Goal: Task Accomplishment & Management: Use online tool/utility

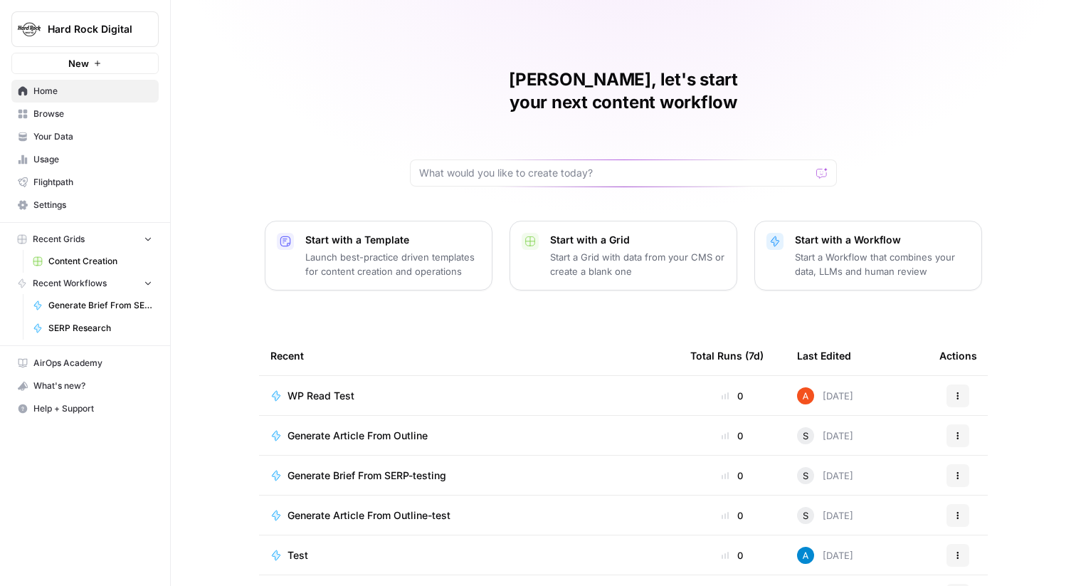
click at [111, 30] on span "Hard Rock Digital" at bounding box center [91, 29] width 86 height 14
type input "ice"
click at [92, 113] on span "Ice Travel Group" at bounding box center [137, 107] width 188 height 14
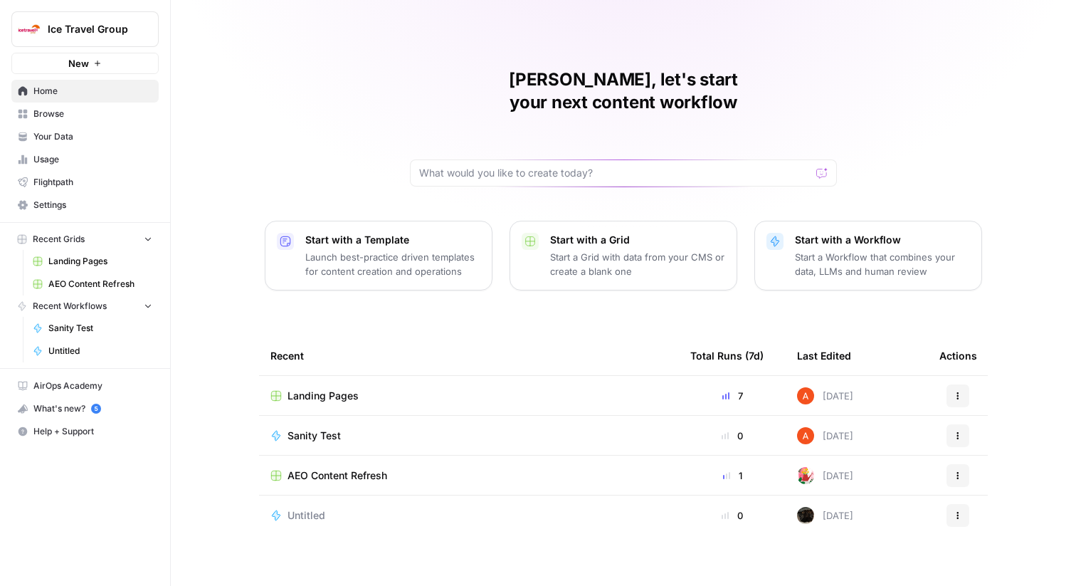
click at [331, 385] on td "Landing Pages" at bounding box center [469, 395] width 420 height 39
click at [322, 388] on span "Landing Pages" at bounding box center [322, 395] width 71 height 14
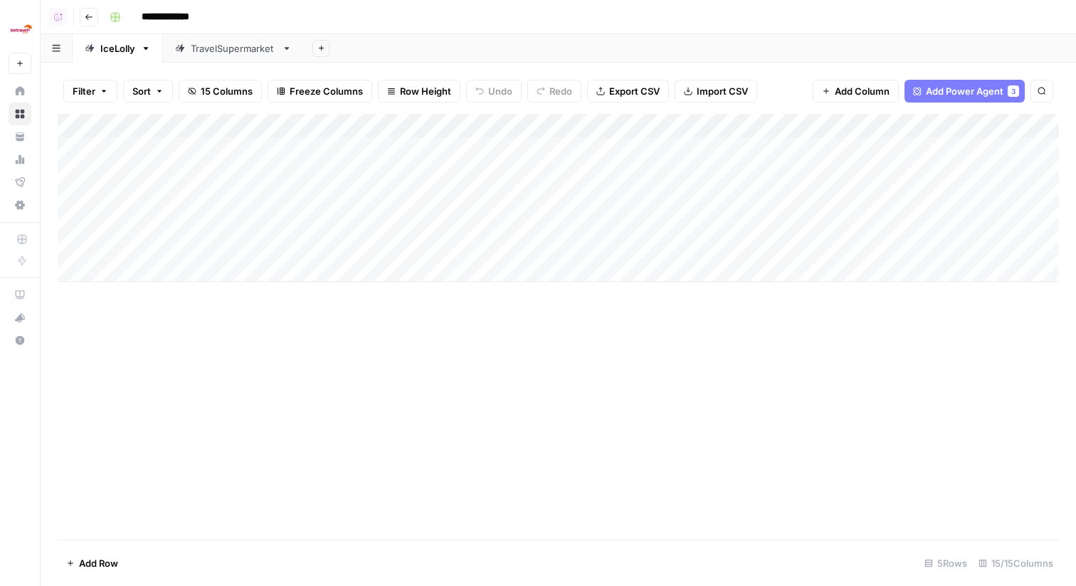
click at [443, 125] on div "Add Column" at bounding box center [558, 198] width 1001 height 168
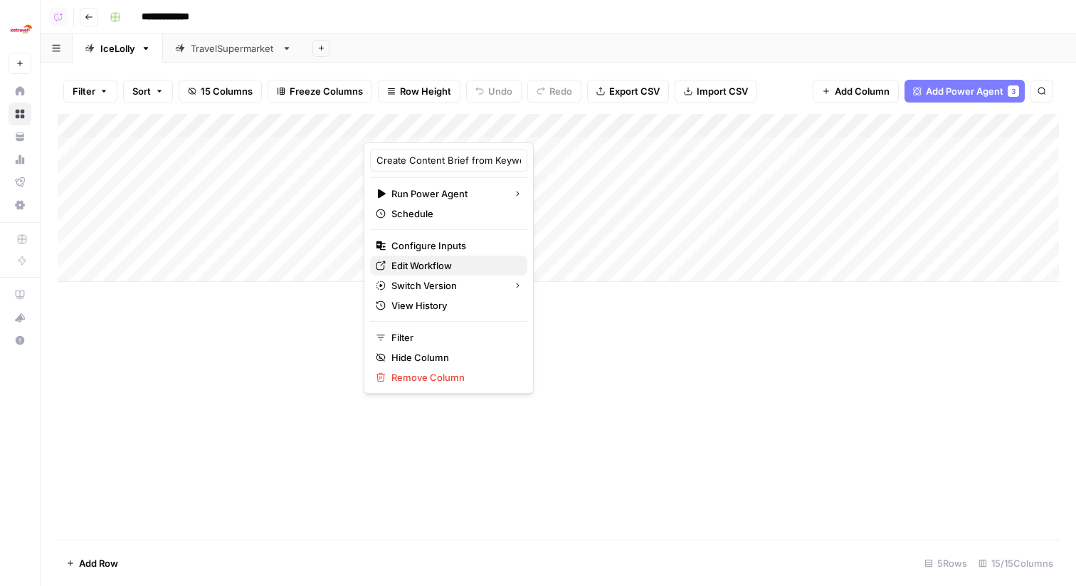
click at [467, 263] on span "Edit Workflow" at bounding box center [453, 265] width 125 height 14
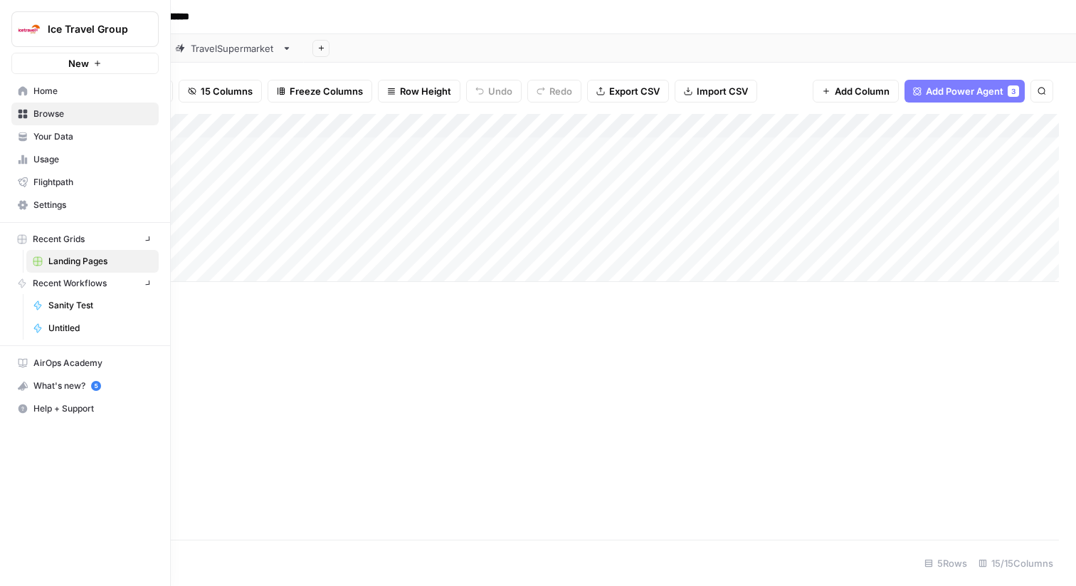
click at [35, 137] on span "Your Data" at bounding box center [92, 136] width 119 height 13
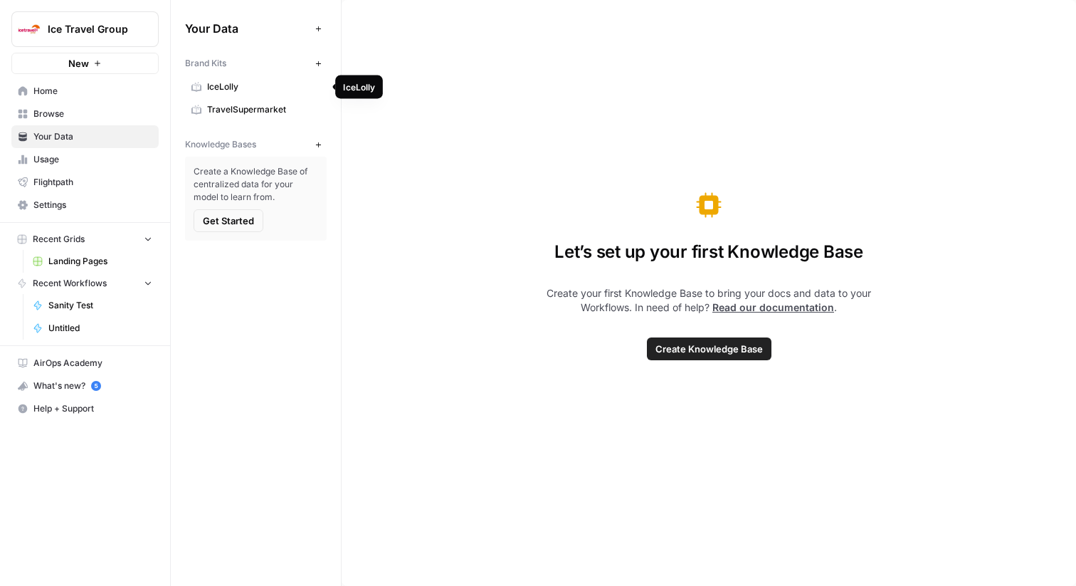
click at [216, 84] on span "IceLolly" at bounding box center [263, 86] width 113 height 13
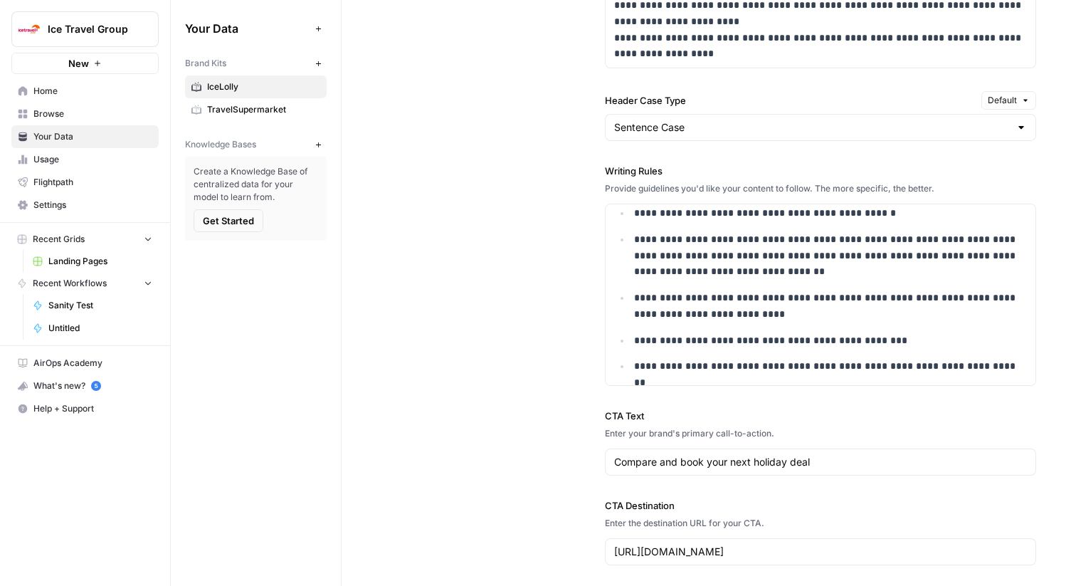
scroll to position [1367, 0]
click at [98, 105] on link "Browse" at bounding box center [84, 113] width 147 height 23
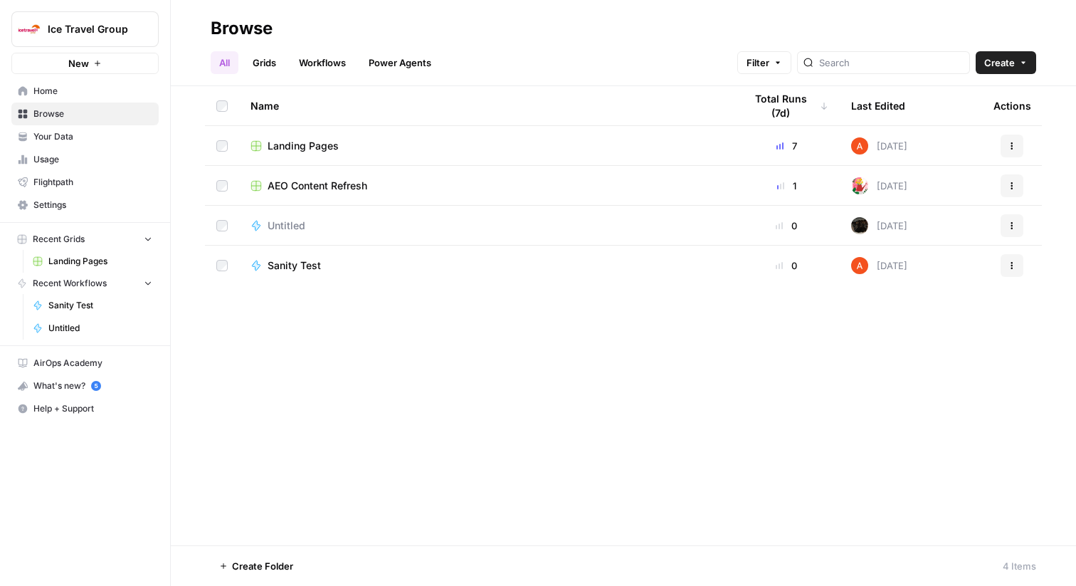
click at [307, 147] on span "Landing Pages" at bounding box center [302, 146] width 71 height 14
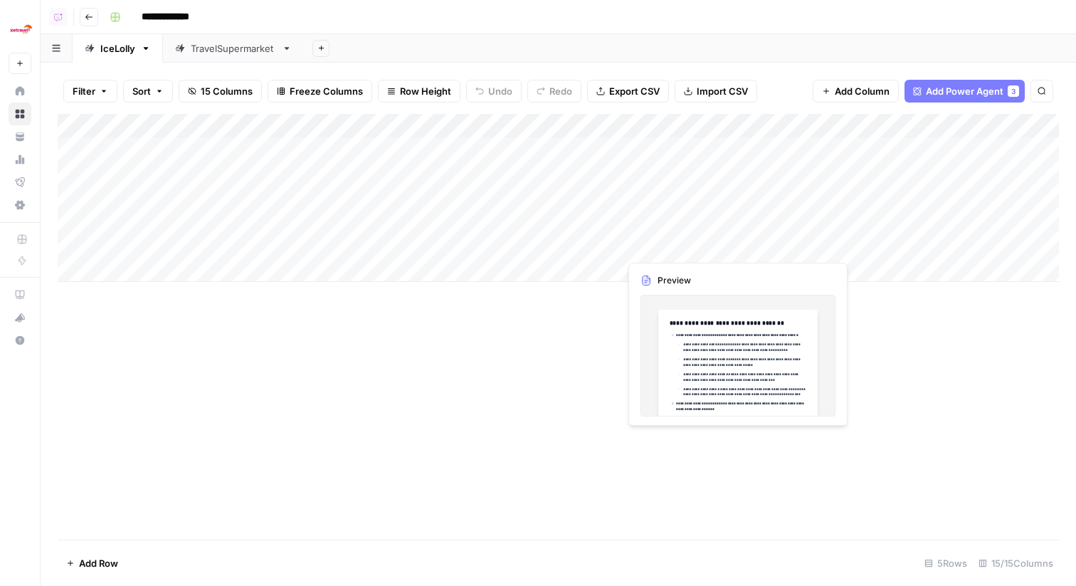
click at [608, 247] on div "Add Column" at bounding box center [558, 198] width 1001 height 168
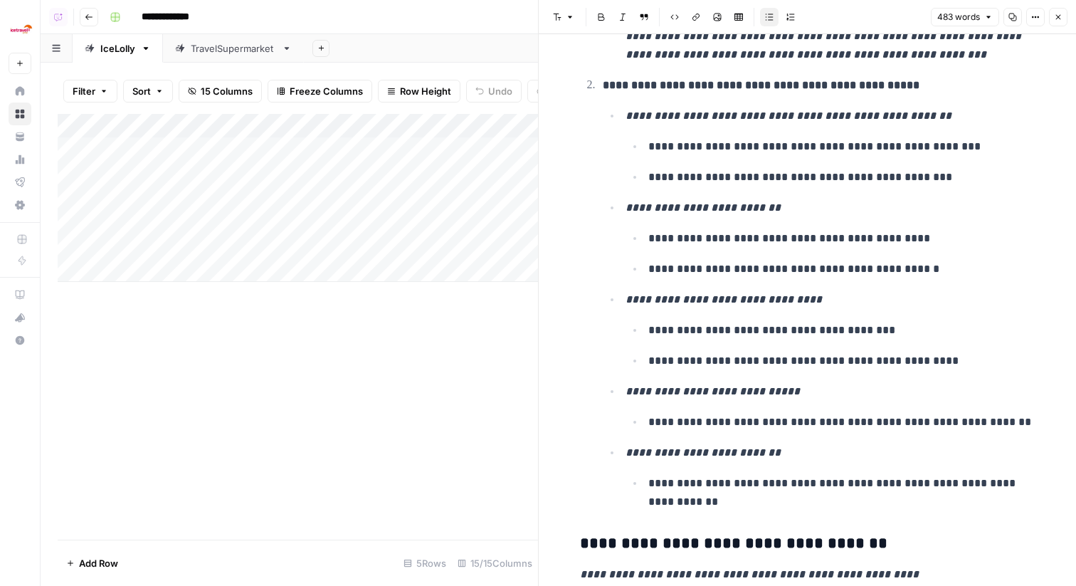
scroll to position [365, 0]
click at [1058, 17] on icon "button" at bounding box center [1058, 17] width 9 height 9
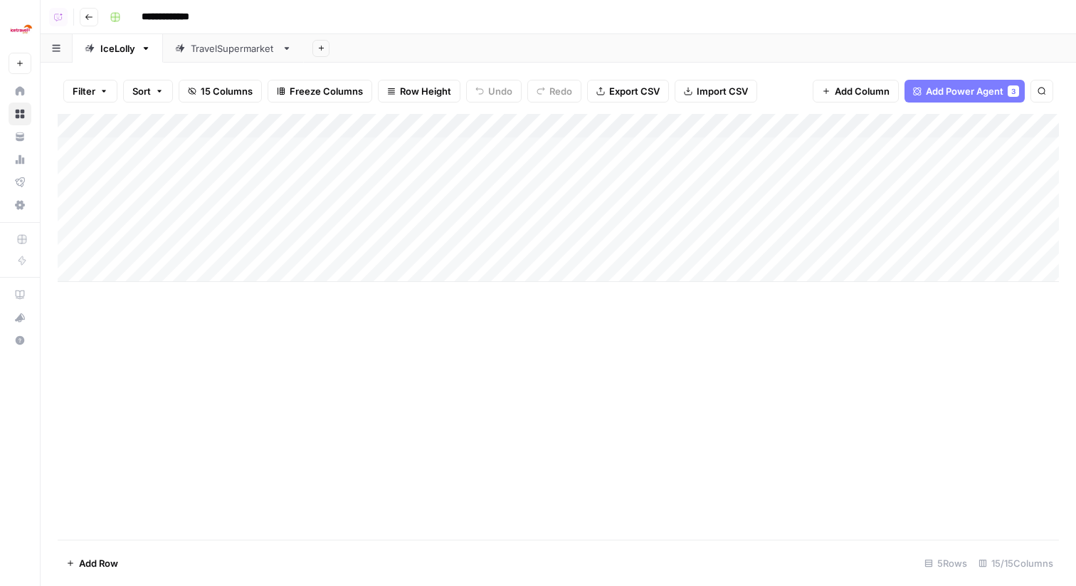
click at [422, 127] on div "Add Column" at bounding box center [558, 198] width 1001 height 168
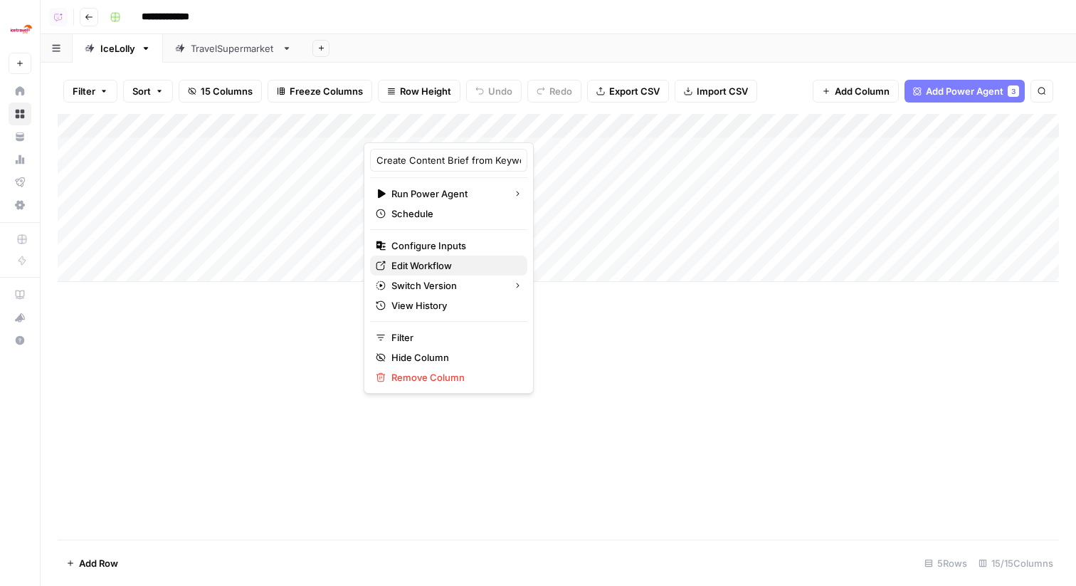
click at [420, 265] on span "Edit Workflow" at bounding box center [453, 265] width 125 height 14
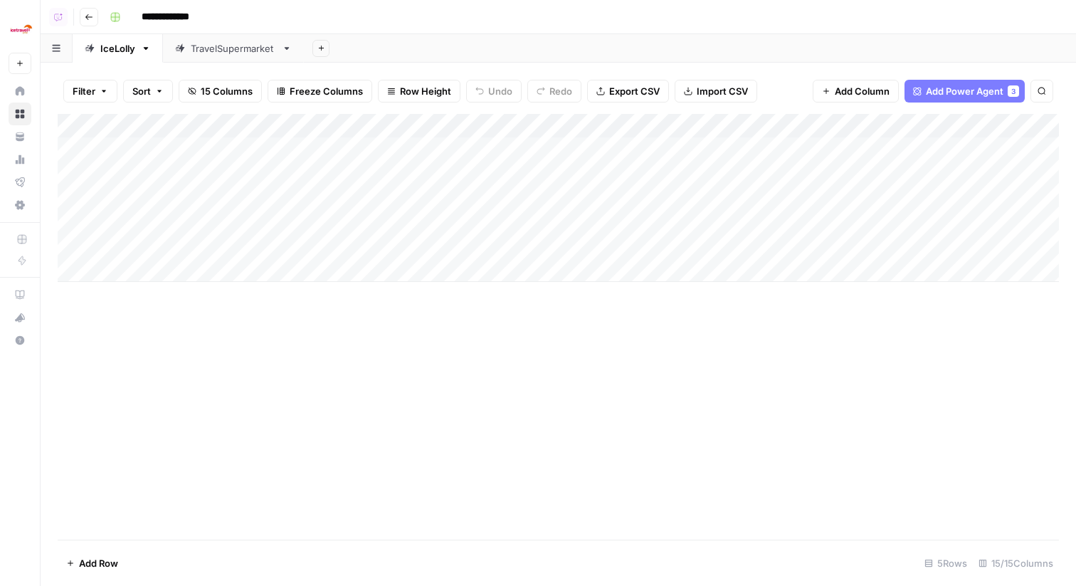
click at [462, 243] on div "Add Column" at bounding box center [558, 198] width 1001 height 168
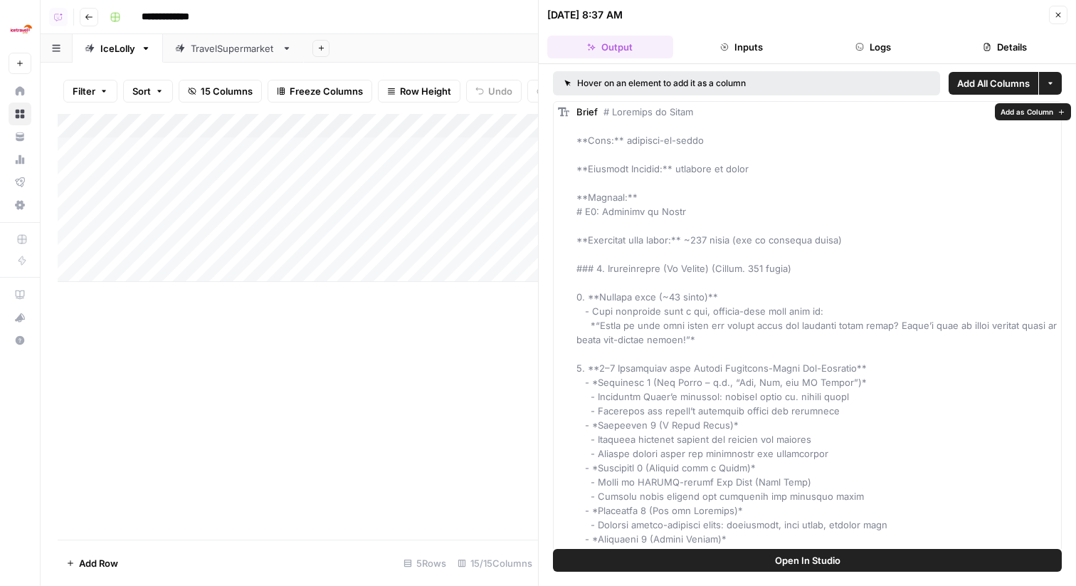
click at [822, 564] on span "Open In Studio" at bounding box center [807, 560] width 65 height 14
click at [236, 48] on div "TravelSupermarket" at bounding box center [233, 48] width 85 height 14
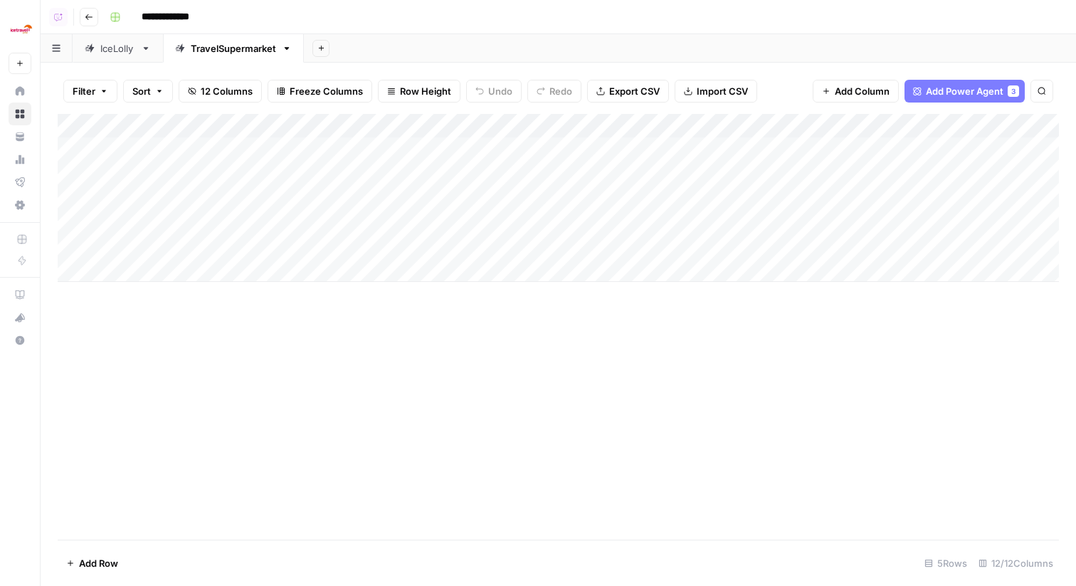
click at [261, 120] on div "Add Column" at bounding box center [558, 198] width 1001 height 168
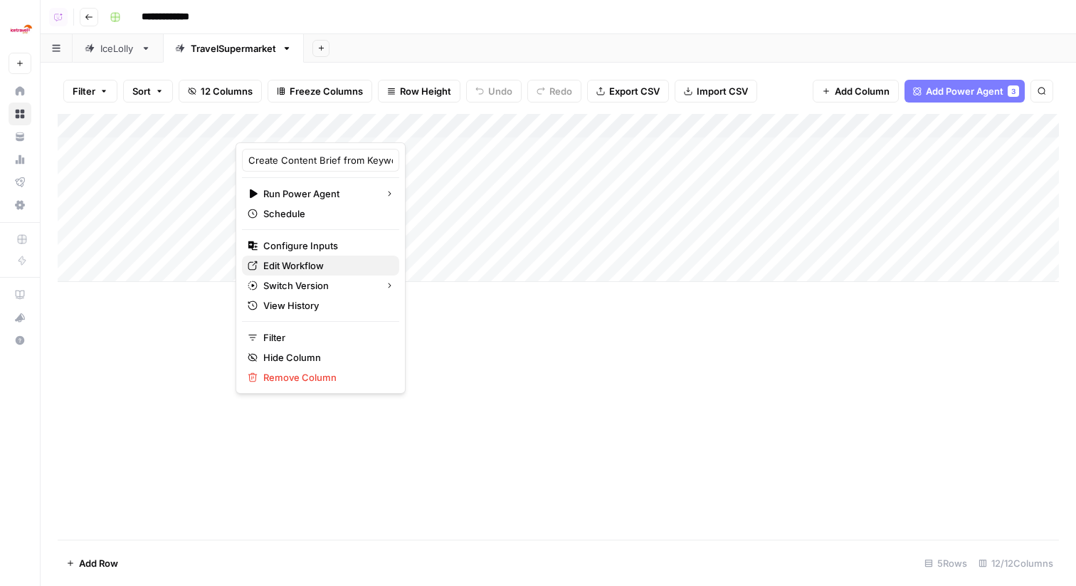
click at [301, 261] on span "Edit Workflow" at bounding box center [325, 265] width 125 height 14
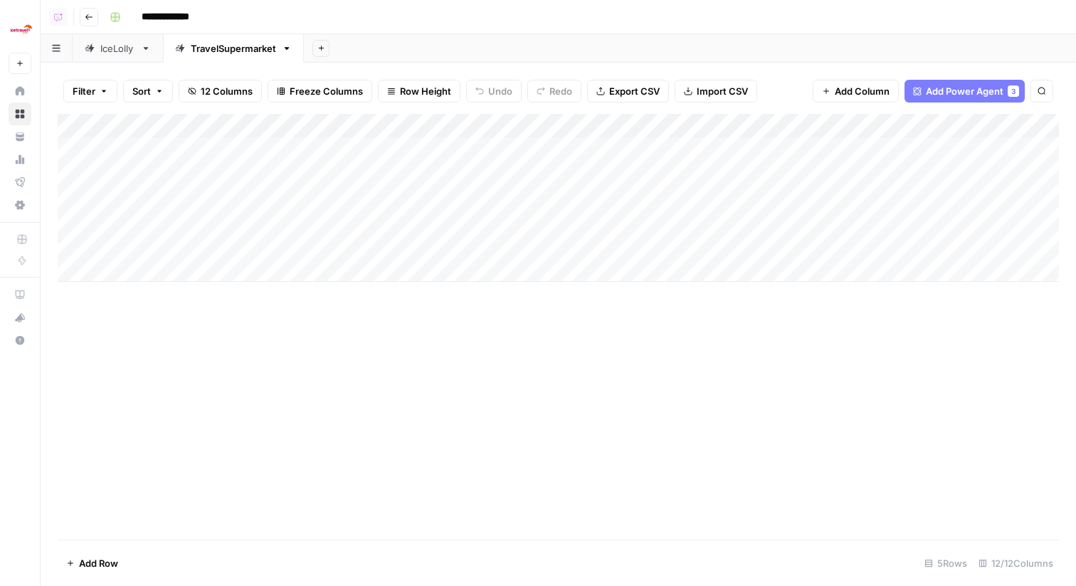
click at [129, 43] on div "IceLolly" at bounding box center [117, 48] width 35 height 14
click at [1019, 117] on button "Add Column" at bounding box center [1019, 126] width 74 height 18
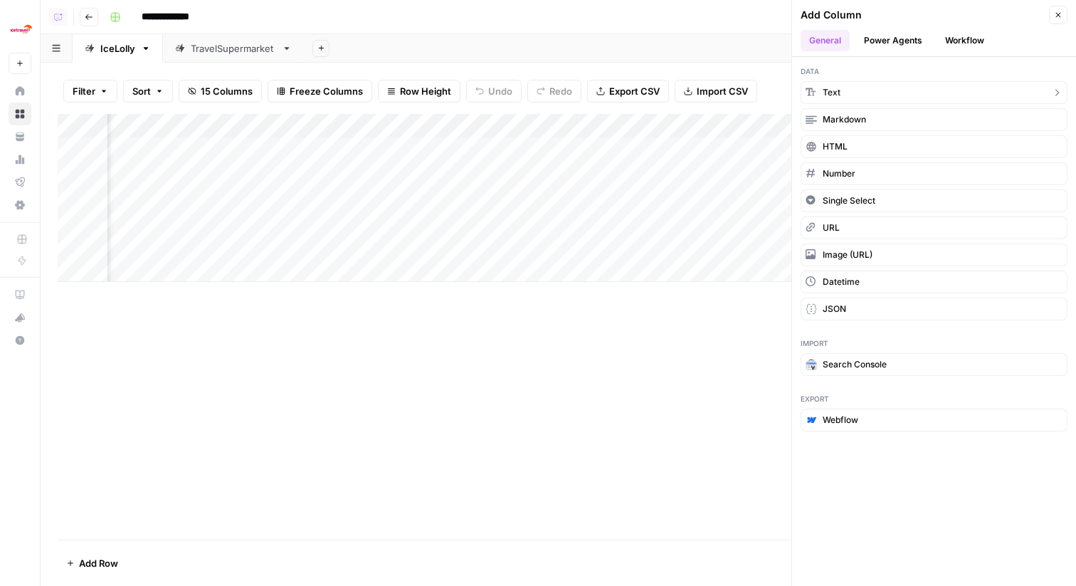
click at [877, 95] on button "Text" at bounding box center [933, 92] width 267 height 23
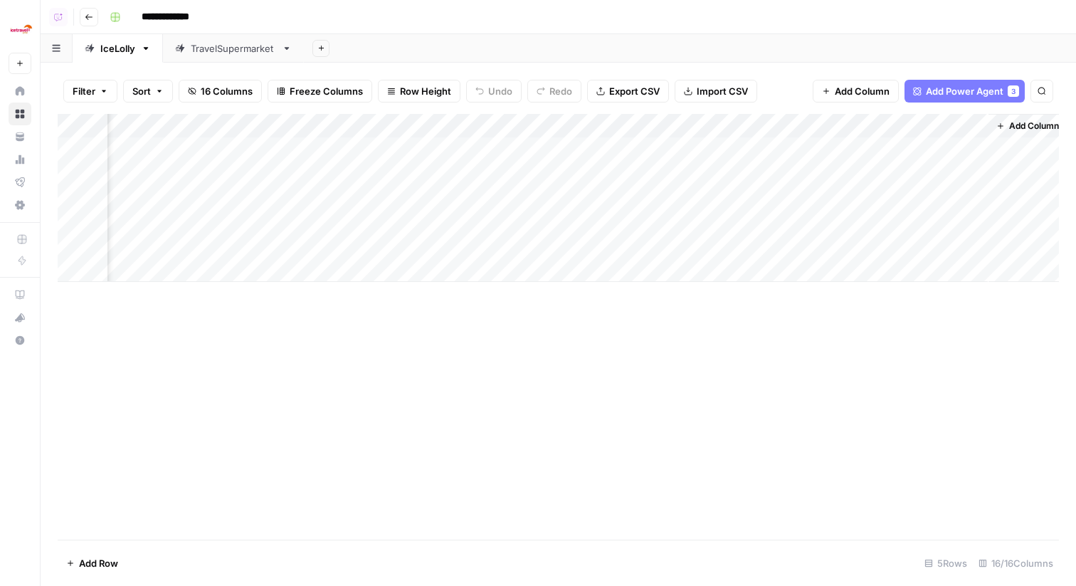
scroll to position [0, 1254]
click at [903, 125] on div "Add Column" at bounding box center [558, 198] width 1001 height 168
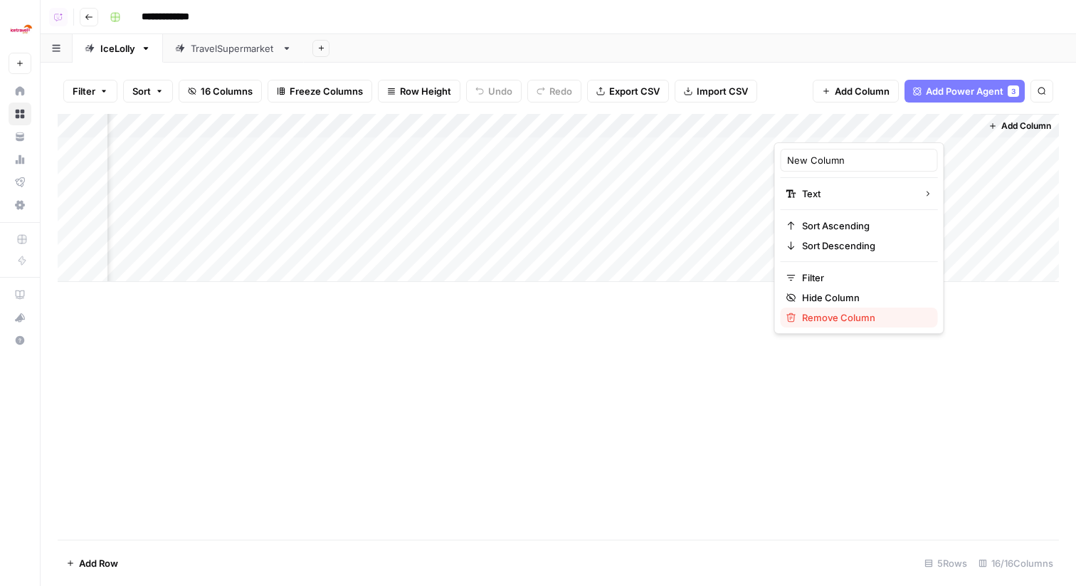
click at [867, 314] on span "Remove Column" at bounding box center [864, 317] width 125 height 14
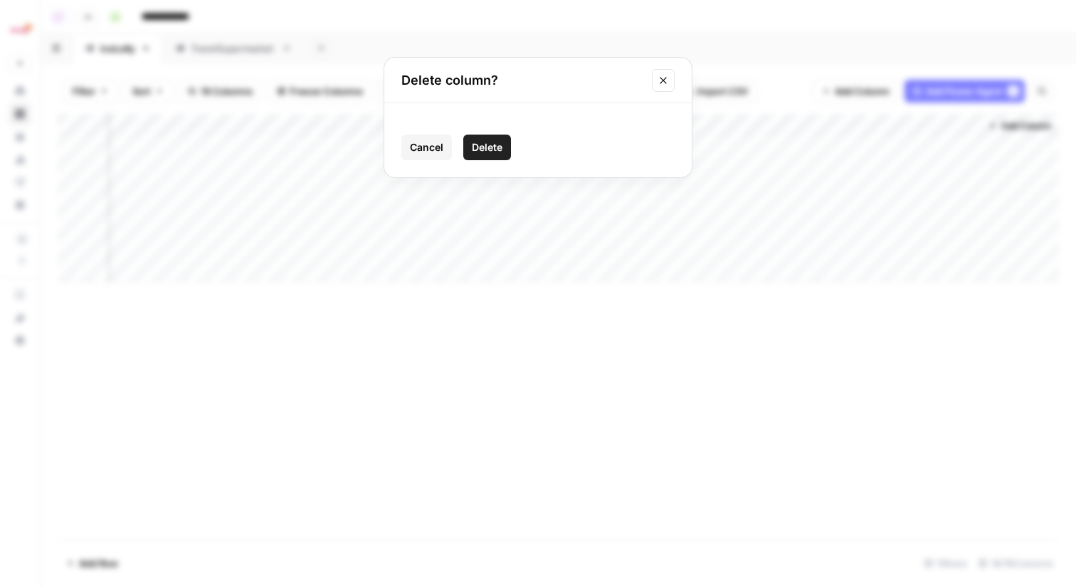
click at [492, 144] on span "Delete" at bounding box center [487, 147] width 31 height 14
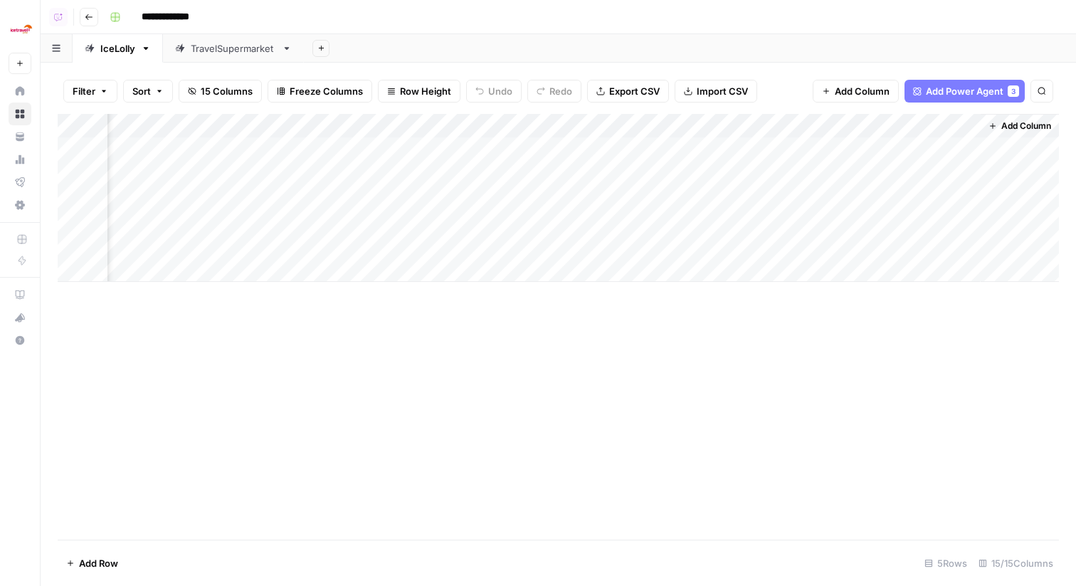
scroll to position [0, 1049]
click at [1013, 125] on span "Add Column" at bounding box center [1026, 126] width 50 height 13
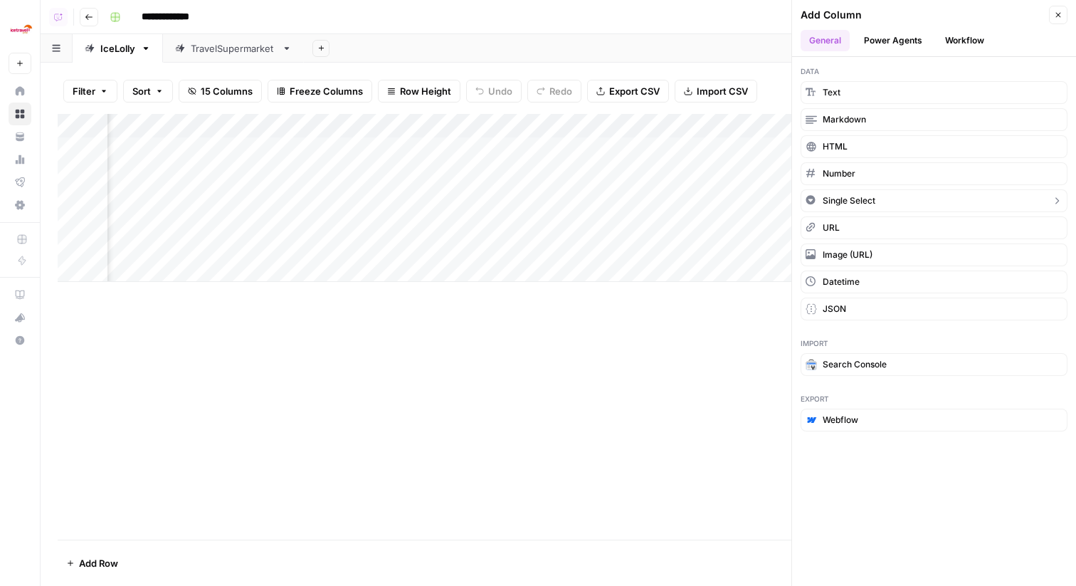
click at [910, 207] on button "Single Select" at bounding box center [933, 200] width 267 height 23
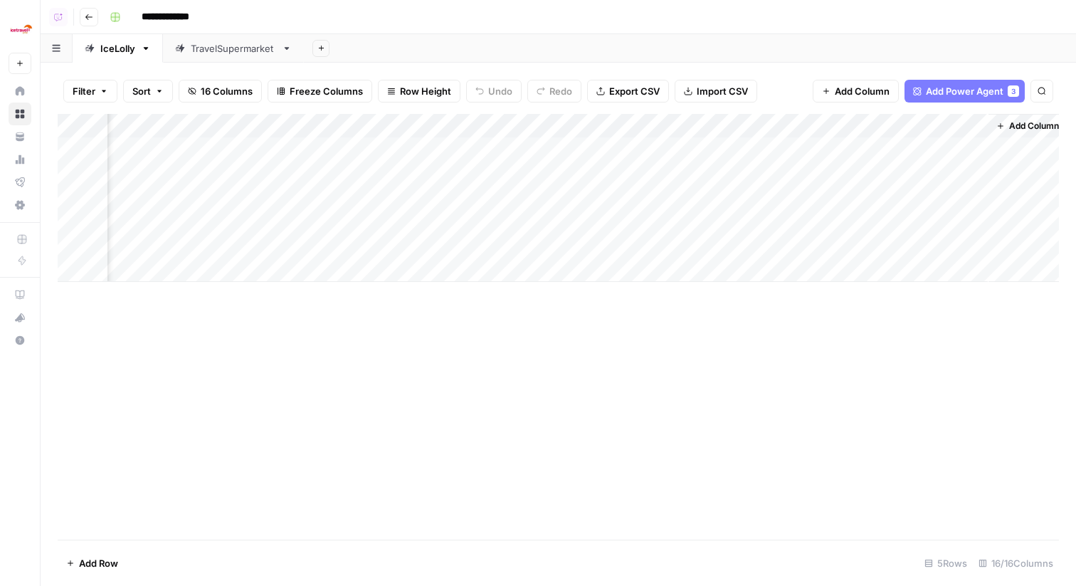
scroll to position [0, 1177]
drag, startPoint x: 888, startPoint y: 127, endPoint x: 201, endPoint y: 149, distance: 687.6
click at [202, 149] on div "Add Column" at bounding box center [558, 198] width 1001 height 168
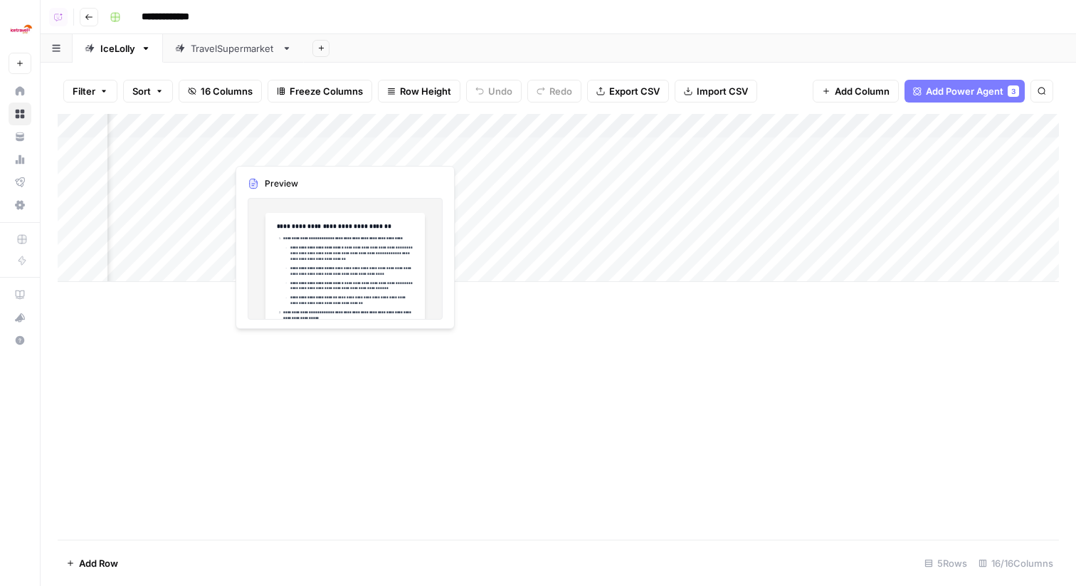
drag, startPoint x: 907, startPoint y: 122, endPoint x: 148, endPoint y: 149, distance: 759.6
click at [148, 149] on div "Add Column" at bounding box center [558, 198] width 1001 height 168
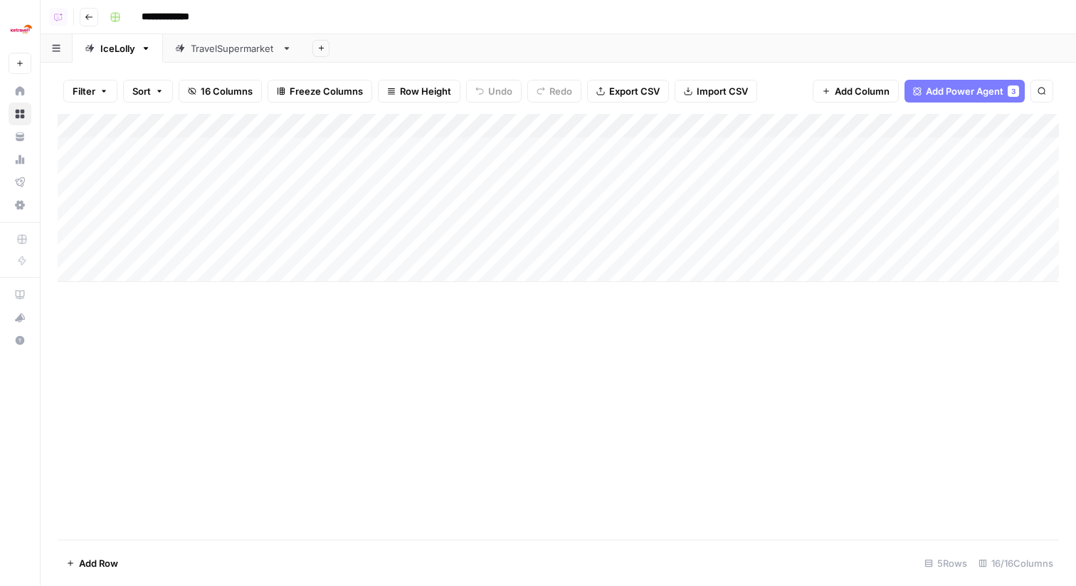
scroll to position [0, 0]
drag, startPoint x: 543, startPoint y: 121, endPoint x: 457, endPoint y: 124, distance: 86.1
click at [457, 126] on div "Add Column" at bounding box center [558, 198] width 1001 height 168
click at [425, 129] on div "Add Column" at bounding box center [558, 198] width 1001 height 168
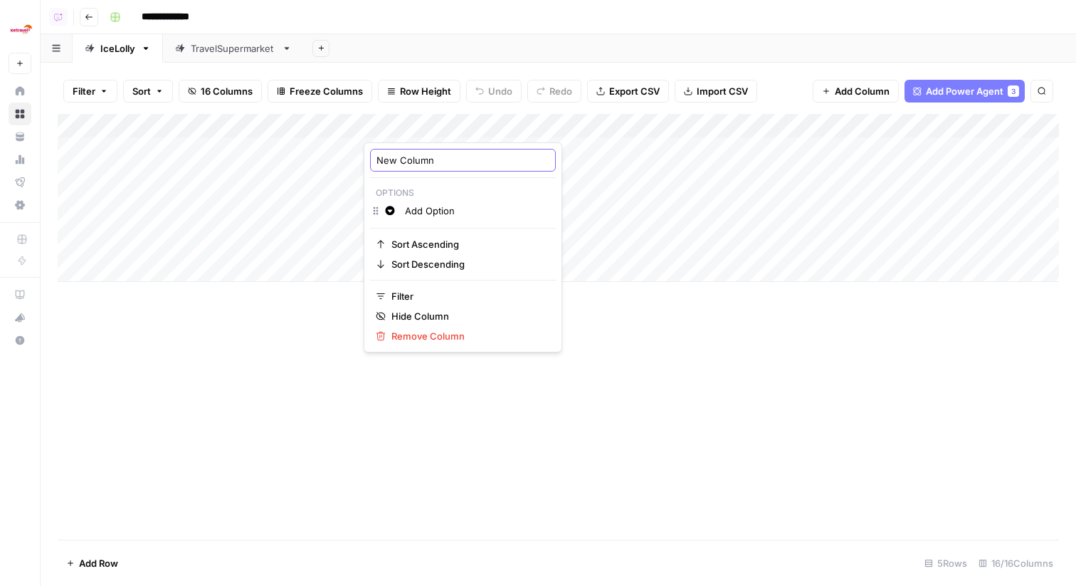
click at [415, 161] on input "New Column" at bounding box center [462, 160] width 173 height 14
type input "Page Destination"
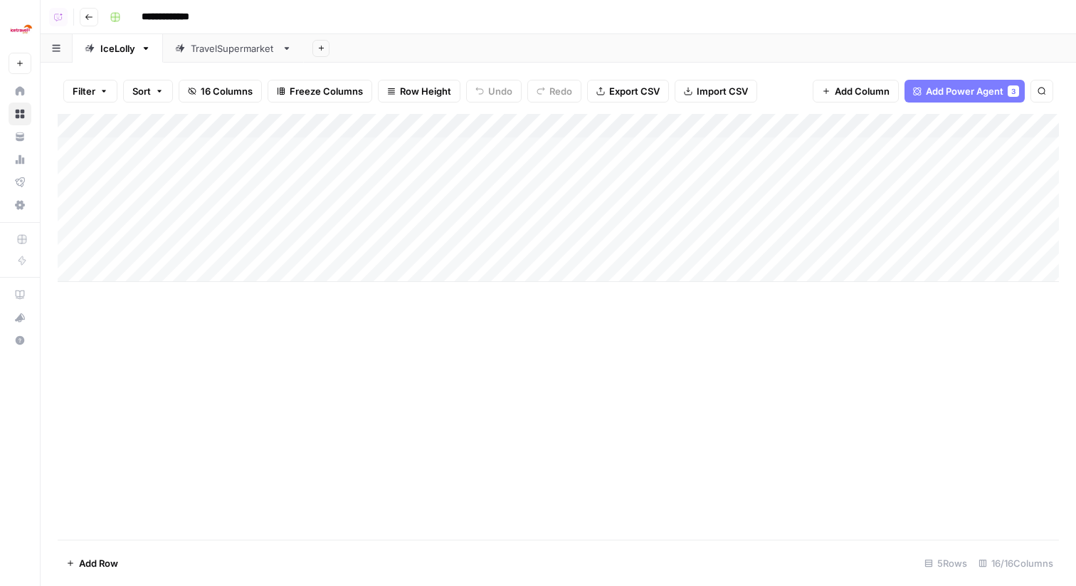
click at [417, 127] on div "Add Column" at bounding box center [558, 198] width 1001 height 168
click at [428, 214] on input "Add Option" at bounding box center [477, 210] width 144 height 14
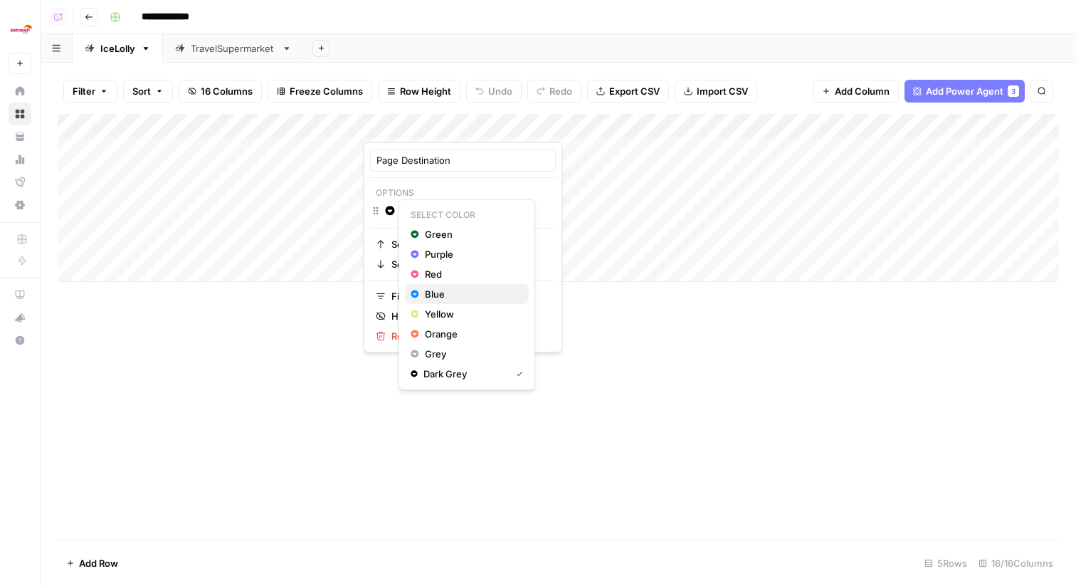
click at [426, 288] on span "Blue" at bounding box center [471, 294] width 92 height 14
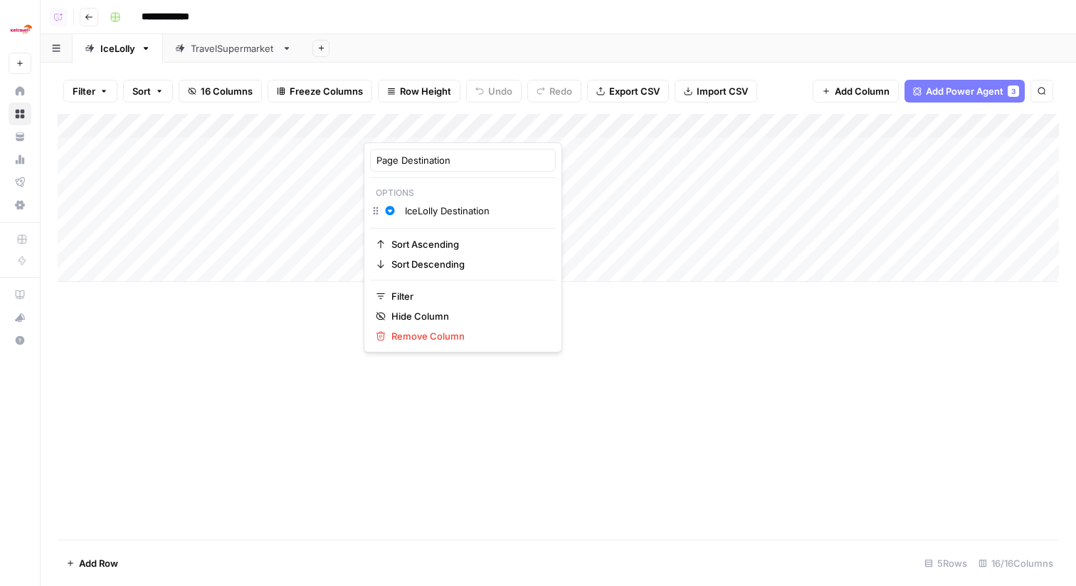
click at [490, 214] on input "IceLolly Destination" at bounding box center [477, 210] width 144 height 14
type input "IceLolly Destination"
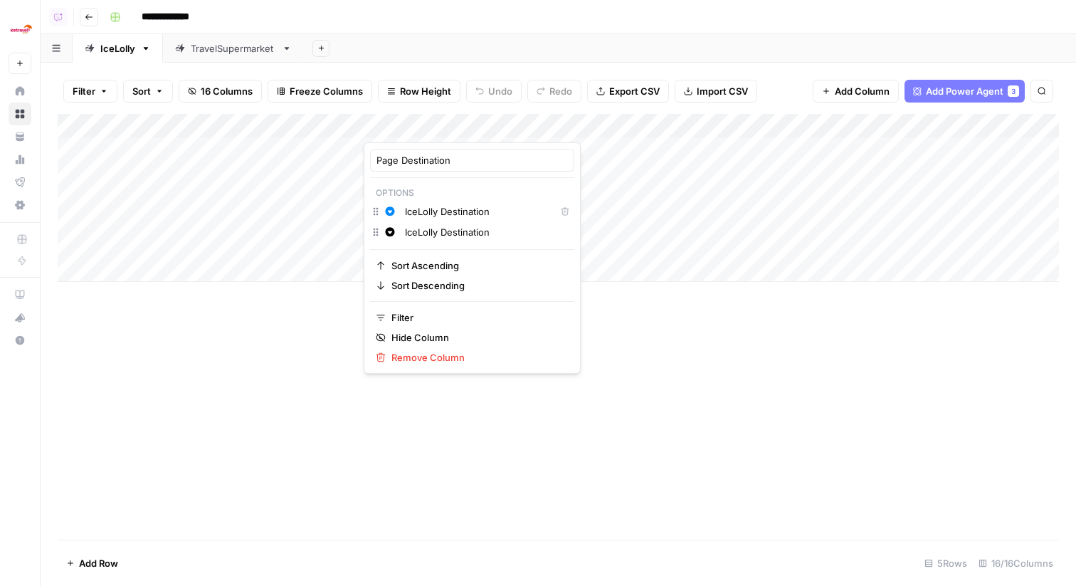
click at [292, 369] on div "Add Column" at bounding box center [558, 326] width 1001 height 425
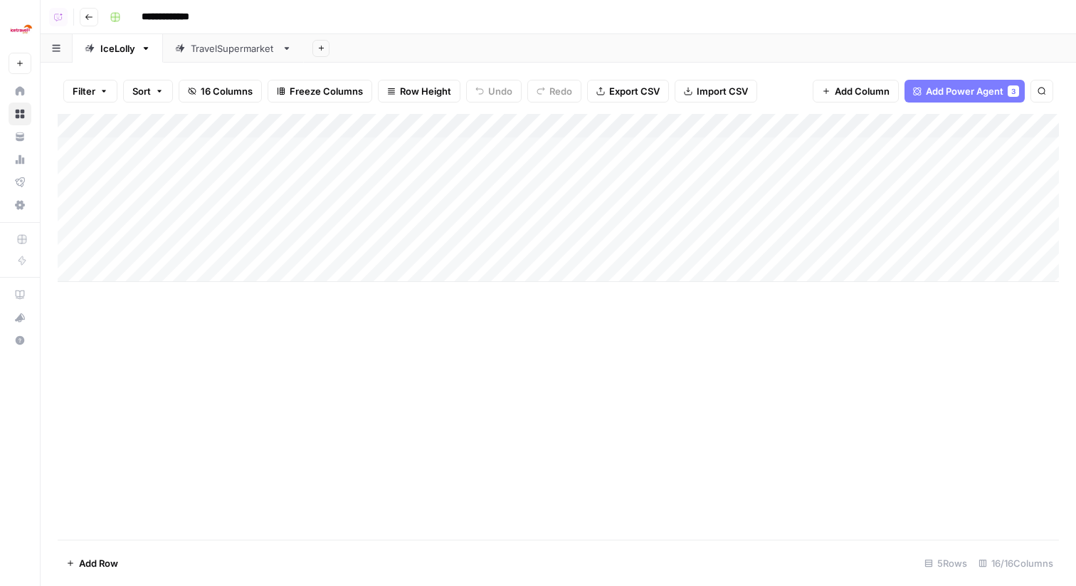
click at [413, 242] on div "Add Column" at bounding box center [558, 198] width 1001 height 168
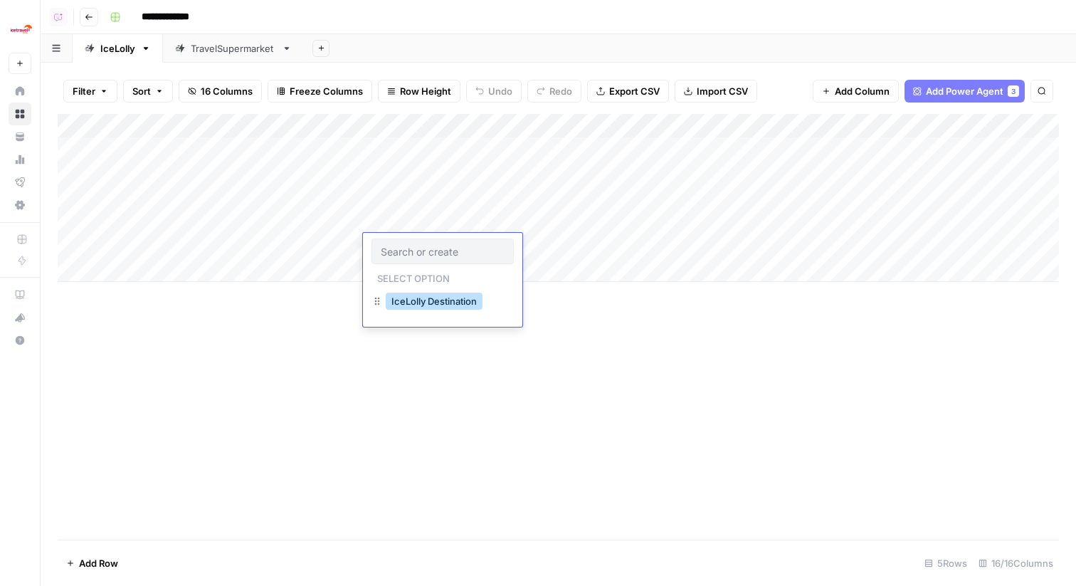
click at [430, 299] on button "IceLolly Destination" at bounding box center [434, 300] width 97 height 17
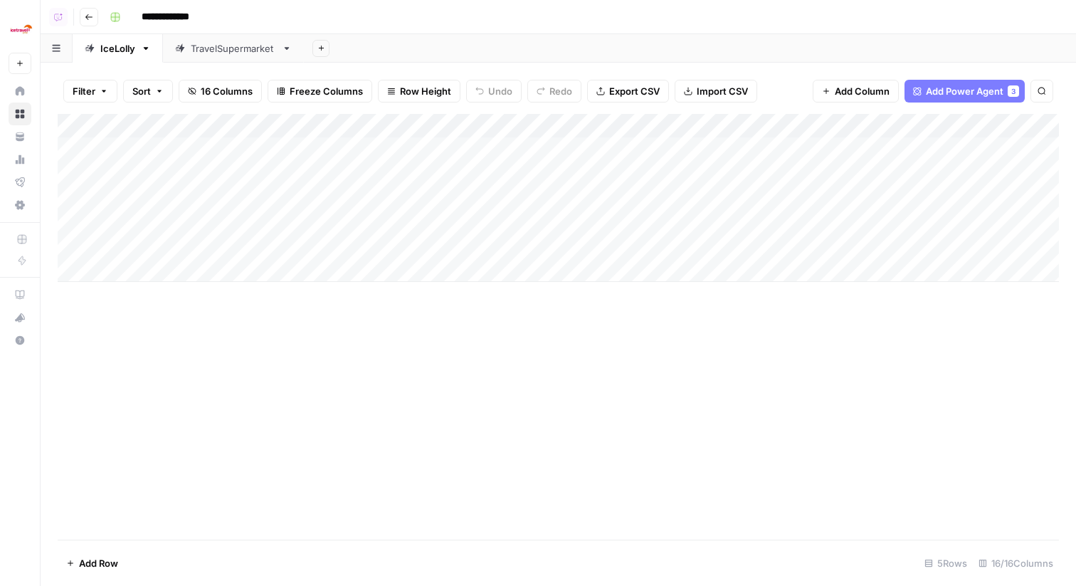
click at [457, 248] on div "Add Column" at bounding box center [558, 198] width 1001 height 168
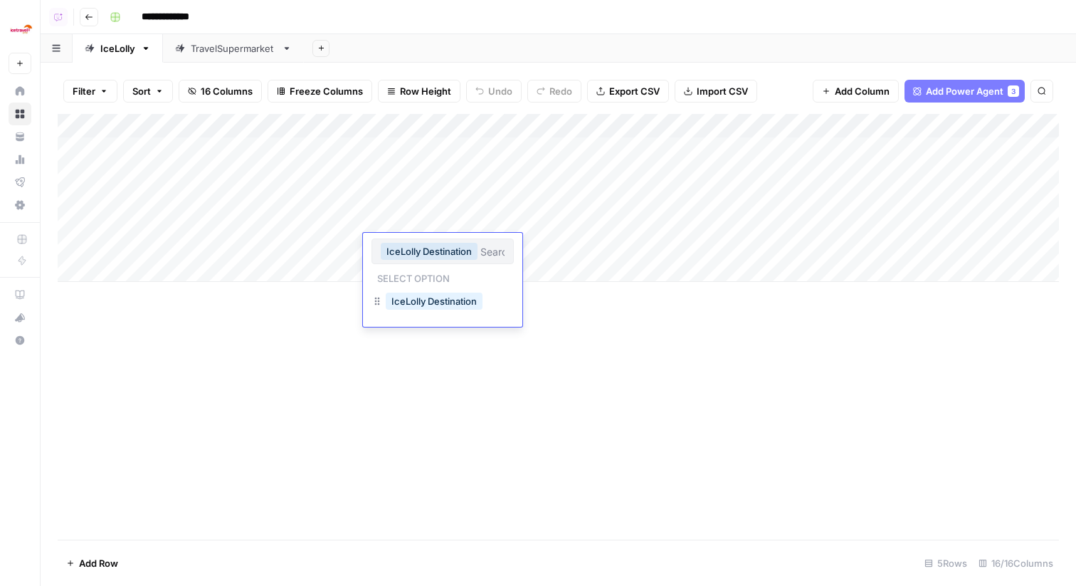
click at [541, 129] on div "Add Column" at bounding box center [558, 198] width 1001 height 168
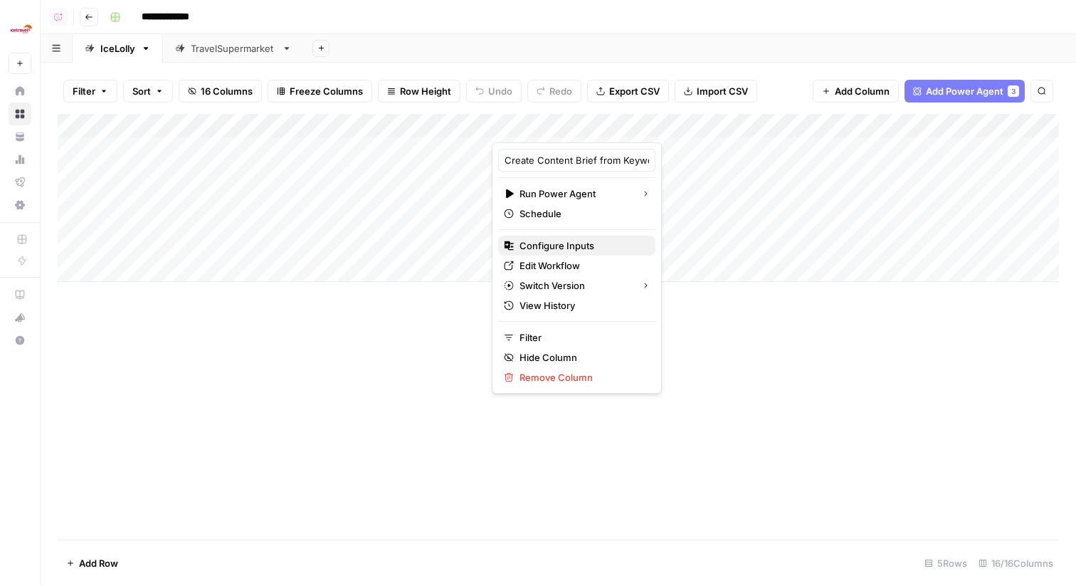
click at [568, 247] on span "Configure Inputs" at bounding box center [581, 245] width 125 height 14
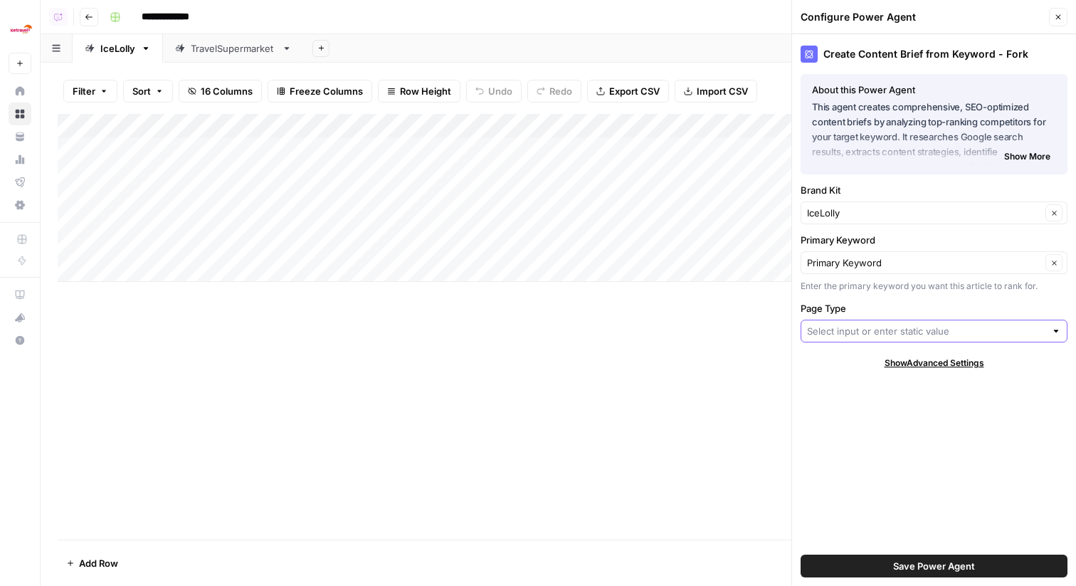
click at [853, 324] on input "Page Type" at bounding box center [926, 331] width 238 height 14
type input "IceLolly Destination"
click at [903, 565] on span "Save Power Agent" at bounding box center [934, 565] width 82 height 14
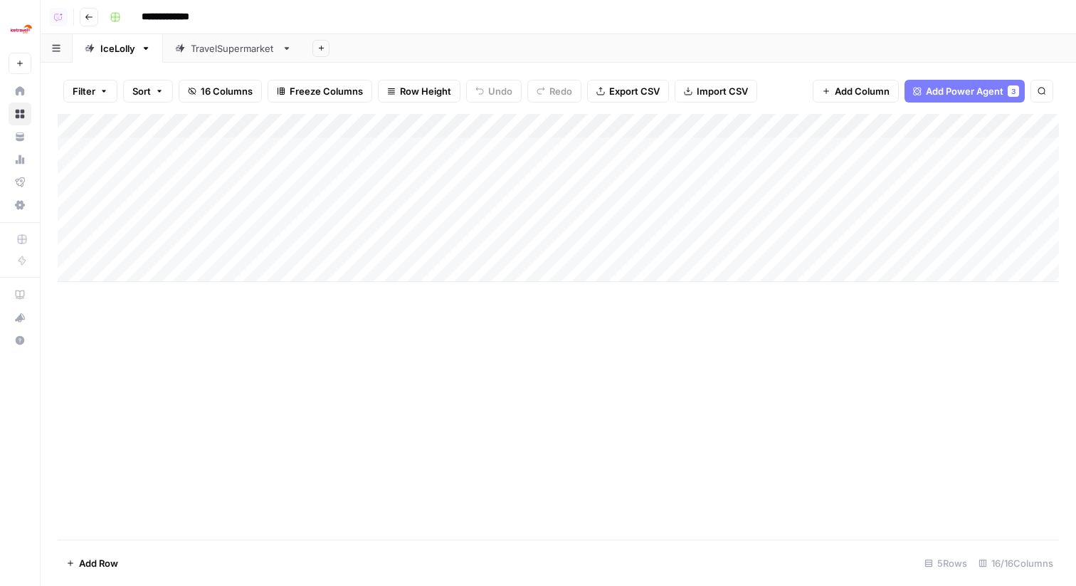
click at [433, 127] on div "Add Column" at bounding box center [558, 198] width 1001 height 168
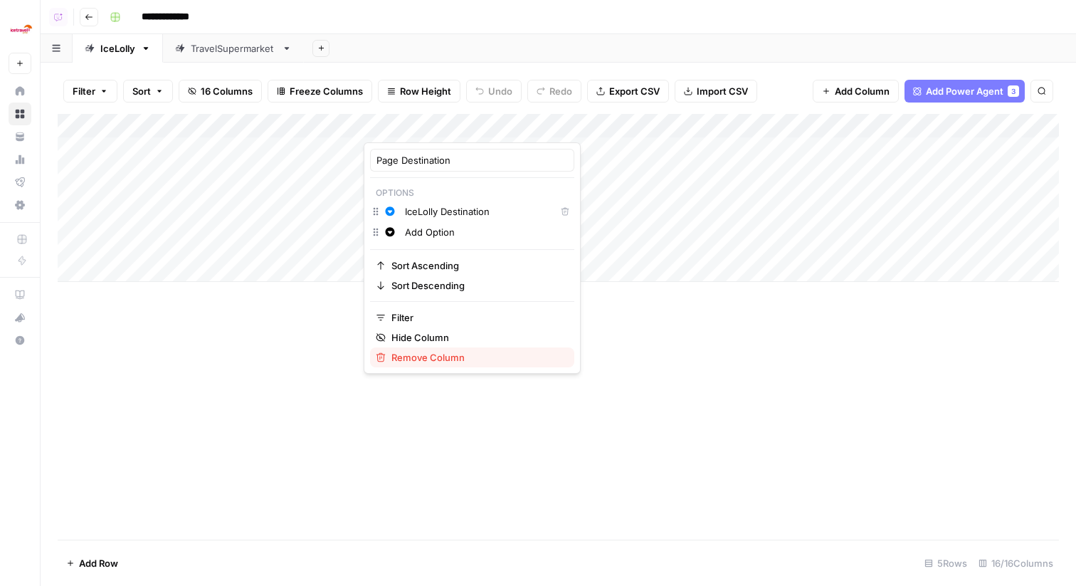
click at [427, 357] on span "Remove Column" at bounding box center [476, 357] width 171 height 14
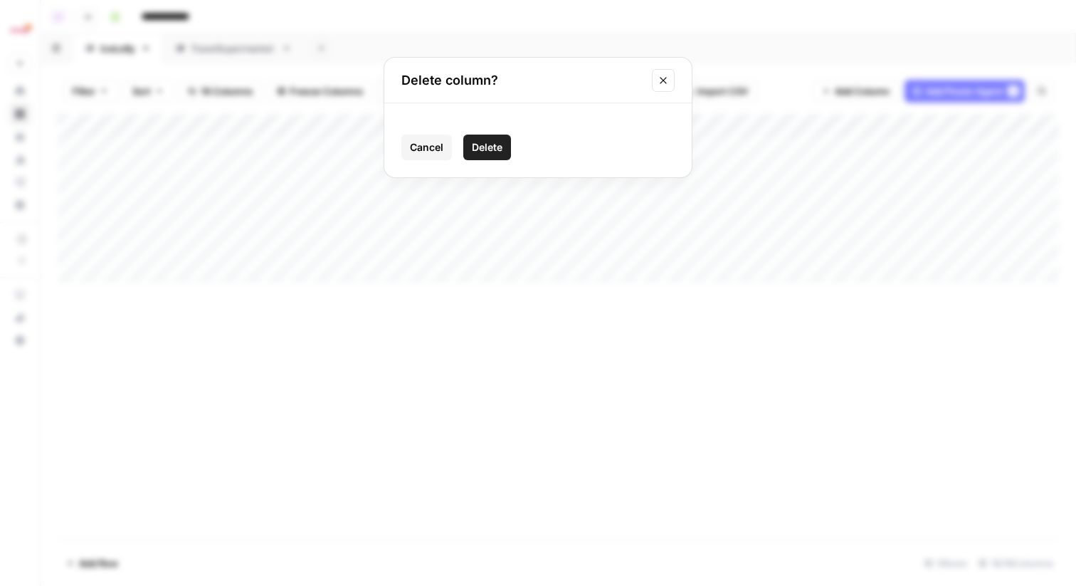
click at [429, 148] on span "Cancel" at bounding box center [426, 147] width 33 height 14
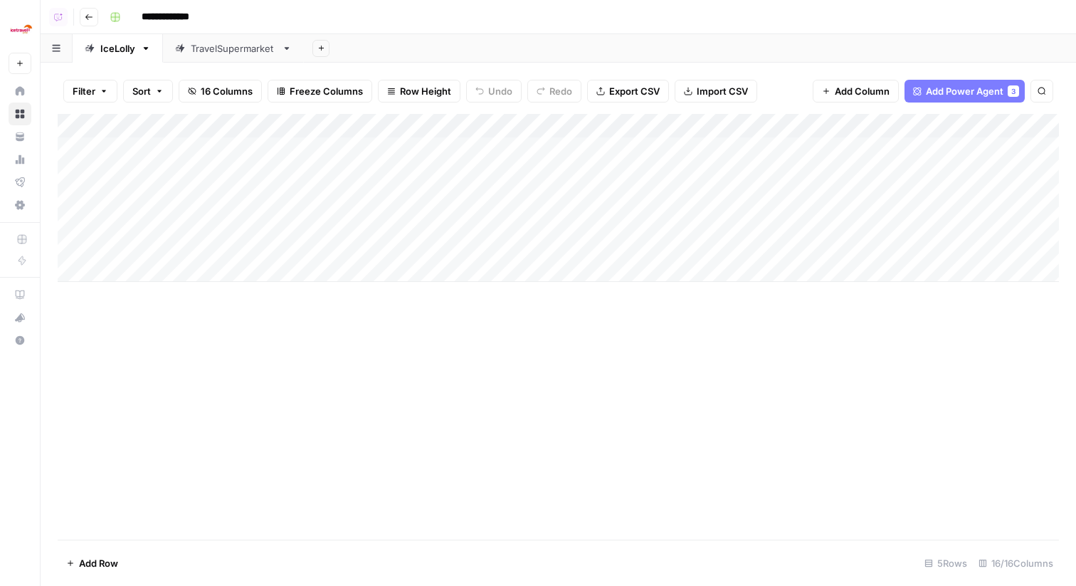
click at [418, 127] on div "Add Column" at bounding box center [558, 198] width 1001 height 168
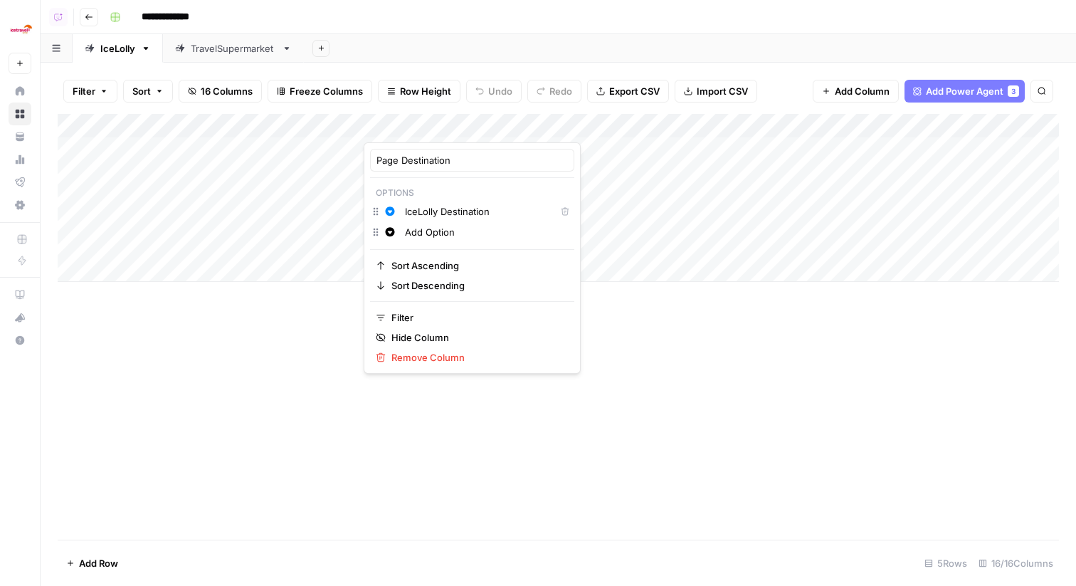
click at [421, 149] on div "Page Destination" at bounding box center [472, 160] width 204 height 23
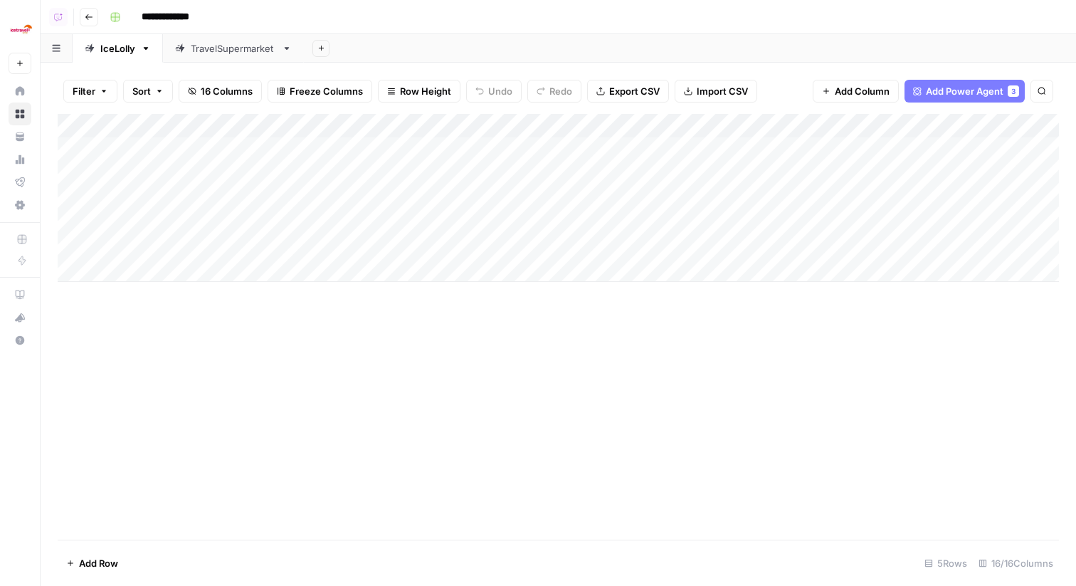
click at [391, 380] on div "Add Column" at bounding box center [558, 326] width 1001 height 425
click at [430, 124] on div "Add Column" at bounding box center [558, 198] width 1001 height 168
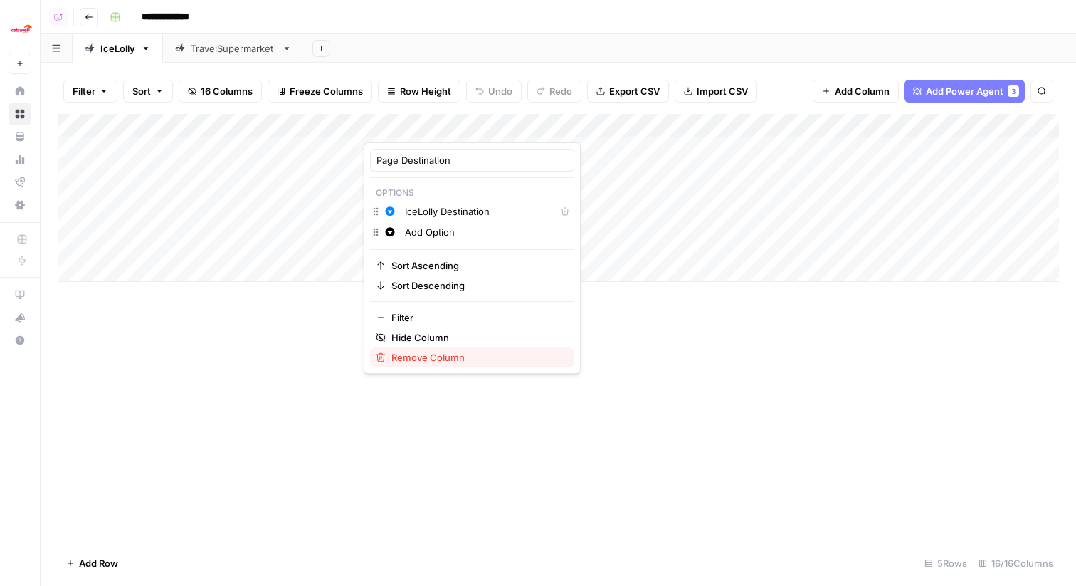
click at [428, 357] on span "Remove Column" at bounding box center [476, 357] width 171 height 14
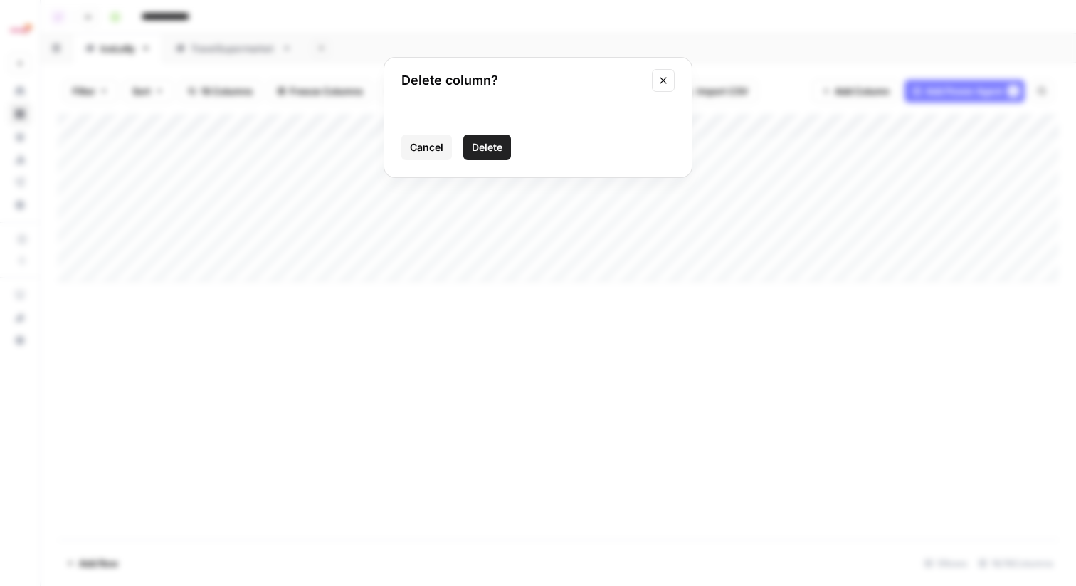
click at [497, 149] on span "Delete" at bounding box center [487, 147] width 31 height 14
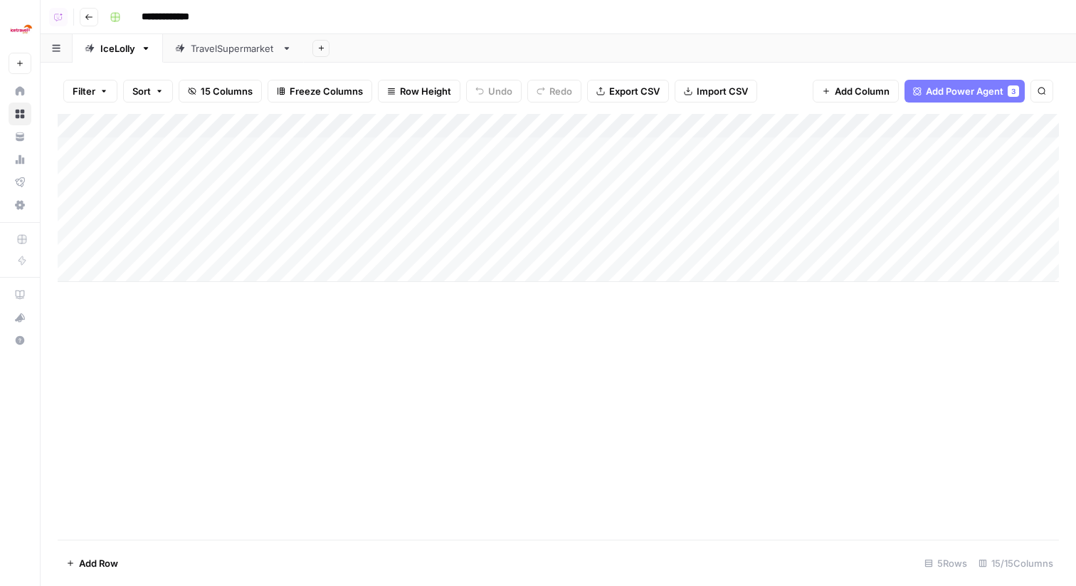
click at [235, 43] on div "TravelSupermarket" at bounding box center [233, 48] width 85 height 14
click at [1025, 120] on span "Add Column" at bounding box center [1026, 126] width 50 height 13
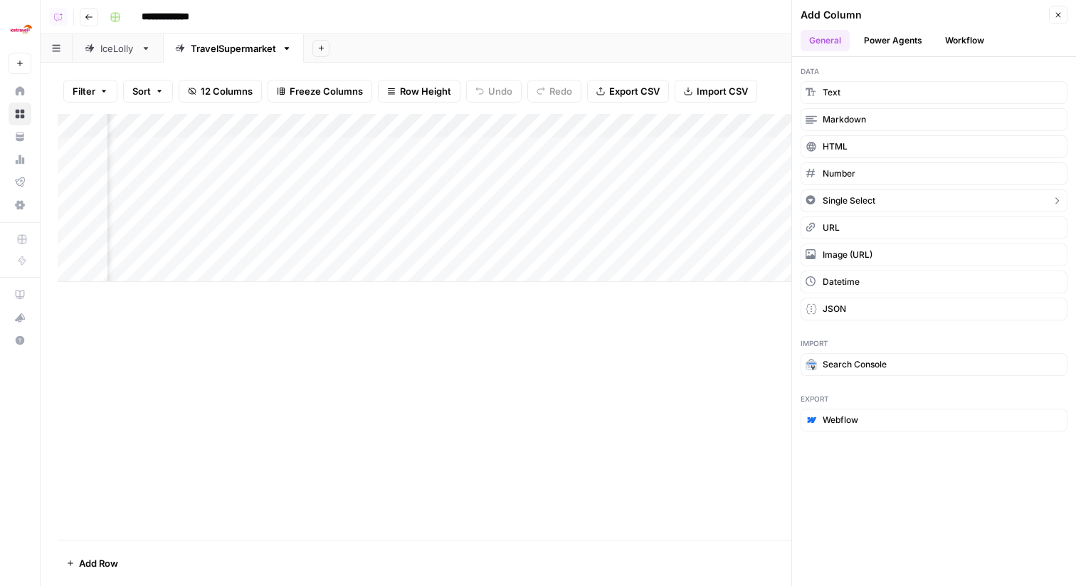
click at [883, 199] on button "Single Select" at bounding box center [933, 200] width 267 height 23
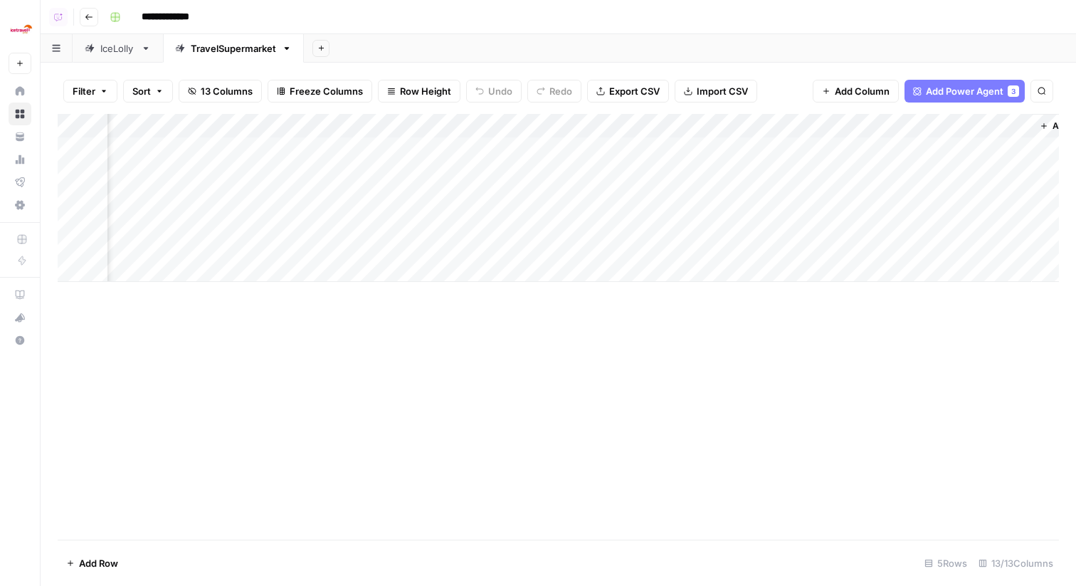
scroll to position [0, 793]
click at [899, 129] on div "Add Column" at bounding box center [558, 198] width 1001 height 168
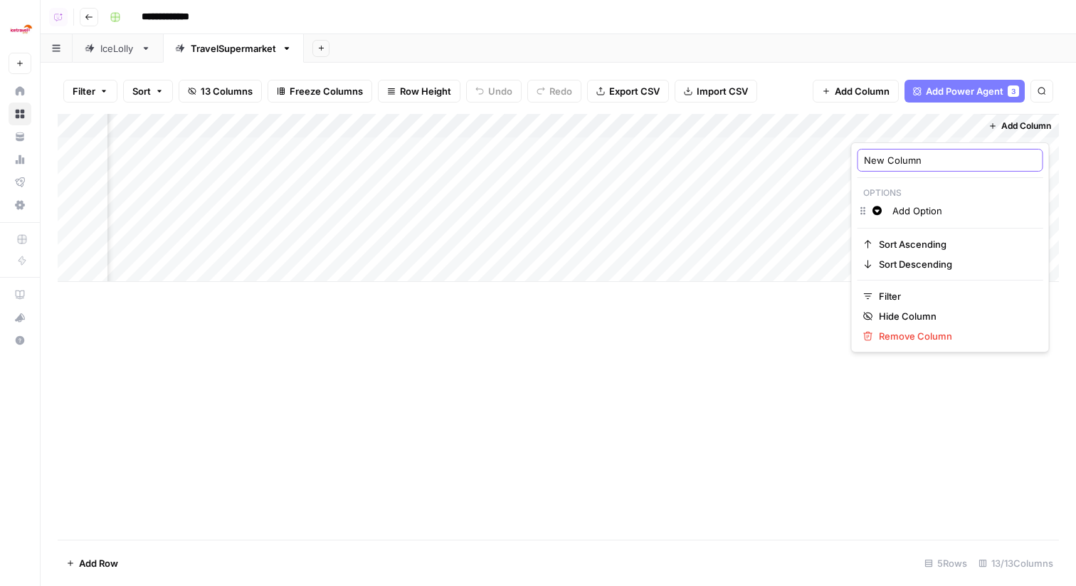
click at [905, 166] on input "New Column" at bounding box center [950, 160] width 173 height 14
paste input "Page Destinatio"
type input "Page Destination"
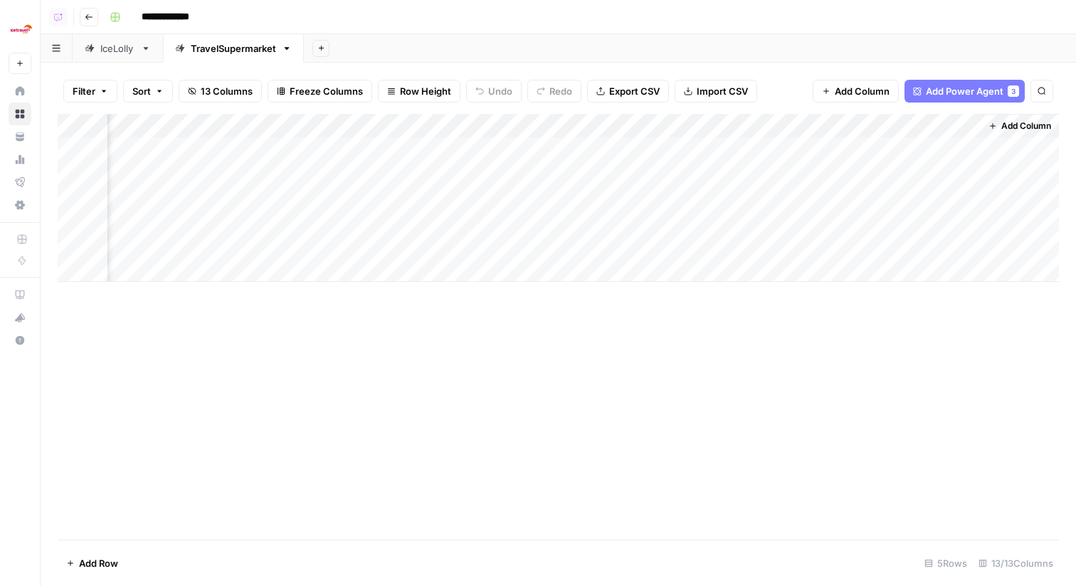
click at [904, 121] on div "Add Column" at bounding box center [558, 198] width 1001 height 168
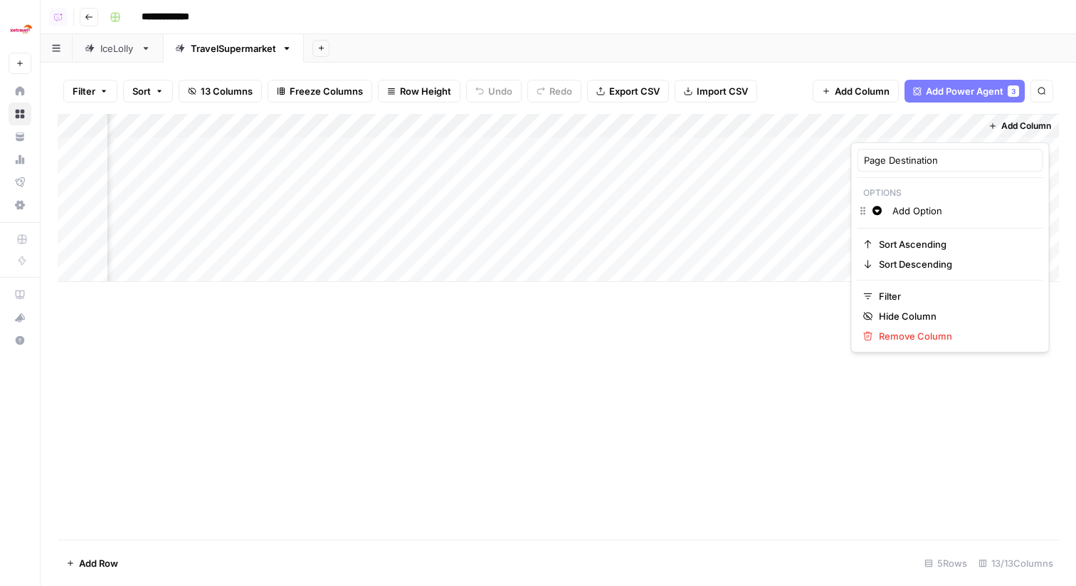
click at [908, 206] on input "Add Option" at bounding box center [964, 210] width 144 height 14
type input "Car Hire Tier 1"
click at [878, 207] on icon "button" at bounding box center [876, 210] width 9 height 9
click at [915, 329] on span "Orange" at bounding box center [957, 334] width 92 height 14
drag, startPoint x: 897, startPoint y: 126, endPoint x: 775, endPoint y: 85, distance: 128.5
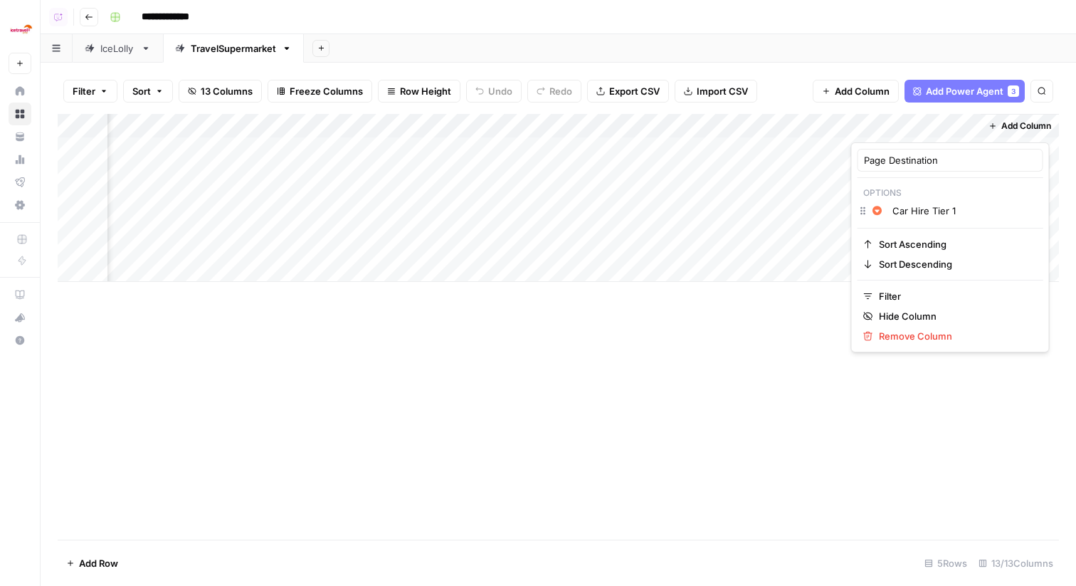
click at [775, 85] on body "**********" at bounding box center [538, 293] width 1076 height 586
click at [775, 85] on div "Filter Sort 13 Columns Freeze Columns Row Height Undo Redo Export CSV Import CS…" at bounding box center [558, 91] width 1001 height 46
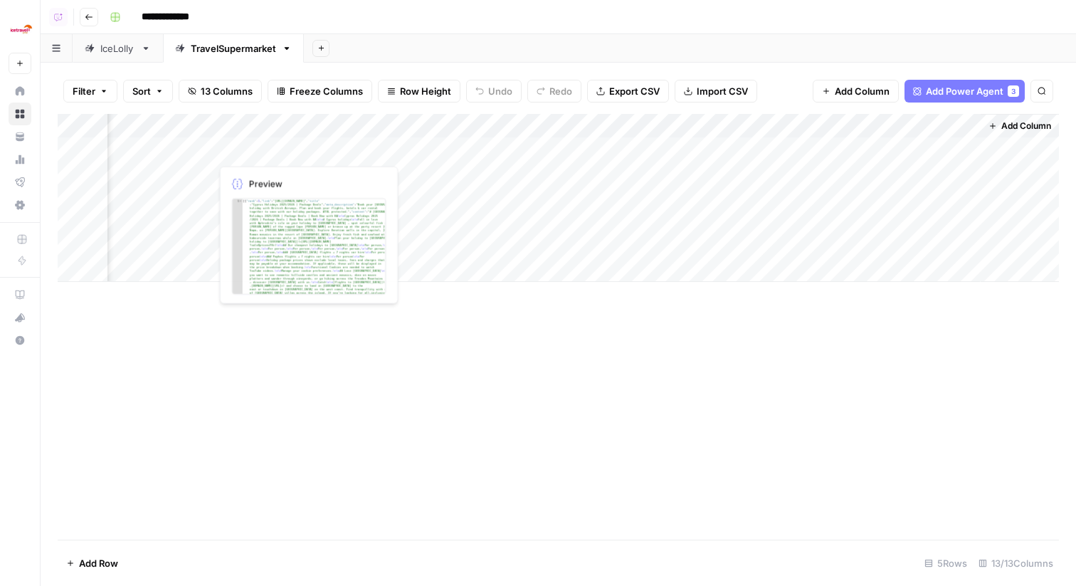
drag, startPoint x: 884, startPoint y: 120, endPoint x: 203, endPoint y: 129, distance: 680.9
click at [203, 129] on div "Add Column" at bounding box center [558, 198] width 1001 height 168
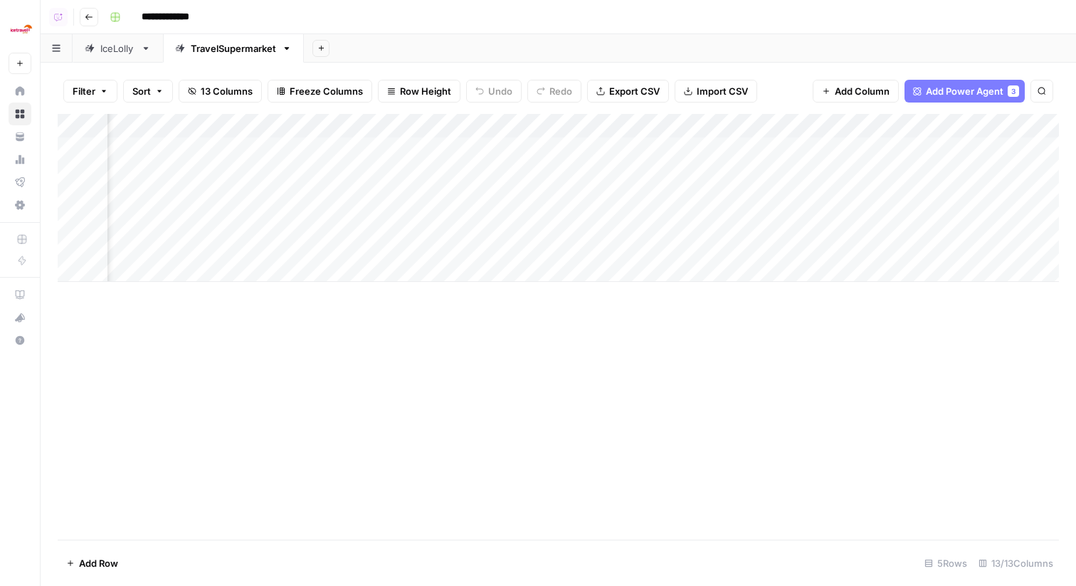
scroll to position [0, 0]
drag, startPoint x: 916, startPoint y: 122, endPoint x: 310, endPoint y: 150, distance: 606.8
click at [310, 150] on div "Add Column" at bounding box center [558, 198] width 1001 height 168
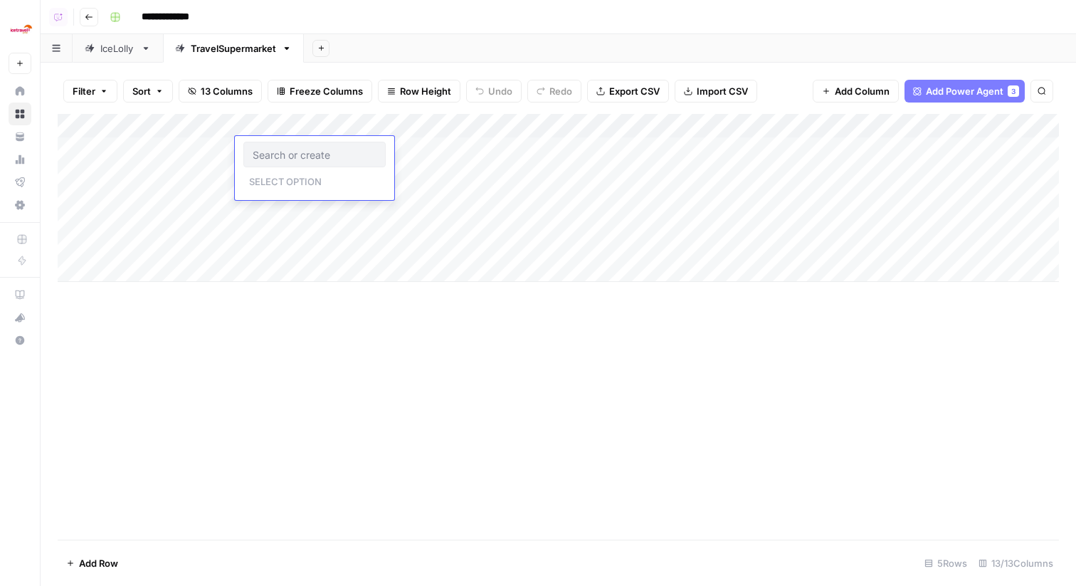
click at [299, 125] on div "Add Column" at bounding box center [558, 198] width 1001 height 168
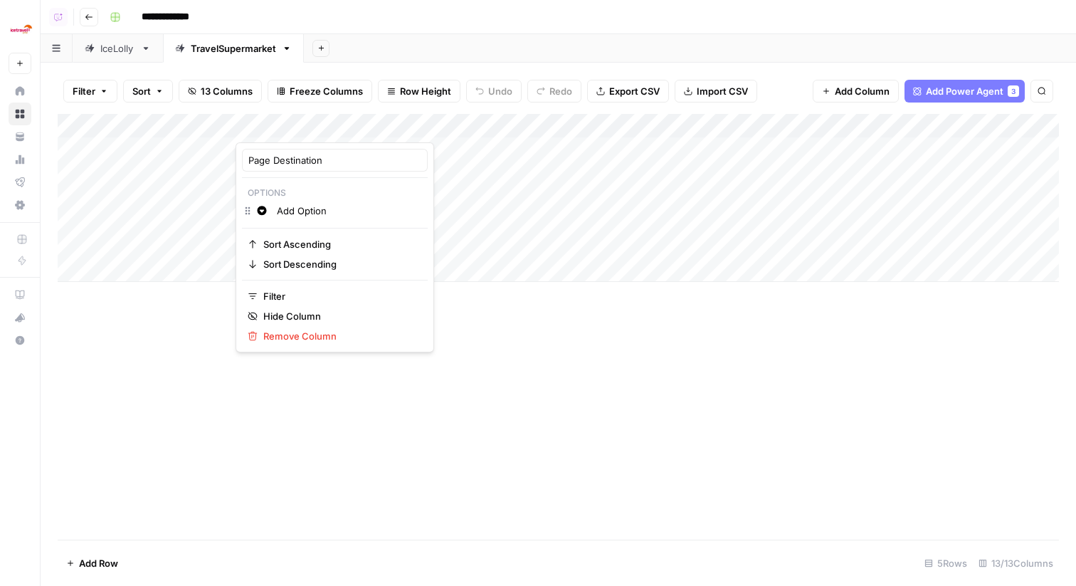
click at [305, 208] on input "Add Option" at bounding box center [349, 210] width 144 height 14
click at [305, 208] on input "Car Hire Tier 1" at bounding box center [349, 210] width 144 height 14
type input "Car Hire Tier 1"
click at [268, 210] on button "Change color" at bounding box center [261, 210] width 17 height 17
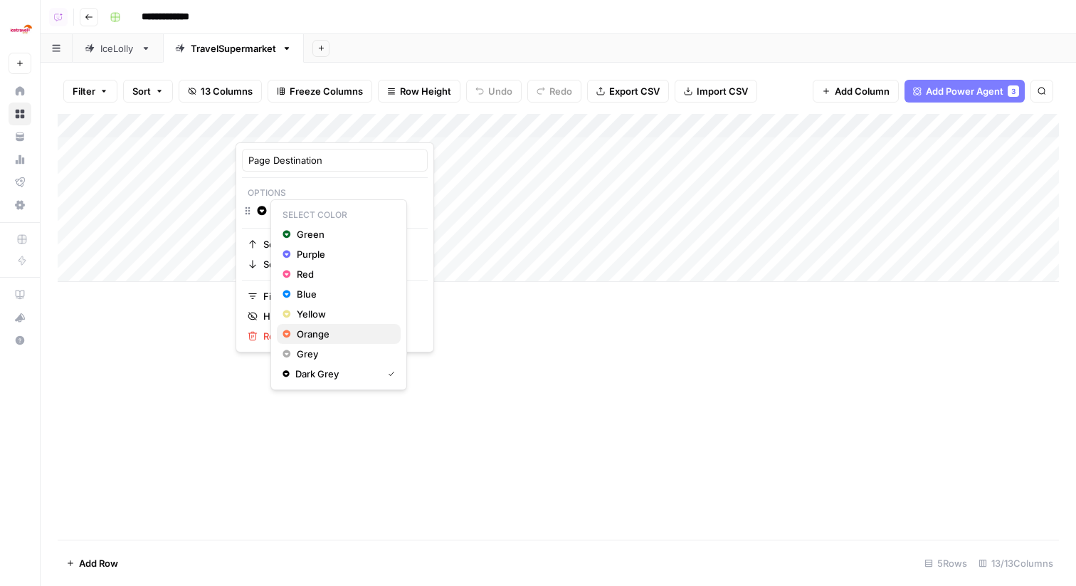
click at [309, 327] on span "Orange" at bounding box center [343, 334] width 92 height 14
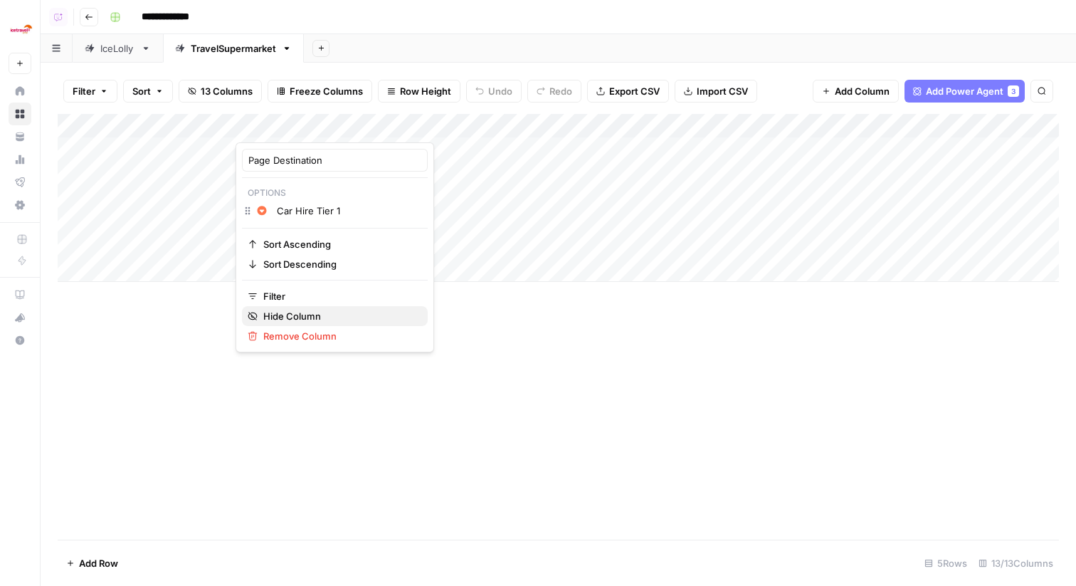
click button "Hide Column" at bounding box center [335, 316] width 186 height 20
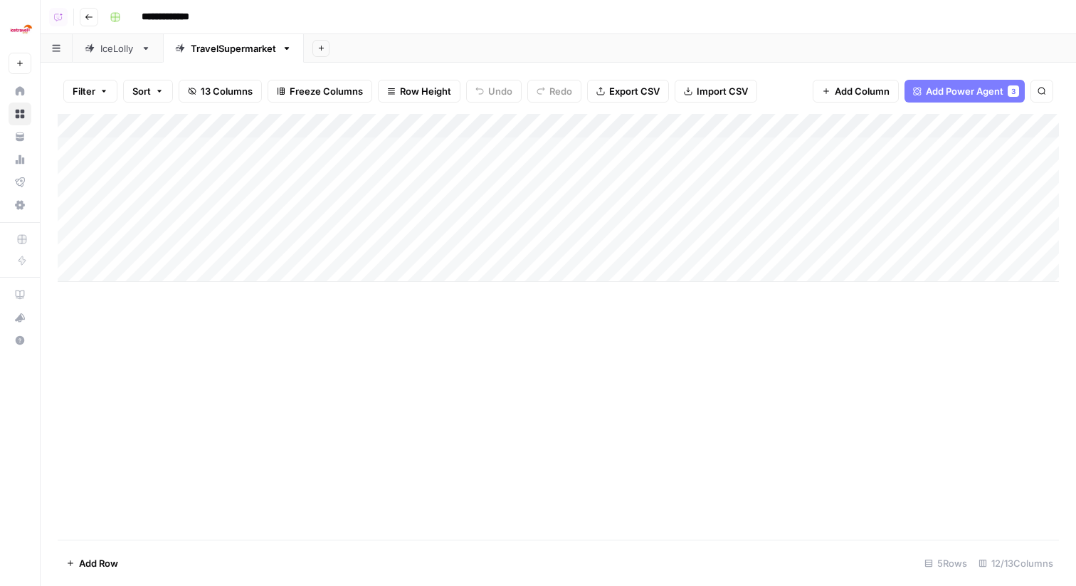
click at [214, 85] on span "13 Columns" at bounding box center [227, 91] width 52 height 14
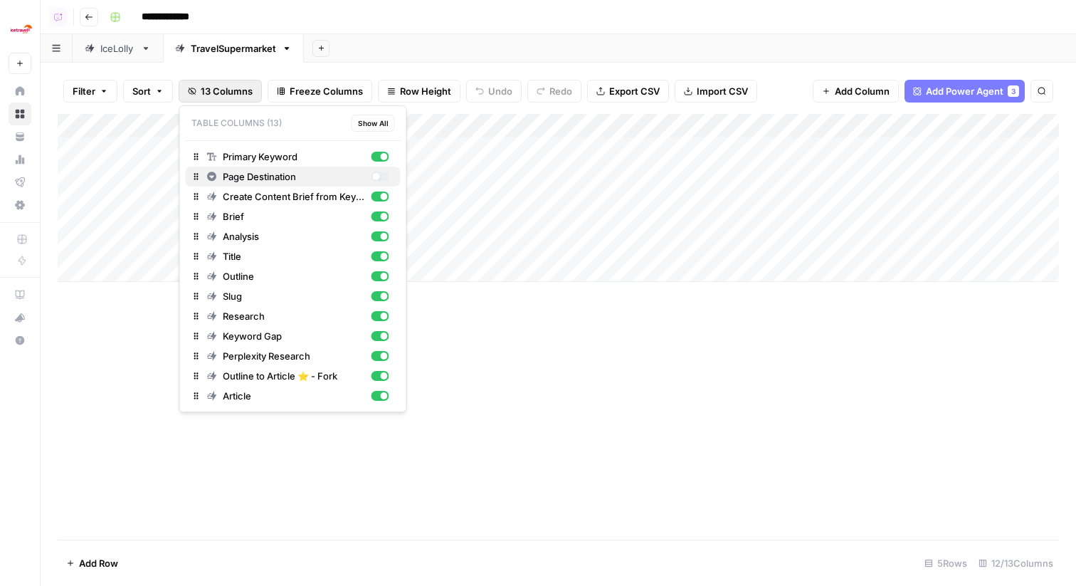
click at [381, 175] on div "button" at bounding box center [380, 176] width 18 height 10
click at [502, 392] on div "Add Column" at bounding box center [558, 326] width 1001 height 425
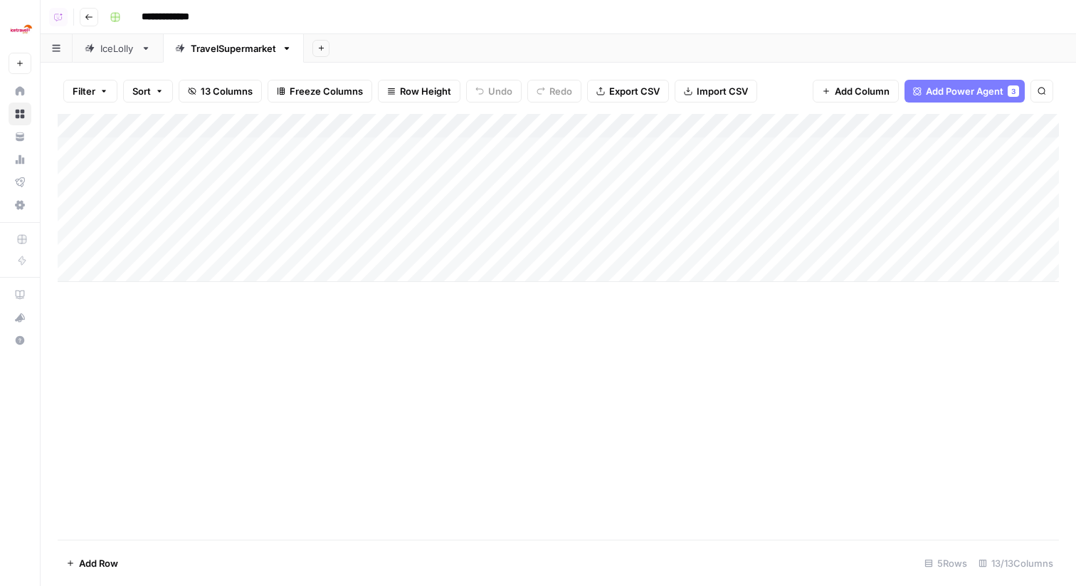
click at [286, 118] on div "Add Column" at bounding box center [558, 198] width 1001 height 168
click at [307, 211] on input "Add Option" at bounding box center [349, 210] width 144 height 14
type input "Car Hire Tier"
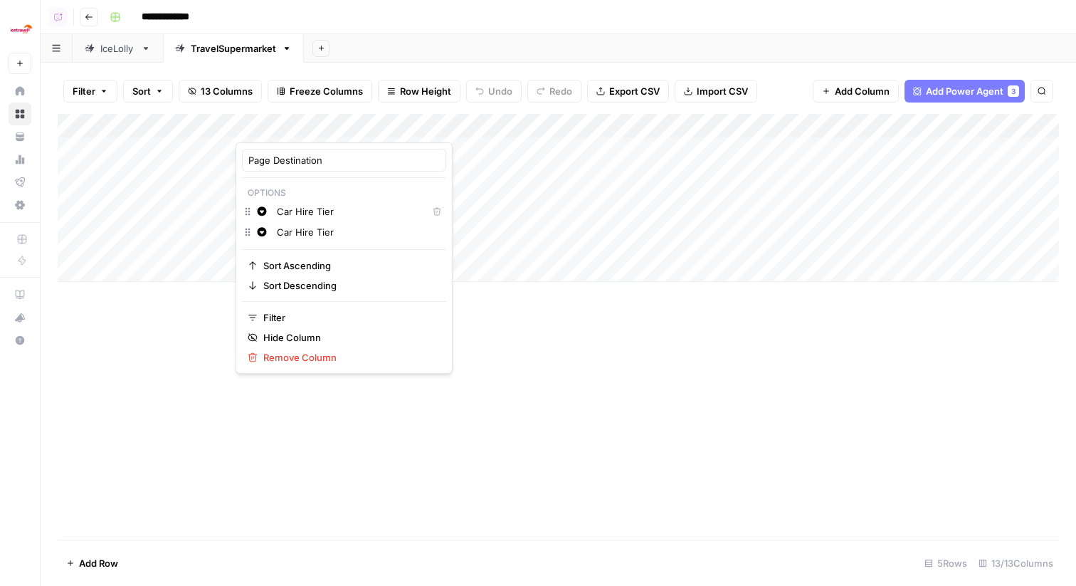
click at [361, 205] on input "Car Hire Tier" at bounding box center [349, 211] width 144 height 14
type input "Car Hire Tier 1"
click at [261, 218] on button "Change color" at bounding box center [261, 211] width 17 height 17
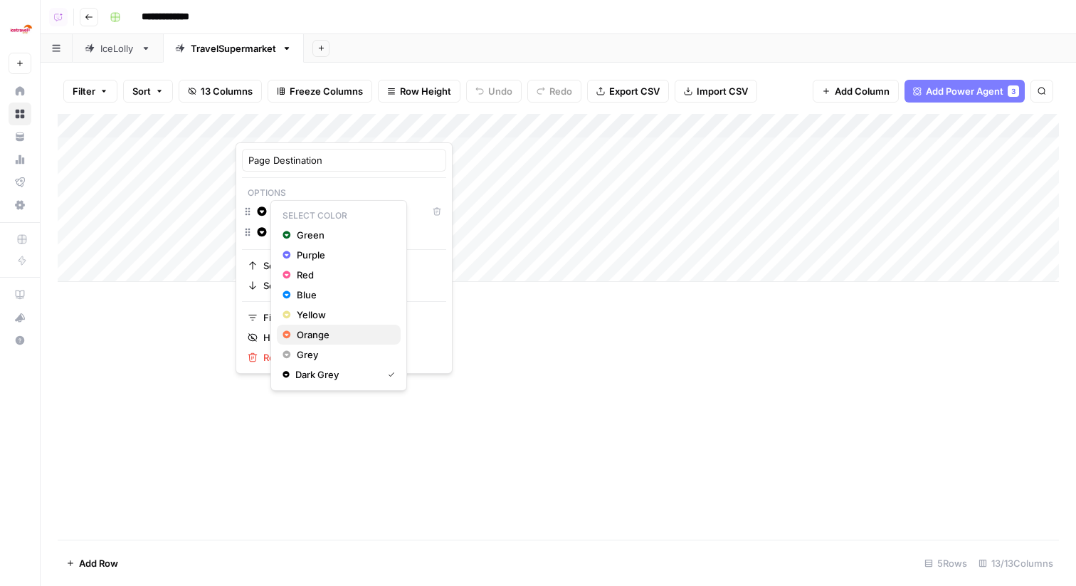
click at [309, 329] on span "Orange" at bounding box center [343, 334] width 92 height 14
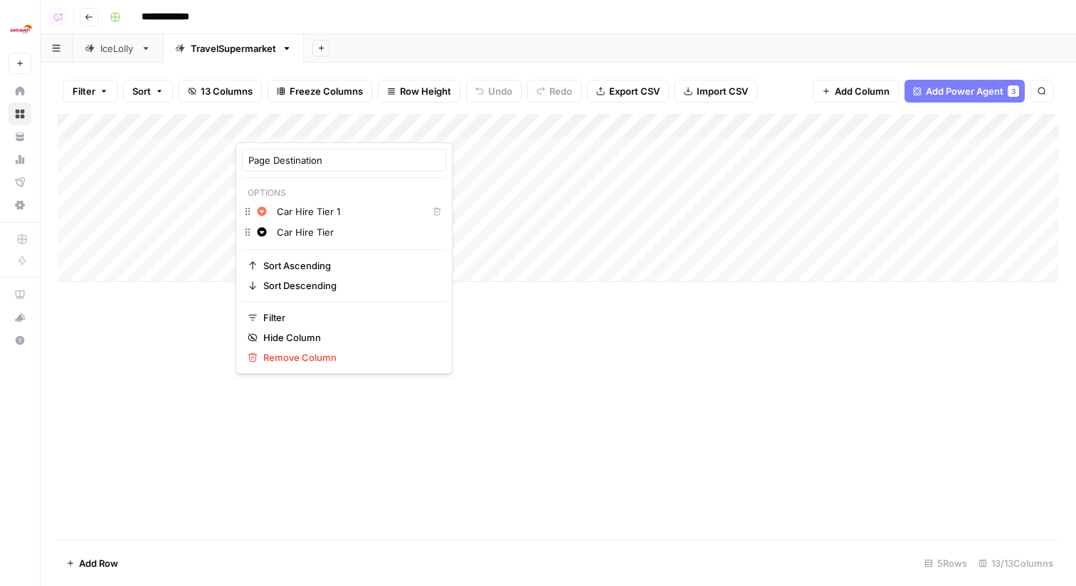
click at [193, 317] on div "Add Column" at bounding box center [558, 326] width 1001 height 425
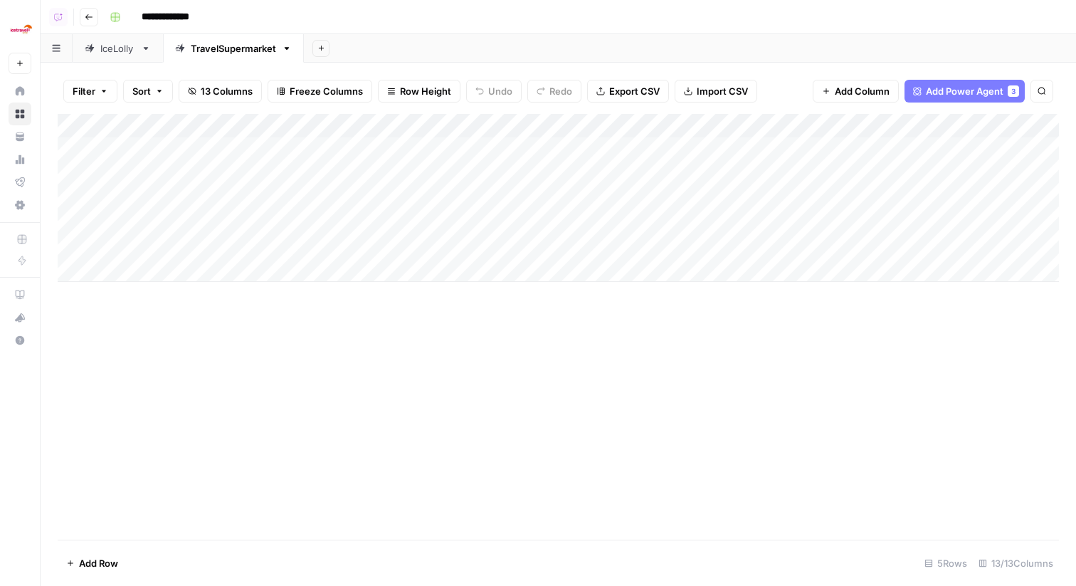
click at [280, 149] on div "Add Column" at bounding box center [558, 198] width 1001 height 168
click at [300, 203] on button "Car Hire Tier 1" at bounding box center [294, 204] width 73 height 17
click at [359, 390] on div "Add Column" at bounding box center [558, 326] width 1001 height 425
click at [160, 144] on div "Add Column" at bounding box center [558, 198] width 1001 height 168
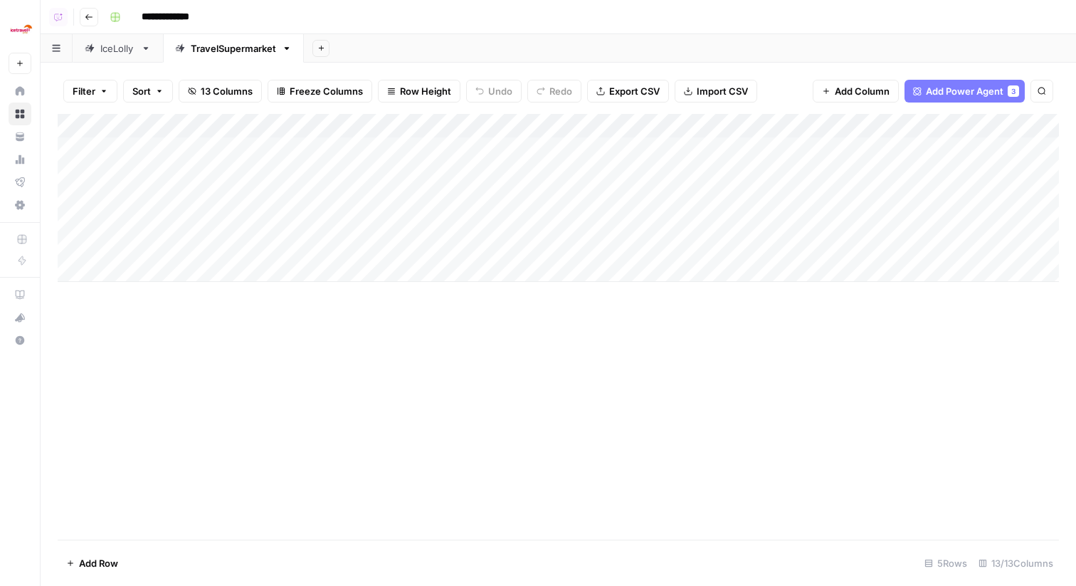
click at [170, 147] on div "Add Column" at bounding box center [558, 198] width 1001 height 168
type textarea "**********"
click at [213, 368] on div "Add Column" at bounding box center [558, 326] width 1001 height 425
click at [482, 149] on div "Add Column" at bounding box center [558, 198] width 1001 height 168
click at [608, 153] on div "Add Column" at bounding box center [558, 198] width 1001 height 168
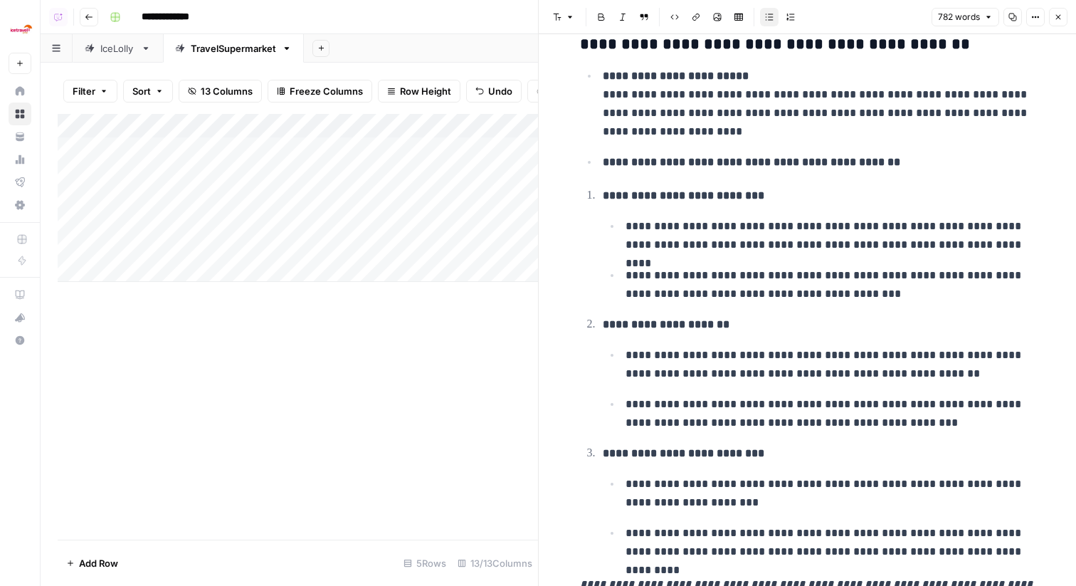
scroll to position [280, 0]
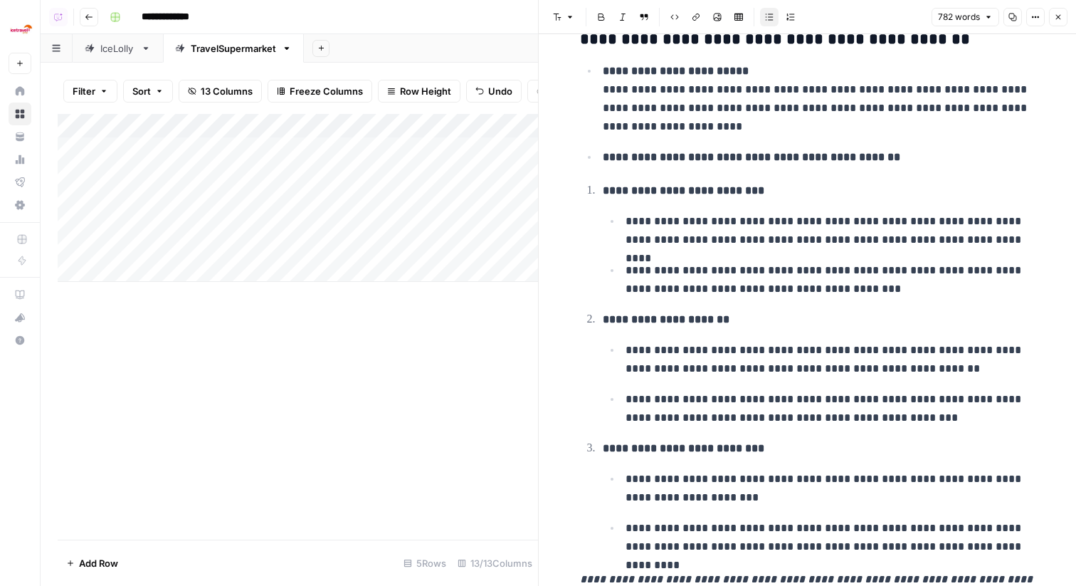
click at [452, 129] on div "Add Column" at bounding box center [298, 198] width 480 height 168
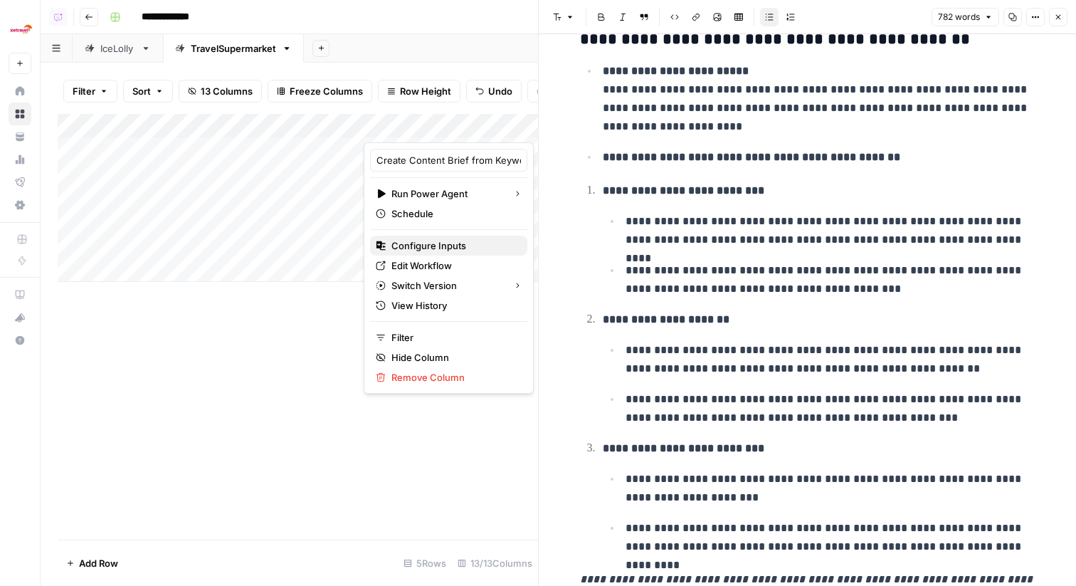
click at [452, 245] on span "Configure Inputs" at bounding box center [453, 245] width 125 height 14
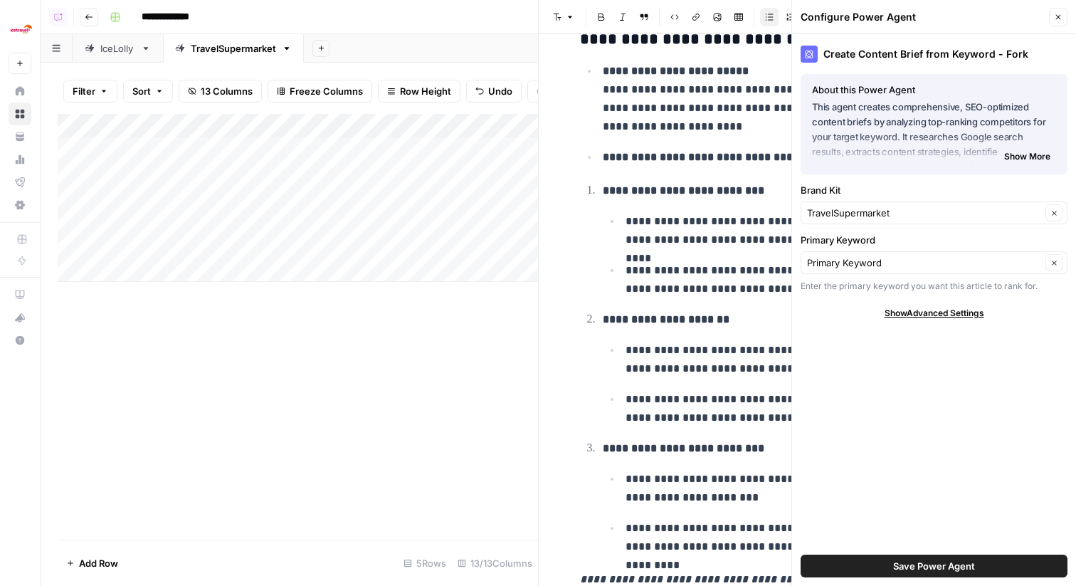
click at [1058, 11] on button "Close" at bounding box center [1058, 17] width 18 height 18
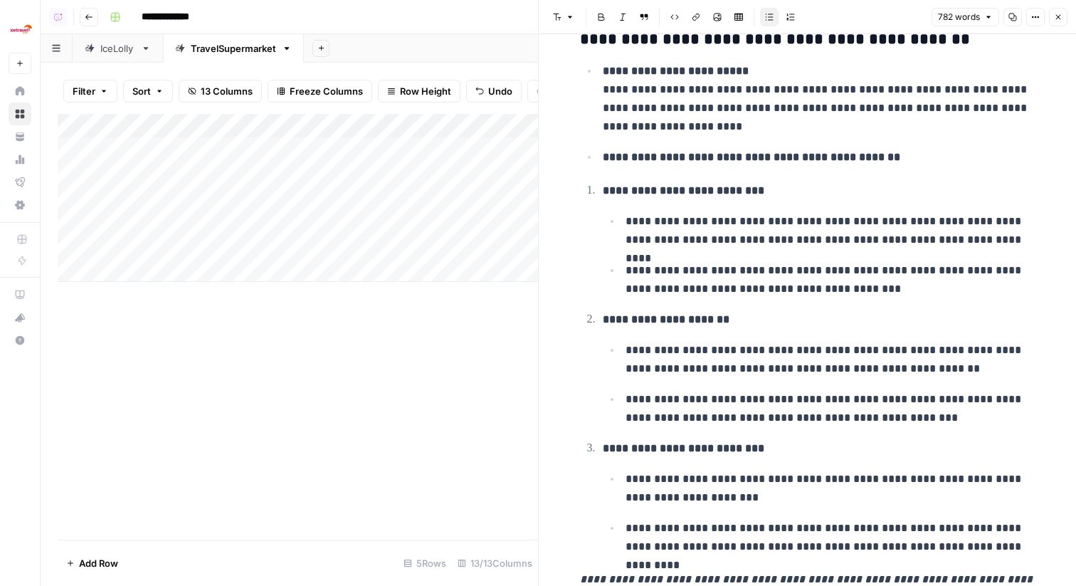
click at [1058, 23] on button "Close" at bounding box center [1058, 17] width 18 height 18
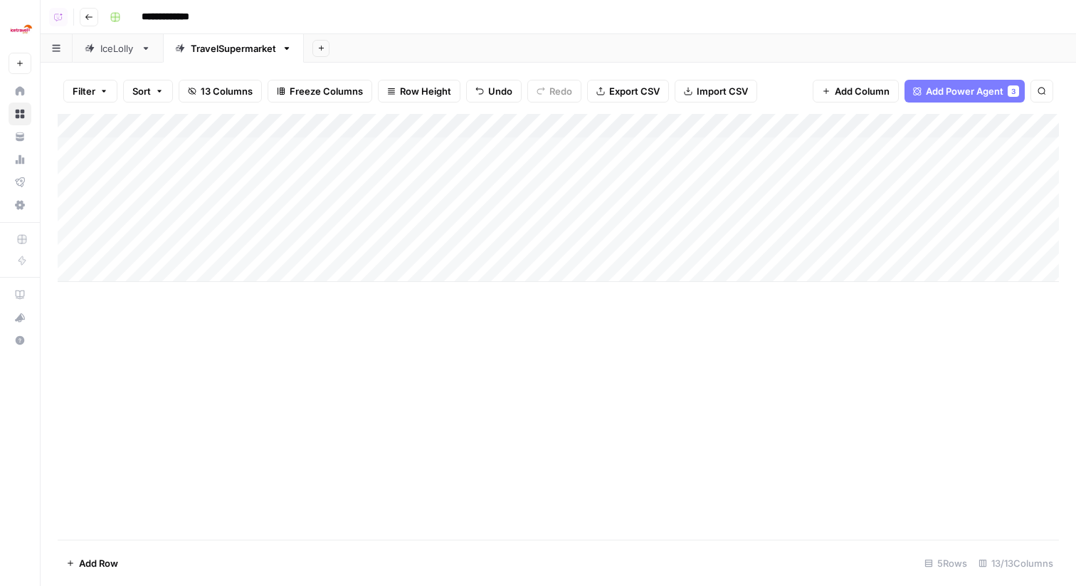
click at [407, 122] on div "Add Column" at bounding box center [558, 198] width 1001 height 168
click at [297, 393] on div "Add Column" at bounding box center [558, 326] width 1001 height 425
click at [306, 128] on div "Add Column" at bounding box center [558, 198] width 1001 height 168
click at [389, 125] on div "Add Column" at bounding box center [558, 198] width 1001 height 168
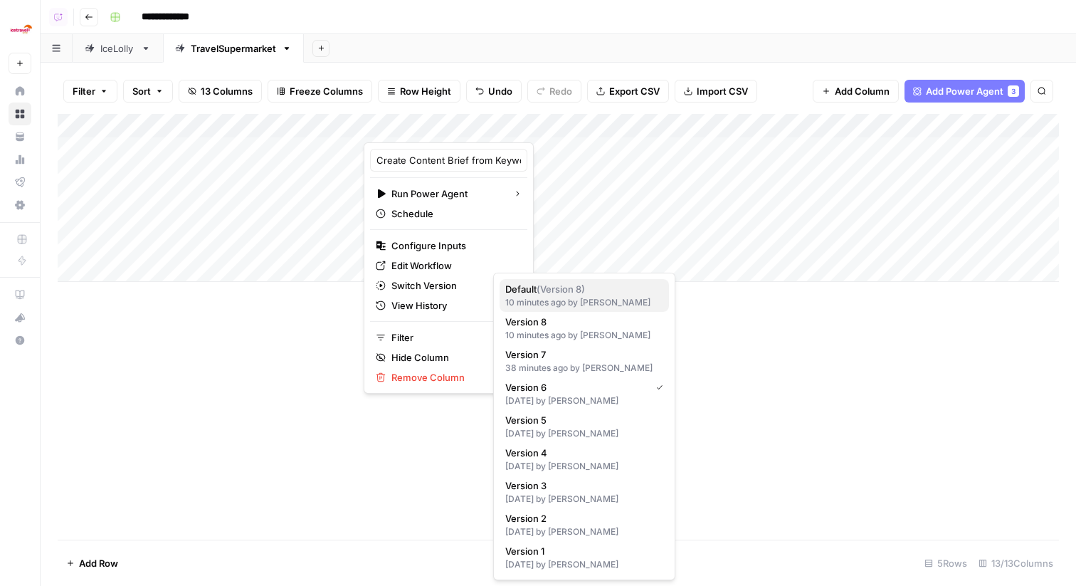
click at [567, 293] on span "( Version 8 )" at bounding box center [560, 288] width 48 height 11
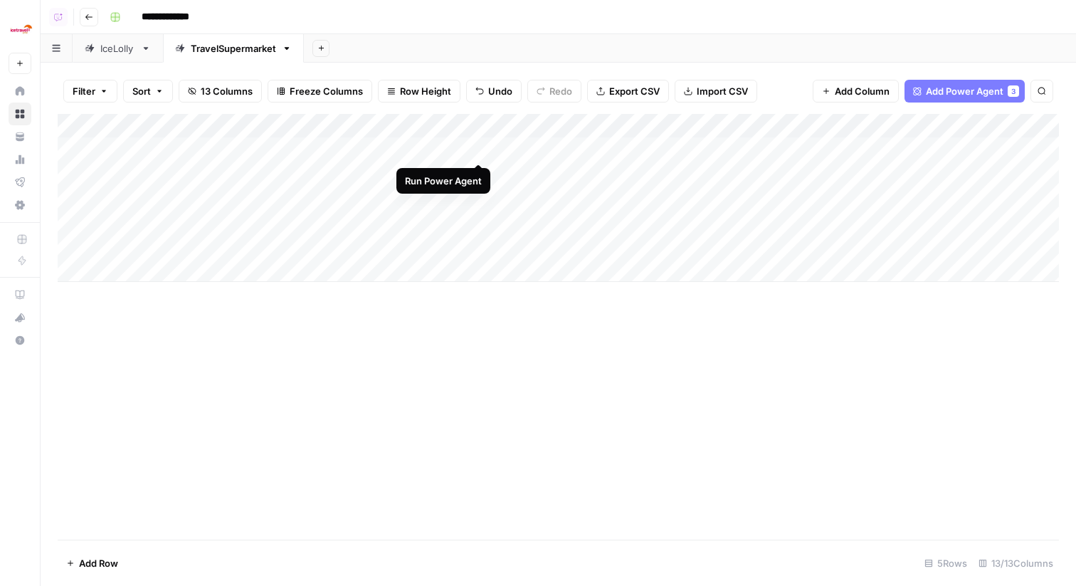
click at [433, 126] on div "Add Column" at bounding box center [558, 198] width 1001 height 168
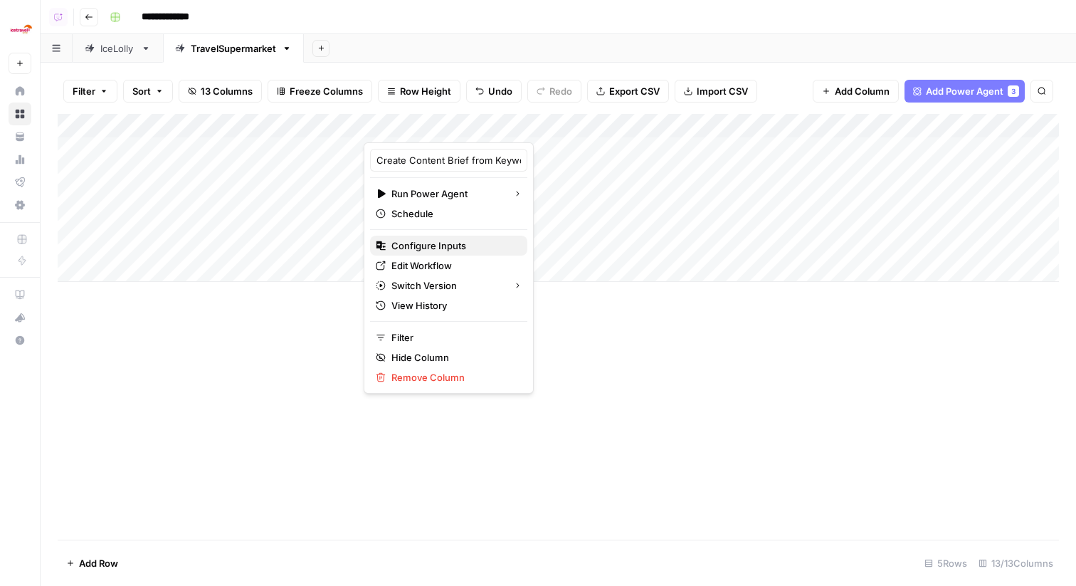
click at [432, 245] on span "Configure Inputs" at bounding box center [453, 245] width 125 height 14
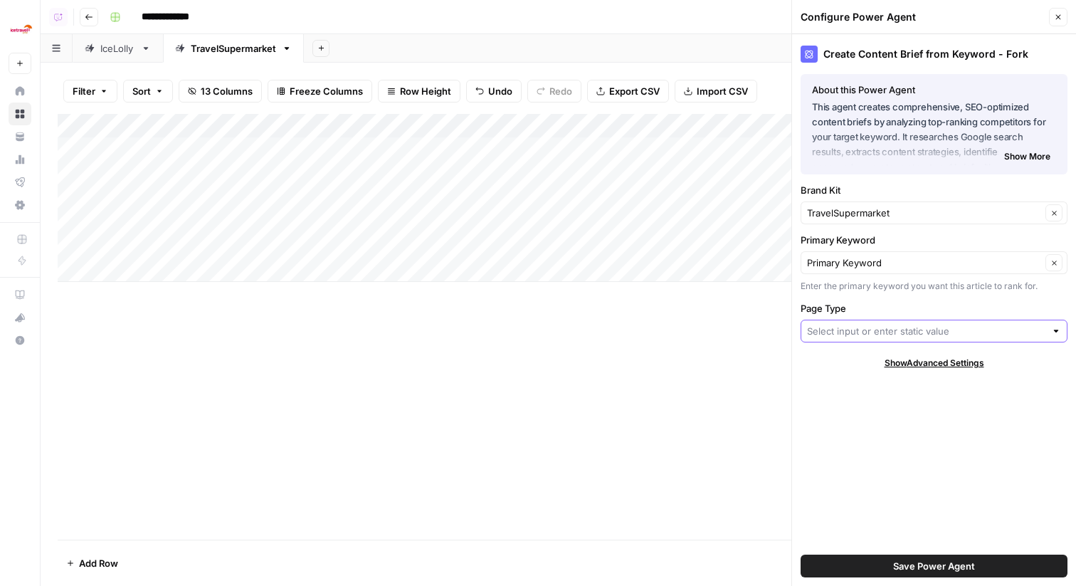
click at [865, 336] on input "Page Type" at bounding box center [926, 331] width 238 height 14
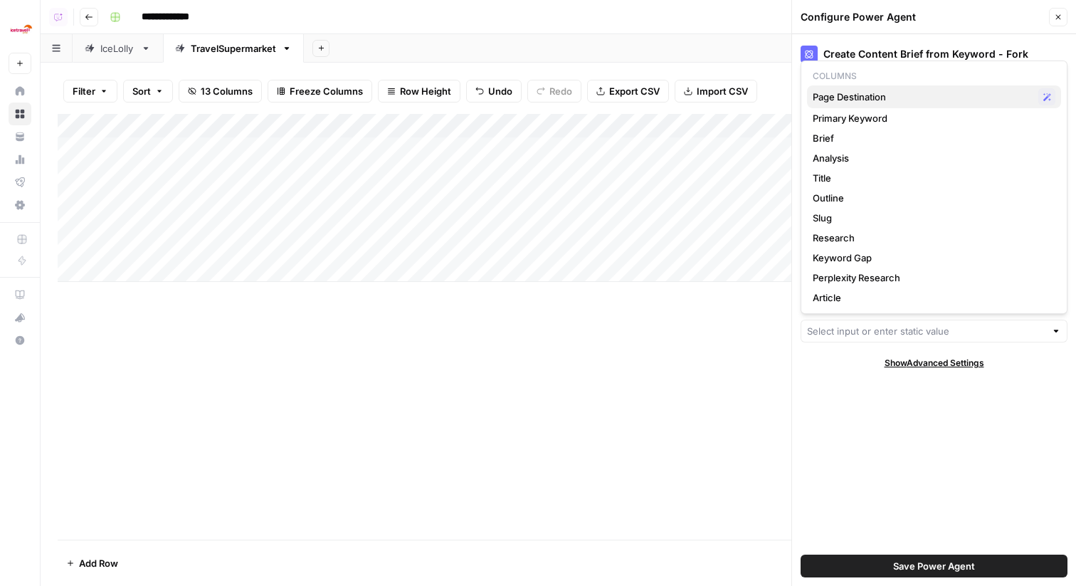
click at [848, 96] on span "Page Destination" at bounding box center [922, 97] width 220 height 14
type input "Page Destination"
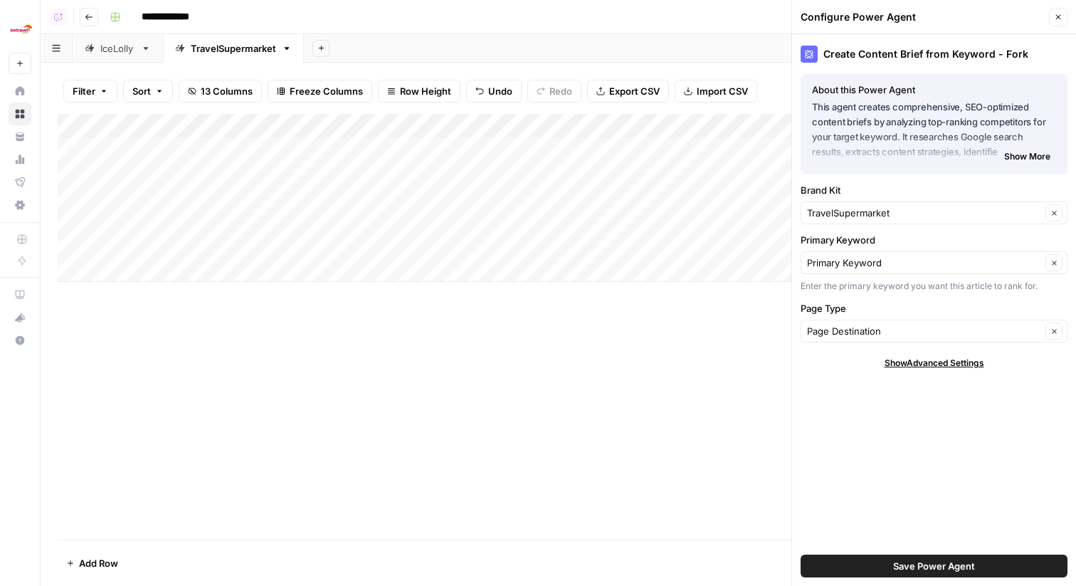
click at [879, 559] on button "Save Power Agent" at bounding box center [933, 565] width 267 height 23
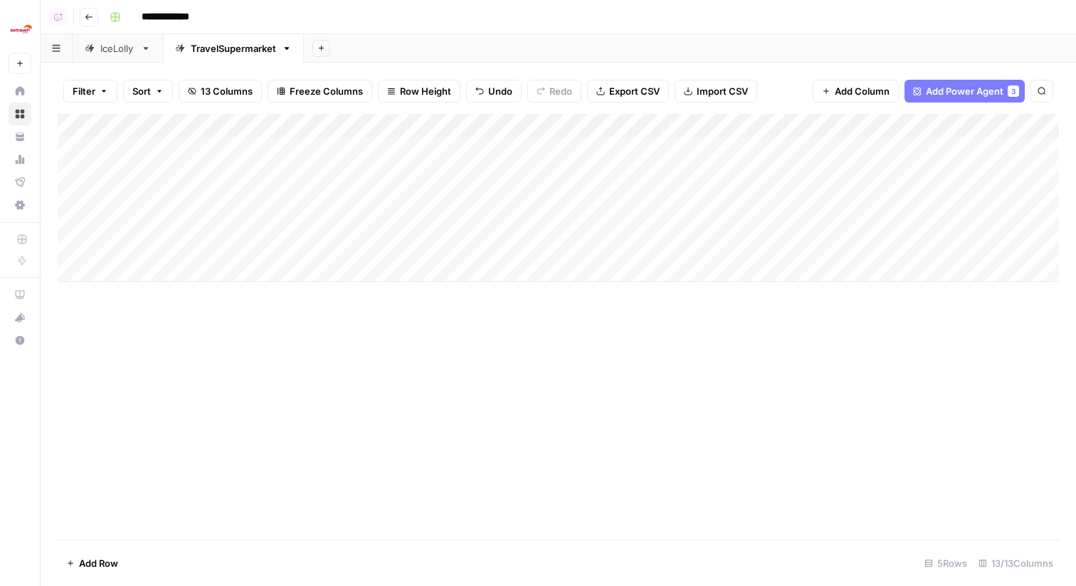
click at [292, 125] on div "Add Column" at bounding box center [558, 198] width 1001 height 168
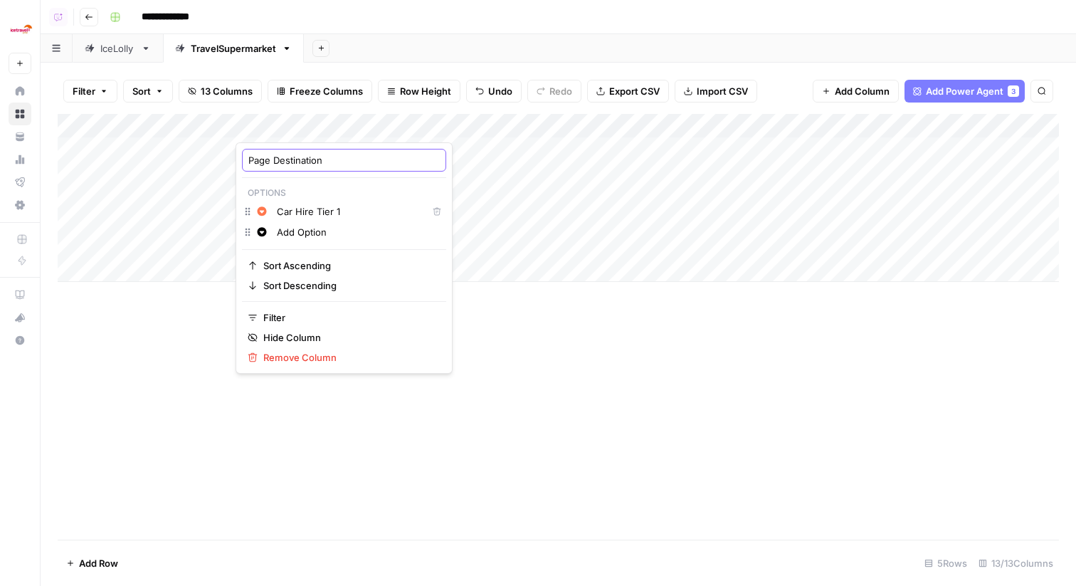
click at [315, 158] on input "Page Destination" at bounding box center [343, 160] width 191 height 14
type input "Page Type"
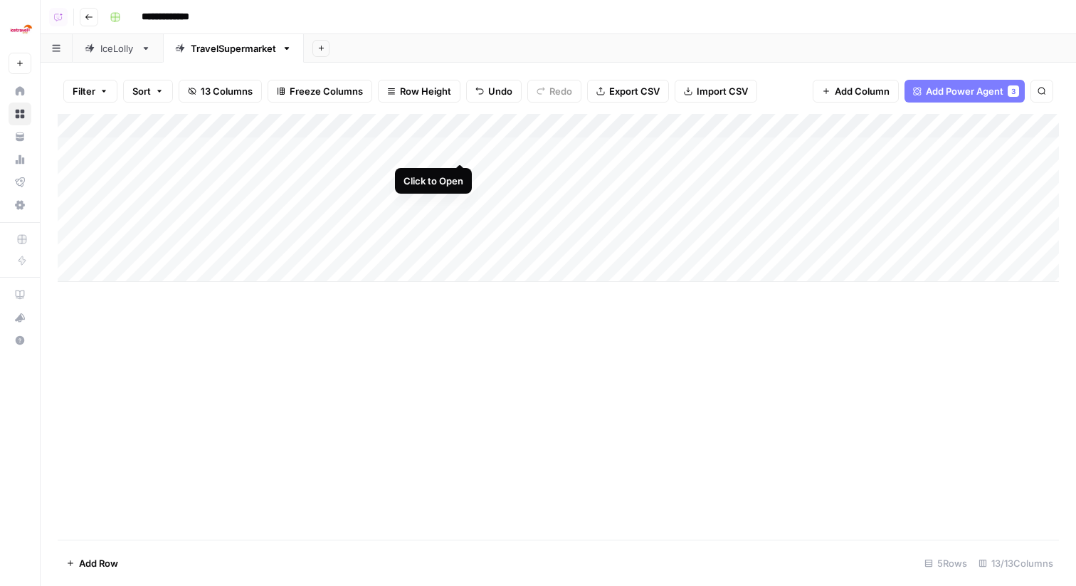
click at [461, 149] on div "Add Column" at bounding box center [558, 198] width 1001 height 168
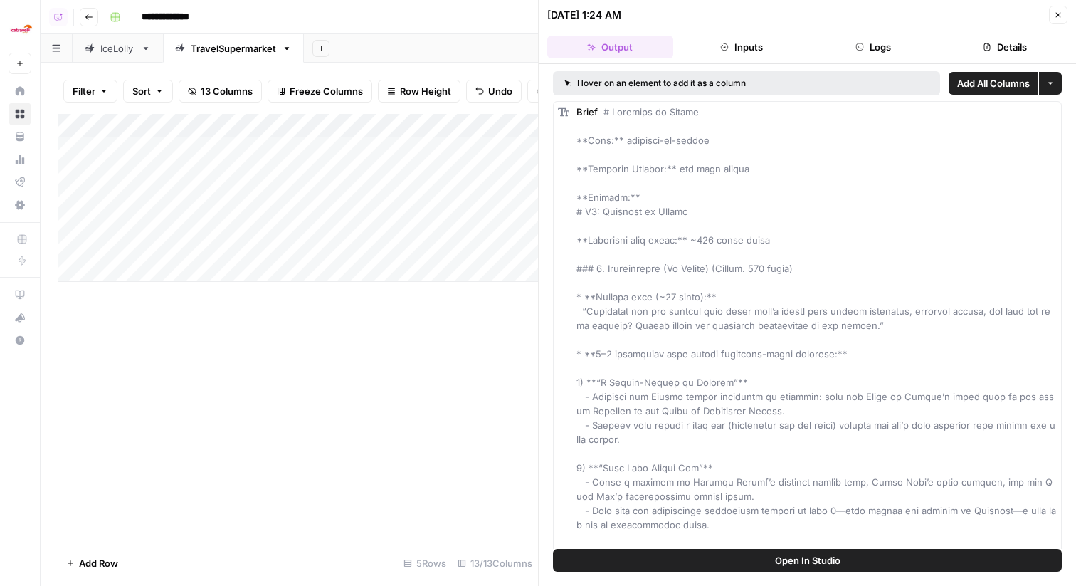
click at [421, 122] on div "Add Column" at bounding box center [298, 198] width 480 height 168
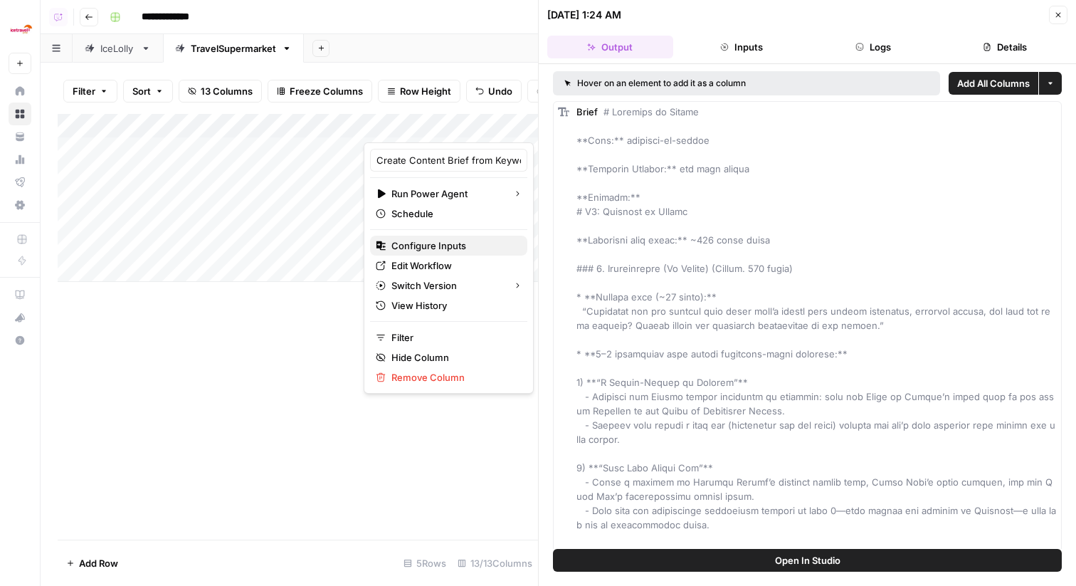
click at [433, 243] on span "Configure Inputs" at bounding box center [453, 245] width 125 height 14
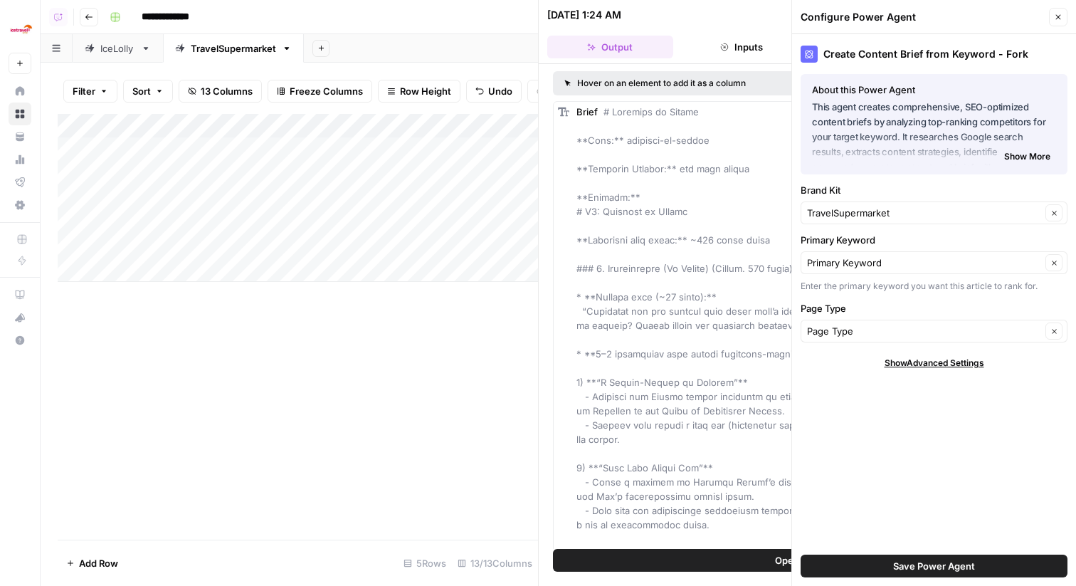
click at [941, 563] on span "Save Power Agent" at bounding box center [934, 565] width 82 height 14
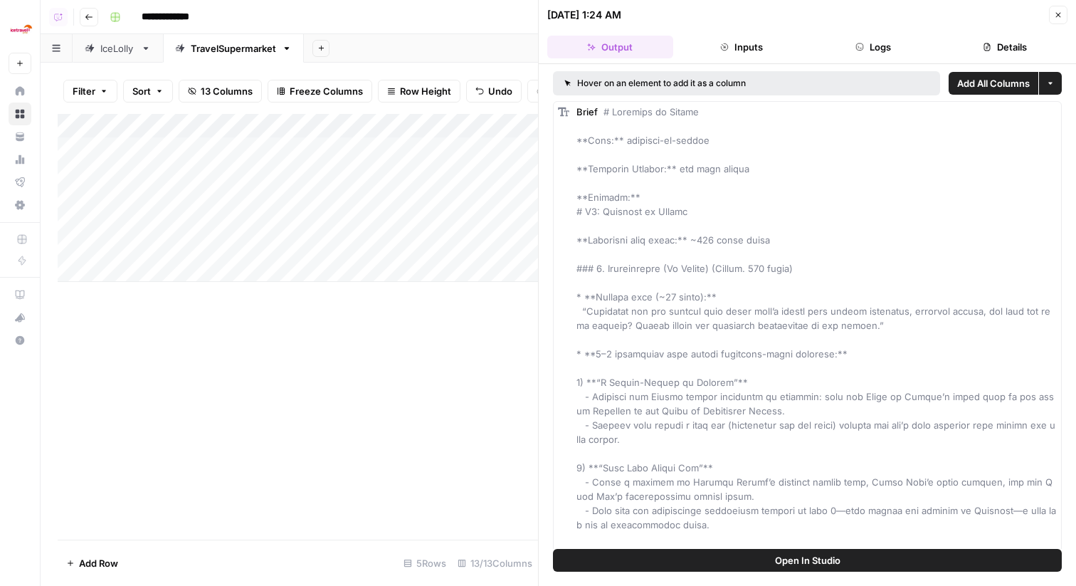
click at [1056, 14] on icon "button" at bounding box center [1058, 15] width 9 height 9
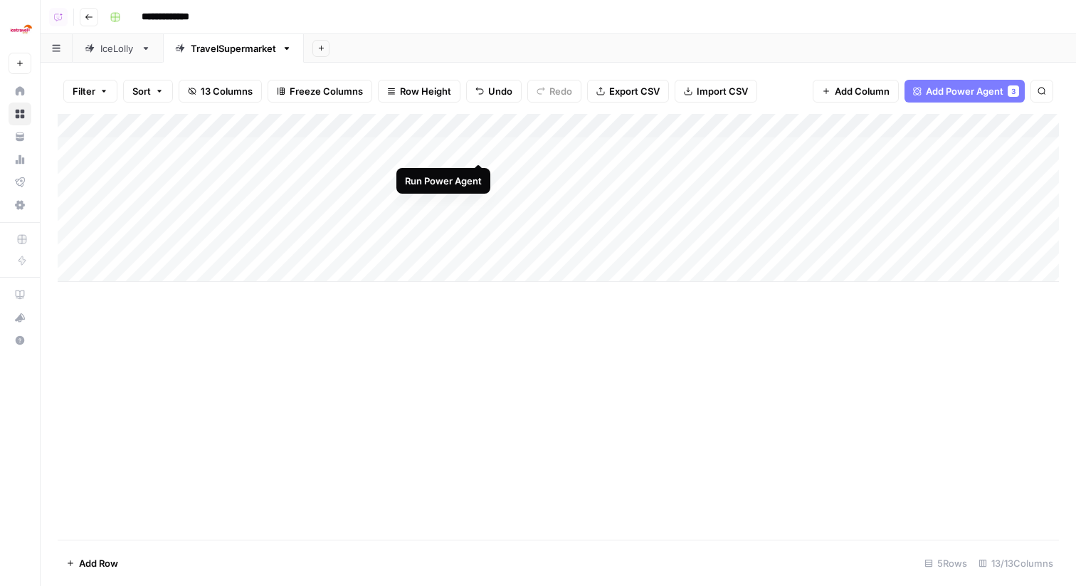
click at [477, 149] on div "Add Column" at bounding box center [558, 198] width 1001 height 168
click at [117, 54] on div "IceLolly" at bounding box center [117, 48] width 35 height 14
click at [399, 129] on div "Add Column" at bounding box center [558, 198] width 1001 height 168
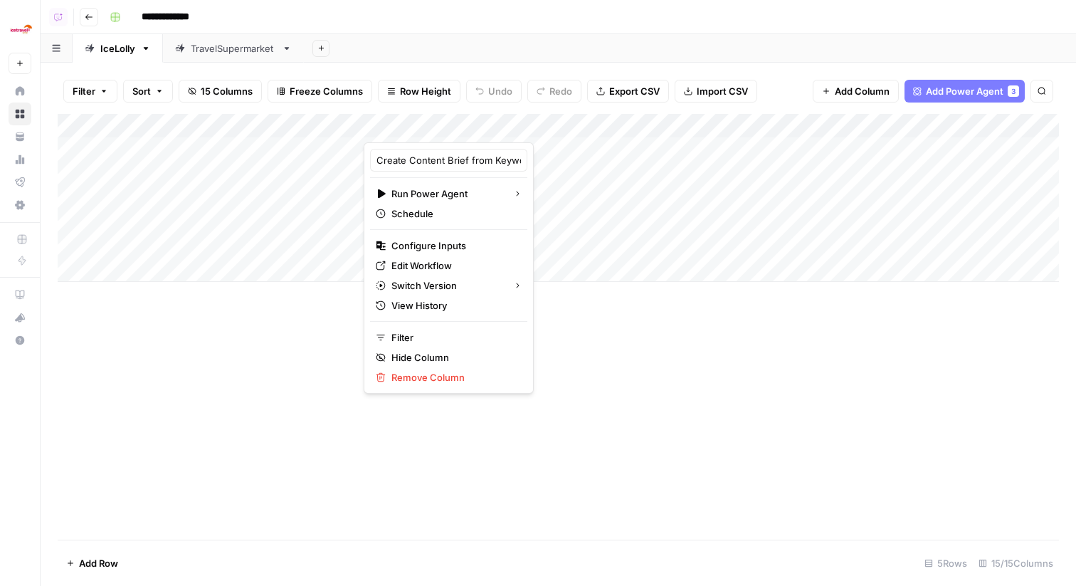
click at [157, 391] on div "Add Column" at bounding box center [558, 326] width 1001 height 425
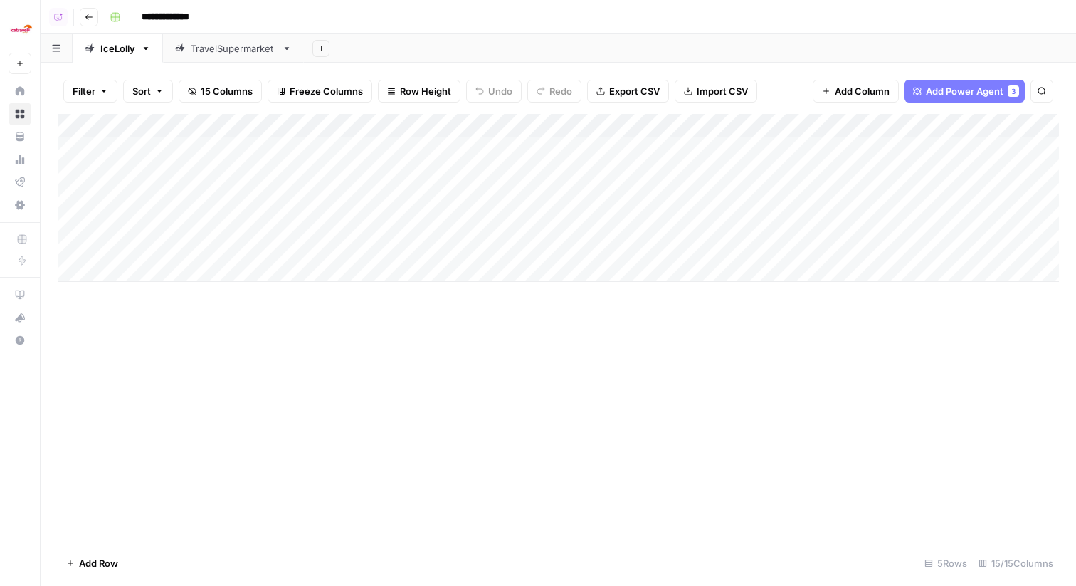
click at [253, 58] on link "TravelSupermarket" at bounding box center [233, 48] width 141 height 28
click at [605, 149] on div "Add Column" at bounding box center [558, 198] width 1001 height 168
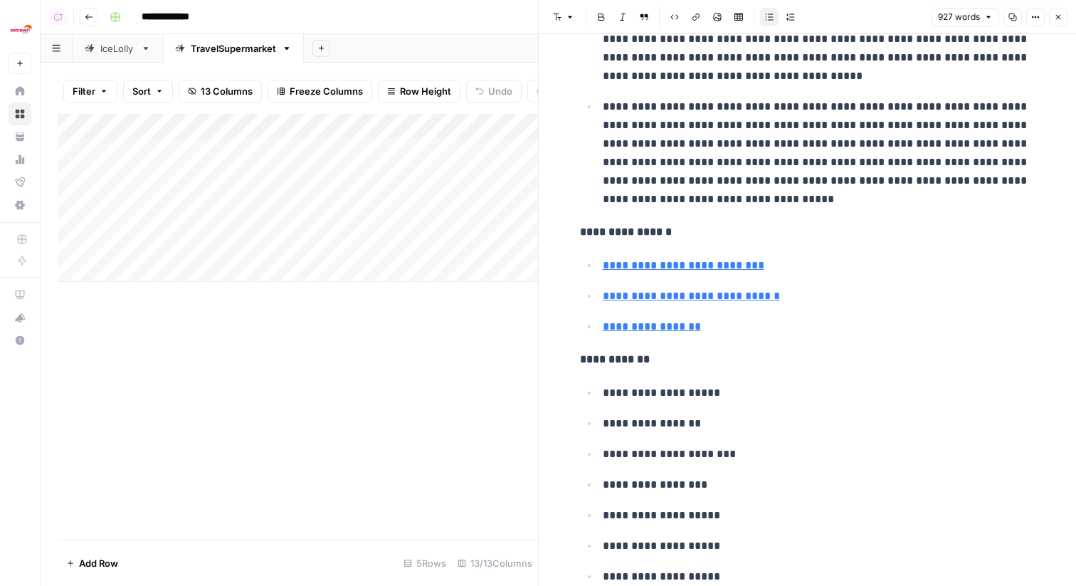
scroll to position [1750, 0]
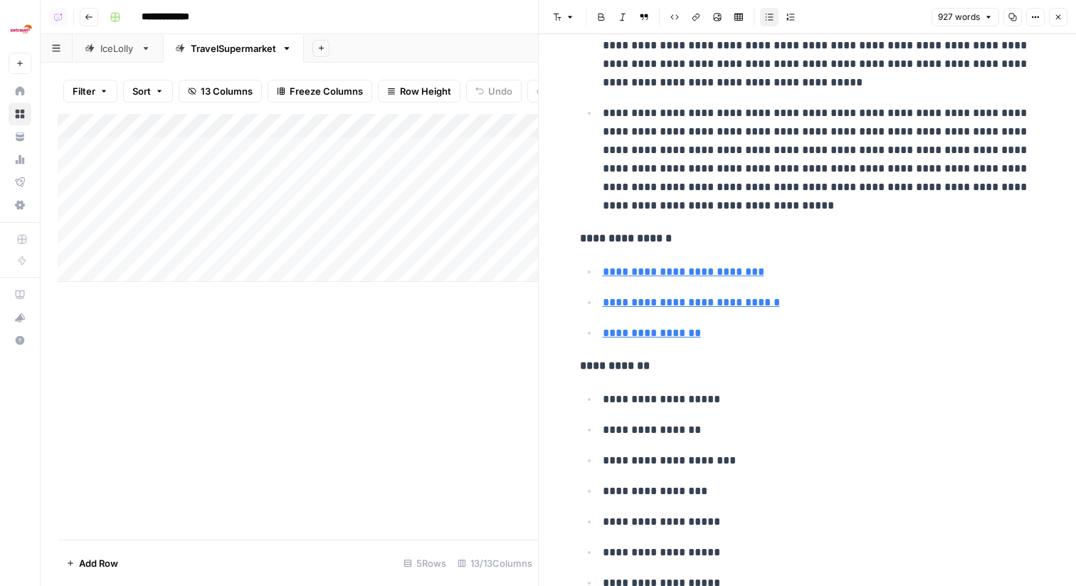
click at [1056, 9] on button "Close" at bounding box center [1058, 17] width 18 height 18
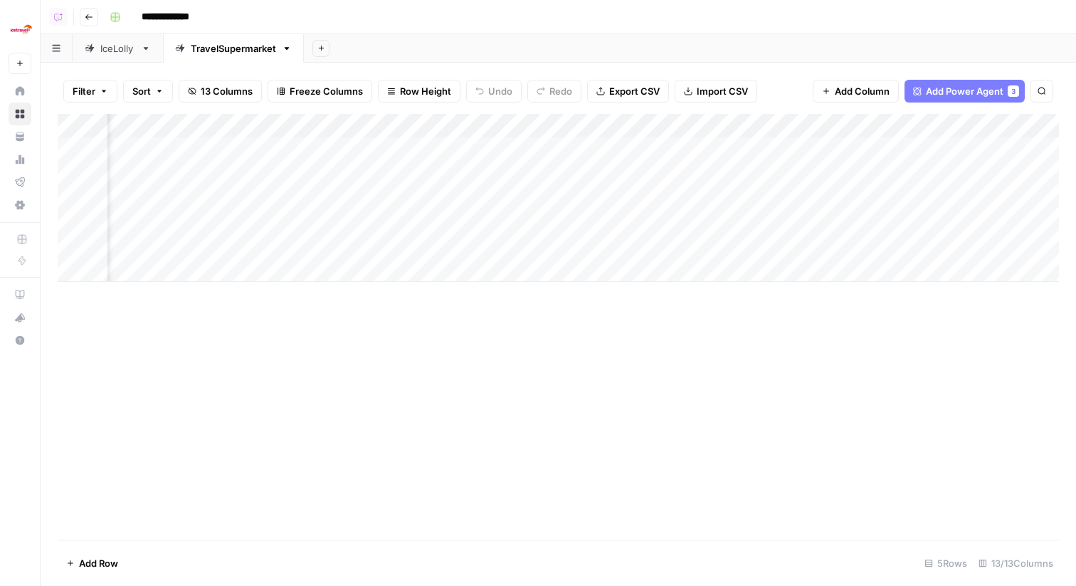
scroll to position [0, 326]
click at [649, 143] on div "Add Column" at bounding box center [558, 198] width 1001 height 168
click at [659, 144] on div "Add Column" at bounding box center [558, 198] width 1001 height 168
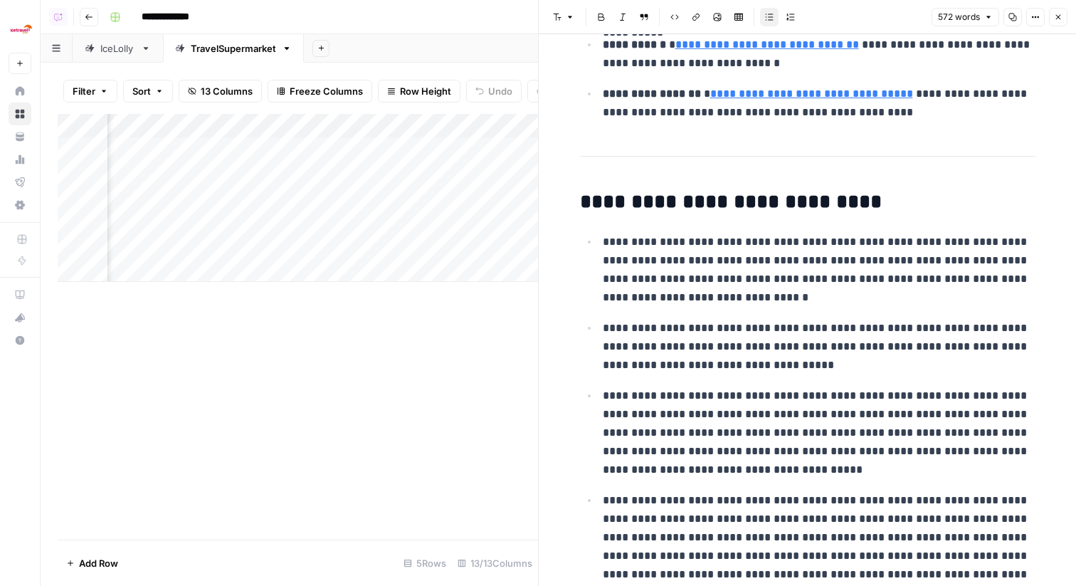
scroll to position [1259, 0]
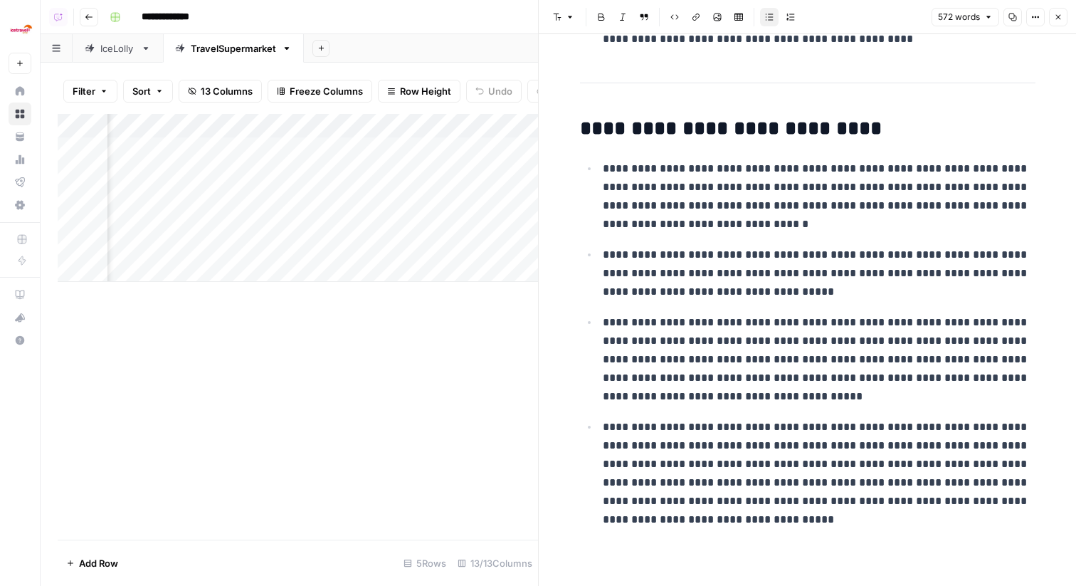
click at [1054, 11] on button "Close" at bounding box center [1058, 17] width 18 height 18
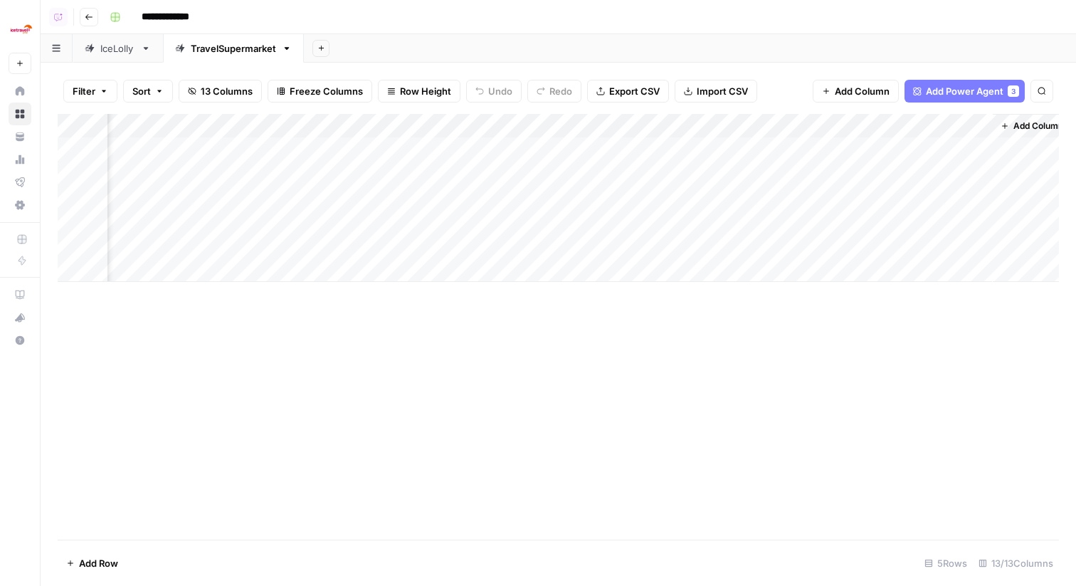
scroll to position [0, 793]
click at [839, 149] on div "Add Column" at bounding box center [558, 198] width 1001 height 168
click at [198, 152] on div "Add Column" at bounding box center [558, 198] width 1001 height 168
click at [196, 167] on div "Add Column" at bounding box center [558, 198] width 1001 height 168
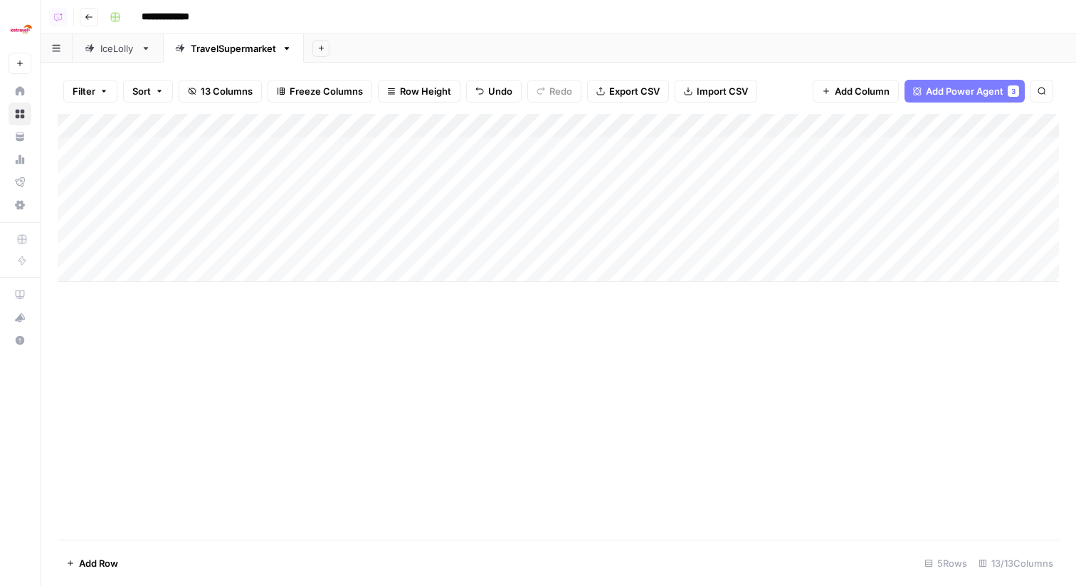
click at [189, 175] on div "Add Column" at bounding box center [558, 198] width 1001 height 168
paste textarea "***"
type textarea "**********"
click at [177, 194] on div "Add Column" at bounding box center [558, 198] width 1001 height 168
click at [167, 175] on div "Add Column" at bounding box center [558, 198] width 1001 height 168
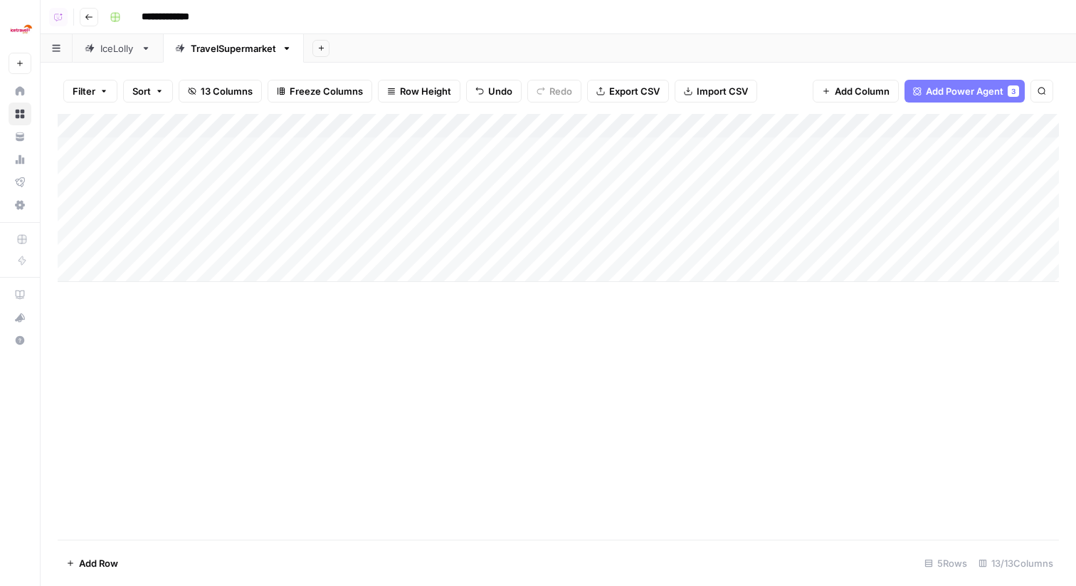
click at [166, 196] on div "Add Column" at bounding box center [558, 198] width 1001 height 168
click at [159, 171] on div "Add Column" at bounding box center [558, 198] width 1001 height 168
click at [167, 171] on div "Add Column" at bounding box center [558, 198] width 1001 height 168
click at [167, 171] on textarea "**********" at bounding box center [221, 174] width 228 height 20
type textarea "**********"
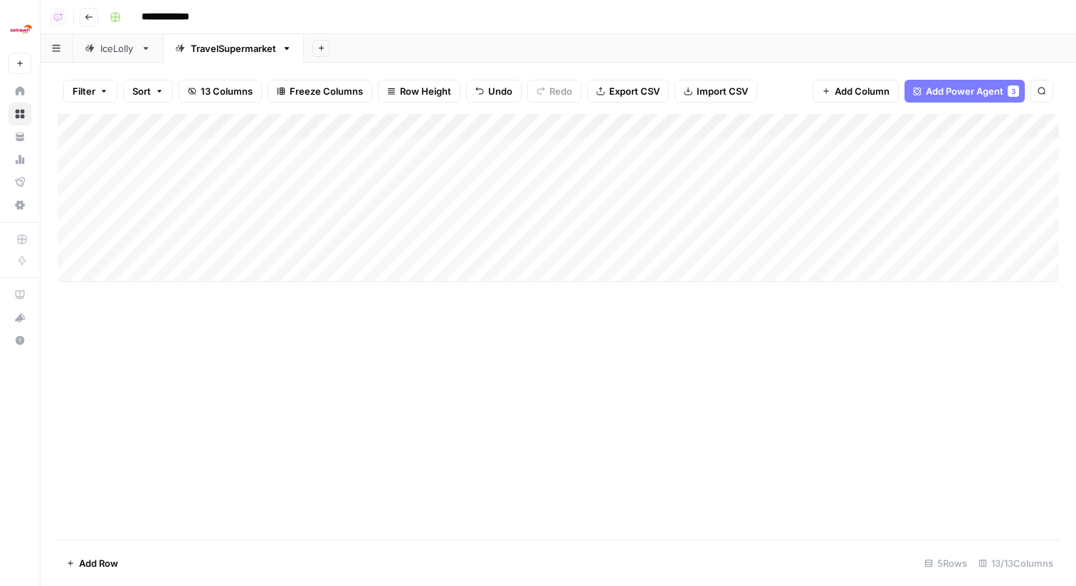
click at [327, 145] on div "Add Column" at bounding box center [558, 198] width 1001 height 168
drag, startPoint x: 361, startPoint y: 159, endPoint x: 361, endPoint y: 208, distance: 49.1
click at [361, 208] on div "Add Column" at bounding box center [558, 198] width 1001 height 168
click at [439, 175] on div "Add Column" at bounding box center [558, 198] width 1001 height 168
click at [439, 190] on div "Add Column" at bounding box center [558, 198] width 1001 height 168
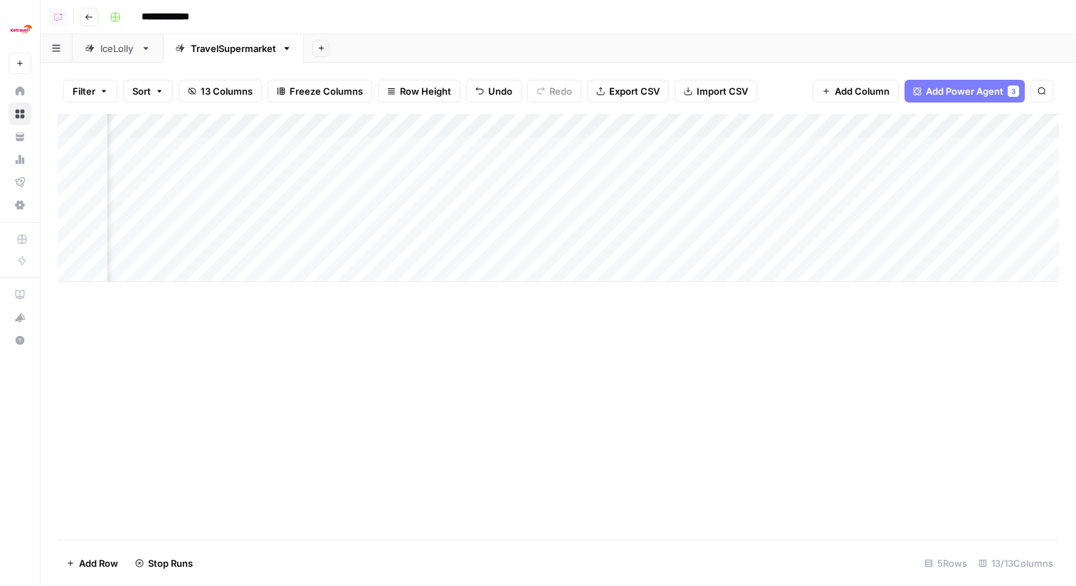
scroll to position [0, 793]
click at [971, 147] on div "Add Column" at bounding box center [558, 198] width 1001 height 168
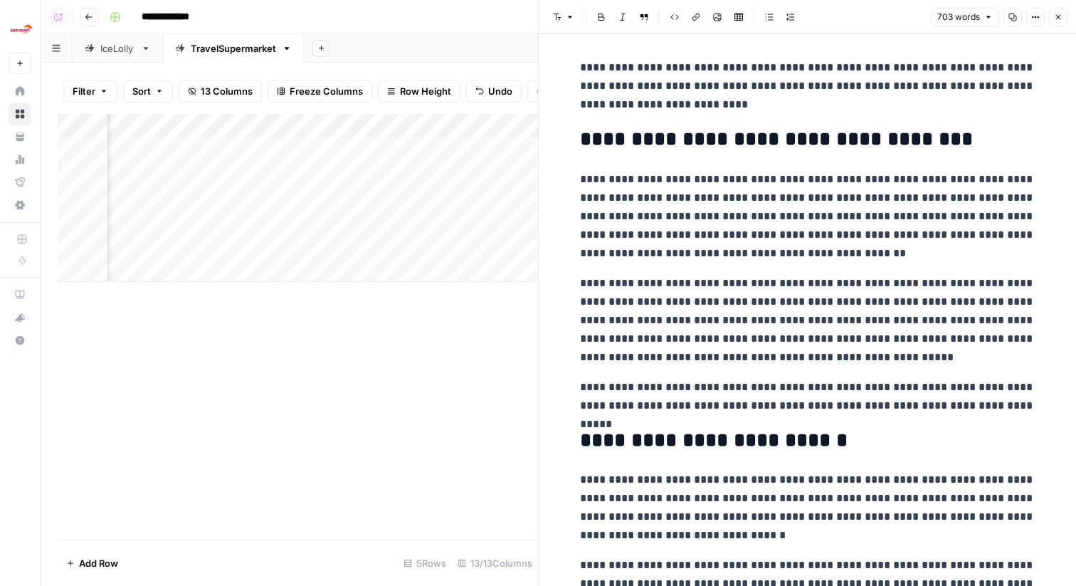
scroll to position [67, 0]
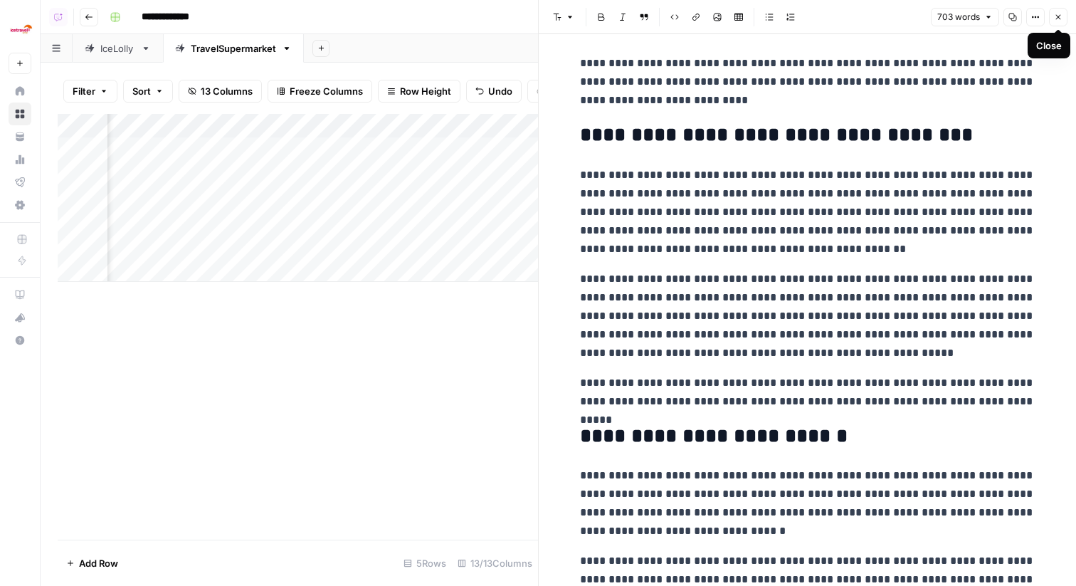
click at [1054, 14] on icon "button" at bounding box center [1058, 17] width 9 height 9
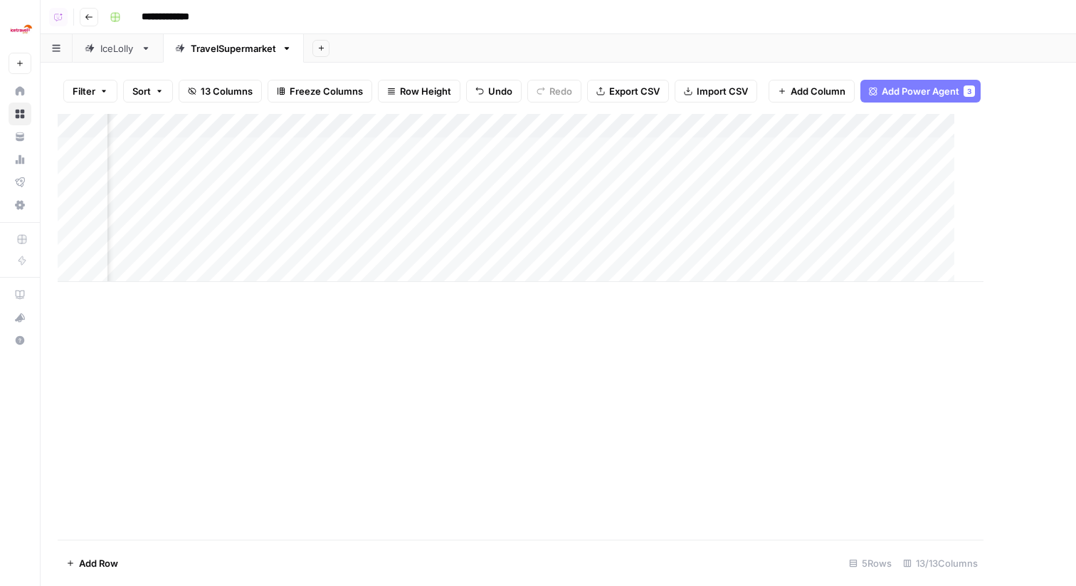
scroll to position [0, 776]
click at [788, 129] on div "Add Column" at bounding box center [558, 198] width 1001 height 168
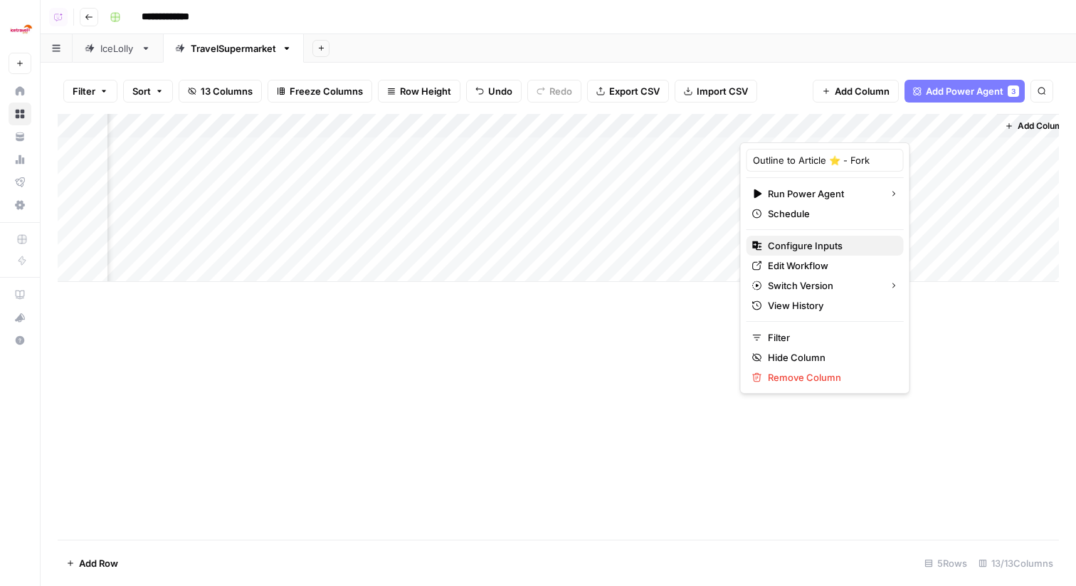
click at [810, 245] on span "Configure Inputs" at bounding box center [830, 245] width 125 height 14
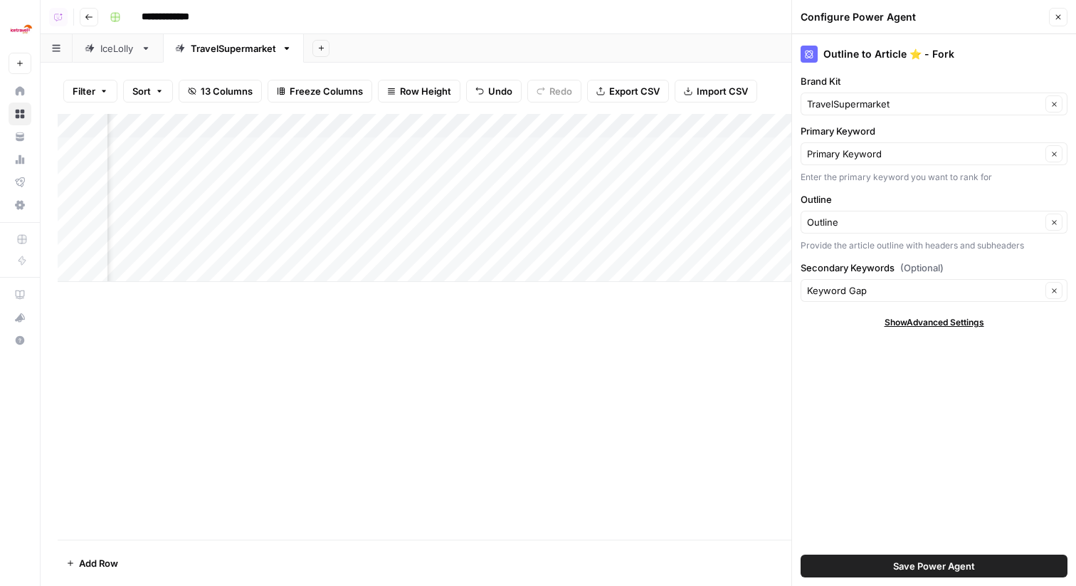
click at [1059, 14] on icon "button" at bounding box center [1058, 17] width 9 height 9
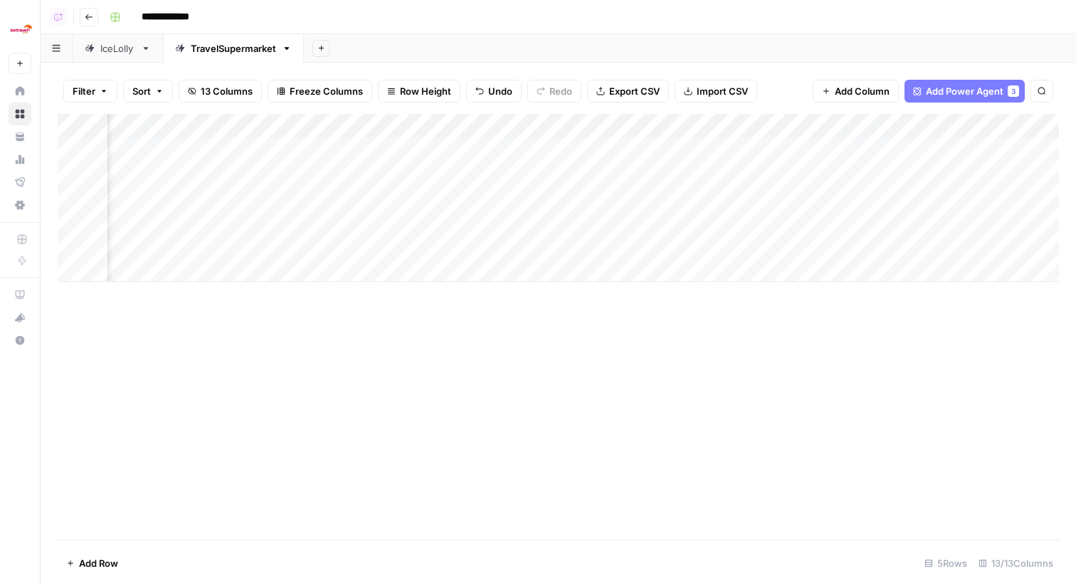
scroll to position [0, 260]
click at [738, 147] on div "Add Column" at bounding box center [558, 198] width 1001 height 168
click at [735, 149] on div "Add Column" at bounding box center [558, 198] width 1001 height 168
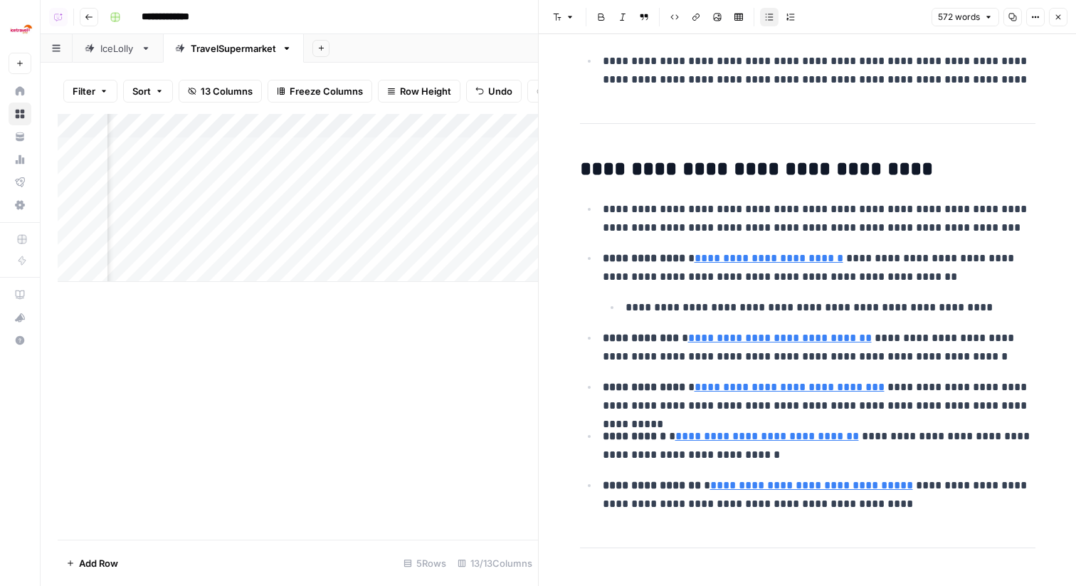
scroll to position [795, 0]
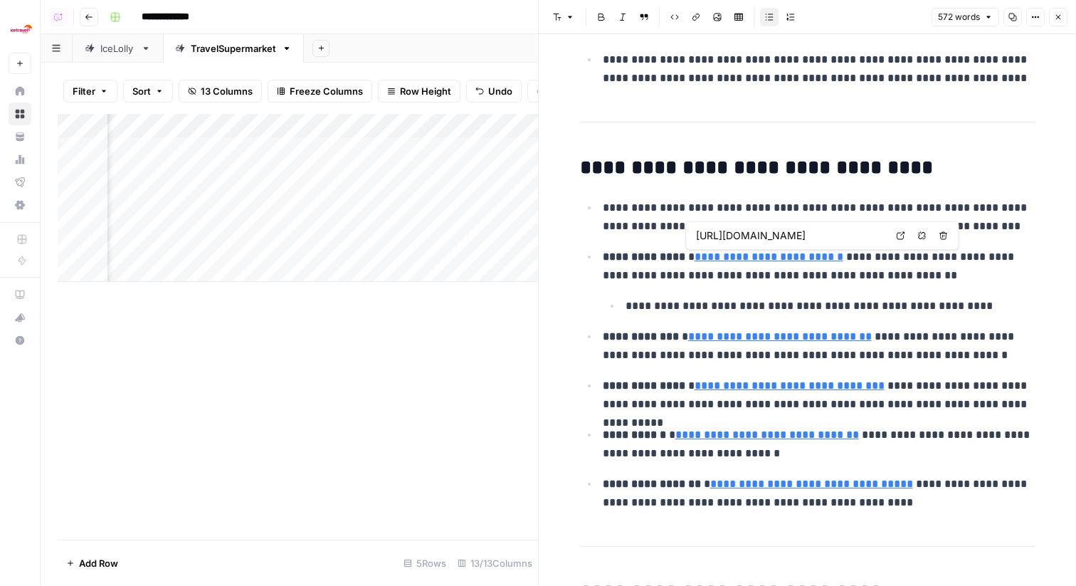
type input "https://www.gatwickairport.com/%5D"
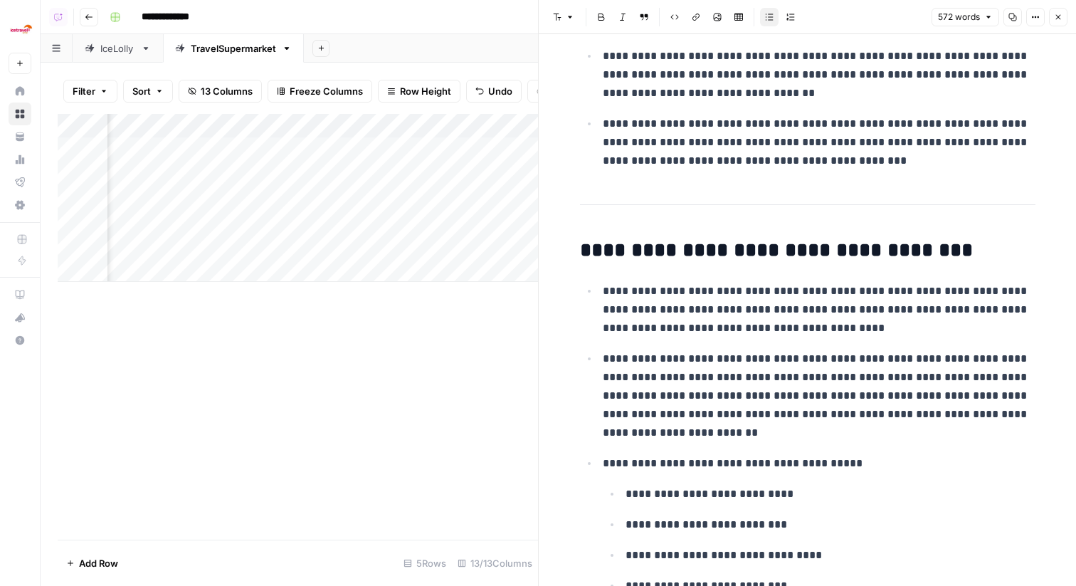
scroll to position [238, 0]
click at [1061, 17] on span "Close" at bounding box center [1061, 17] width 1 height 1
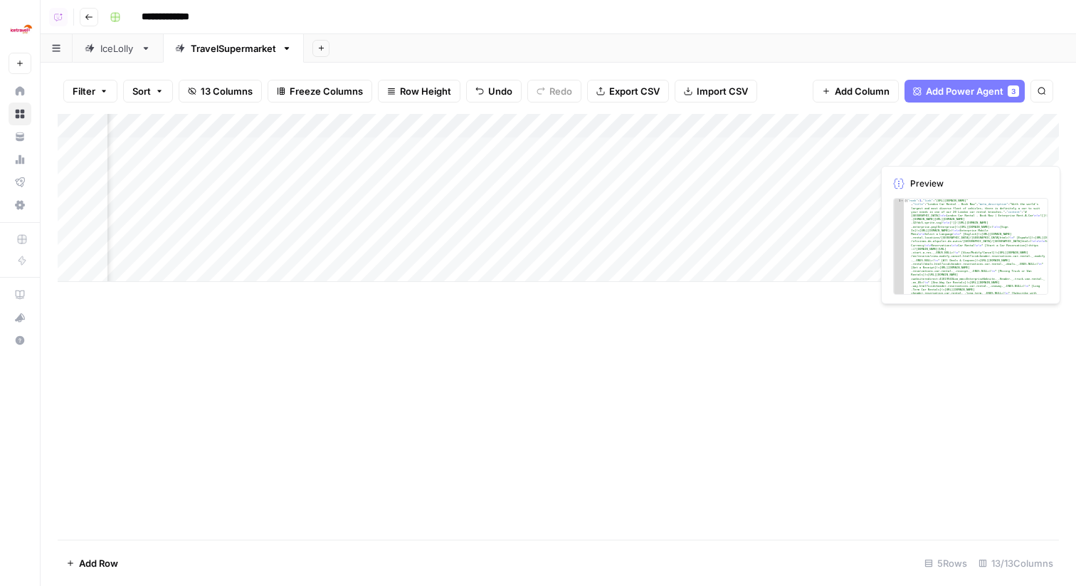
scroll to position [0, 793]
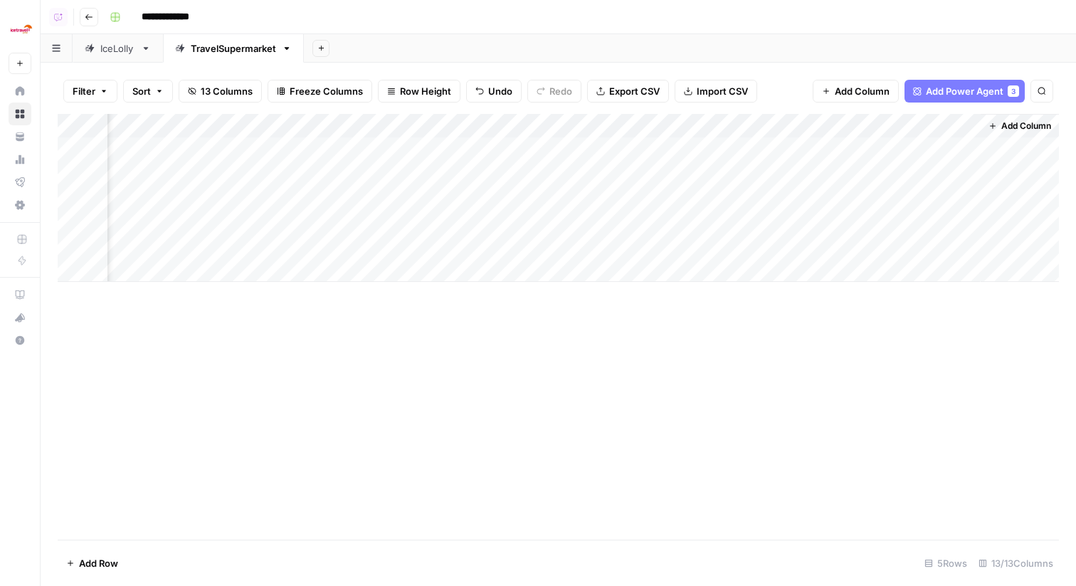
click at [960, 146] on div "Add Column" at bounding box center [558, 198] width 1001 height 168
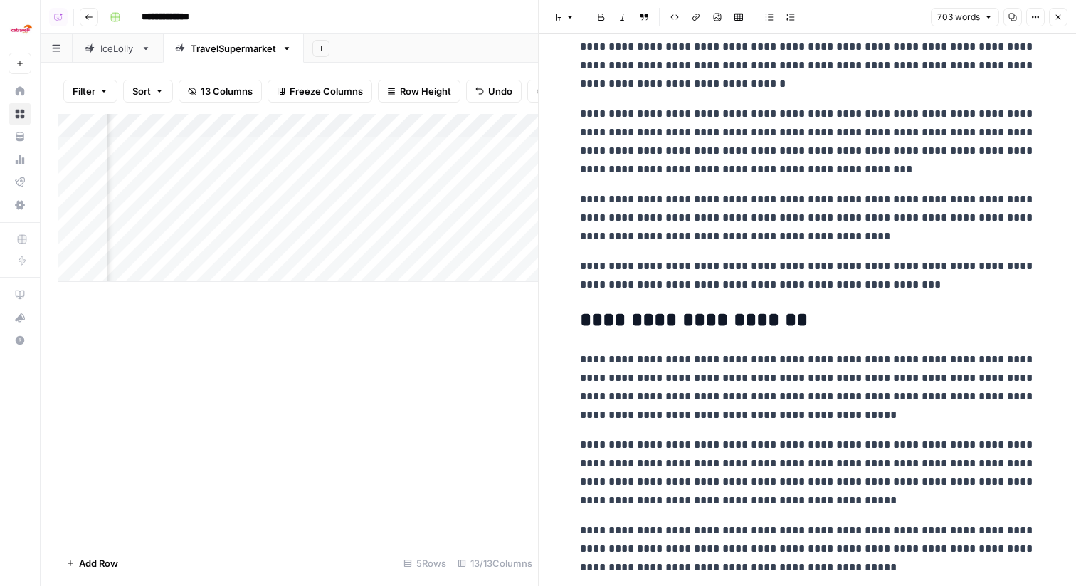
scroll to position [506, 0]
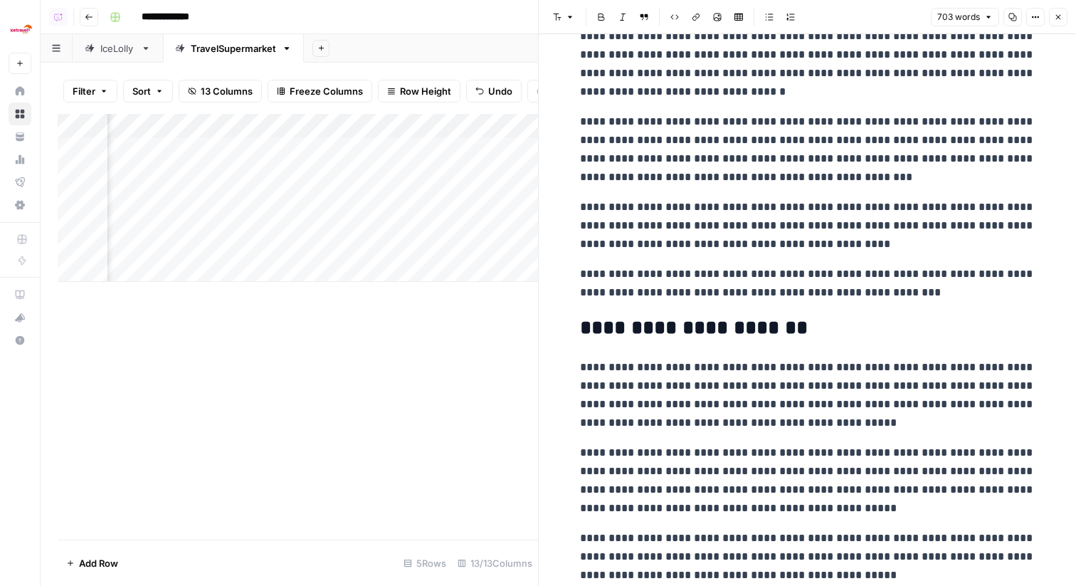
click at [1052, 19] on button "Close" at bounding box center [1058, 17] width 18 height 18
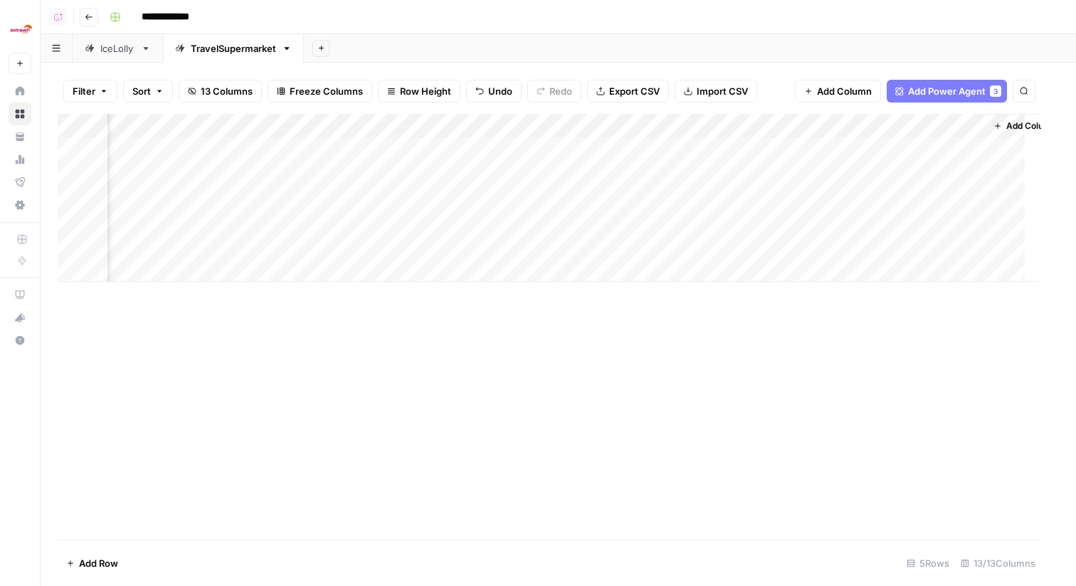
scroll to position [0, 776]
click at [823, 137] on div "Add Column" at bounding box center [558, 198] width 1001 height 168
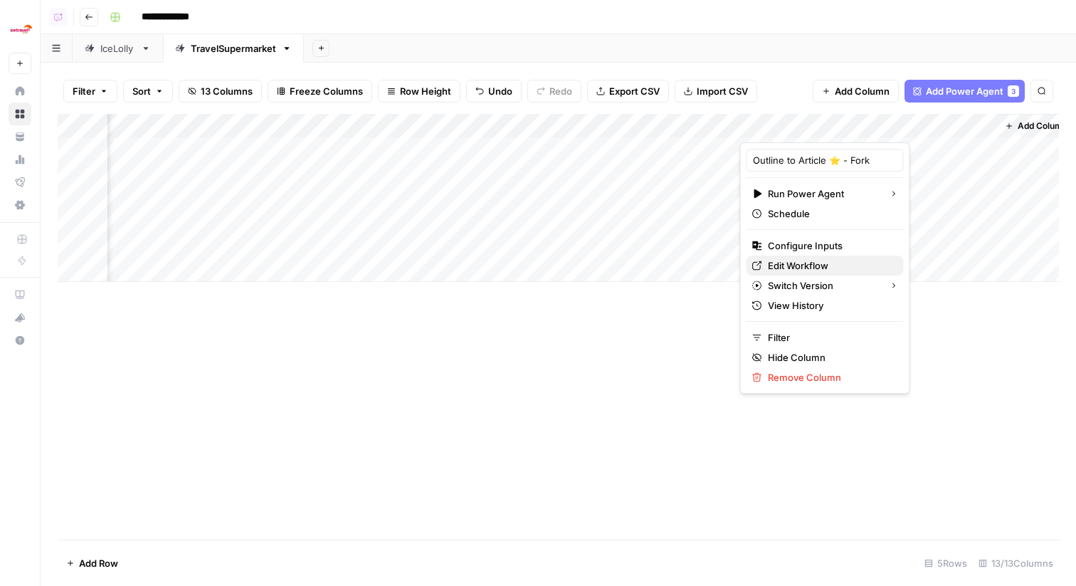
click at [806, 270] on span "Edit Workflow" at bounding box center [830, 265] width 125 height 14
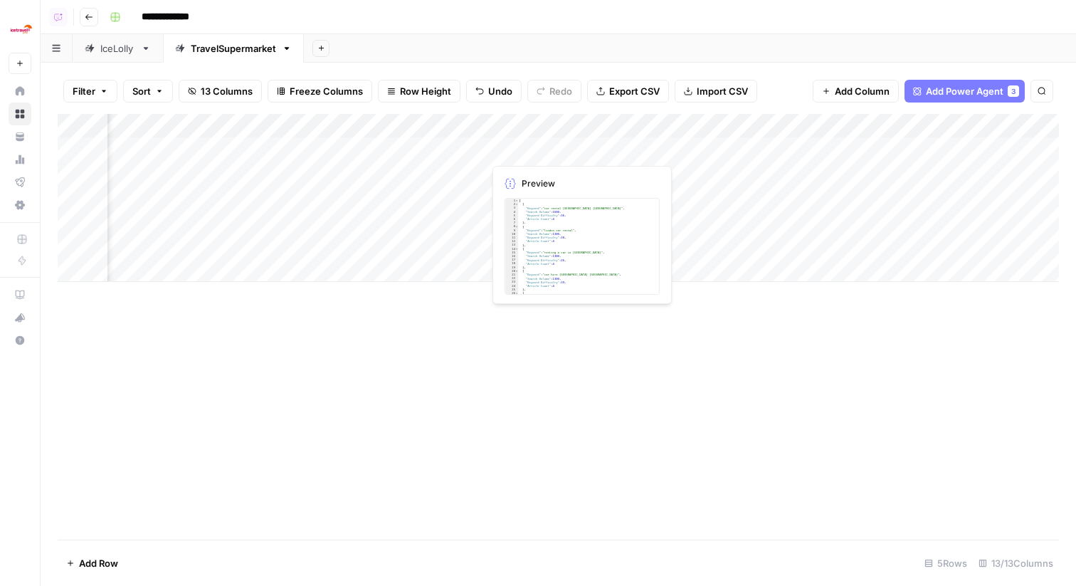
scroll to position [0, 0]
click at [416, 121] on div "Add Column" at bounding box center [558, 198] width 1001 height 168
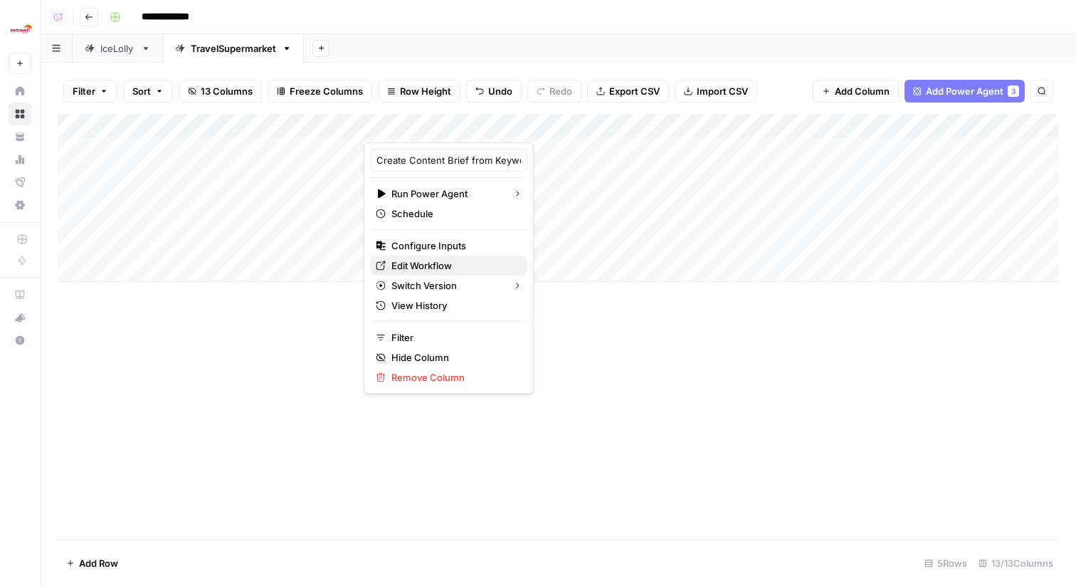
click at [418, 263] on span "Edit Workflow" at bounding box center [453, 265] width 125 height 14
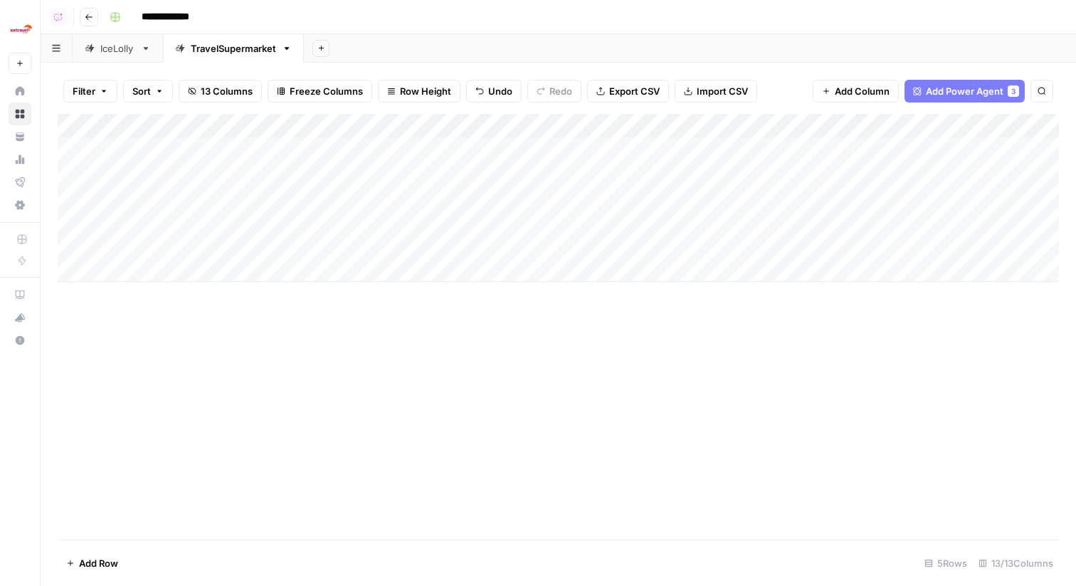
click at [115, 54] on div "IceLolly" at bounding box center [117, 48] width 35 height 14
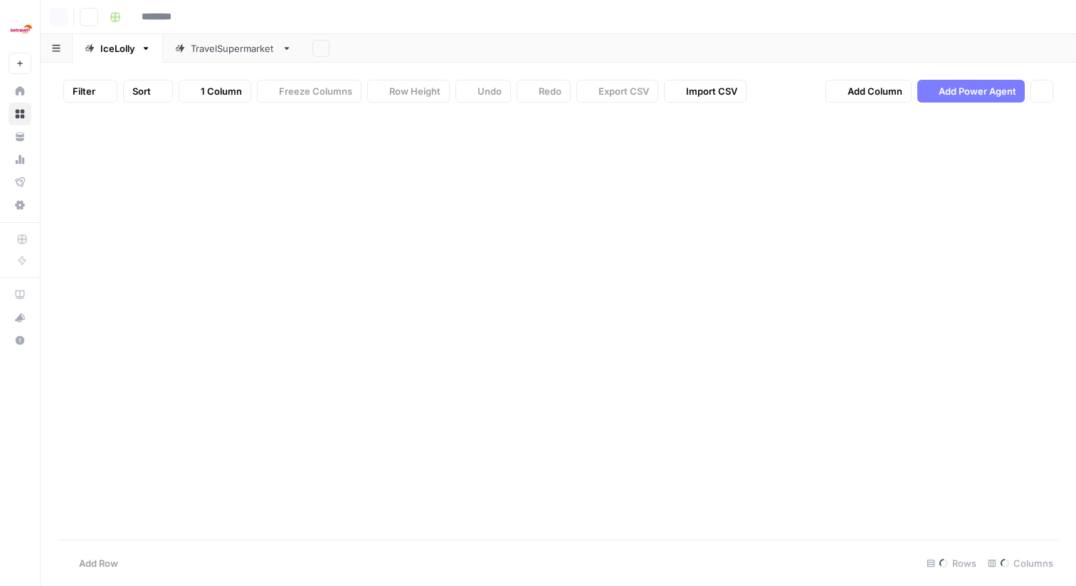
type input "**********"
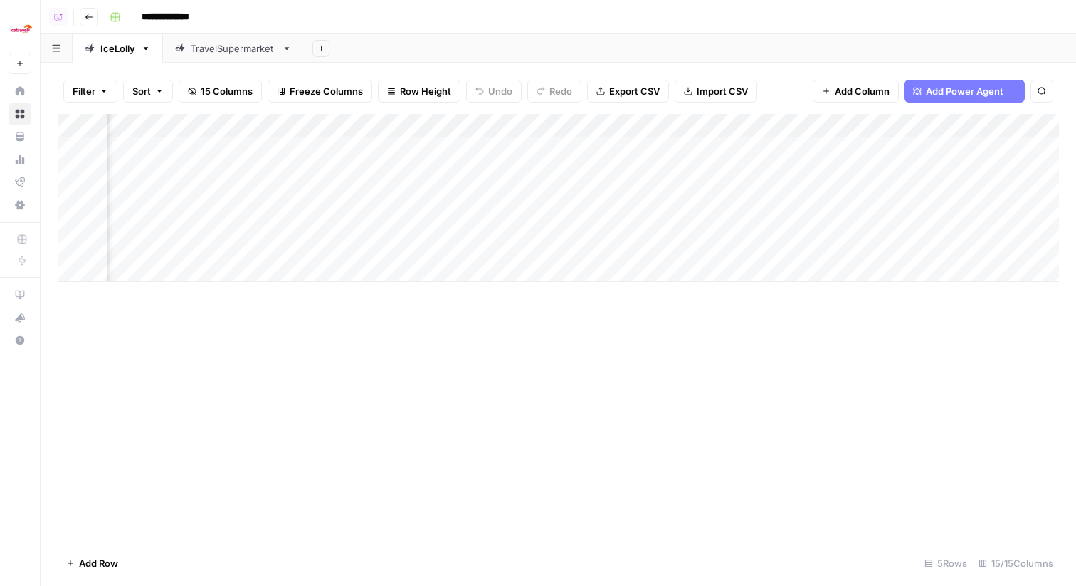
scroll to position [0, 1049]
click at [536, 124] on div "Add Column" at bounding box center [558, 198] width 1001 height 168
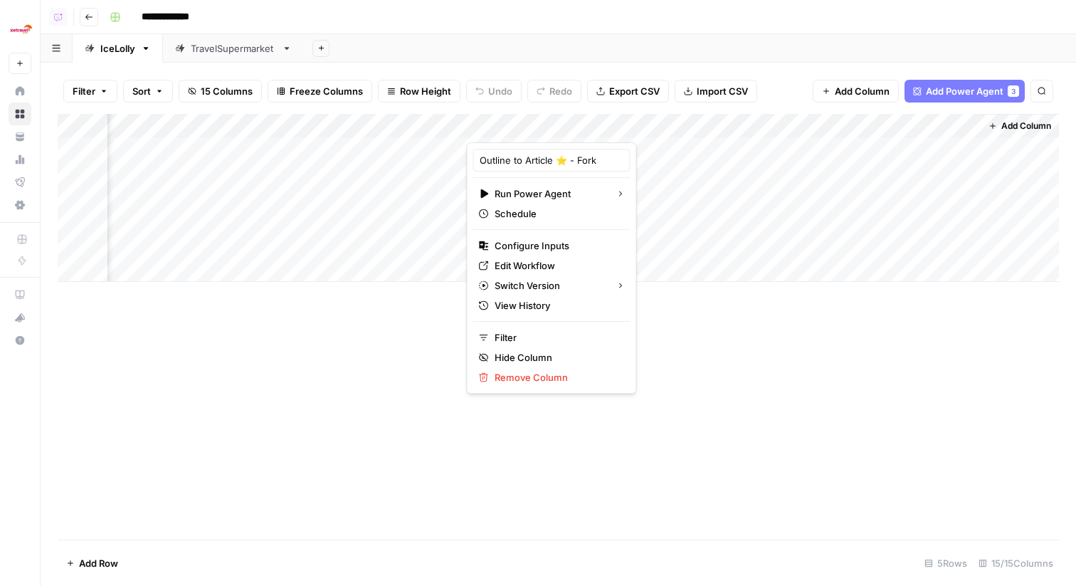
click at [696, 68] on div "Filter Sort 15 Columns Freeze Columns Row Height Undo Redo Export CSV Import CS…" at bounding box center [558, 91] width 1001 height 46
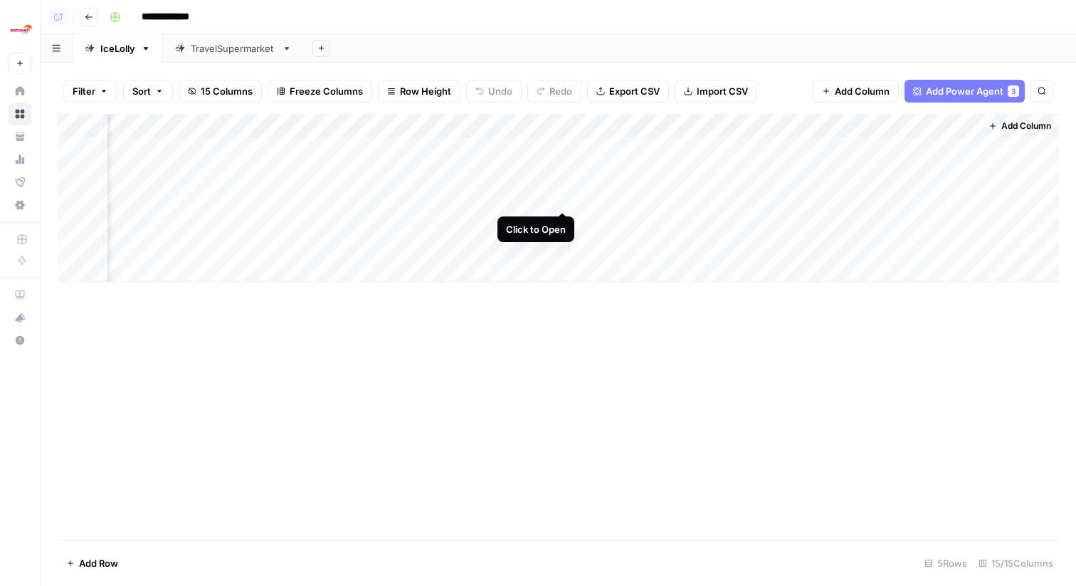
click at [566, 198] on div "Add Column" at bounding box center [558, 198] width 1001 height 168
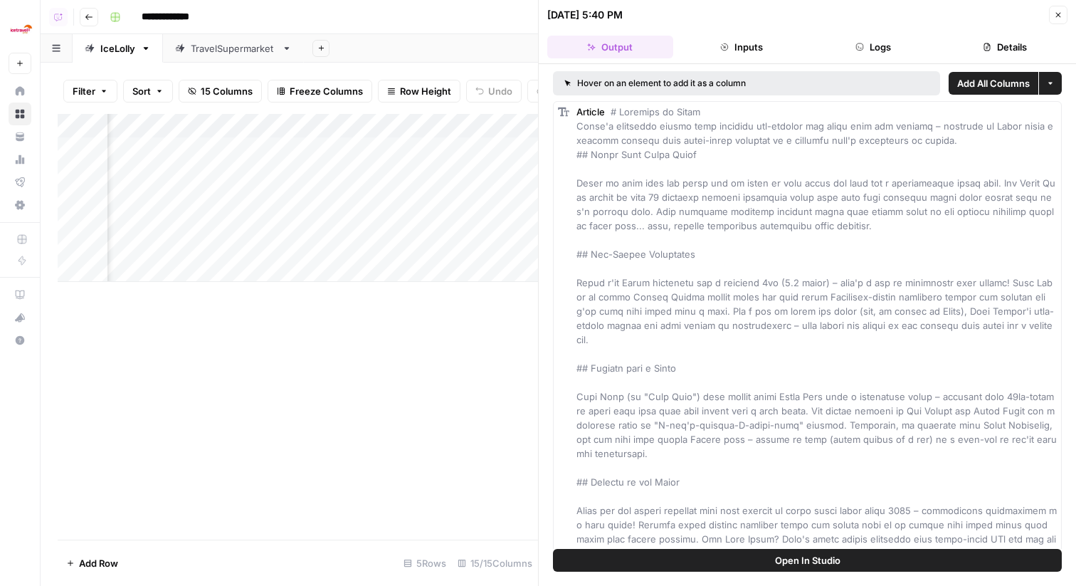
click at [911, 45] on button "Logs" at bounding box center [873, 47] width 126 height 23
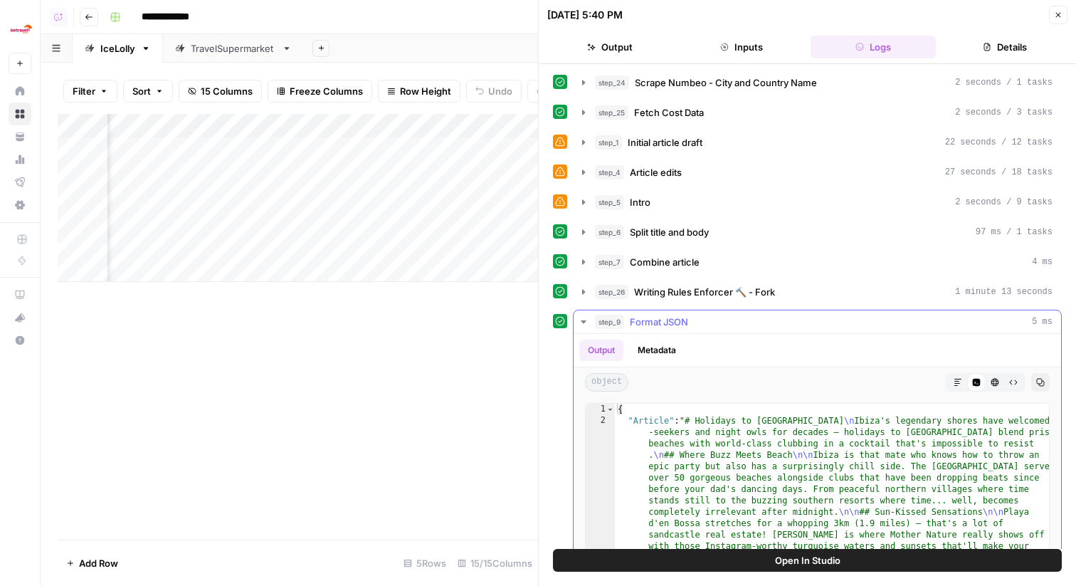
scroll to position [268, 0]
click at [788, 163] on button "step_4 Article edits 27 seconds / 18 tasks" at bounding box center [816, 173] width 487 height 23
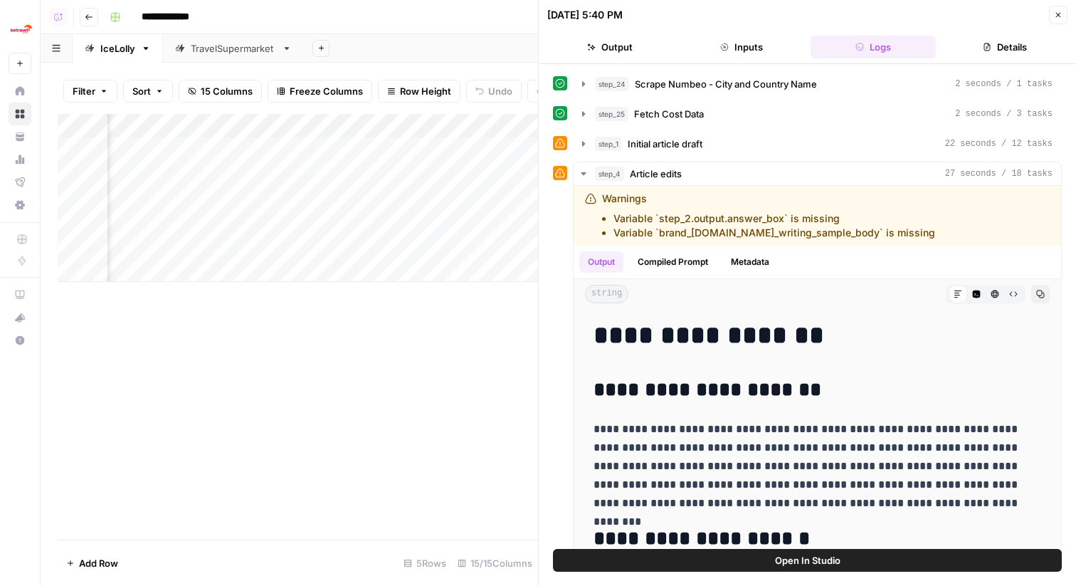
click at [773, 154] on button "step_1 Initial article draft 22 seconds / 12 tasks" at bounding box center [816, 143] width 487 height 23
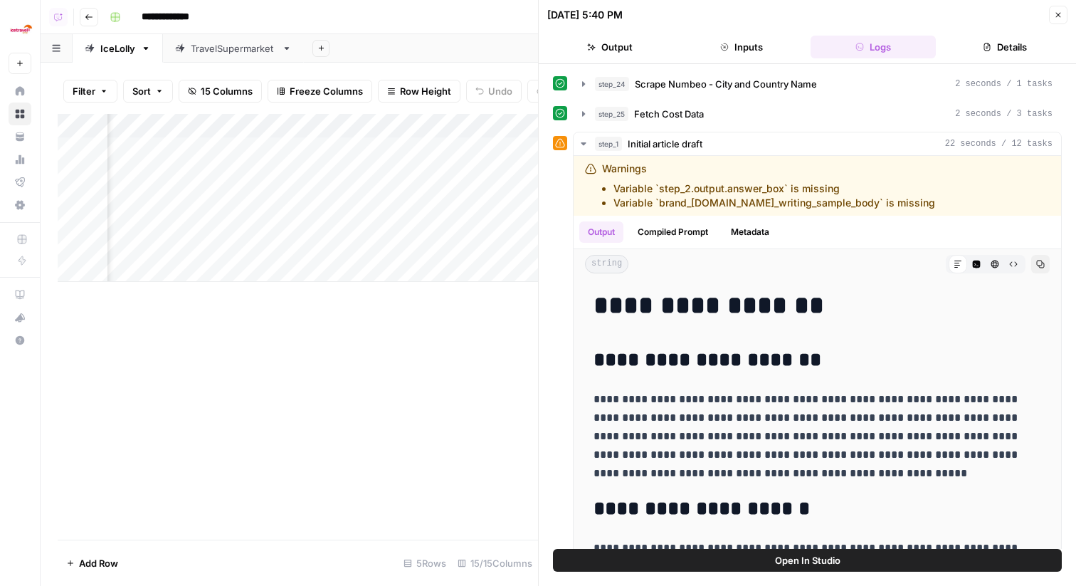
click at [1063, 16] on button "Close" at bounding box center [1058, 15] width 18 height 18
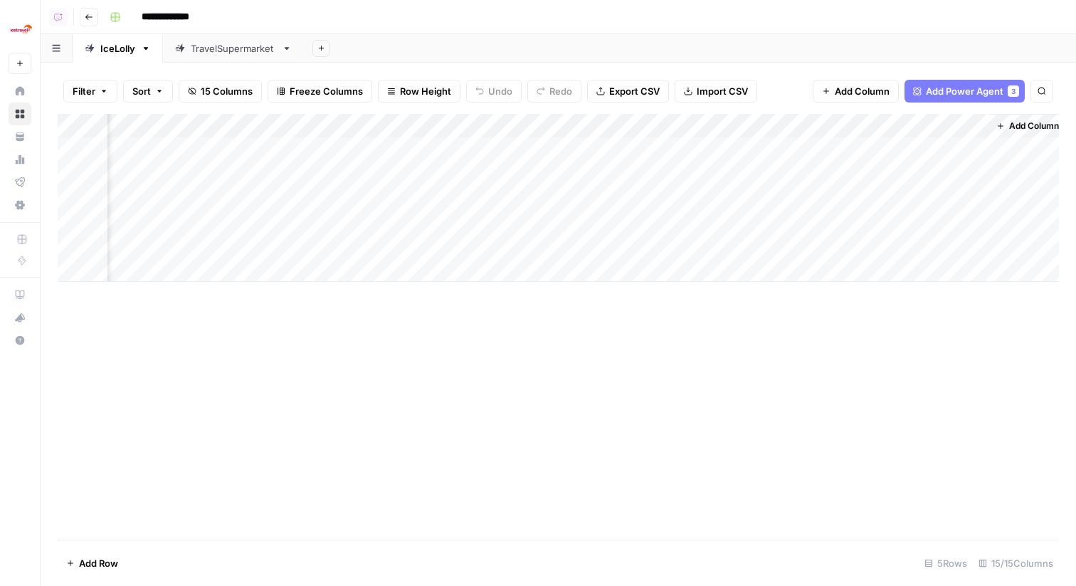
scroll to position [0, 1032]
click at [206, 46] on div "TravelSupermarket" at bounding box center [233, 48] width 85 height 14
click at [788, 170] on div "Add Column" at bounding box center [558, 198] width 1001 height 168
click at [789, 194] on div "Add Column" at bounding box center [558, 198] width 1001 height 168
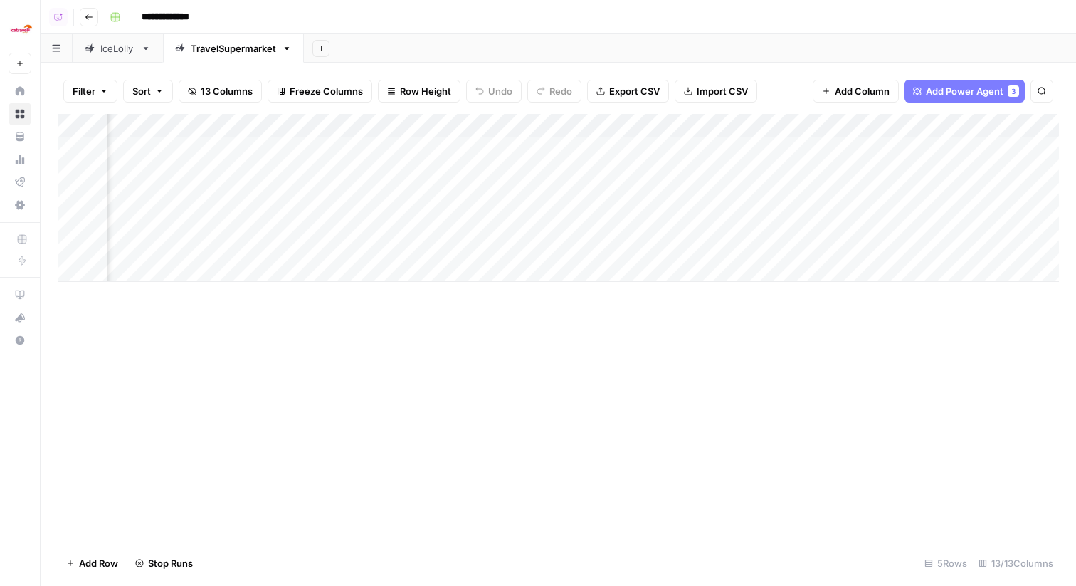
scroll to position [0, 583]
click at [410, 201] on div "Add Column" at bounding box center [558, 198] width 1001 height 168
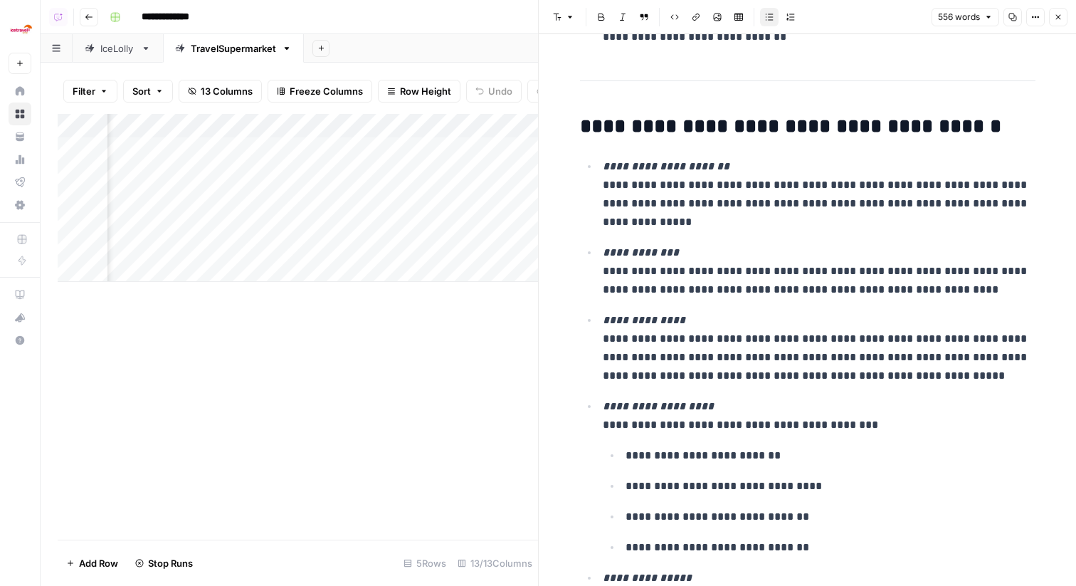
scroll to position [638, 0]
click at [1057, 9] on button "Close" at bounding box center [1058, 17] width 18 height 18
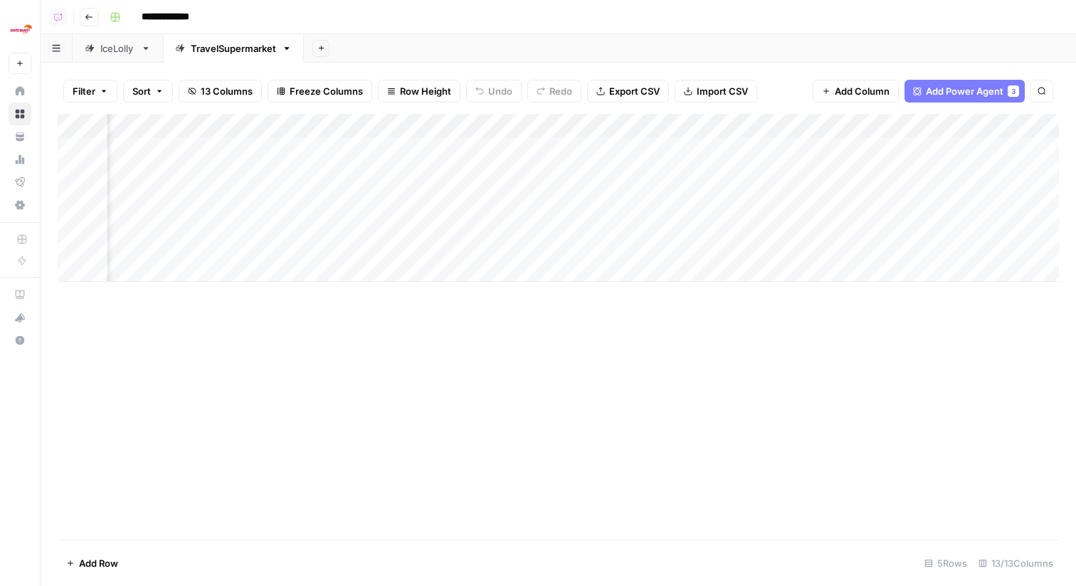
scroll to position [0, 793]
click at [965, 149] on div "Add Column" at bounding box center [558, 198] width 1001 height 168
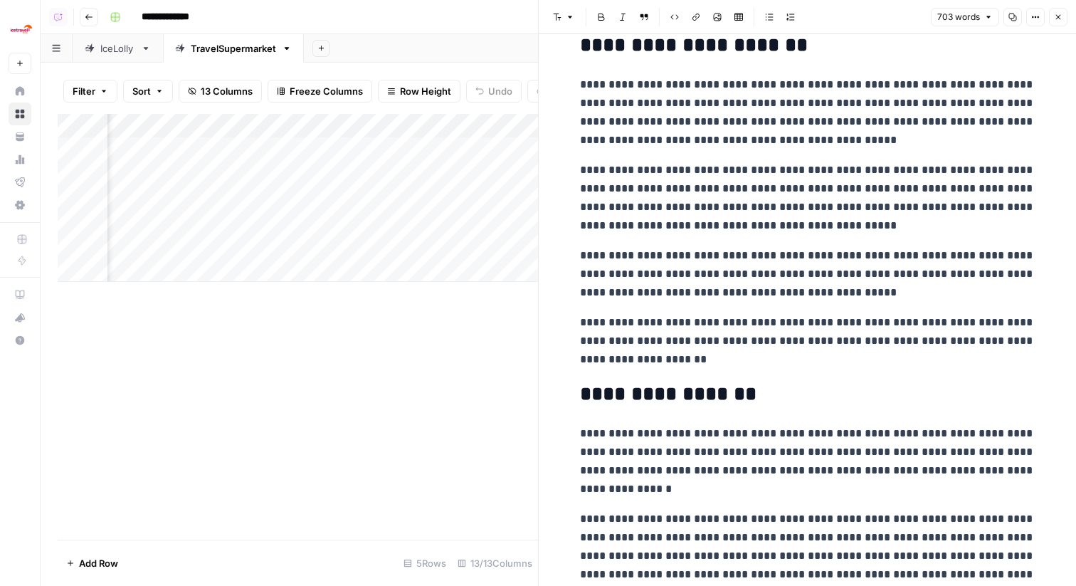
scroll to position [1045, 0]
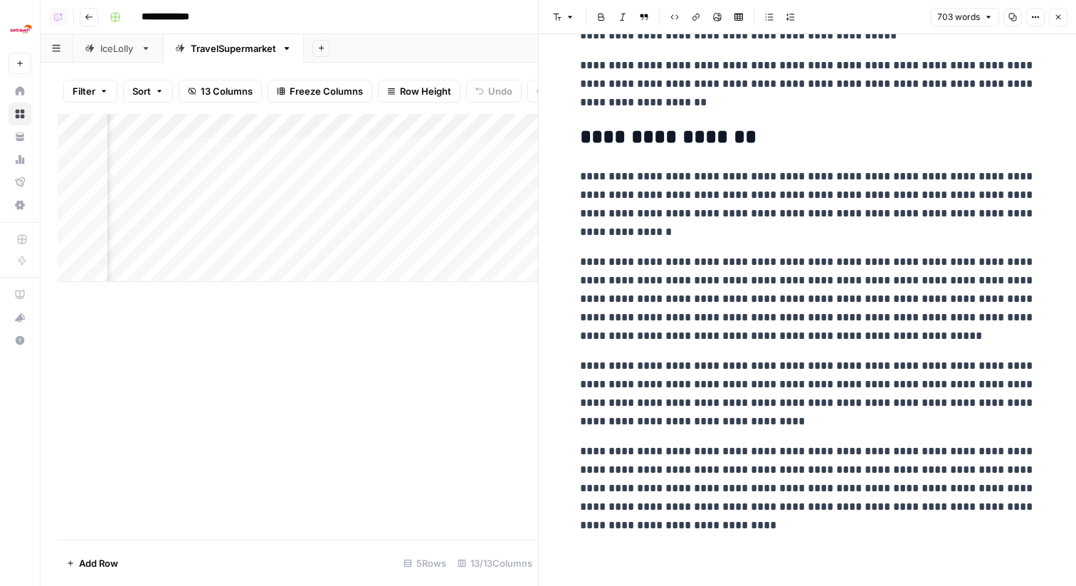
click at [1054, 15] on icon "button" at bounding box center [1058, 17] width 9 height 9
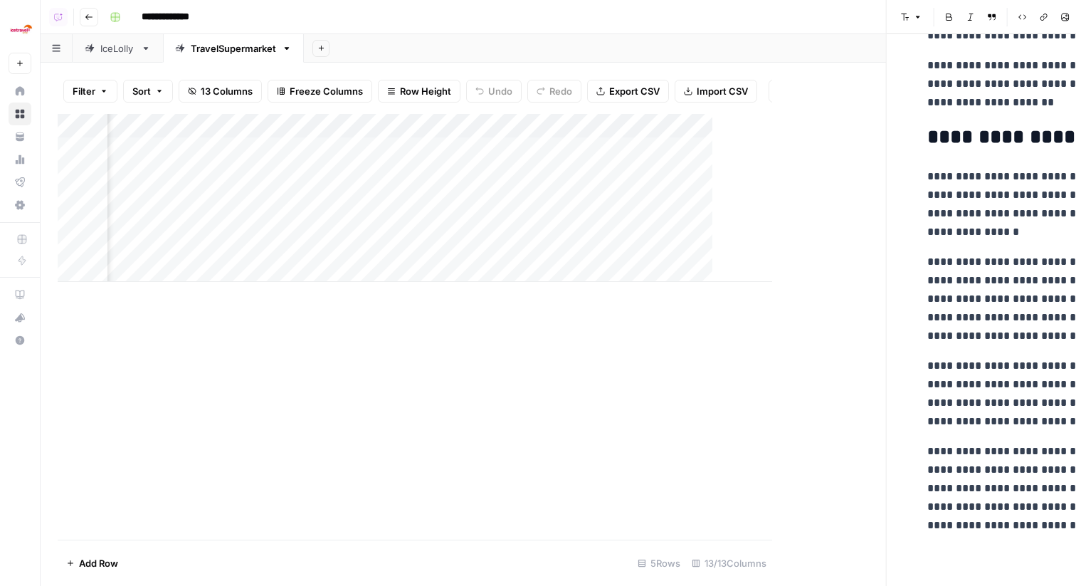
scroll to position [0, 776]
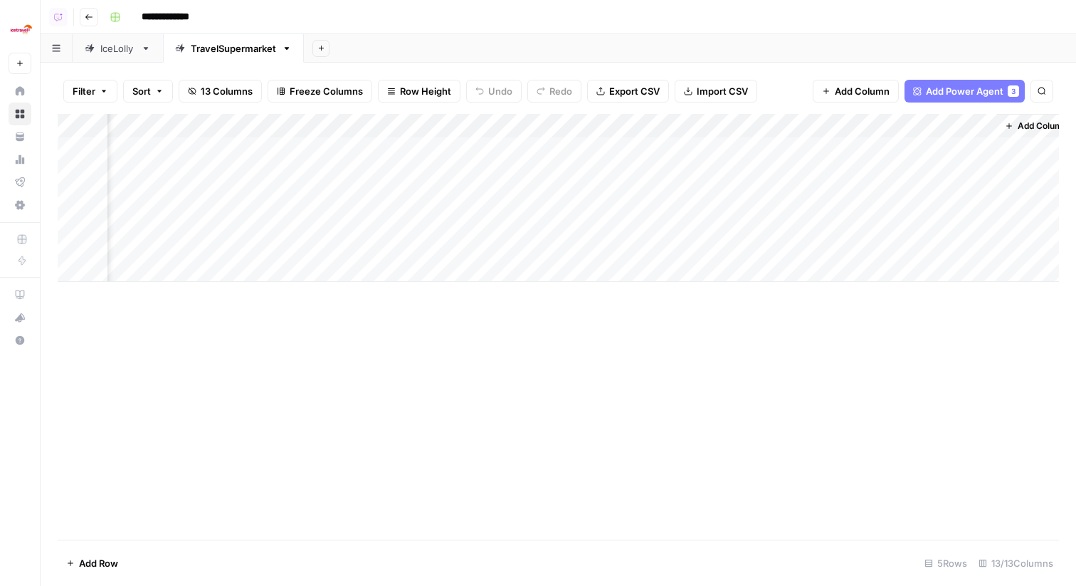
click at [835, 151] on div "Add Column" at bounding box center [558, 198] width 1001 height 168
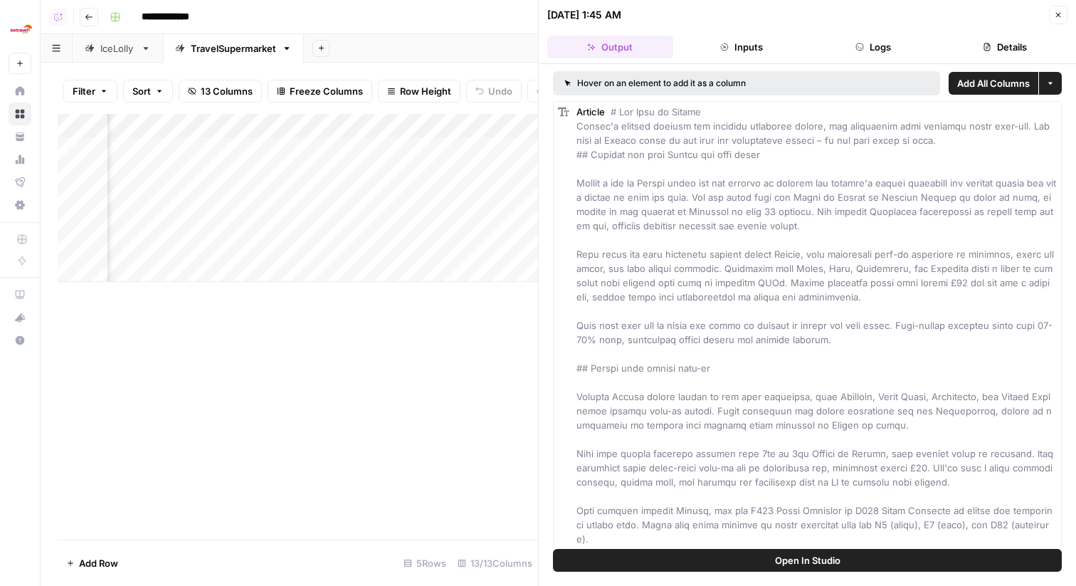
click at [894, 51] on button "Logs" at bounding box center [873, 47] width 126 height 23
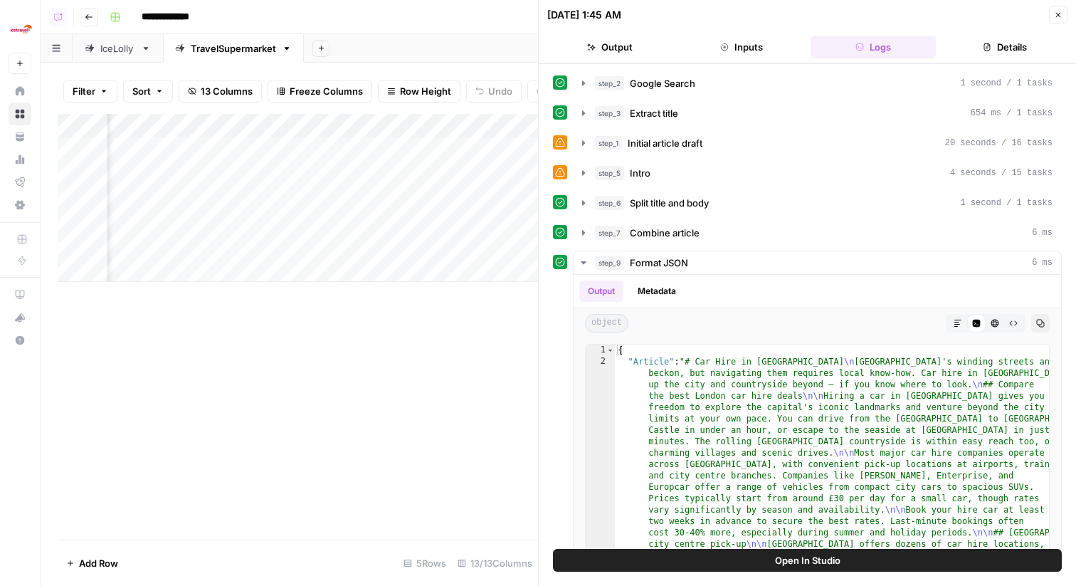
scroll to position [0, 1174]
click at [393, 130] on div "Add Column" at bounding box center [298, 198] width 480 height 168
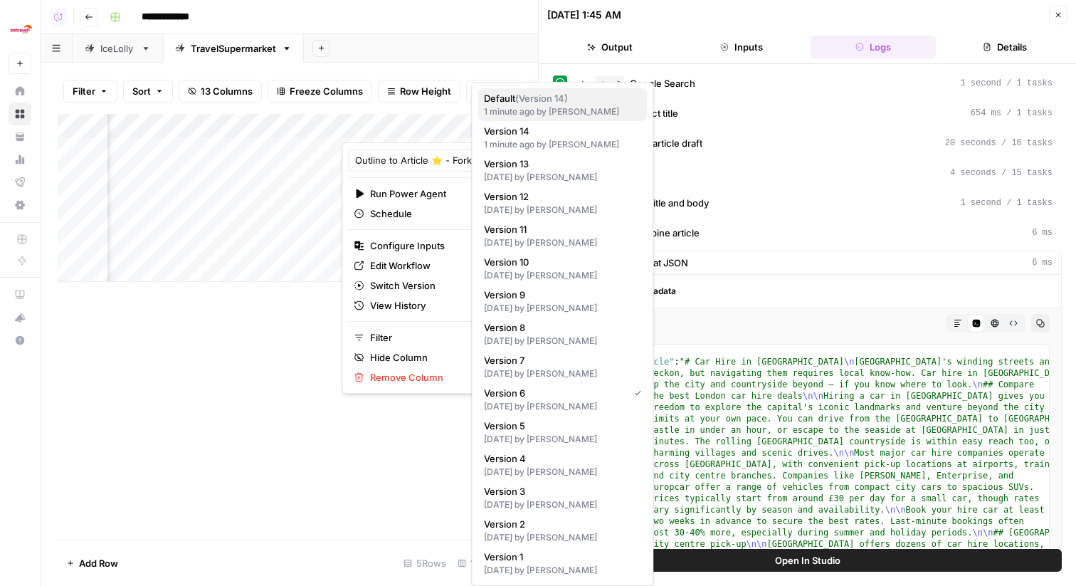
click at [539, 111] on div "1 minute ago by Abdullahi Elmi" at bounding box center [563, 111] width 158 height 13
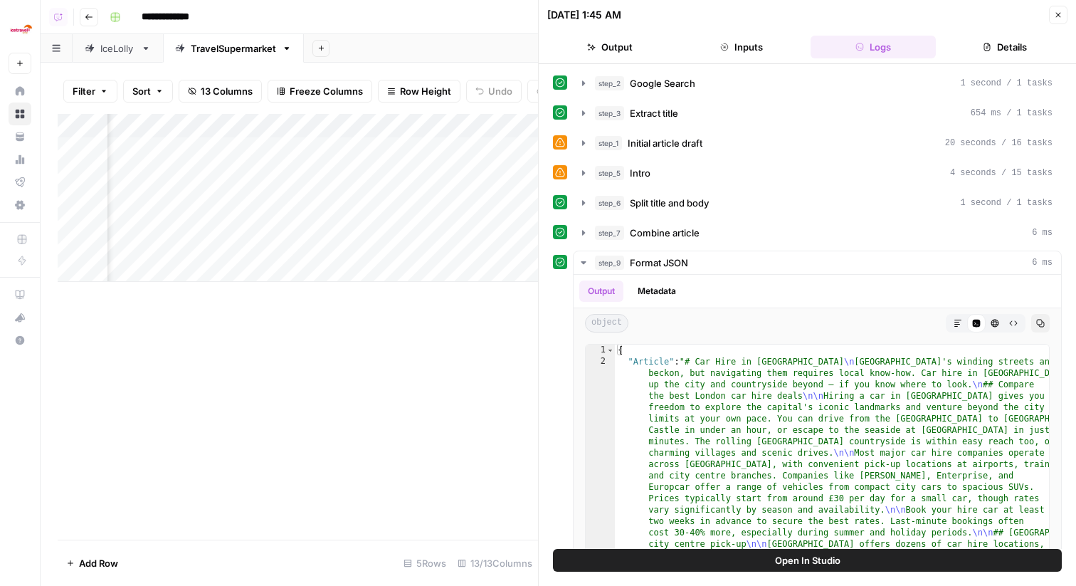
click at [1056, 11] on icon "button" at bounding box center [1058, 15] width 9 height 9
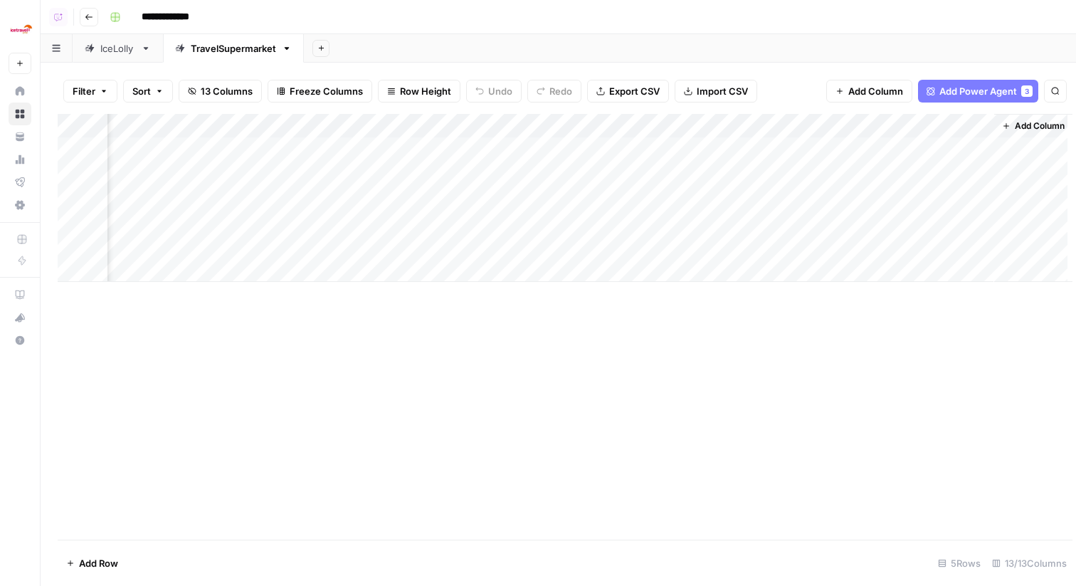
scroll to position [0, 776]
click at [856, 129] on div "Add Column" at bounding box center [558, 198] width 1001 height 168
click at [869, 157] on span "All Rows" at bounding box center [907, 159] width 90 height 14
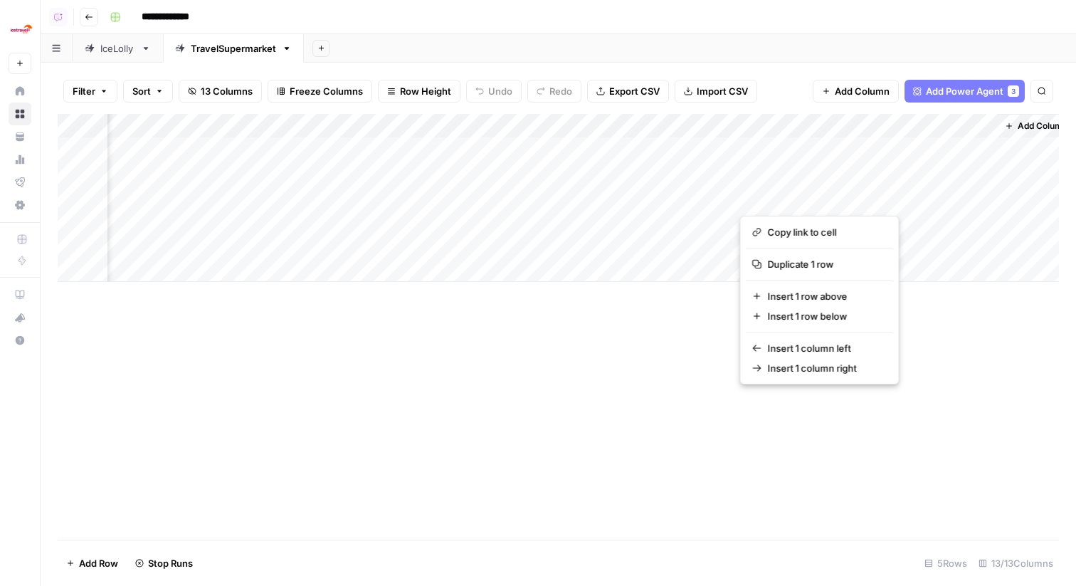
click at [858, 222] on body "**********" at bounding box center [538, 293] width 1076 height 586
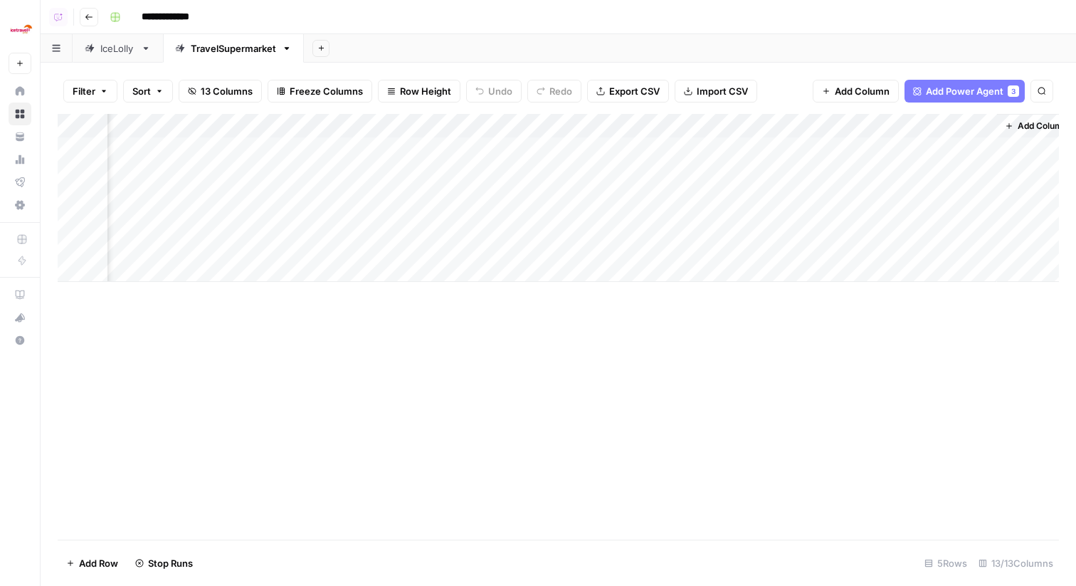
click at [849, 58] on div "Add Sheet" at bounding box center [690, 48] width 772 height 28
click at [854, 223] on div "Add Column" at bounding box center [558, 198] width 1001 height 168
click at [857, 243] on div "Add Column" at bounding box center [558, 198] width 1001 height 168
click at [129, 45] on div "IceLolly" at bounding box center [117, 48] width 35 height 14
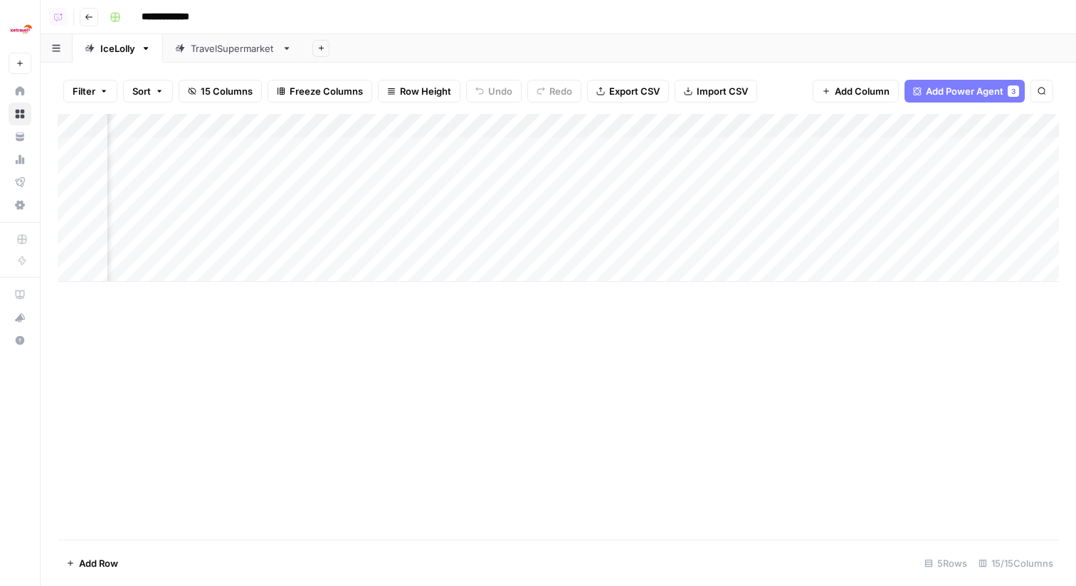
scroll to position [0, 1049]
click at [532, 128] on div "Add Column" at bounding box center [558, 198] width 1001 height 168
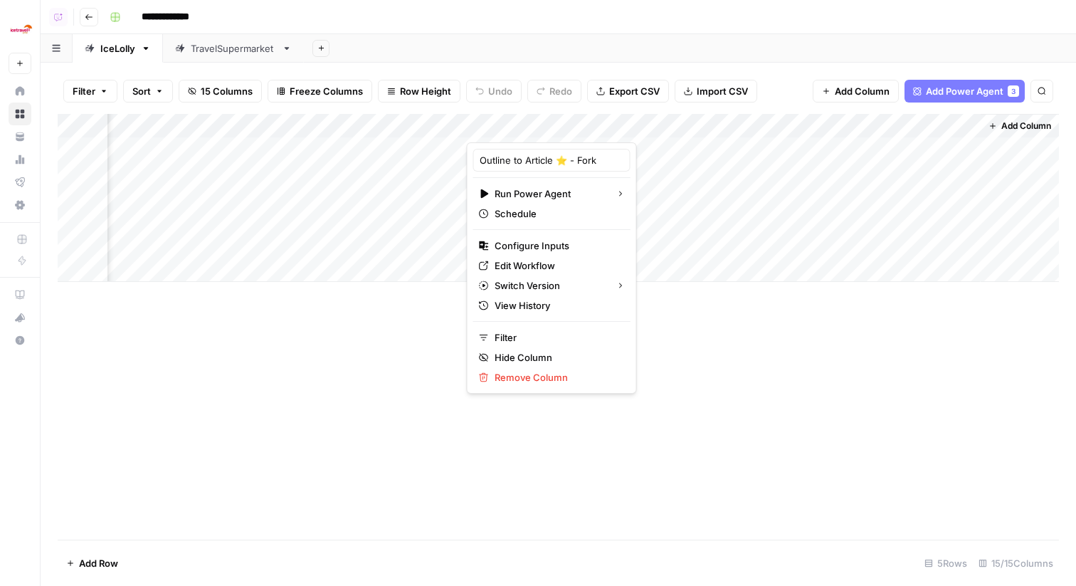
click at [360, 352] on div "Add Column" at bounding box center [558, 326] width 1001 height 425
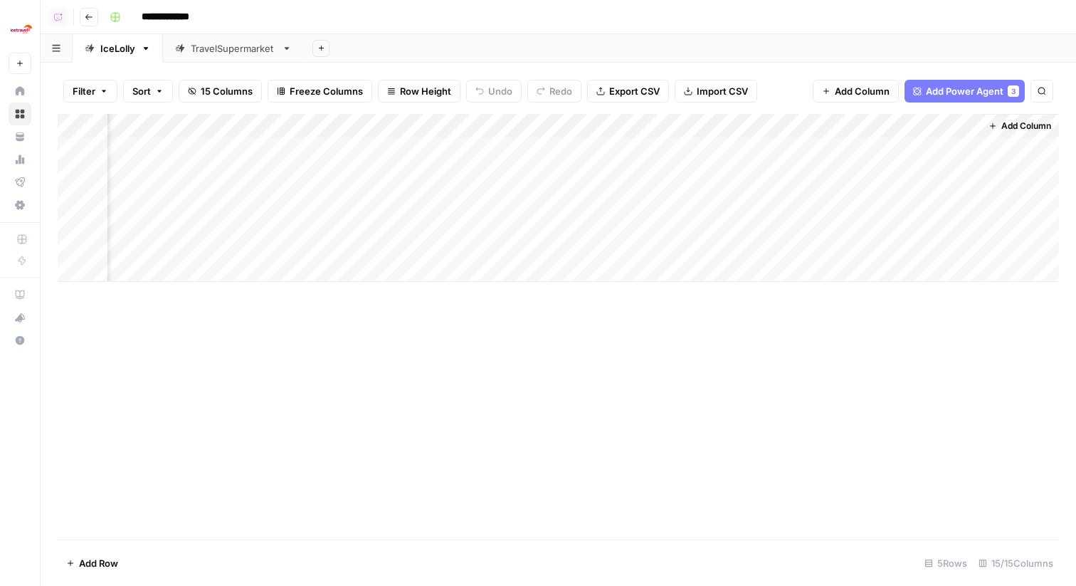
click at [235, 39] on link "TravelSupermarket" at bounding box center [233, 48] width 141 height 28
click at [762, 127] on div "Add Column" at bounding box center [558, 198] width 1001 height 168
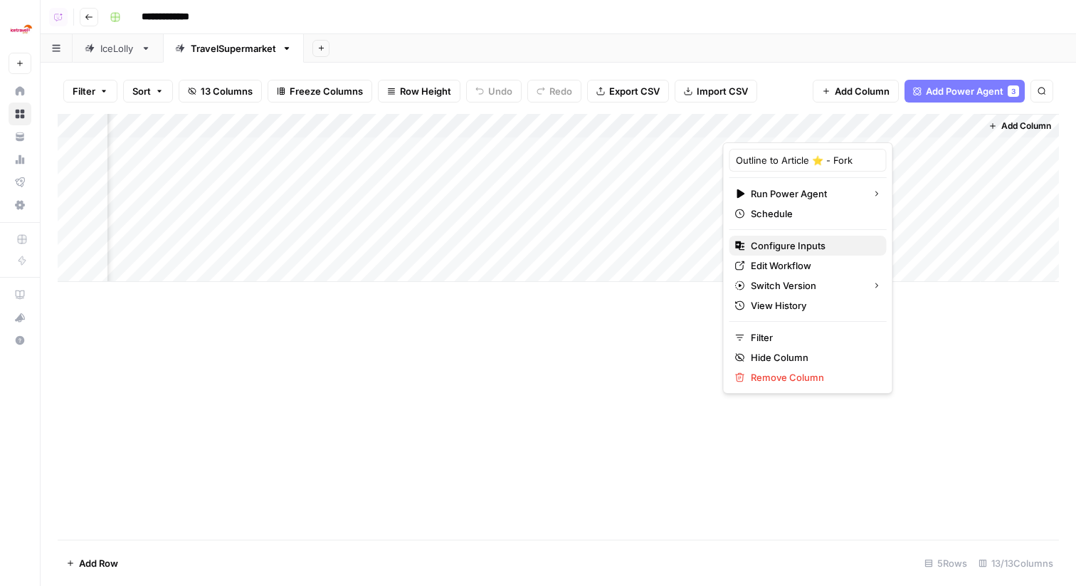
click at [791, 240] on span "Configure Inputs" at bounding box center [813, 245] width 125 height 14
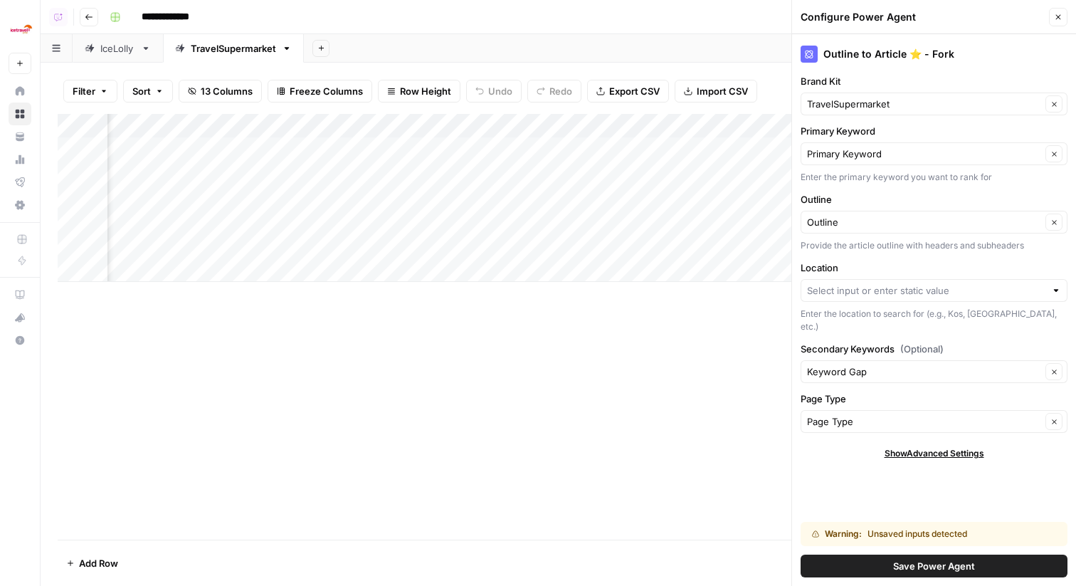
scroll to position [0, 0]
click at [932, 566] on span "Save Power Agent" at bounding box center [934, 565] width 82 height 14
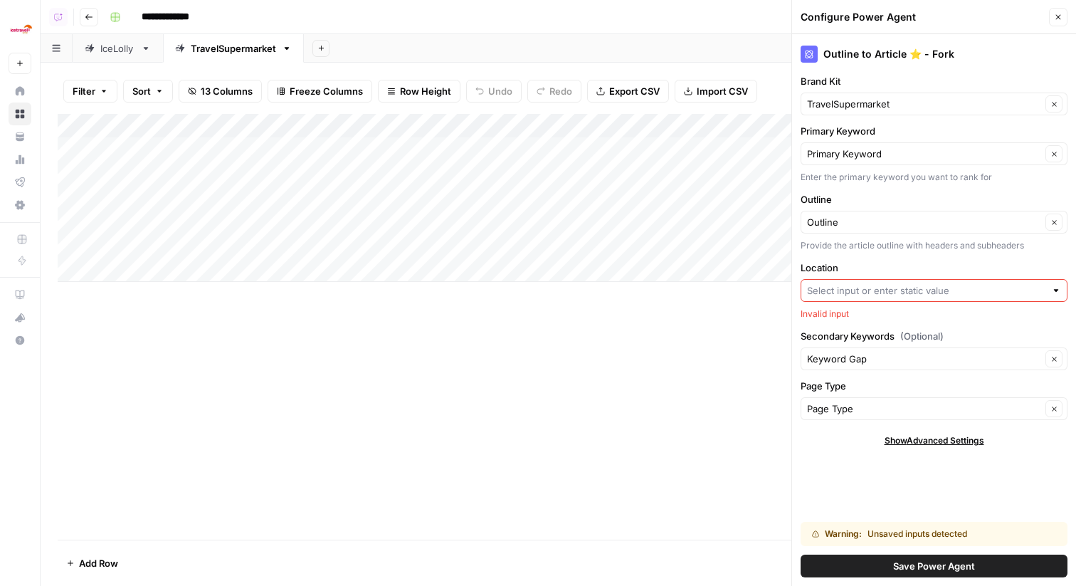
click at [935, 294] on input "Location" at bounding box center [926, 290] width 238 height 14
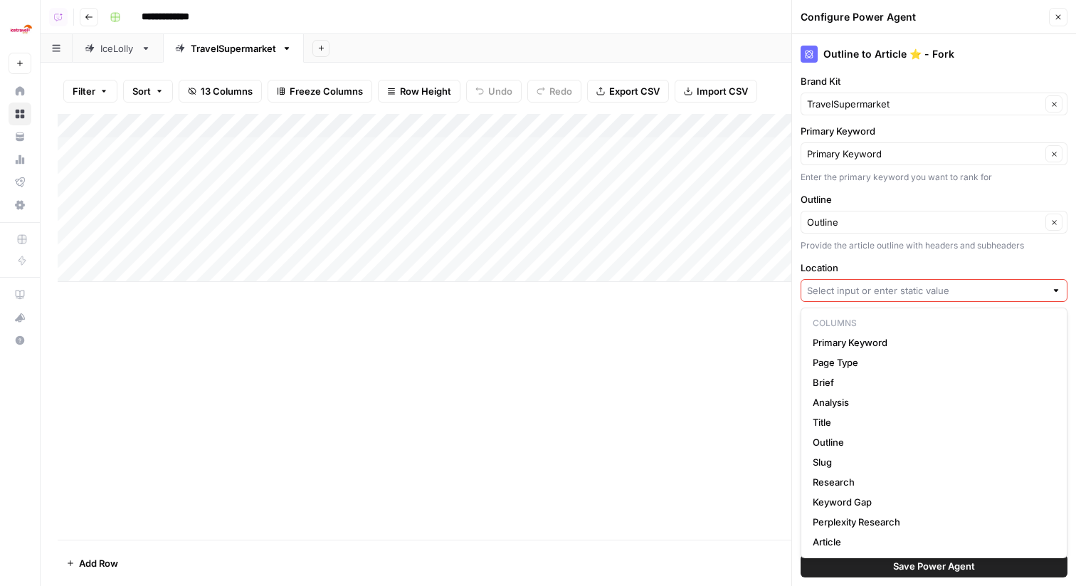
click at [1065, 14] on button "Close" at bounding box center [1058, 17] width 18 height 18
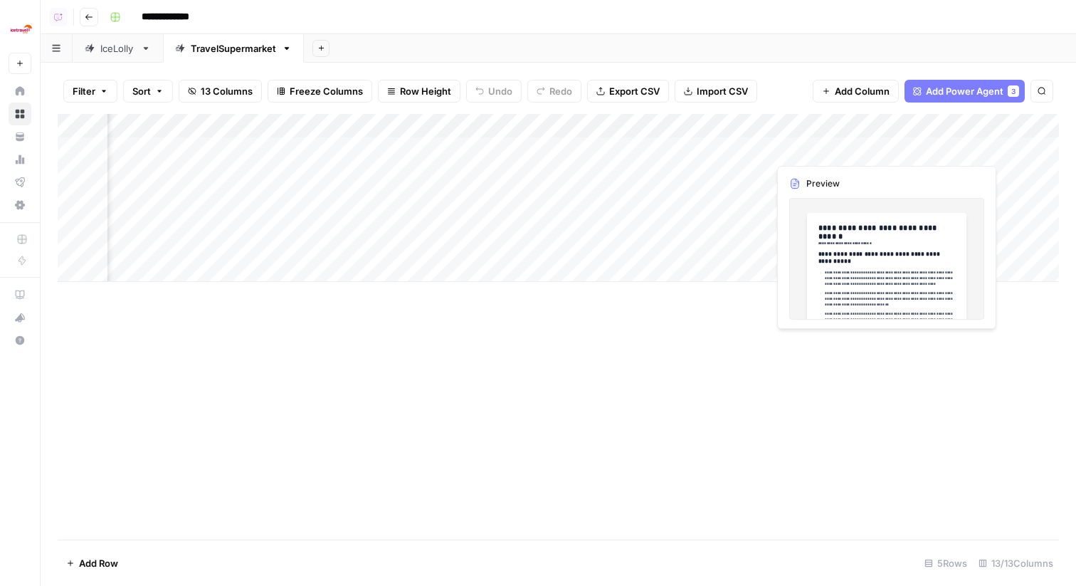
scroll to position [0, 793]
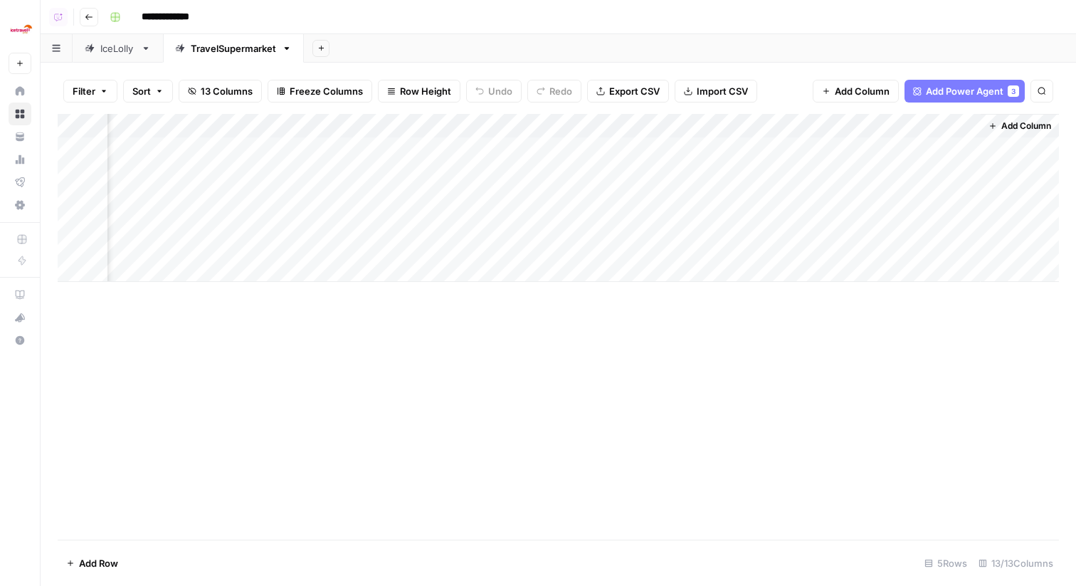
click at [1017, 118] on button "Add Column" at bounding box center [1019, 126] width 74 height 18
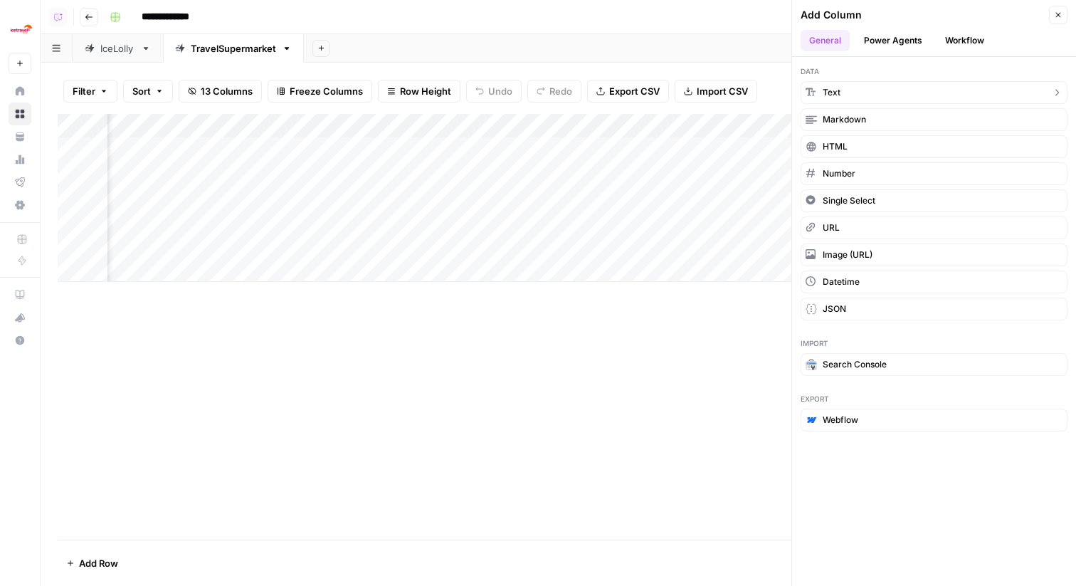
click at [860, 95] on button "Text" at bounding box center [933, 92] width 267 height 23
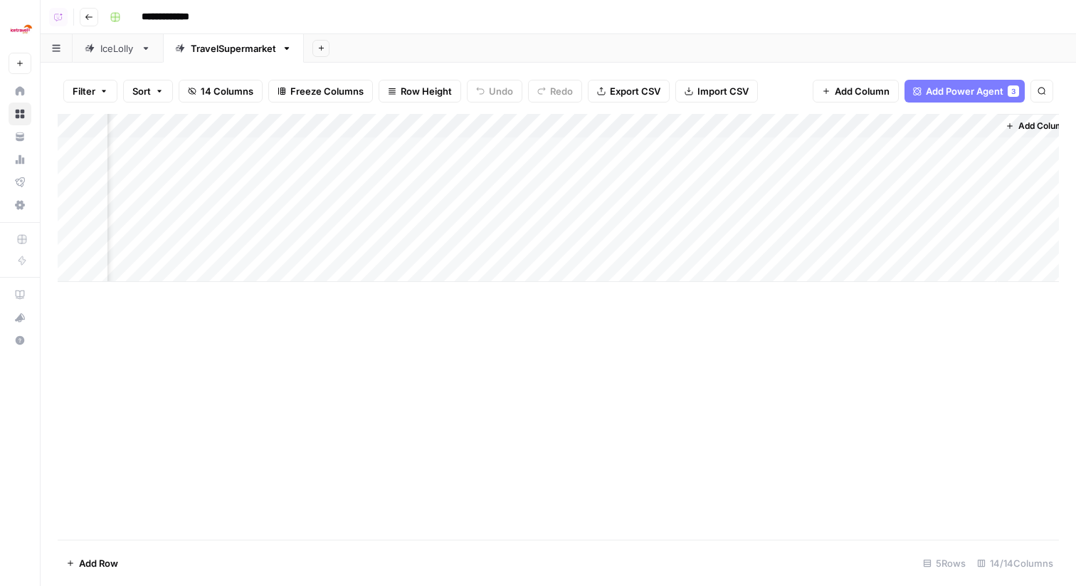
scroll to position [0, 998]
click at [838, 129] on div "Add Column" at bounding box center [558, 198] width 1001 height 168
click at [820, 160] on input "New Column" at bounding box center [859, 160] width 144 height 14
type input "Location"
drag, startPoint x: 801, startPoint y: 125, endPoint x: 247, endPoint y: 152, distance: 554.9
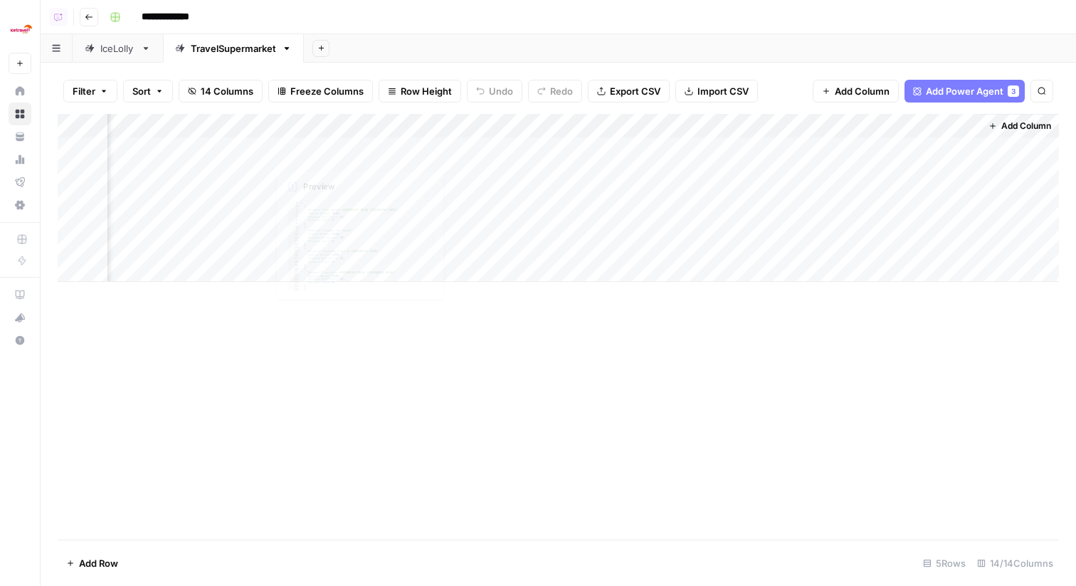
click at [247, 152] on div "Add Column" at bounding box center [558, 198] width 1001 height 168
drag, startPoint x: 1006, startPoint y: 122, endPoint x: 299, endPoint y: 142, distance: 707.4
click at [299, 142] on div "Add Column" at bounding box center [558, 198] width 1001 height 168
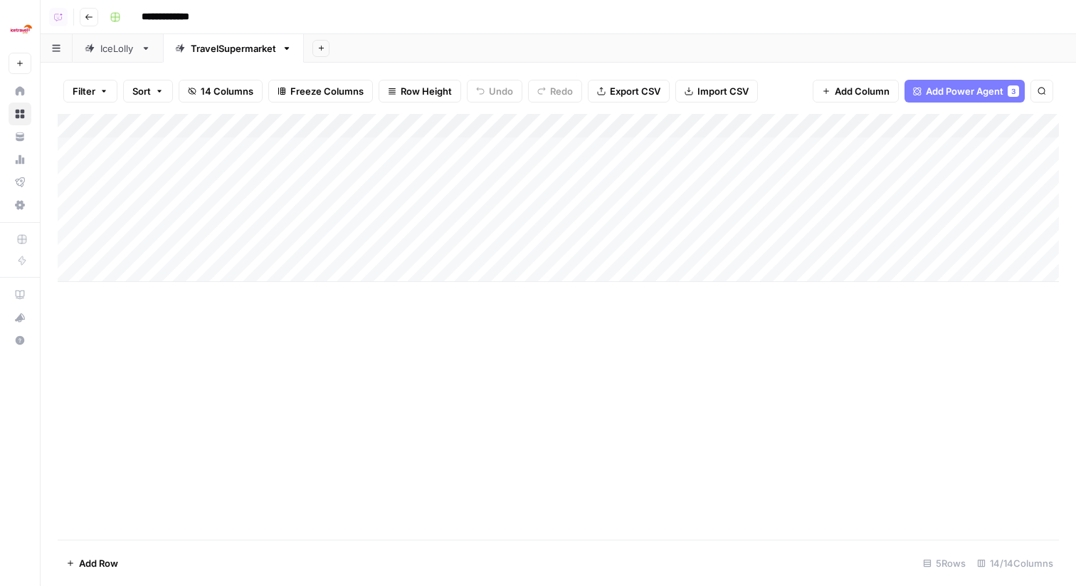
click at [491, 143] on div "Add Column" at bounding box center [558, 198] width 1001 height 168
type textarea "******"
click at [411, 167] on div "Add Column" at bounding box center [558, 198] width 1001 height 168
click at [411, 167] on textarea at bounding box center [477, 174] width 228 height 20
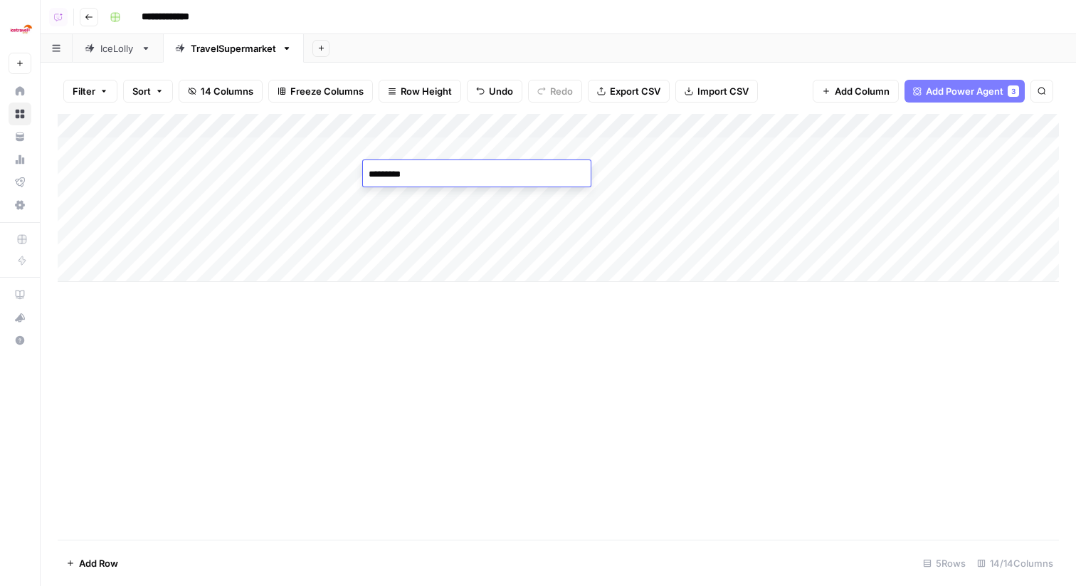
type textarea "**********"
click at [200, 196] on div "Add Column" at bounding box center [558, 198] width 1001 height 168
click at [184, 197] on textarea "**********" at bounding box center [221, 199] width 228 height 20
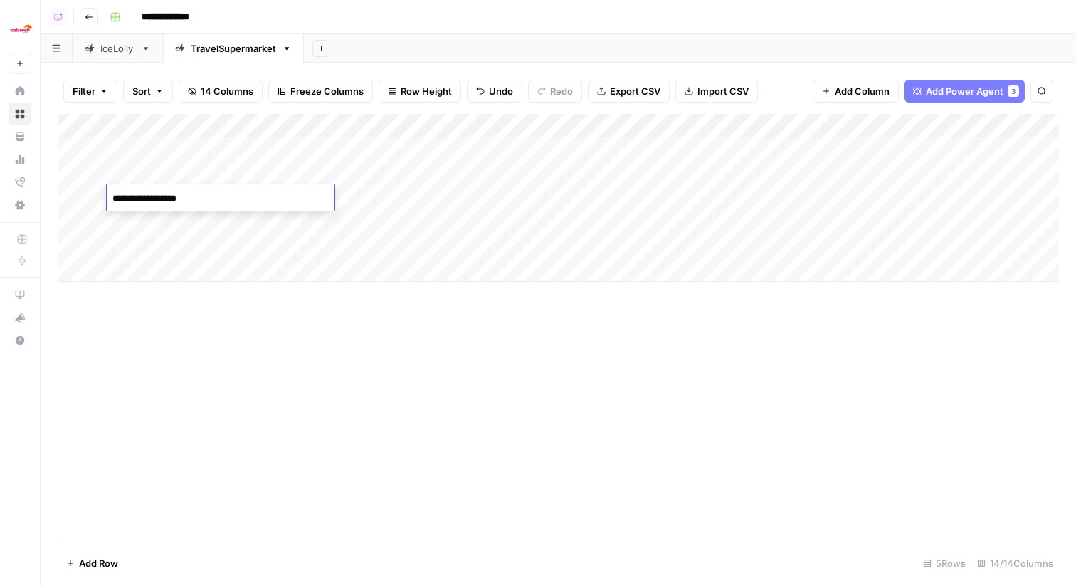
click at [383, 197] on div "Add Column" at bounding box center [558, 198] width 1001 height 168
click at [374, 196] on textarea "*********" at bounding box center [477, 199] width 228 height 20
type textarea "*********"
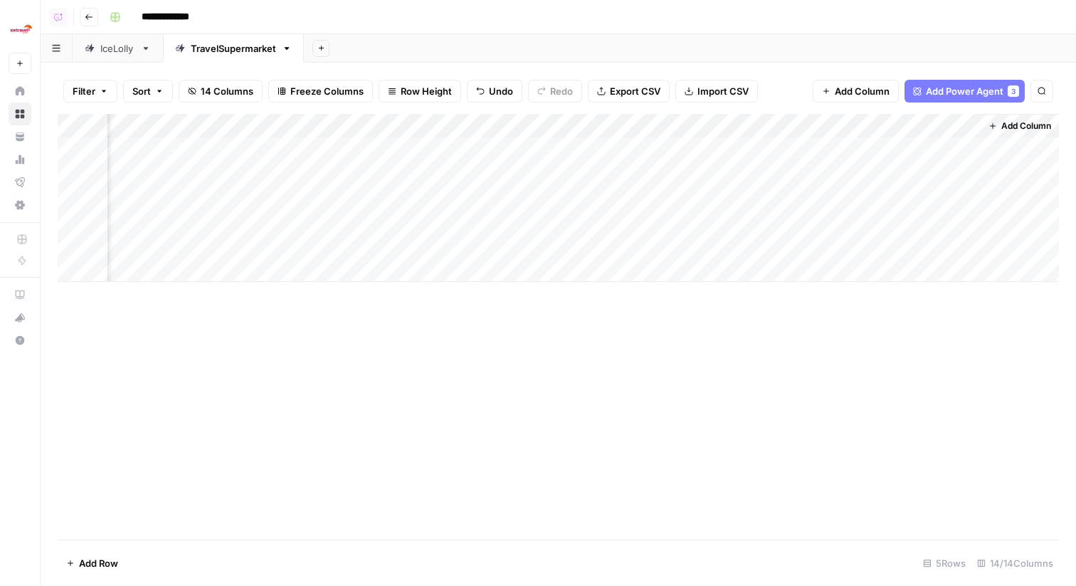
click at [782, 130] on div "Add Column" at bounding box center [558, 198] width 1001 height 168
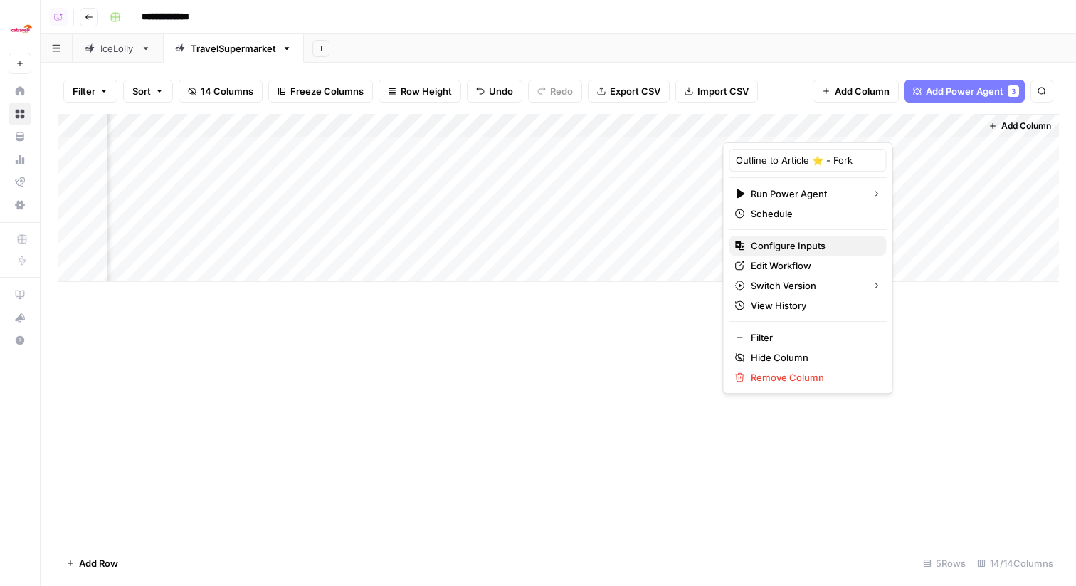
click at [783, 242] on span "Configure Inputs" at bounding box center [813, 245] width 125 height 14
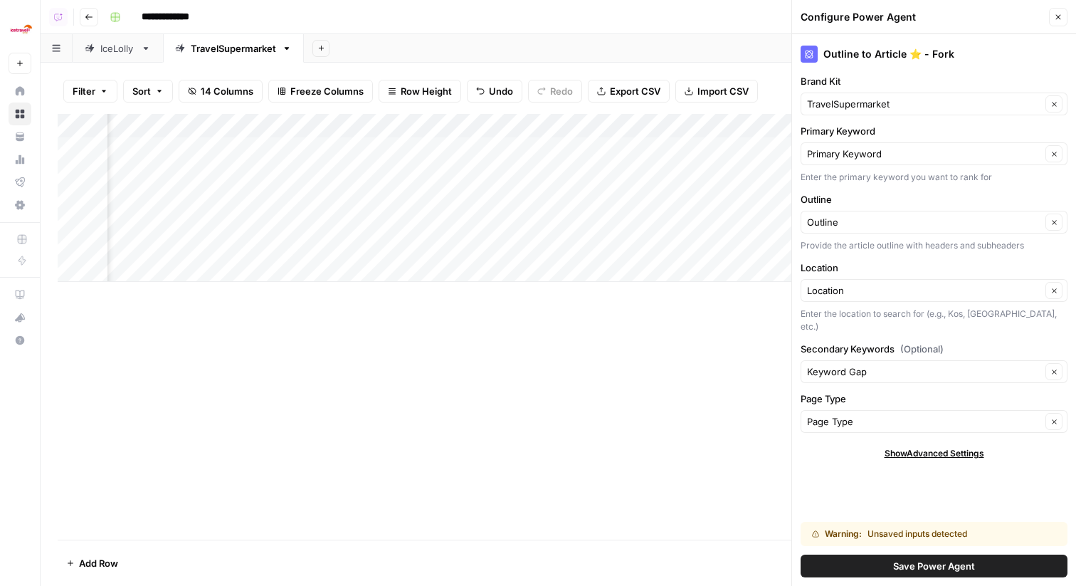
click at [930, 565] on span "Save Power Agent" at bounding box center [934, 565] width 82 height 14
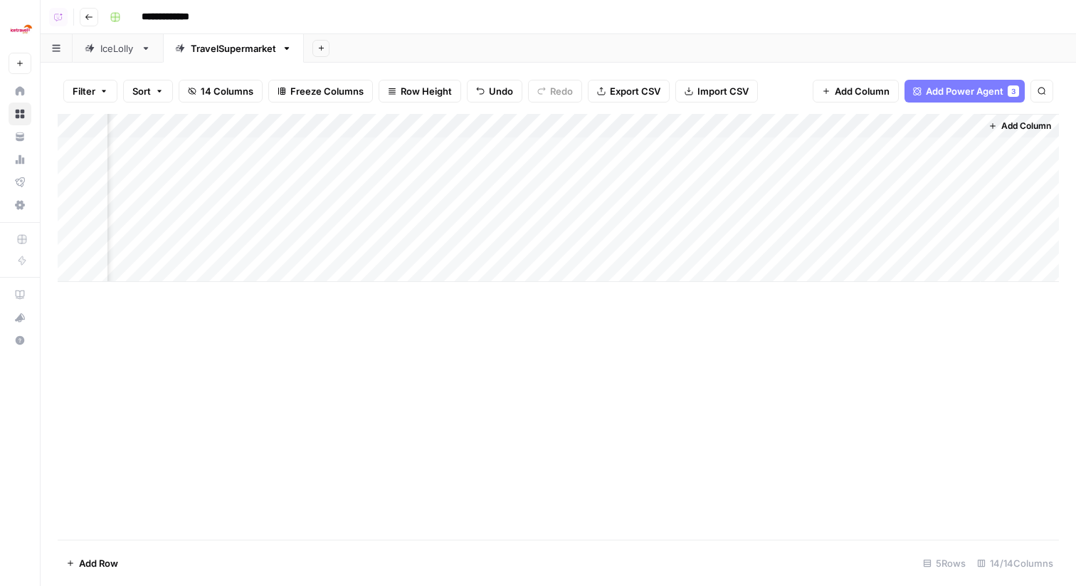
click at [844, 152] on div "Add Column" at bounding box center [558, 198] width 1001 height 168
click at [839, 170] on div "Add Column" at bounding box center [558, 198] width 1001 height 168
click at [839, 193] on div "Add Column" at bounding box center [558, 198] width 1001 height 168
click at [821, 194] on div "Add Column" at bounding box center [558, 198] width 1001 height 168
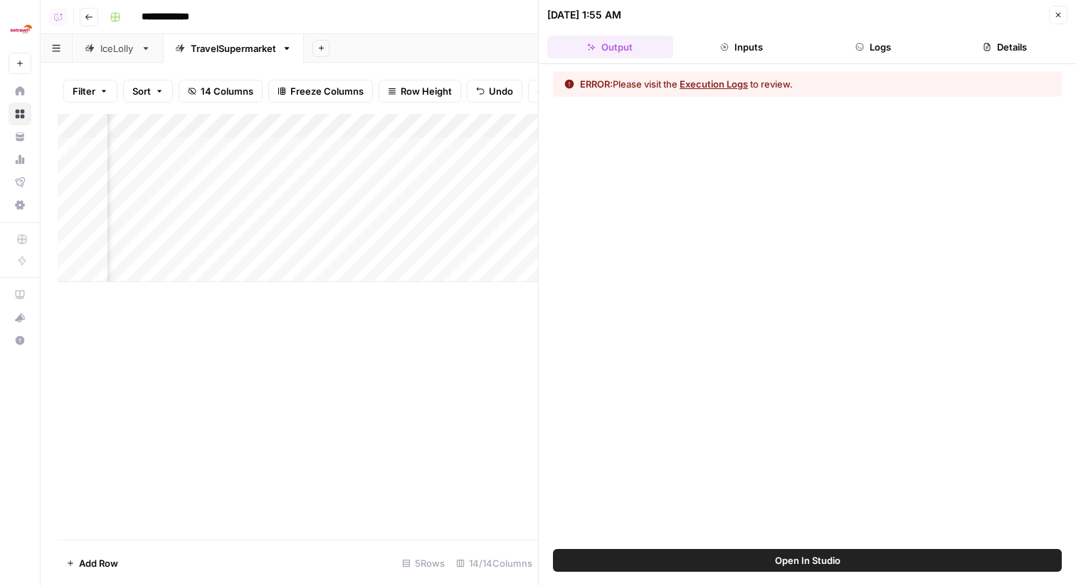
click at [902, 52] on button "Logs" at bounding box center [873, 47] width 126 height 23
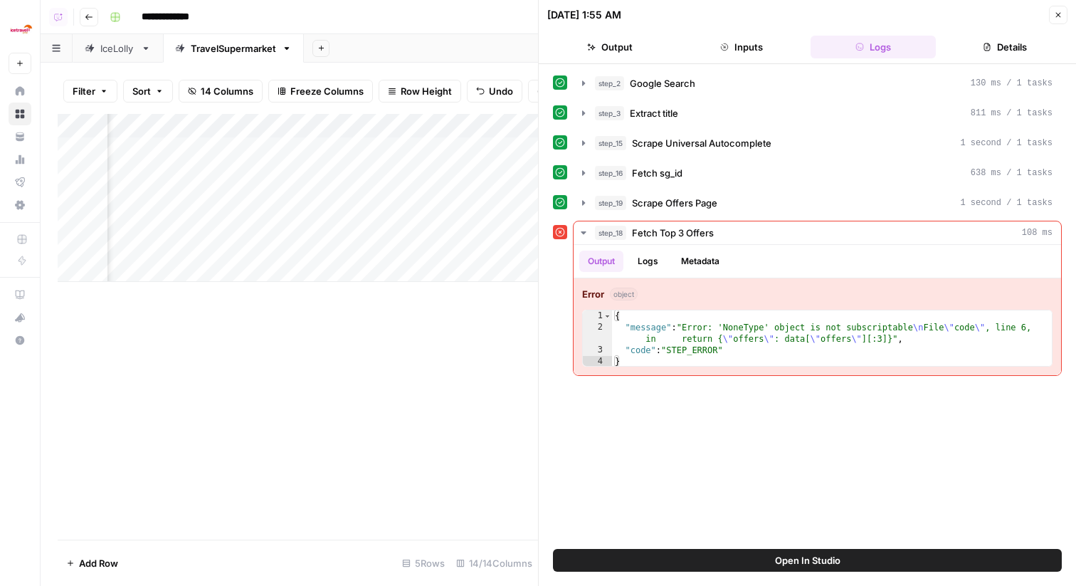
click at [1056, 16] on icon "button" at bounding box center [1058, 15] width 5 height 5
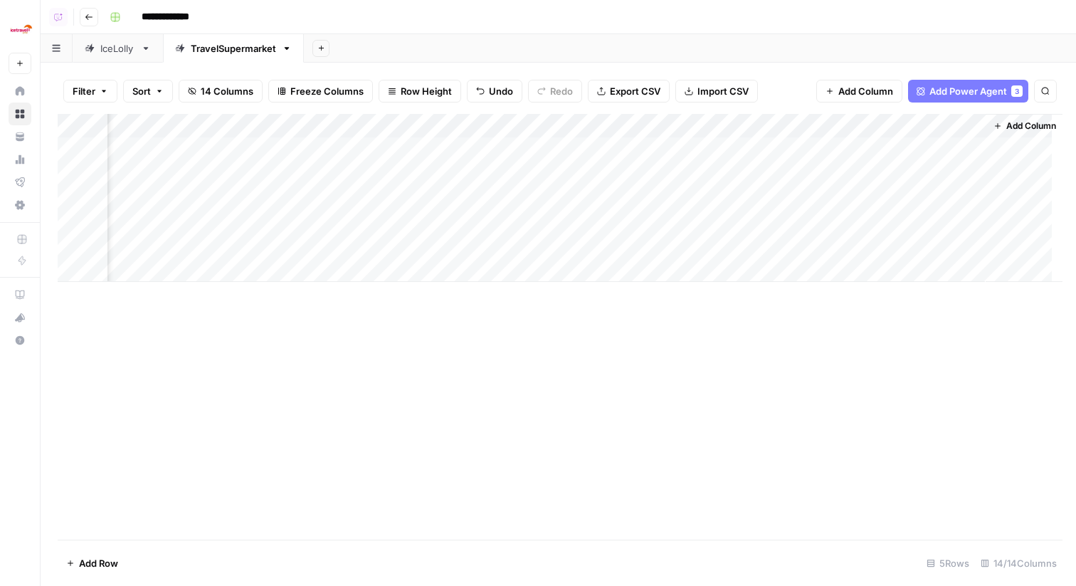
scroll to position [0, 981]
click at [835, 197] on div "Add Column" at bounding box center [558, 198] width 1001 height 168
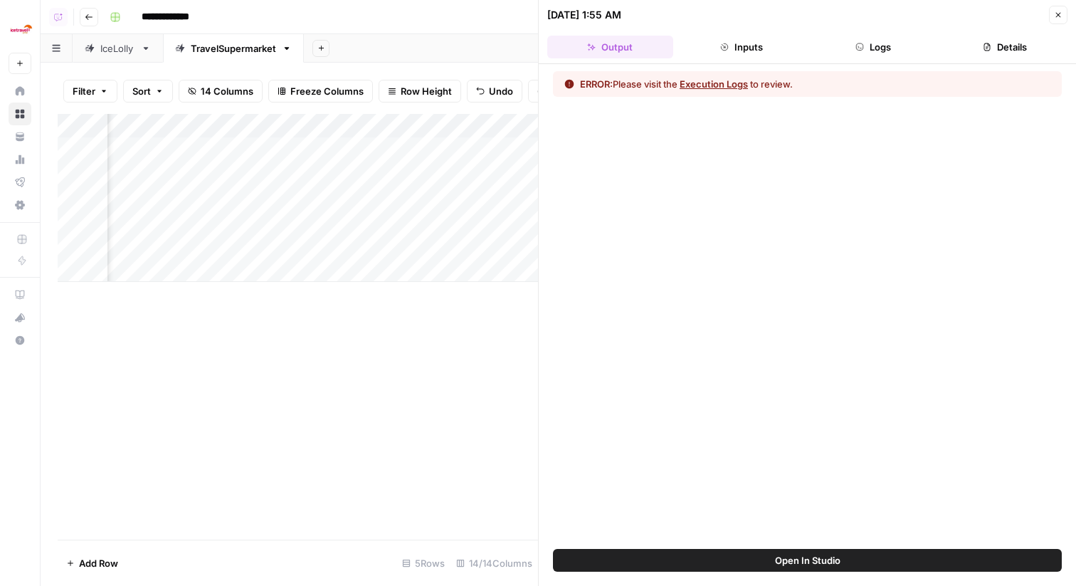
click at [931, 46] on button "Logs" at bounding box center [873, 47] width 126 height 23
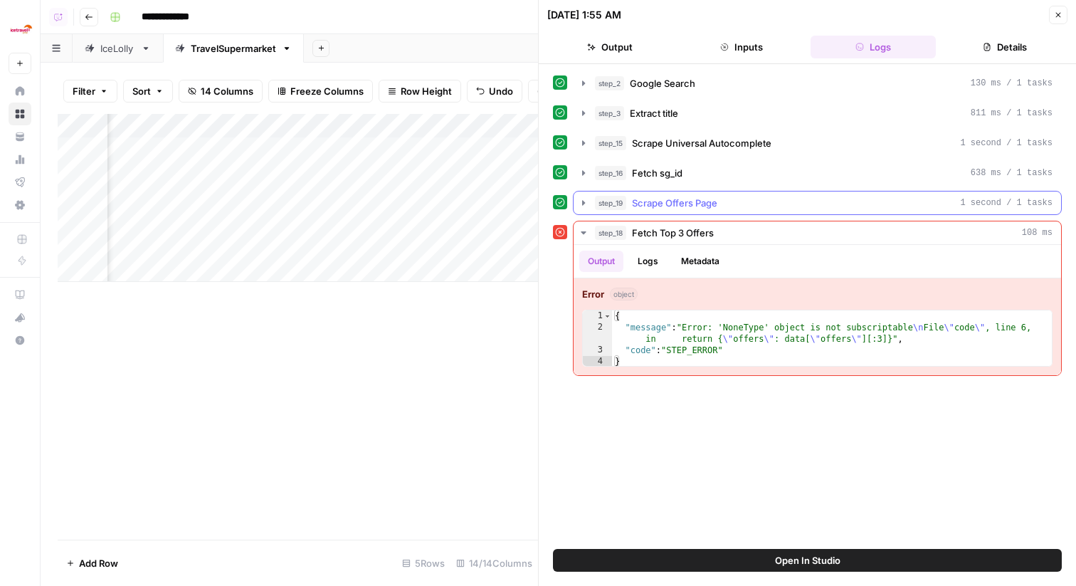
click at [819, 206] on div "step_19 Scrape Offers Page 1 second / 1 tasks" at bounding box center [823, 203] width 457 height 14
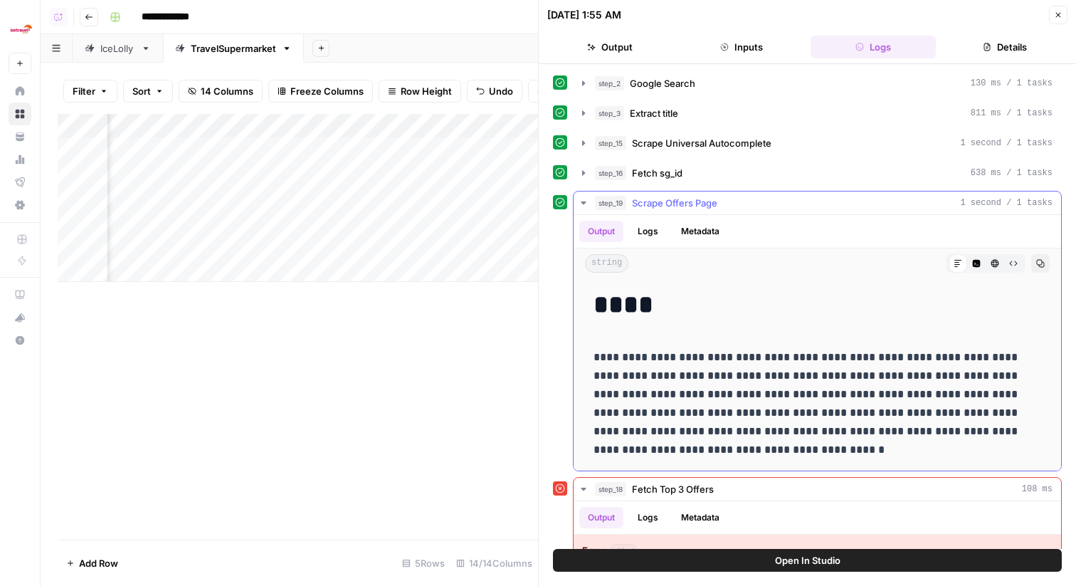
click at [819, 206] on div "step_19 Scrape Offers Page 1 second / 1 tasks" at bounding box center [823, 203] width 457 height 14
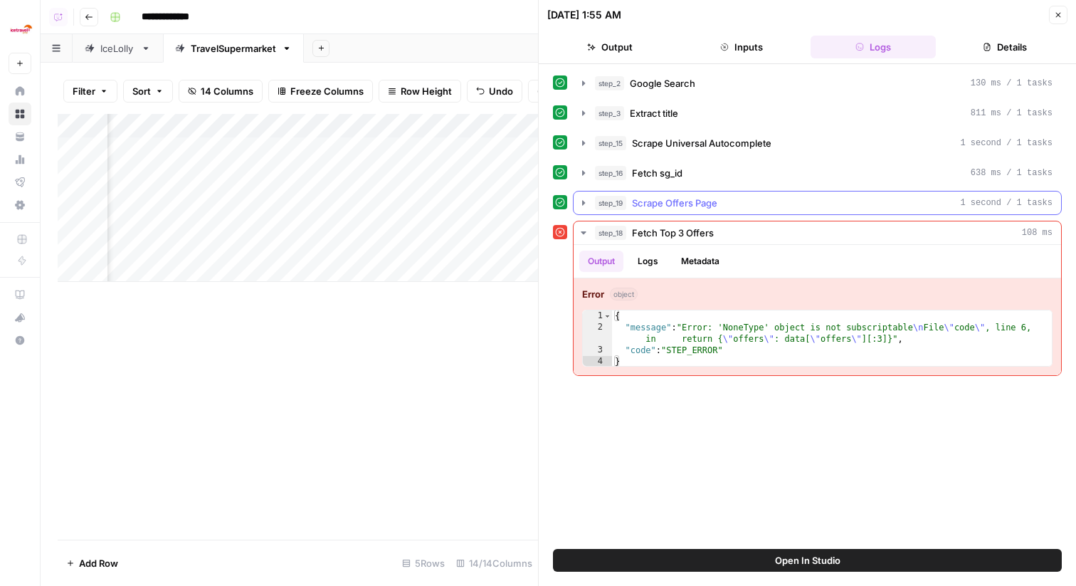
click at [819, 206] on div "step_19 Scrape Offers Page 1 second / 1 tasks" at bounding box center [823, 203] width 457 height 14
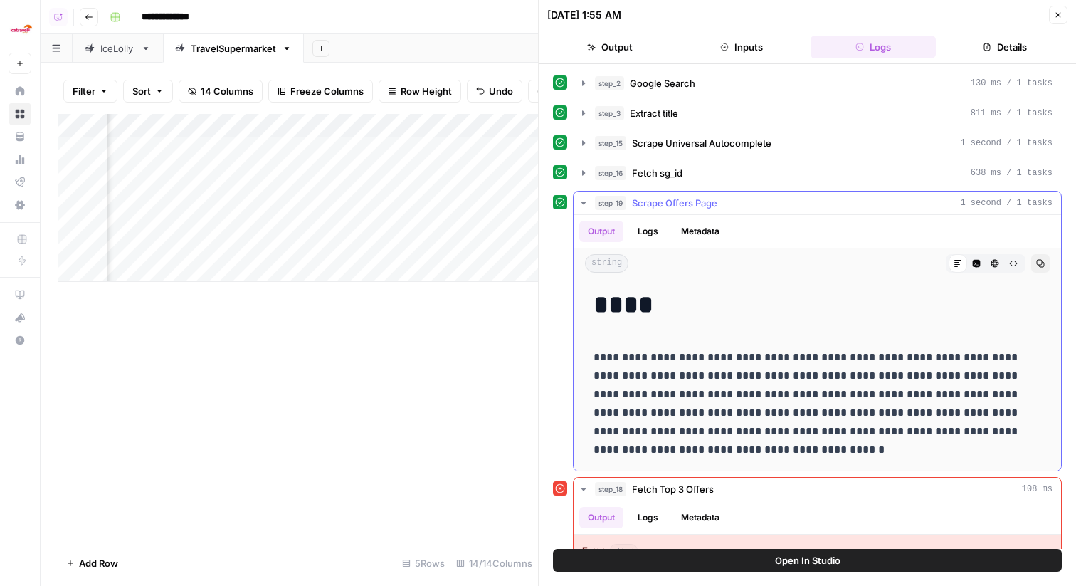
click at [819, 206] on div "step_19 Scrape Offers Page 1 second / 1 tasks" at bounding box center [823, 203] width 457 height 14
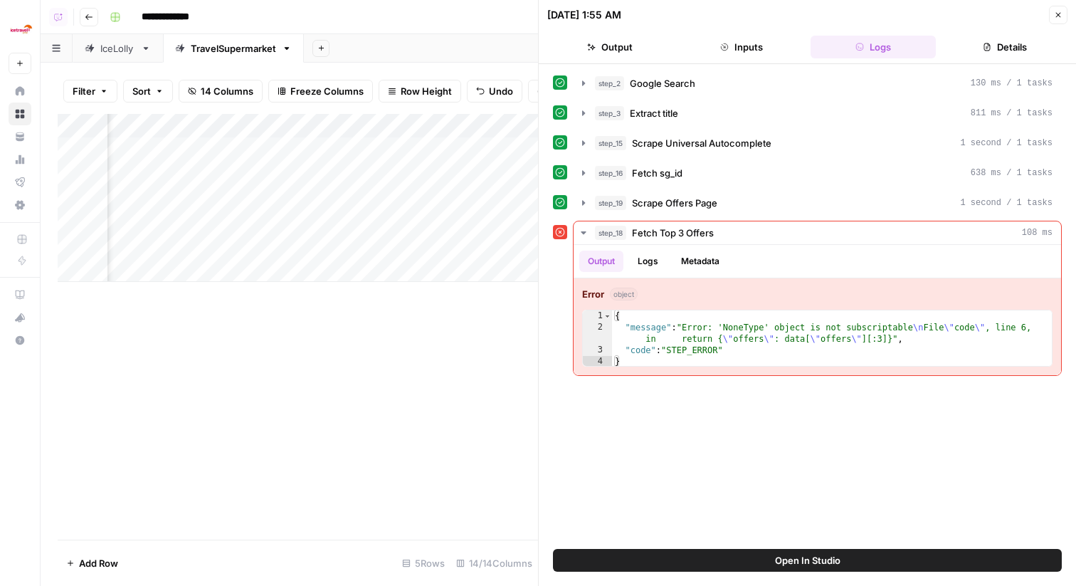
click at [1055, 11] on icon "button" at bounding box center [1058, 15] width 9 height 9
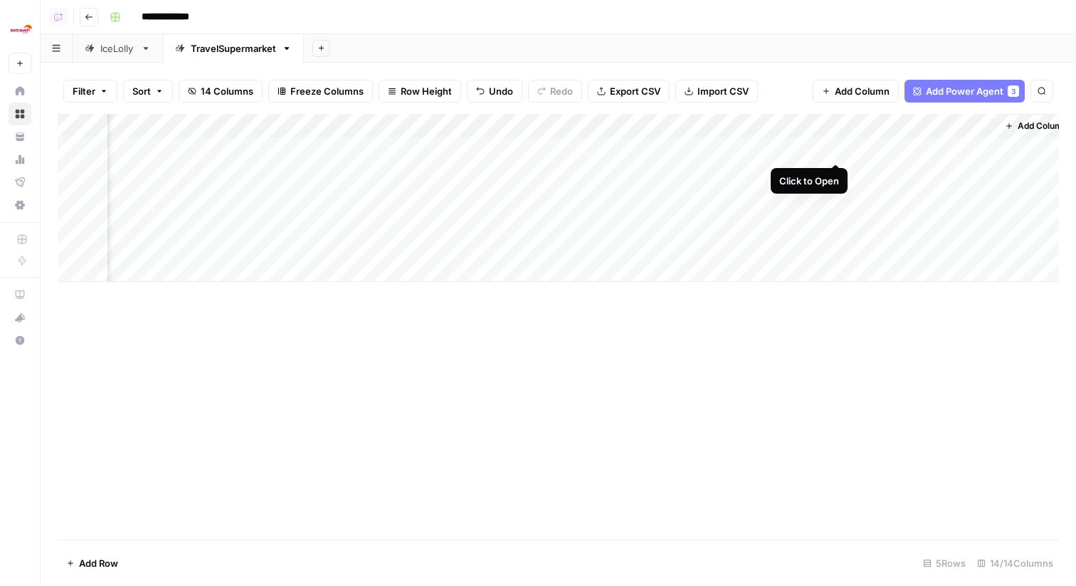
click at [838, 149] on div "Add Column" at bounding box center [558, 198] width 1001 height 168
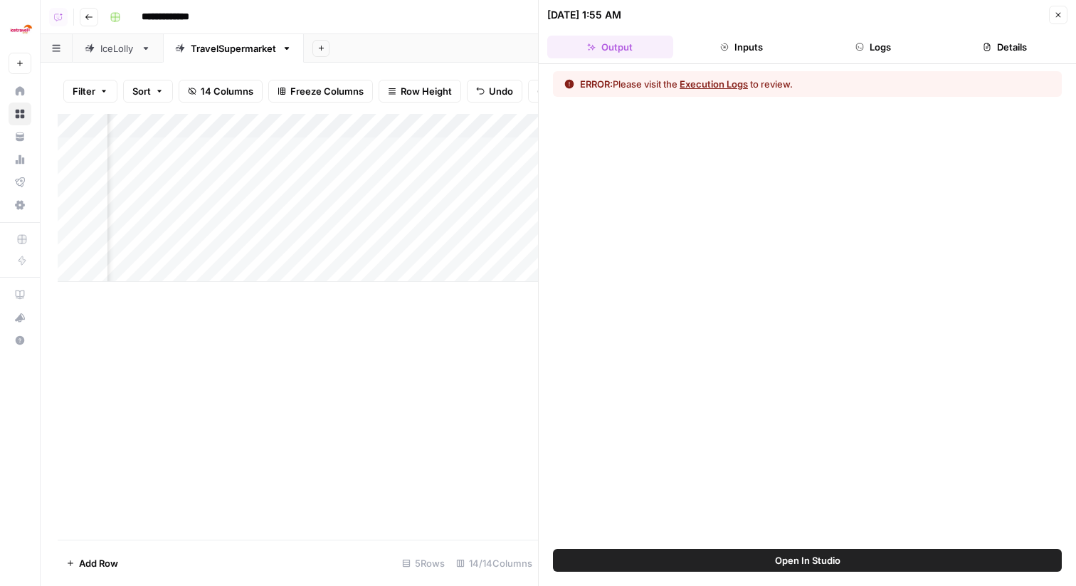
click at [889, 58] on header "08/21/25 at 1:55 AM Close Output Inputs Logs Details" at bounding box center [807, 32] width 537 height 64
click at [884, 51] on button "Logs" at bounding box center [873, 47] width 126 height 23
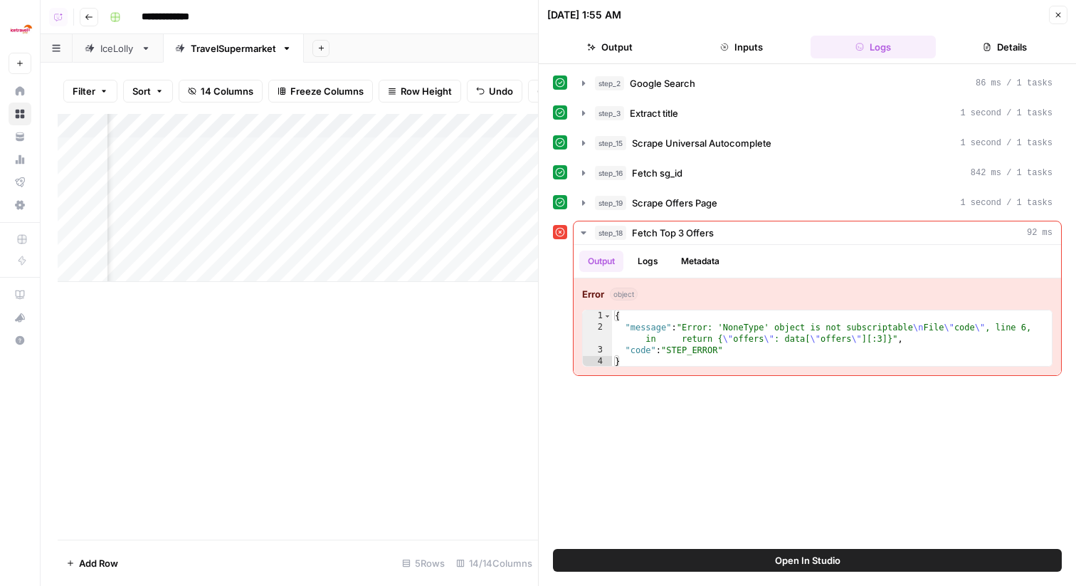
click at [1059, 15] on icon "button" at bounding box center [1058, 15] width 5 height 5
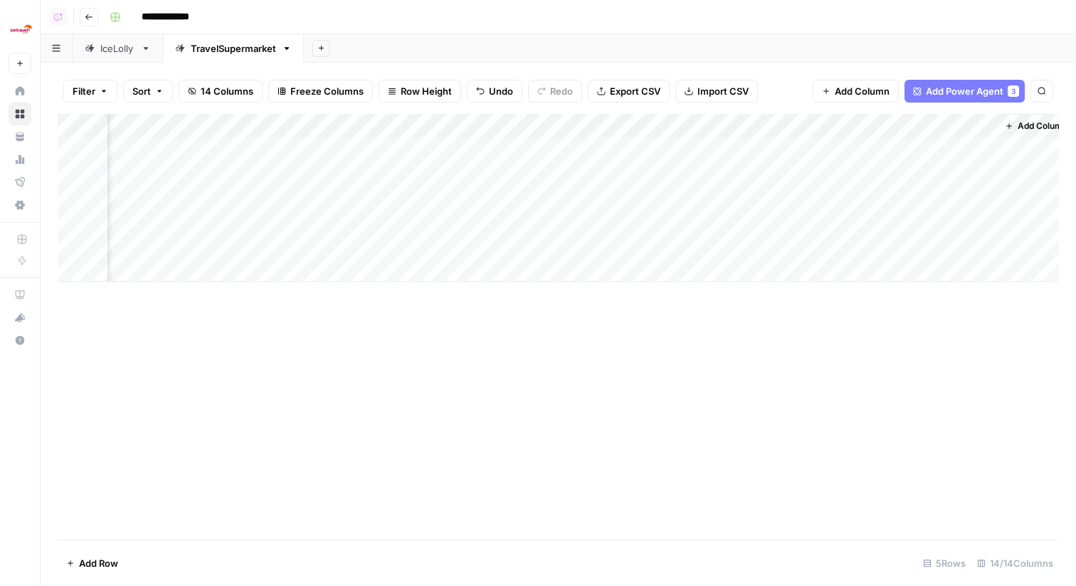
click at [773, 121] on div "Add Column" at bounding box center [558, 198] width 1001 height 168
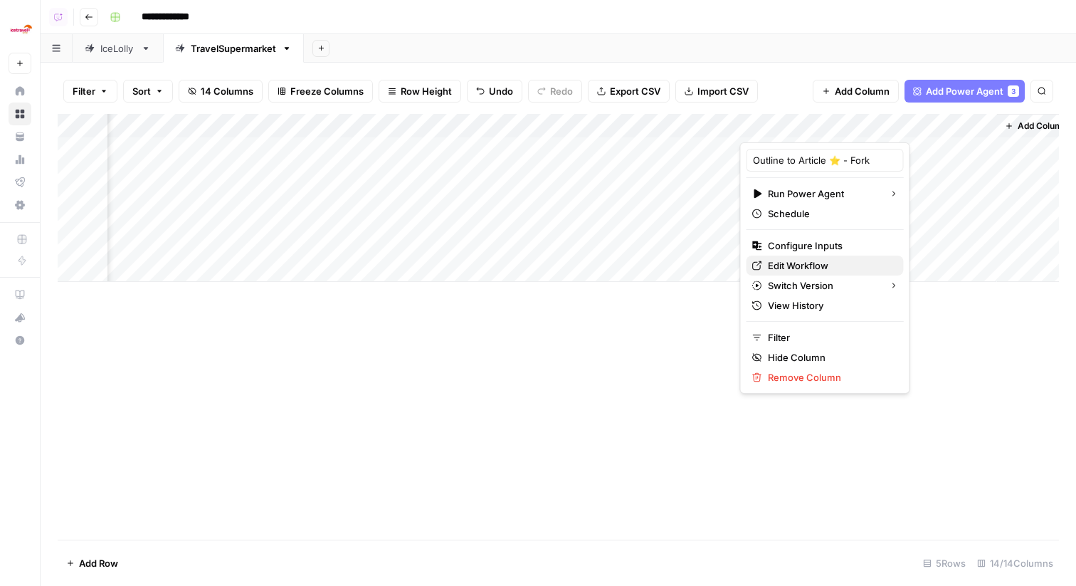
click at [780, 262] on span "Edit Workflow" at bounding box center [830, 265] width 125 height 14
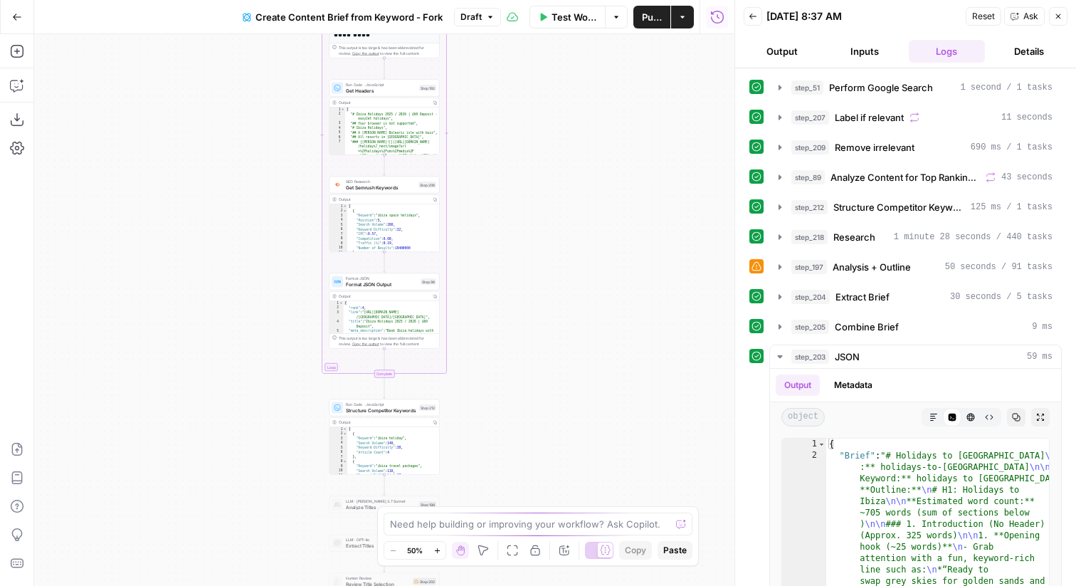
click at [480, 16] on button "Draft" at bounding box center [477, 17] width 47 height 18
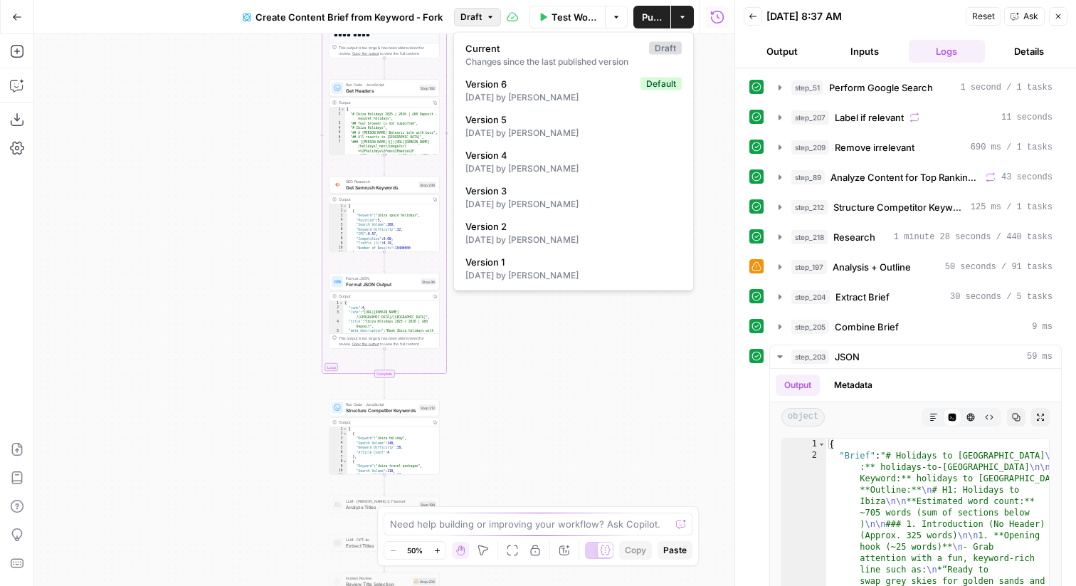
click at [480, 16] on button "Draft" at bounding box center [477, 17] width 47 height 18
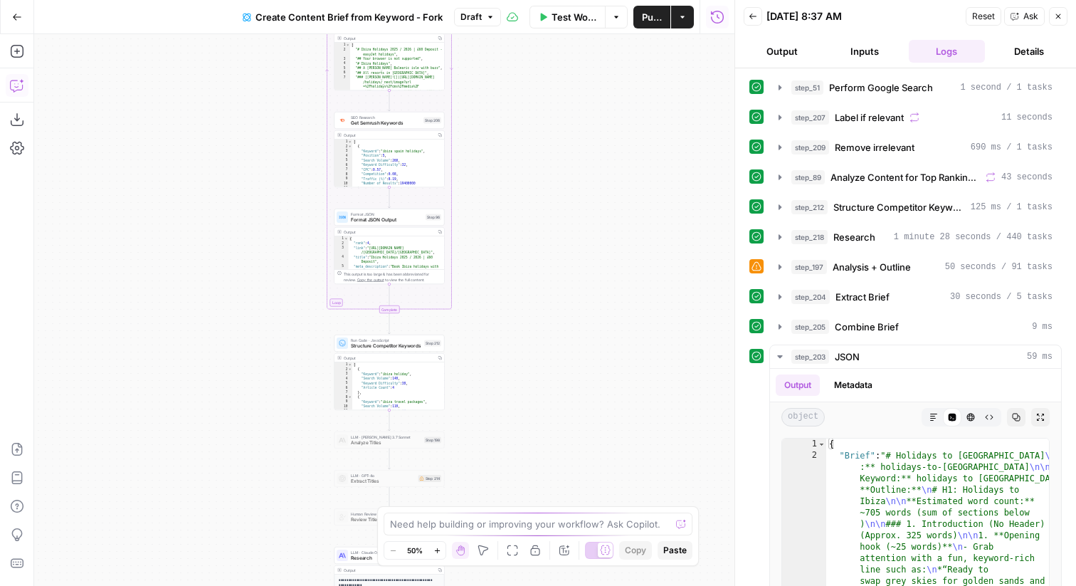
click at [23, 85] on icon "button" at bounding box center [17, 85] width 14 height 14
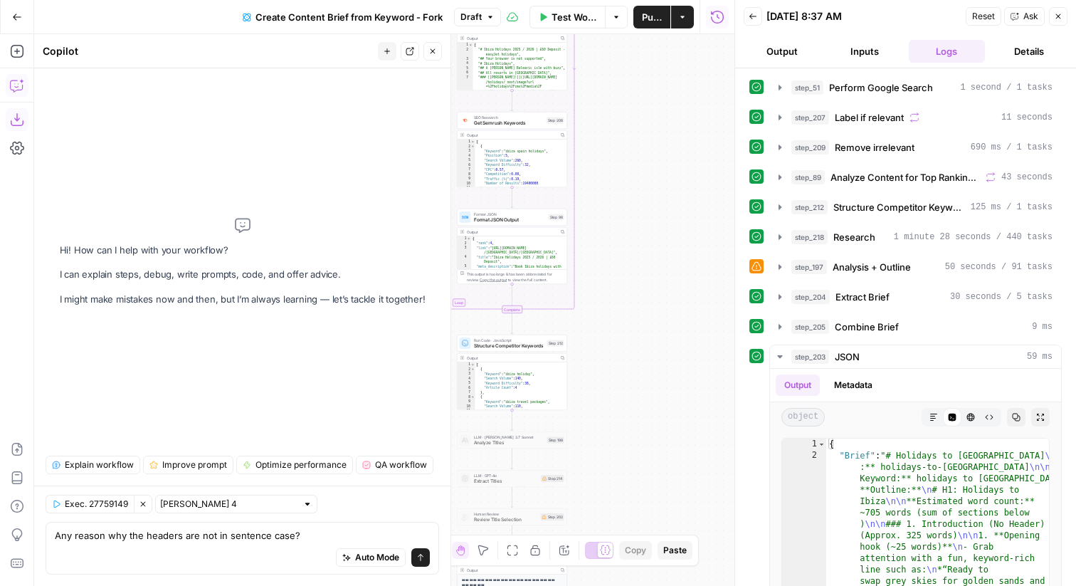
click at [189, 538] on textarea "Any reason why the headers are not in sentence case?" at bounding box center [242, 535] width 375 height 14
type textarea "Any reason why the headers being produced are not in sentence case?"
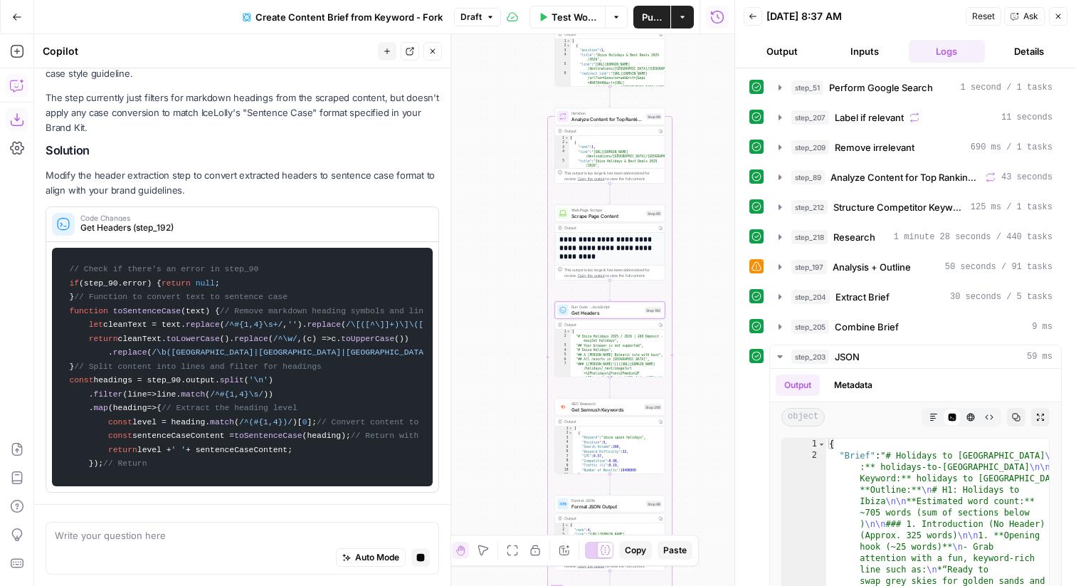
scroll to position [384, 0]
click at [420, 255] on code "// Check if there's an error in step_90 if (step_90. error ) { return null ; } …" at bounding box center [242, 367] width 362 height 224
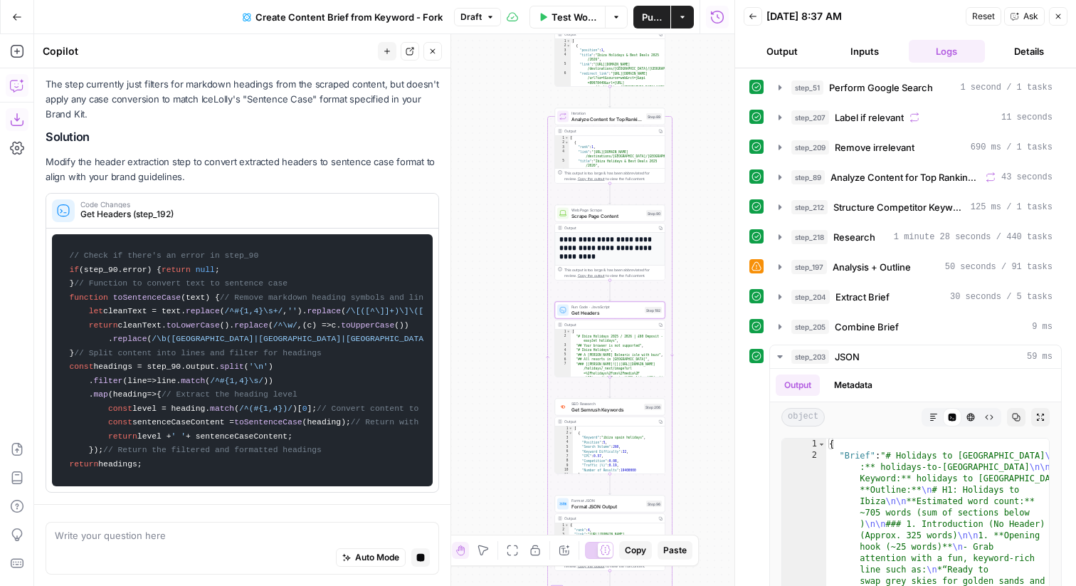
scroll to position [0, 0]
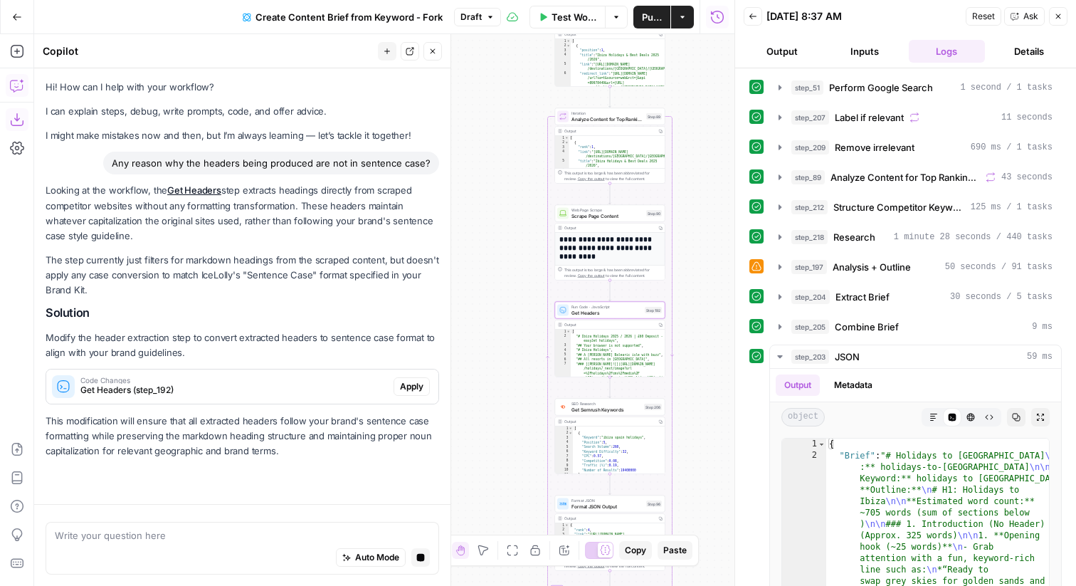
click at [410, 381] on span "Apply" at bounding box center [411, 386] width 23 height 13
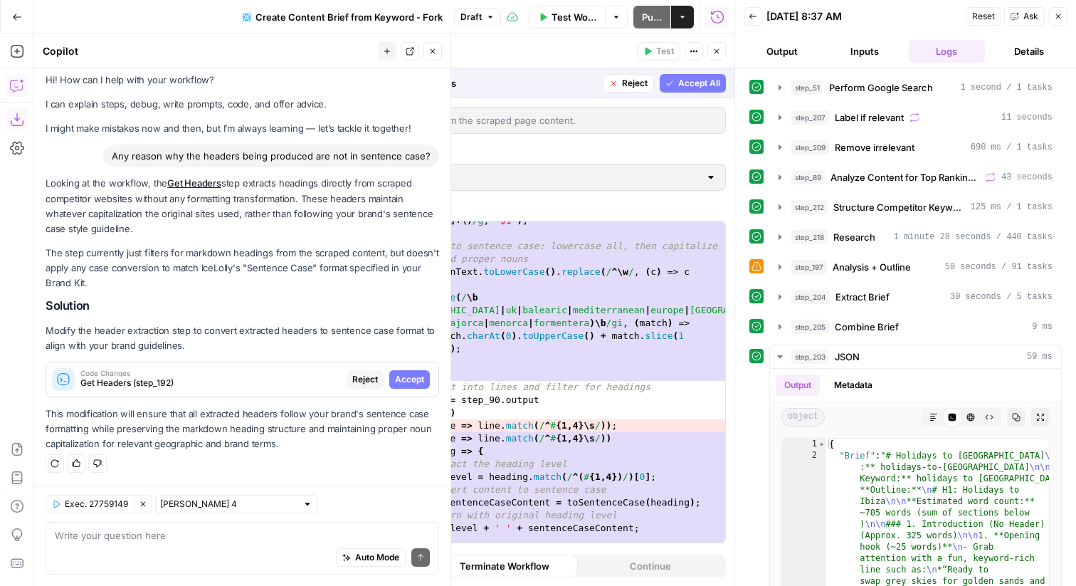
scroll to position [191, 0]
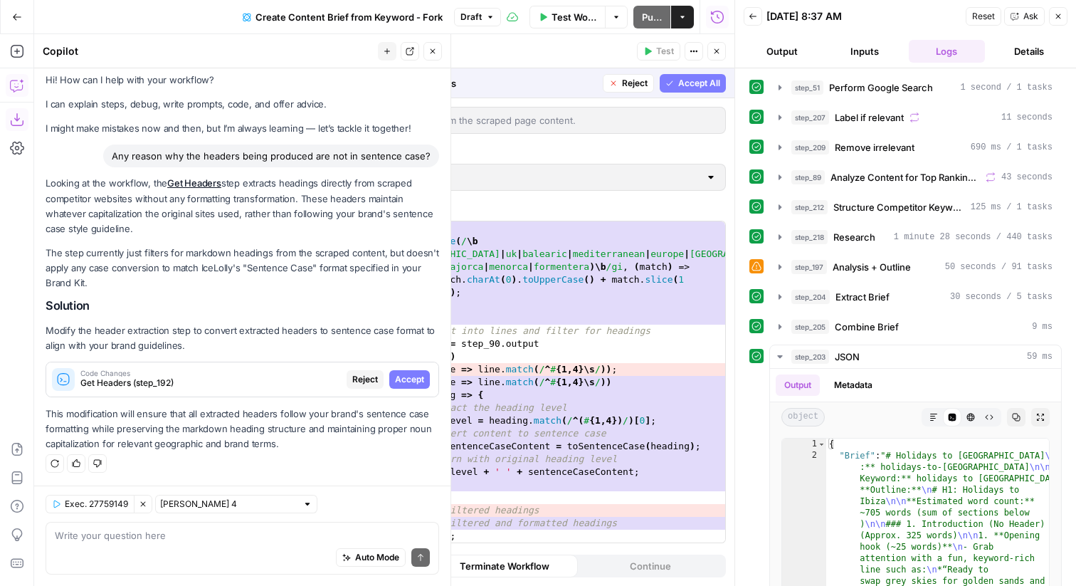
click at [359, 380] on span "Reject" at bounding box center [365, 379] width 26 height 13
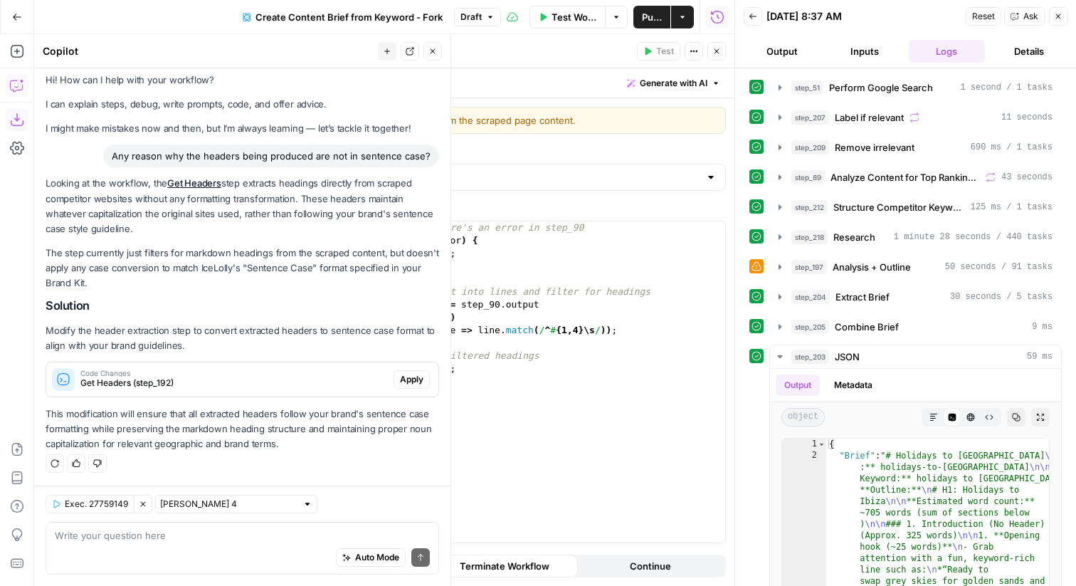
click at [714, 48] on icon "button" at bounding box center [716, 51] width 9 height 9
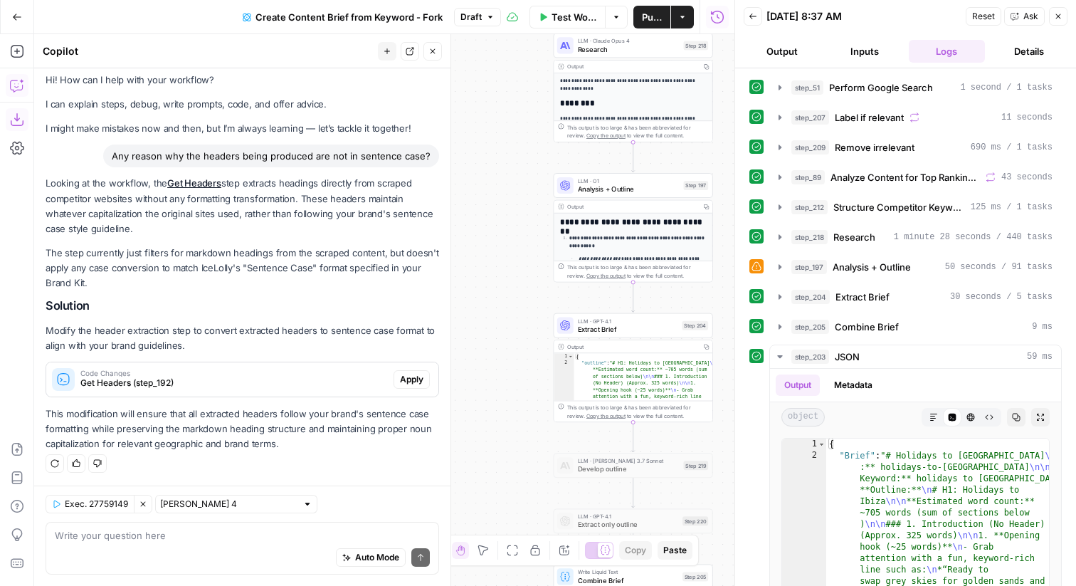
click at [280, 566] on div "Auto Mode Send" at bounding box center [242, 557] width 375 height 31
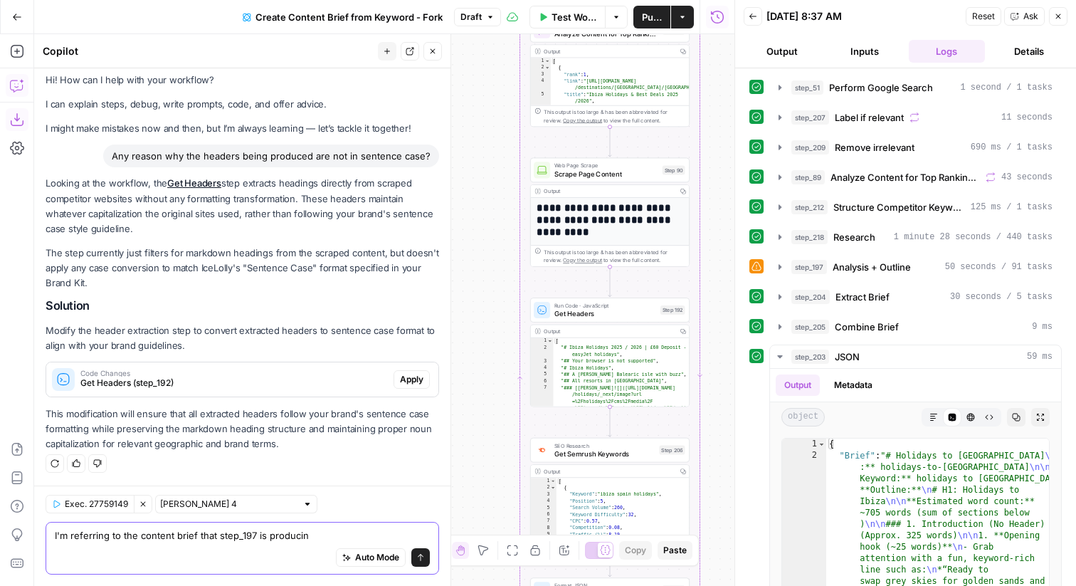
type textarea "I'm referring to the content brief that step_197 is producing"
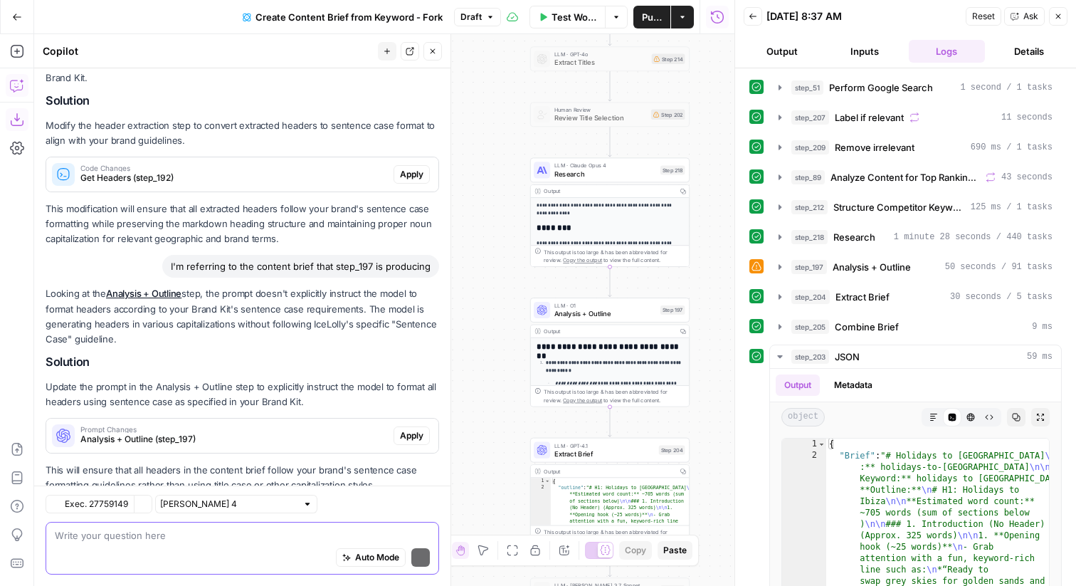
scroll to position [253, 0]
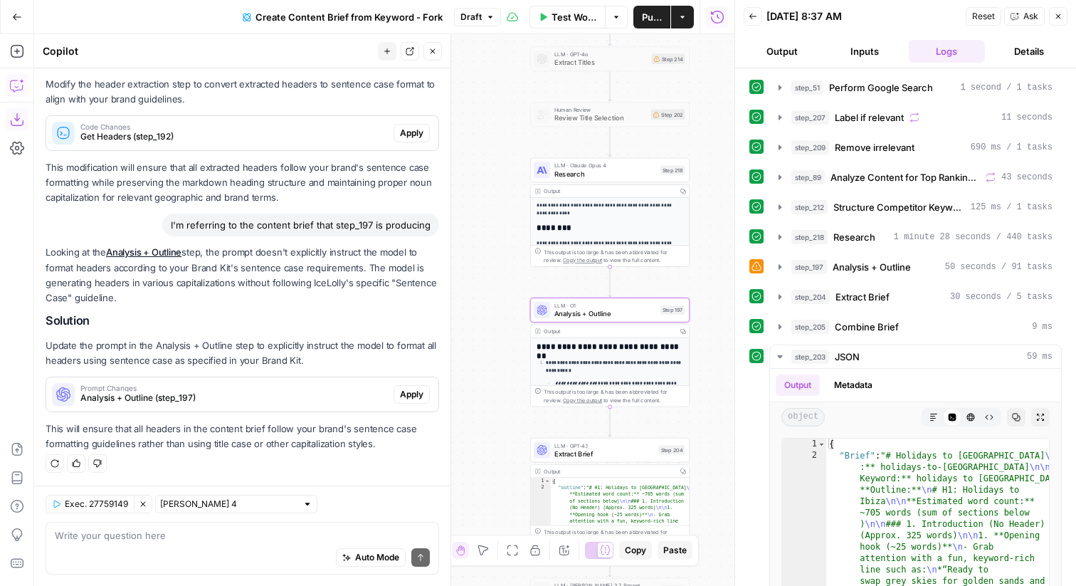
click at [408, 391] on span "Apply" at bounding box center [411, 394] width 23 height 13
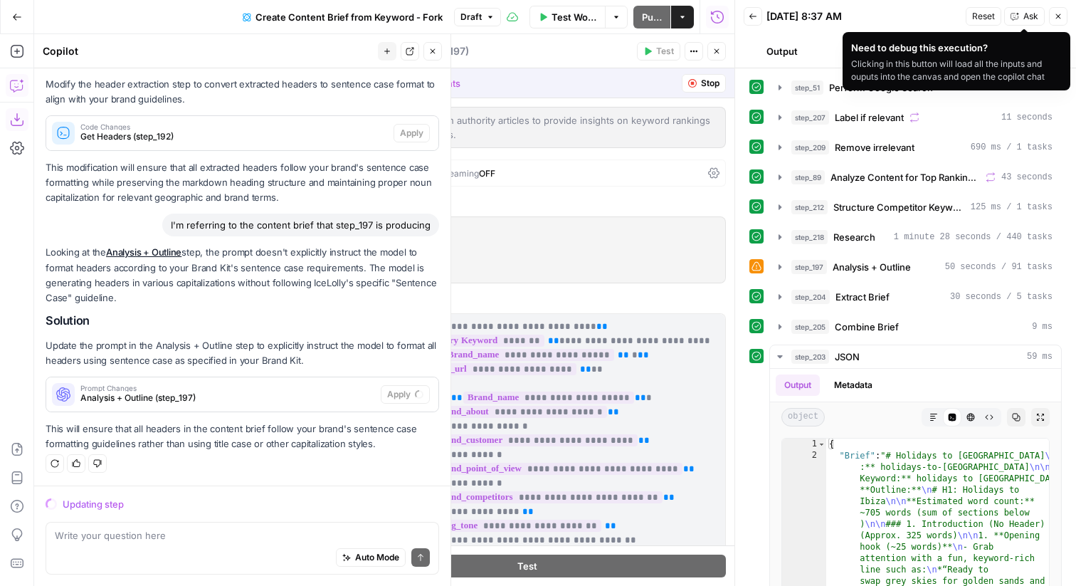
click at [1056, 11] on button "Close" at bounding box center [1058, 16] width 18 height 18
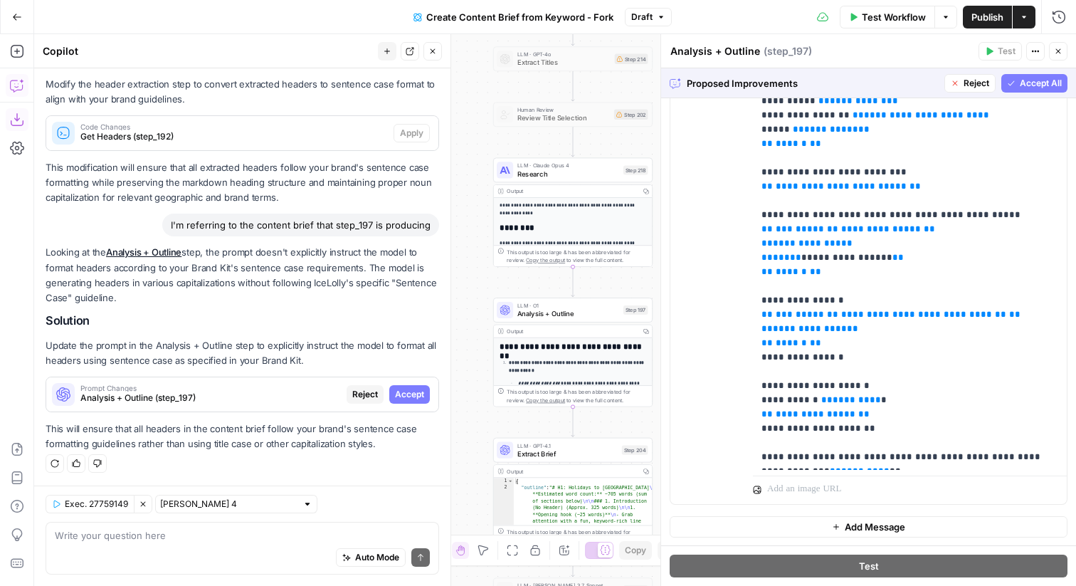
scroll to position [256, 0]
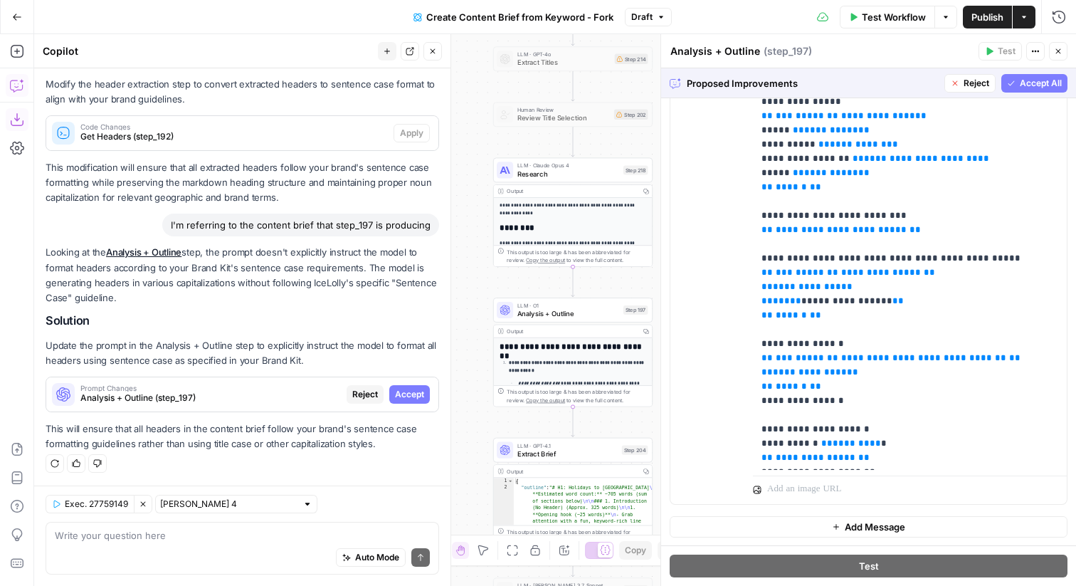
click at [978, 91] on button "Reject" at bounding box center [969, 83] width 51 height 18
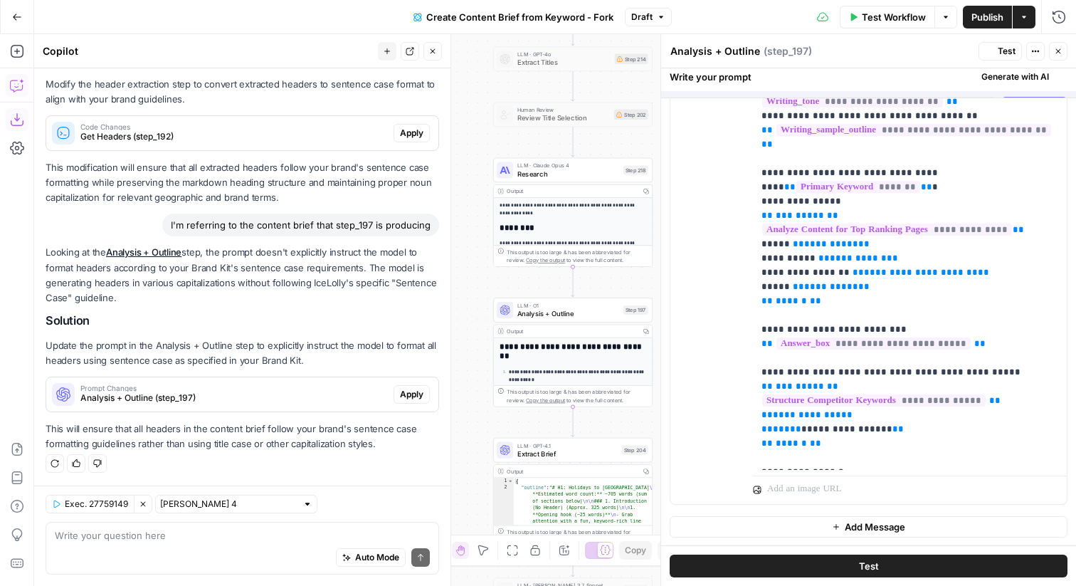
scroll to position [0, 0]
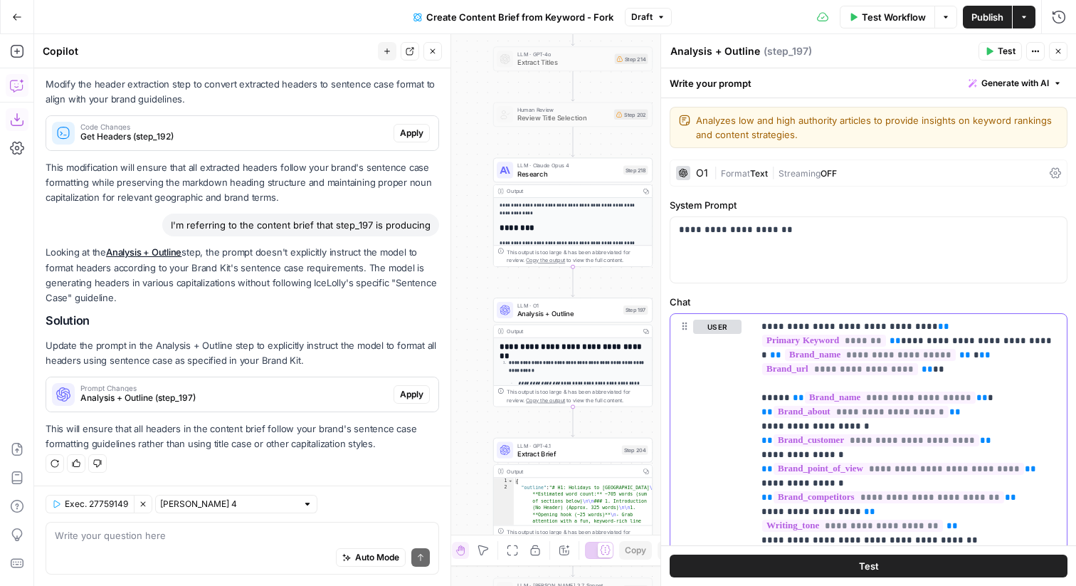
type input "case"
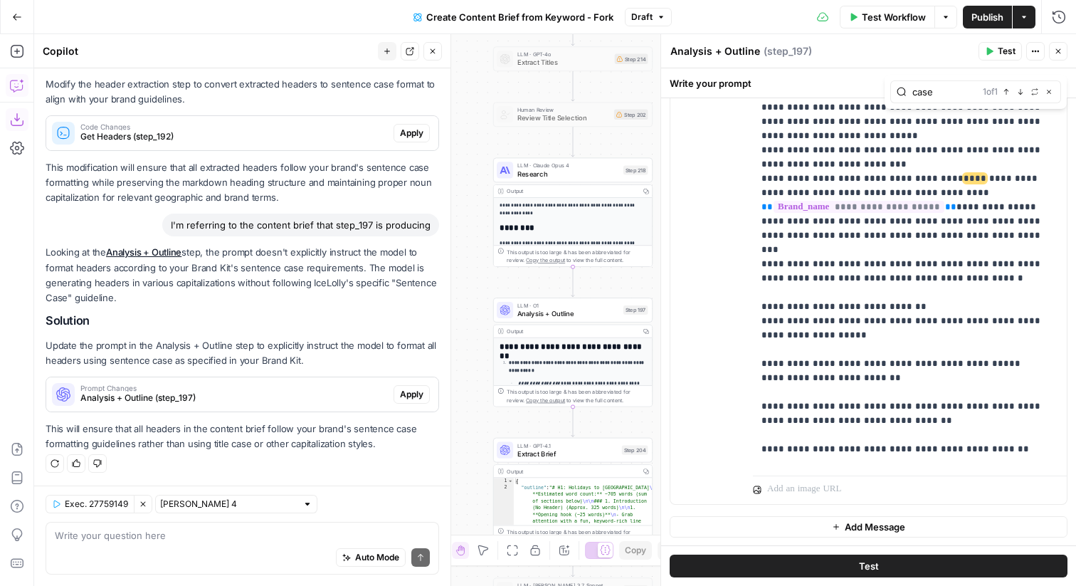
scroll to position [1245, 0]
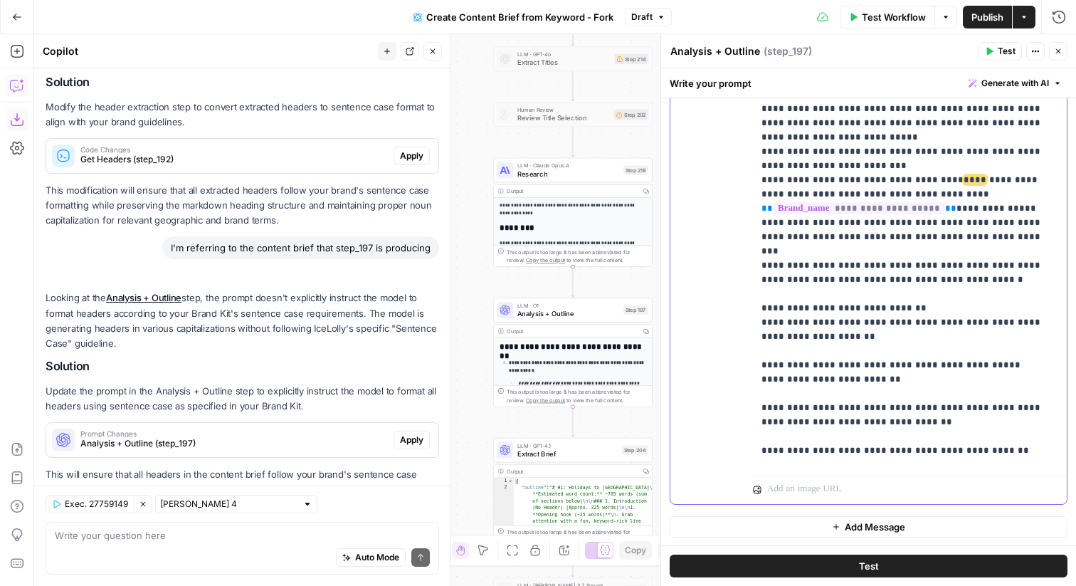
scroll to position [299, 0]
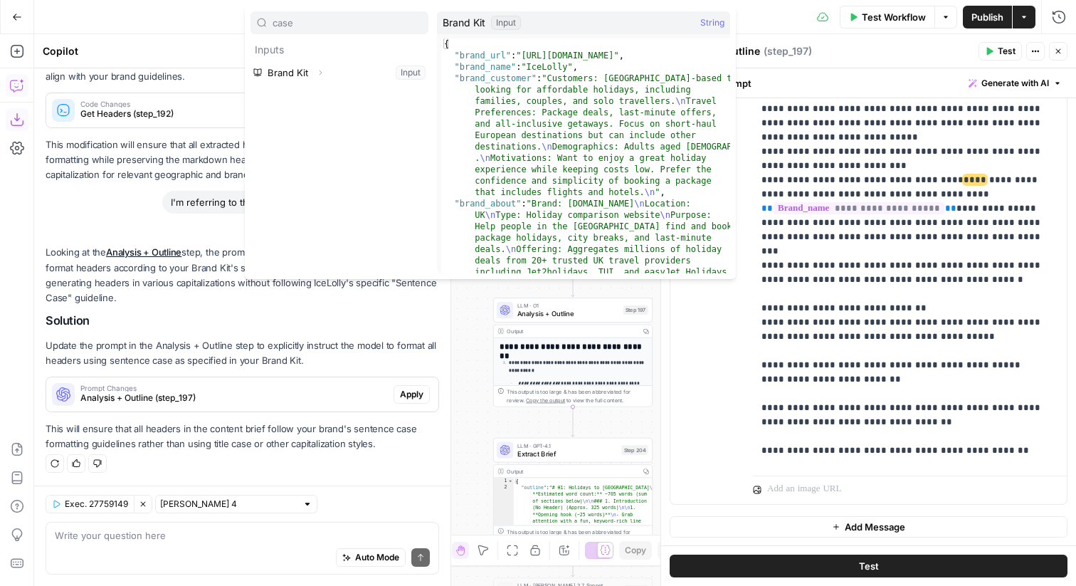
type input "case"
click at [325, 70] on button "Expand" at bounding box center [320, 72] width 18 height 18
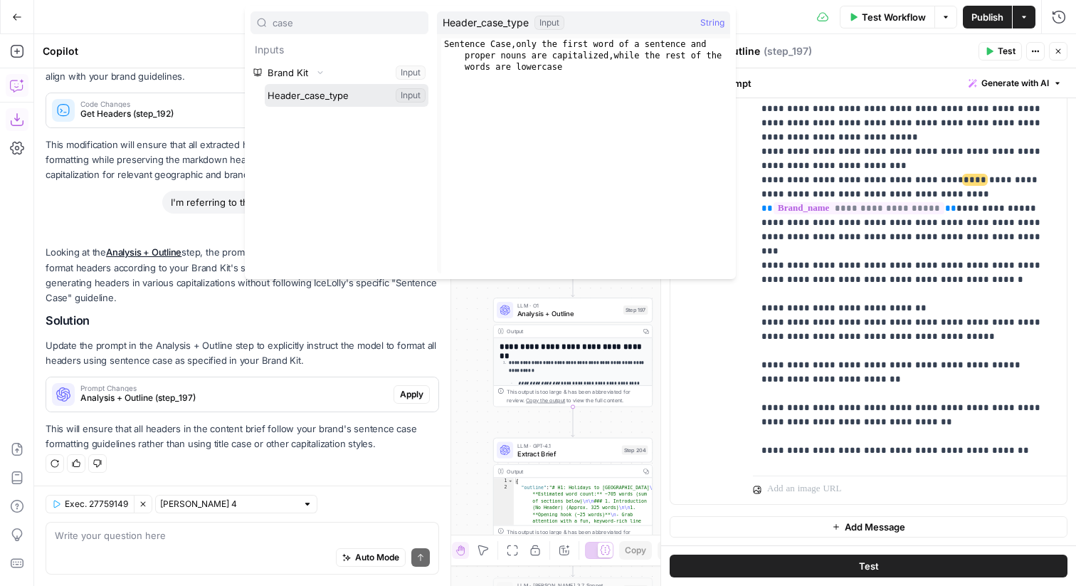
click at [306, 96] on button "Select variable Header_case_type" at bounding box center [347, 95] width 164 height 23
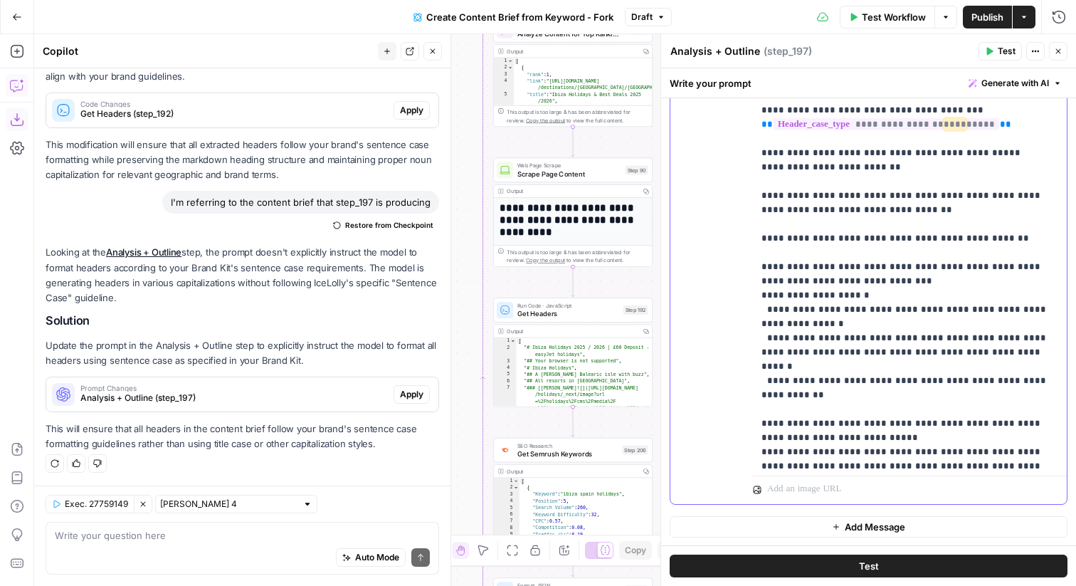
scroll to position [1474, 0]
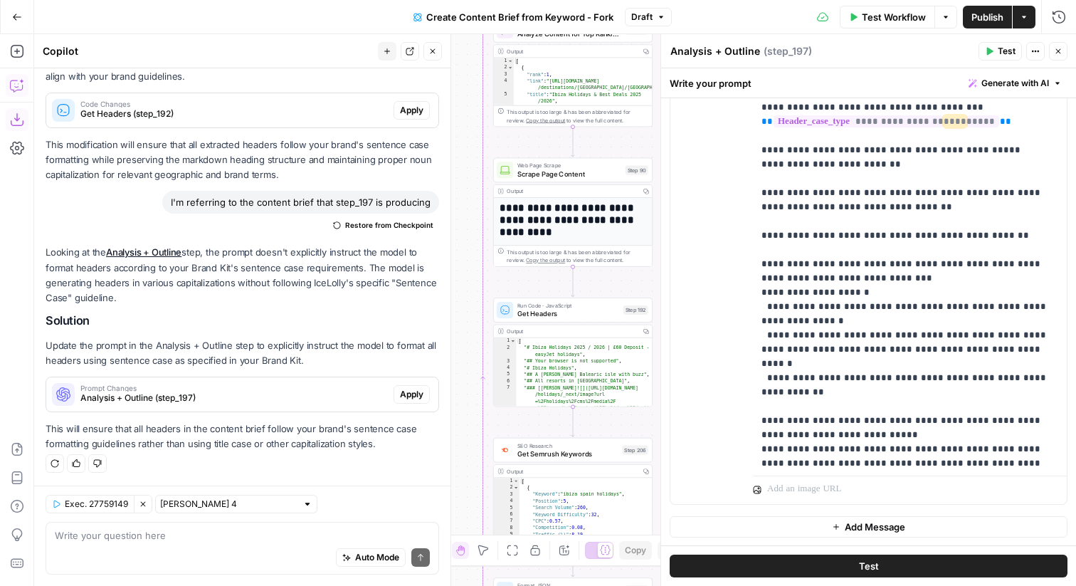
click at [998, 51] on span "Test" at bounding box center [1006, 51] width 18 height 13
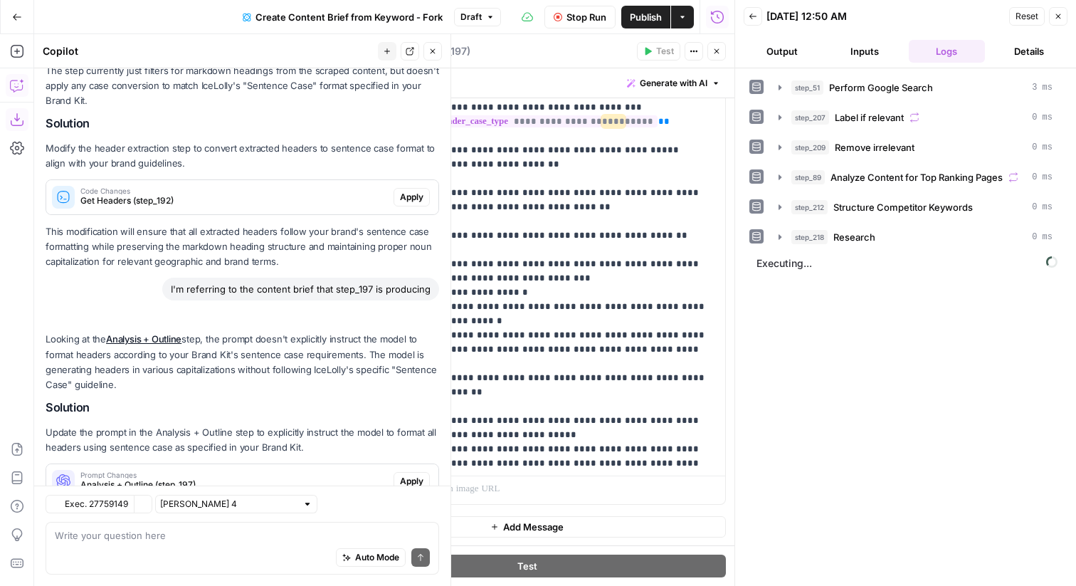
scroll to position [299, 0]
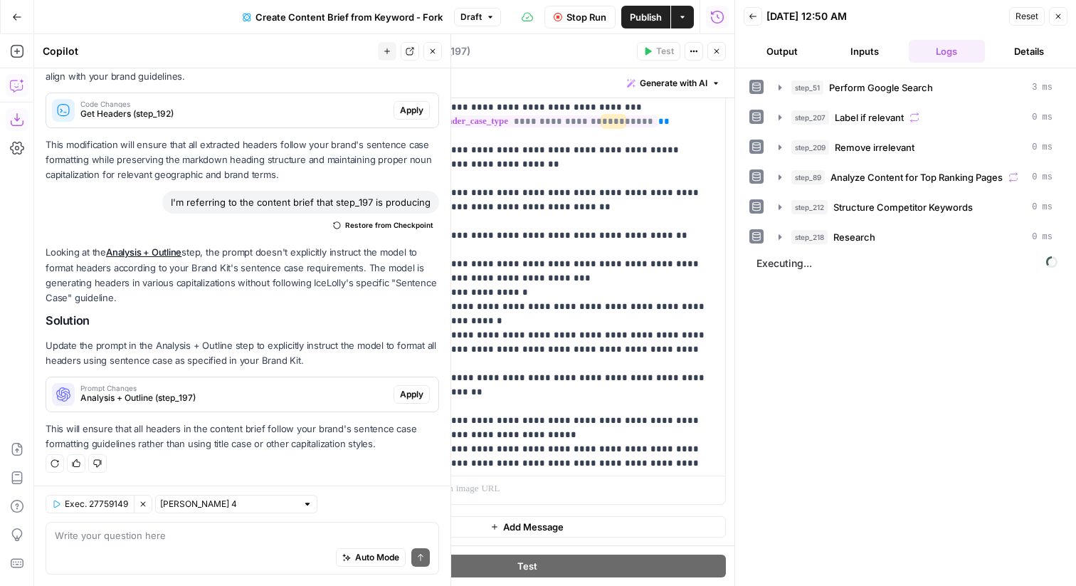
click at [718, 47] on icon "button" at bounding box center [716, 51] width 9 height 9
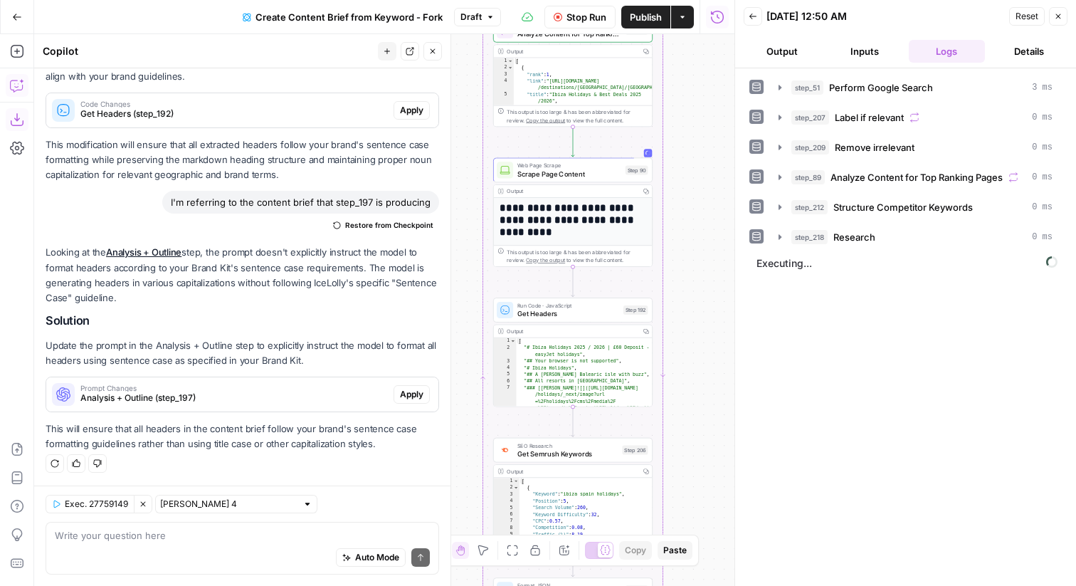
click at [438, 51] on button "Close" at bounding box center [432, 51] width 18 height 18
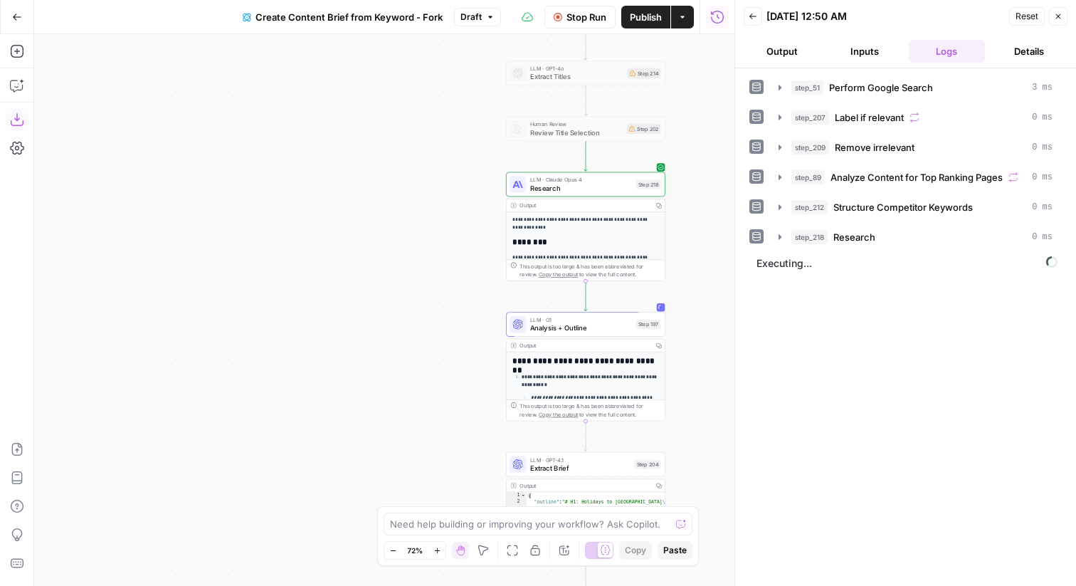
click at [573, 22] on span "Stop Run" at bounding box center [586, 17] width 40 height 14
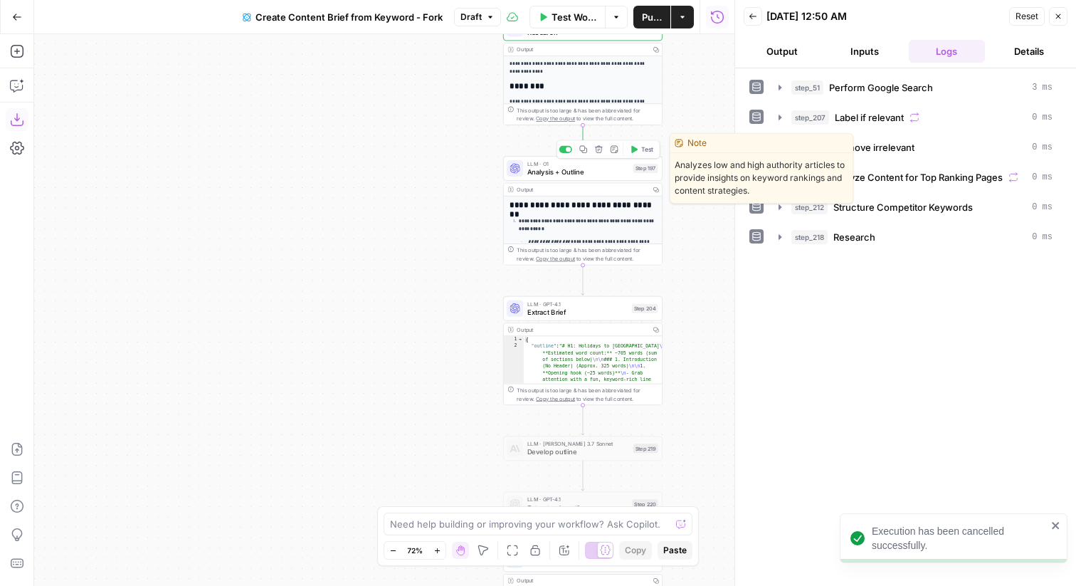
click at [643, 150] on span "Test" at bounding box center [647, 148] width 12 height 9
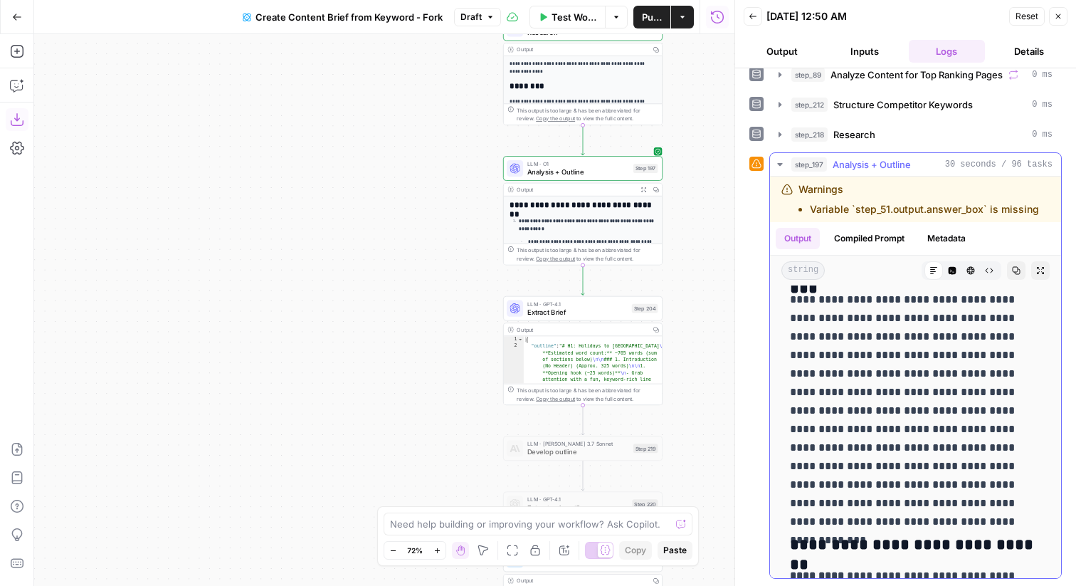
scroll to position [7526, 0]
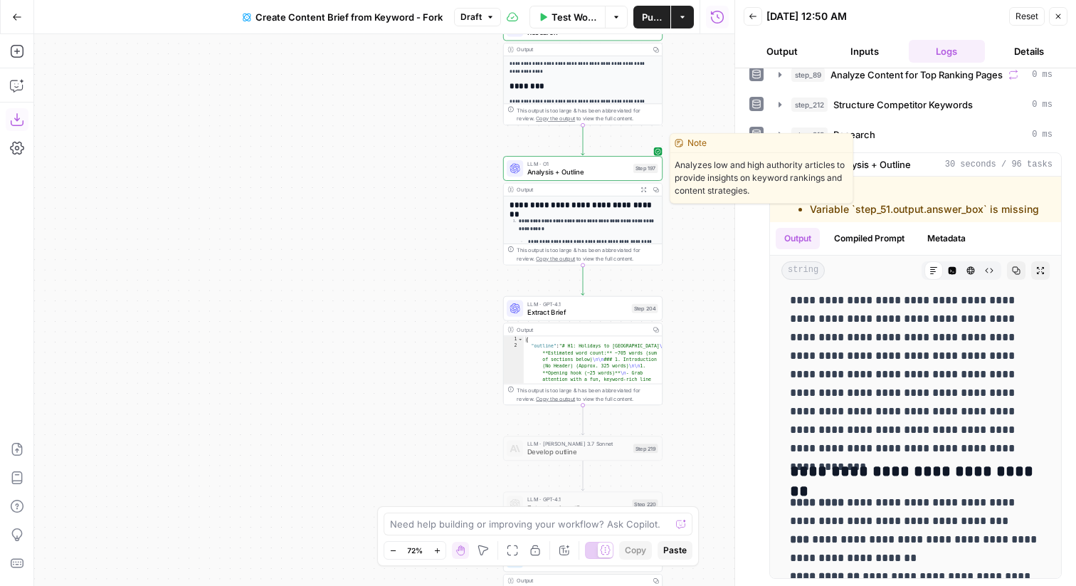
click at [603, 169] on span "Analysis + Outline" at bounding box center [578, 171] width 102 height 10
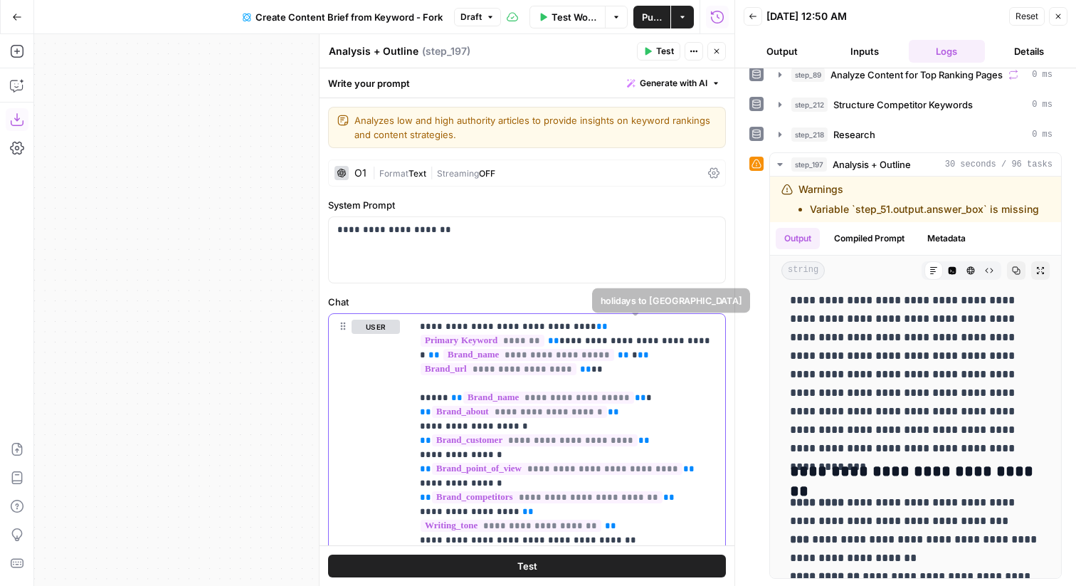
type input "top beach"
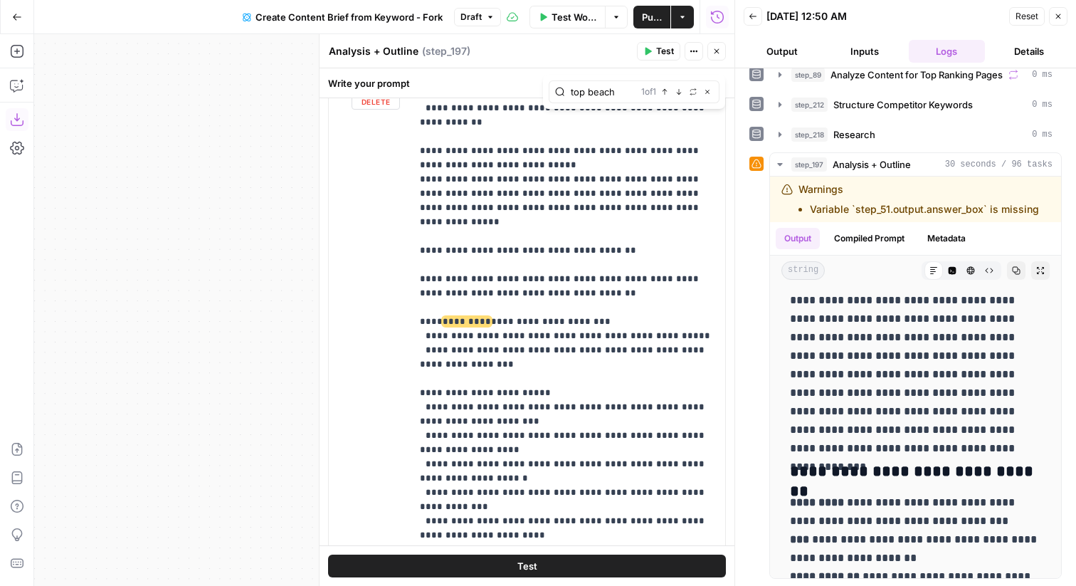
scroll to position [1892, 0]
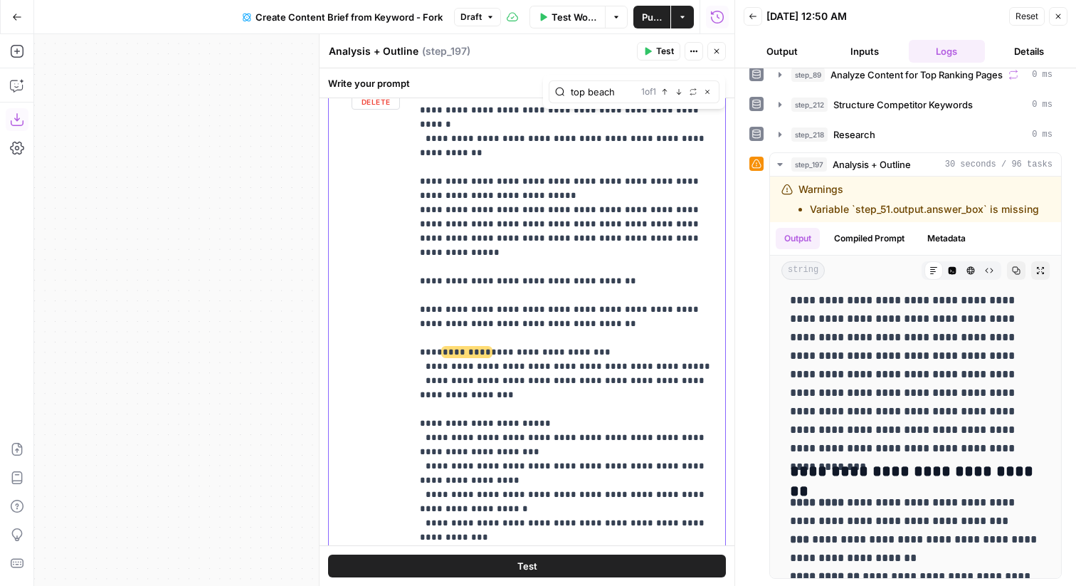
click at [461, 347] on span "*********" at bounding box center [467, 351] width 48 height 9
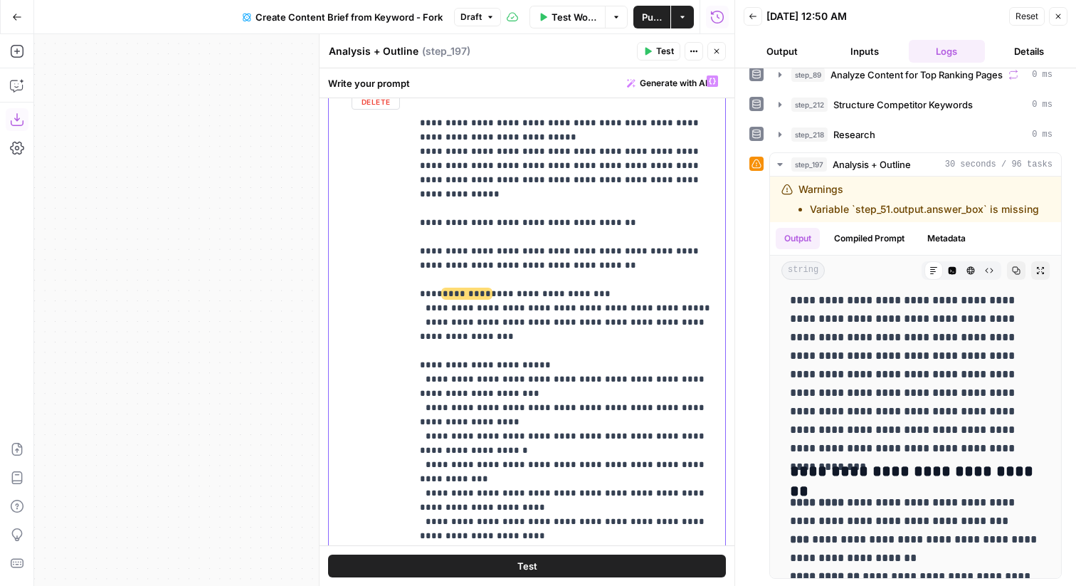
scroll to position [1981, 0]
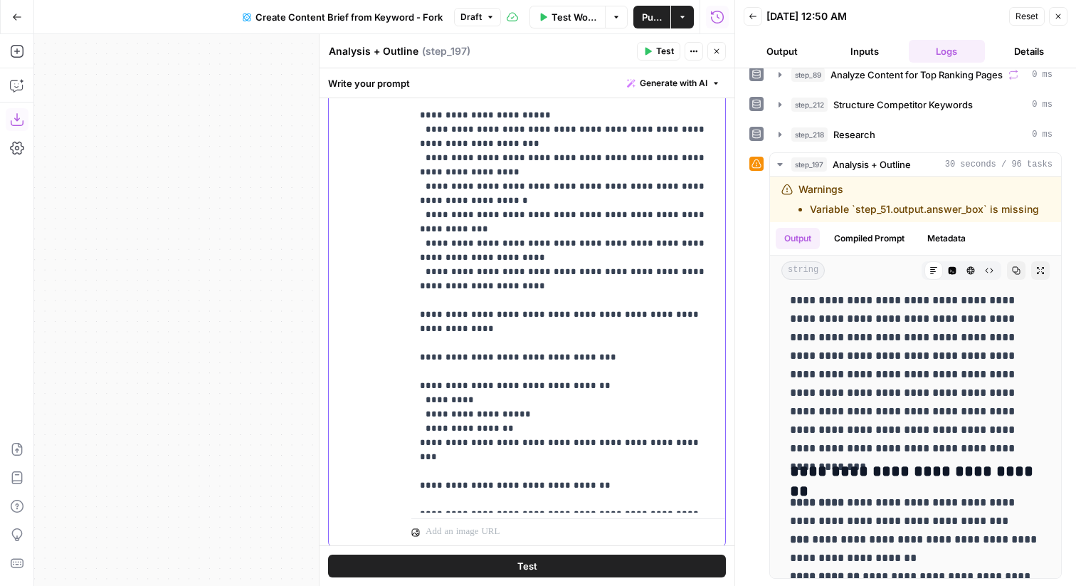
scroll to position [424, 0]
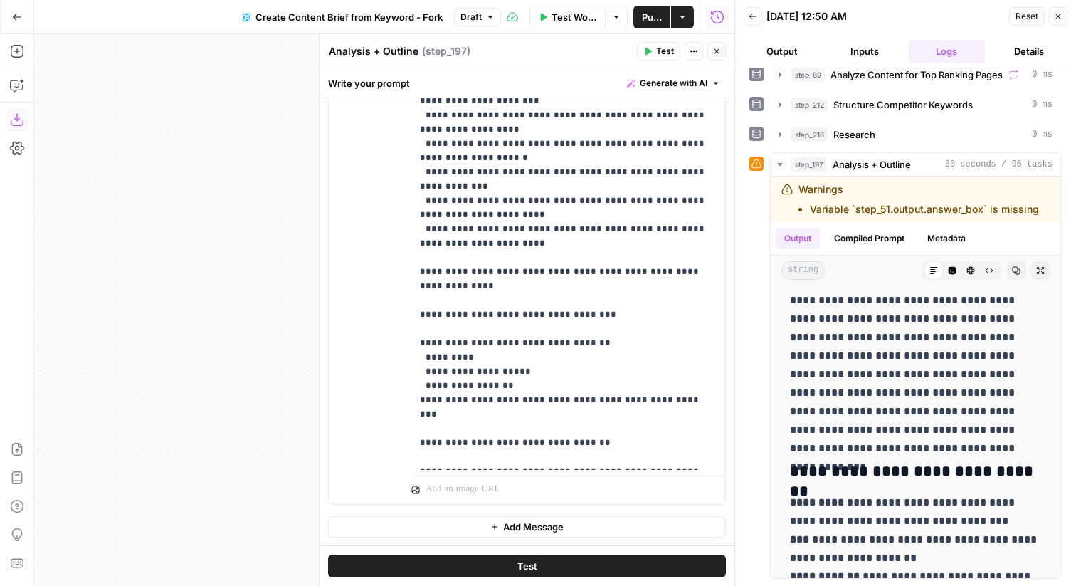
click at [718, 51] on icon "button" at bounding box center [716, 51] width 9 height 9
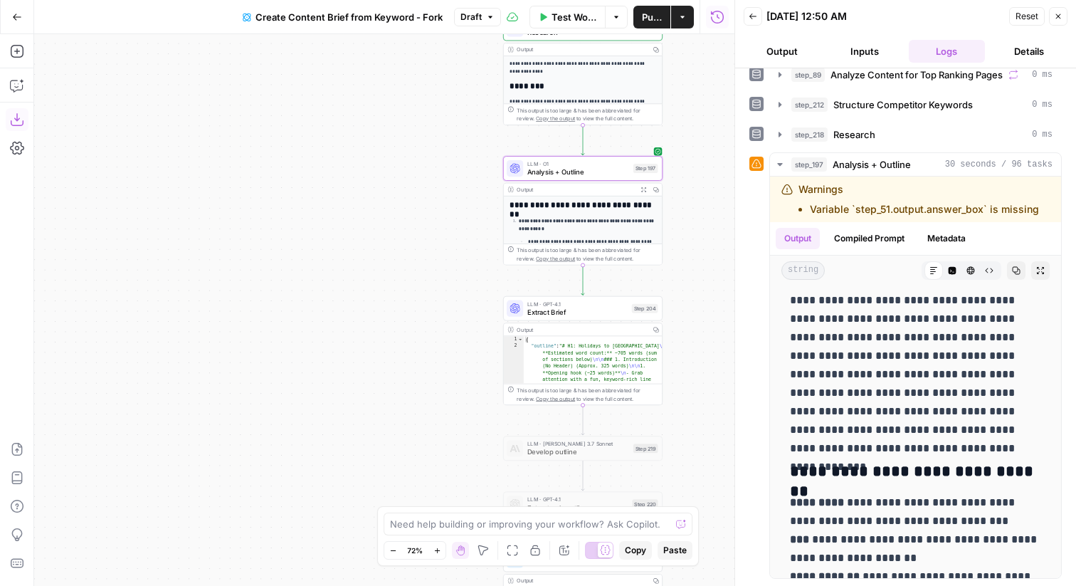
click at [664, 19] on button "Publish" at bounding box center [651, 17] width 37 height 23
click at [484, 13] on span "Version 7" at bounding box center [471, 17] width 38 height 13
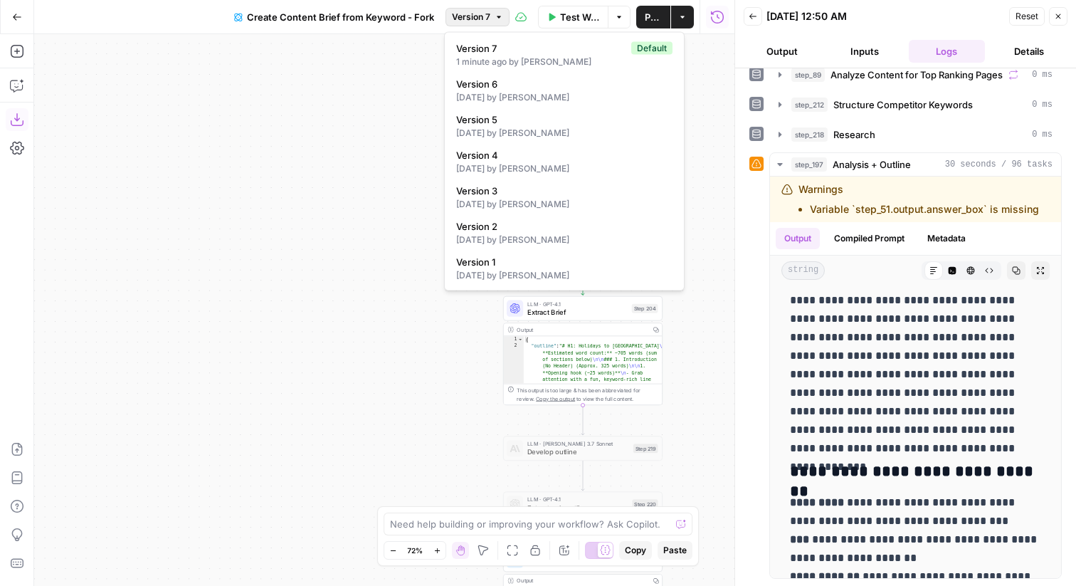
click at [475, 13] on span "Version 7" at bounding box center [471, 17] width 38 height 13
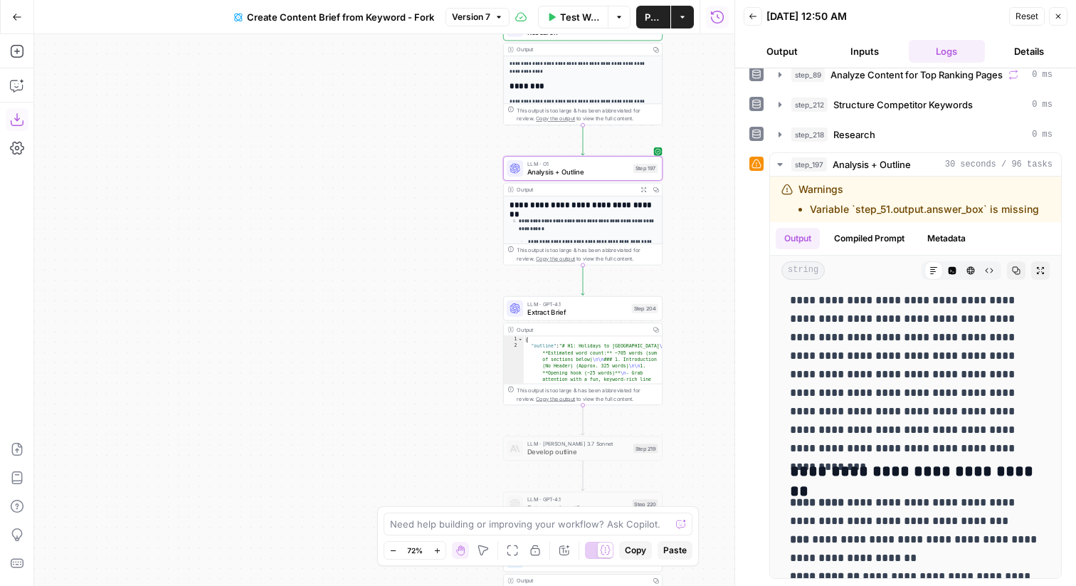
click at [531, 177] on div "LLM · O1 Analysis + Outline Step 197 Copy step Delete step Edit Note Test" at bounding box center [582, 168] width 159 height 25
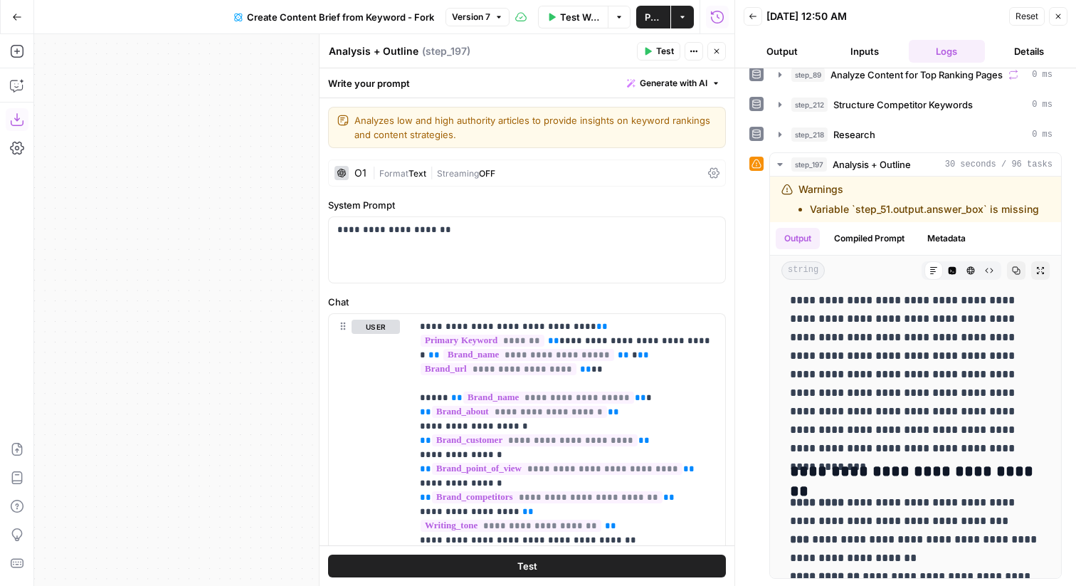
scroll to position [424, 0]
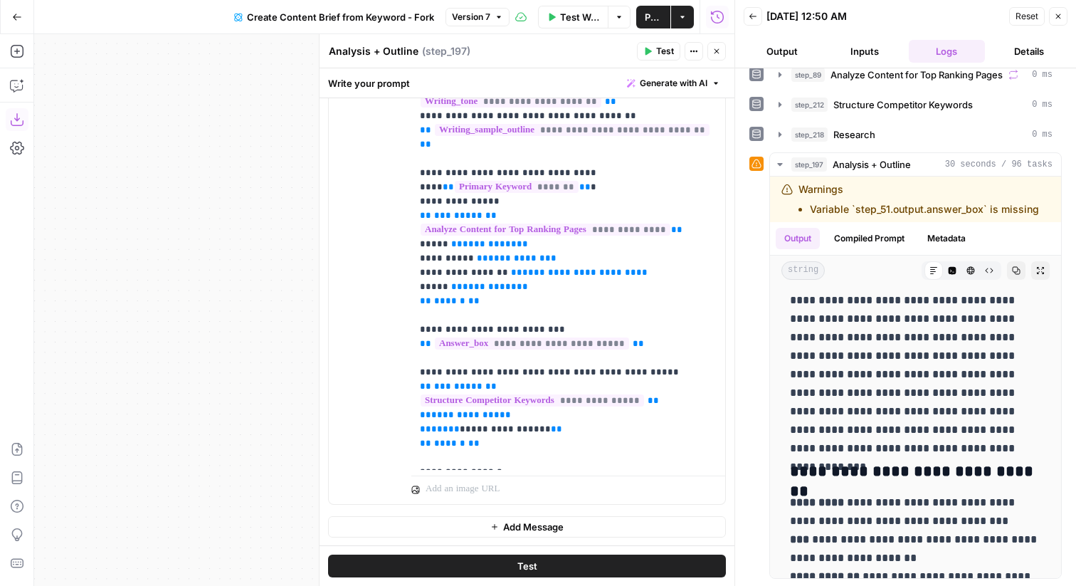
click at [1063, 20] on button "Close" at bounding box center [1058, 16] width 18 height 18
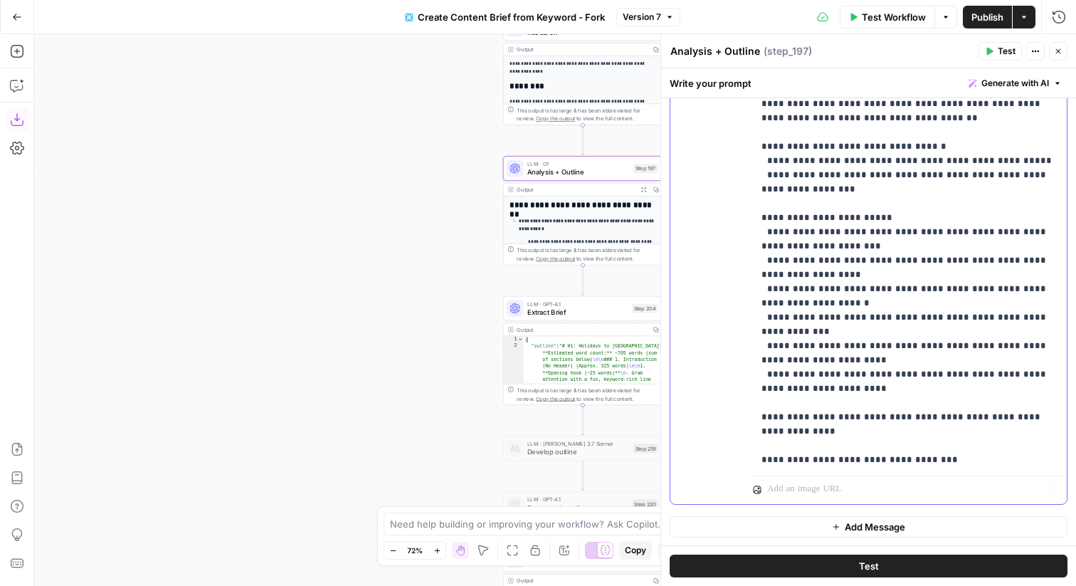
scroll to position [2064, 0]
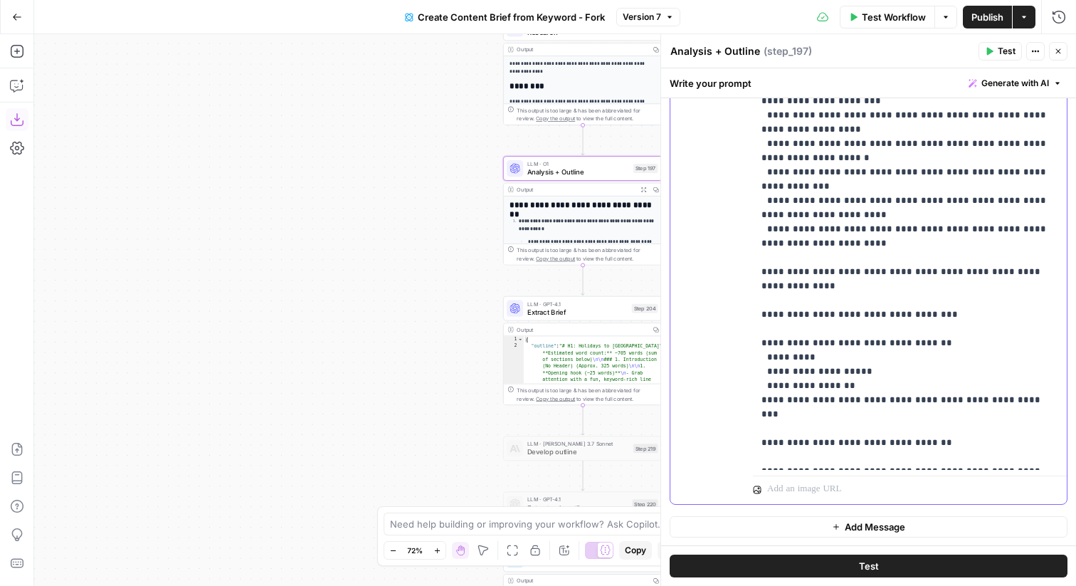
drag, startPoint x: 762, startPoint y: 256, endPoint x: 812, endPoint y: 585, distance: 332.5
click at [812, 585] on div "**********" at bounding box center [868, 326] width 415 height 517
copy p "**********"
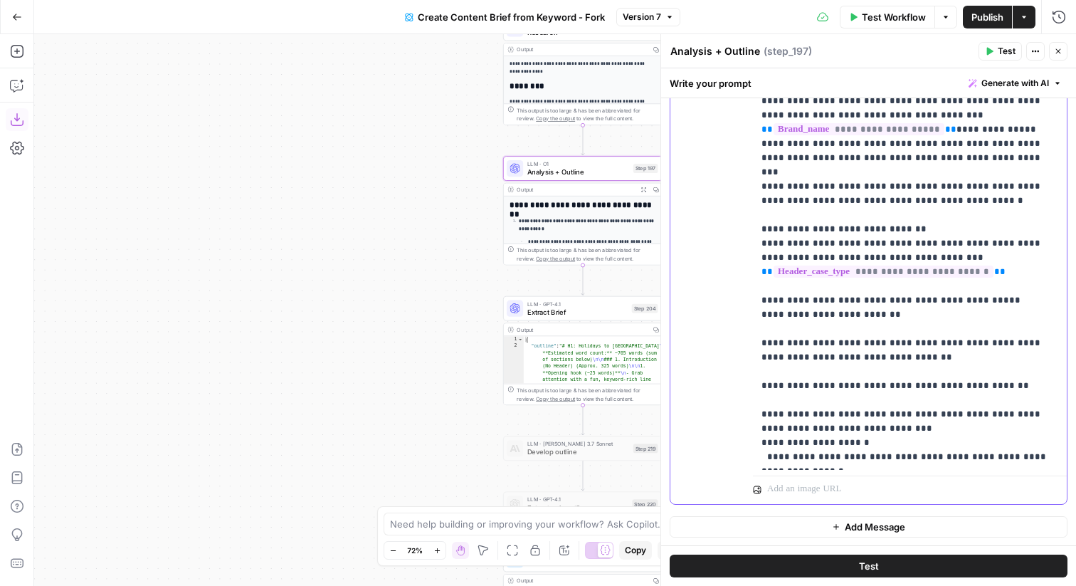
scroll to position [1314, 0]
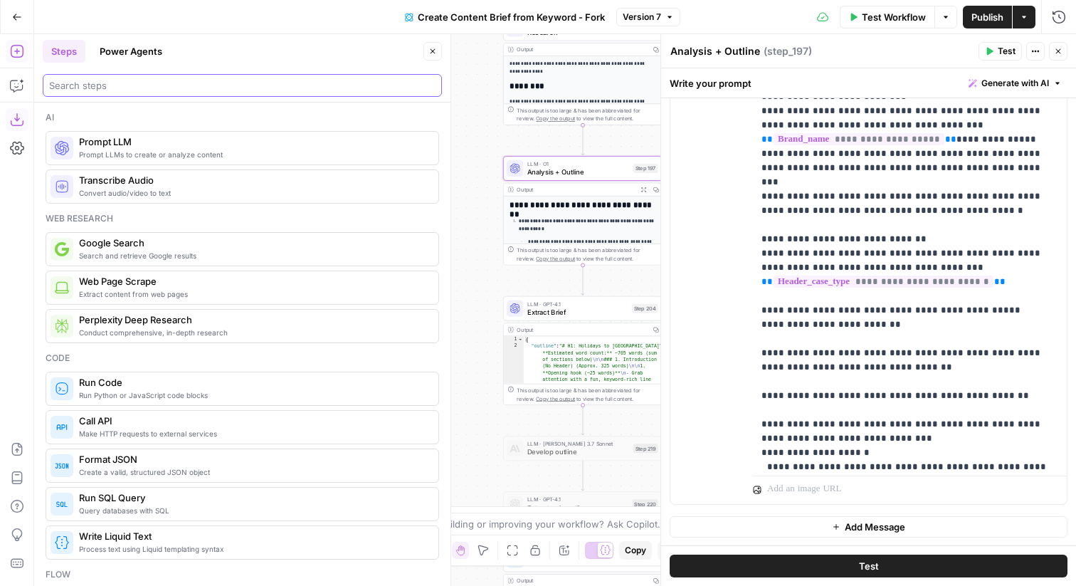
click at [176, 90] on input "search" at bounding box center [242, 85] width 386 height 14
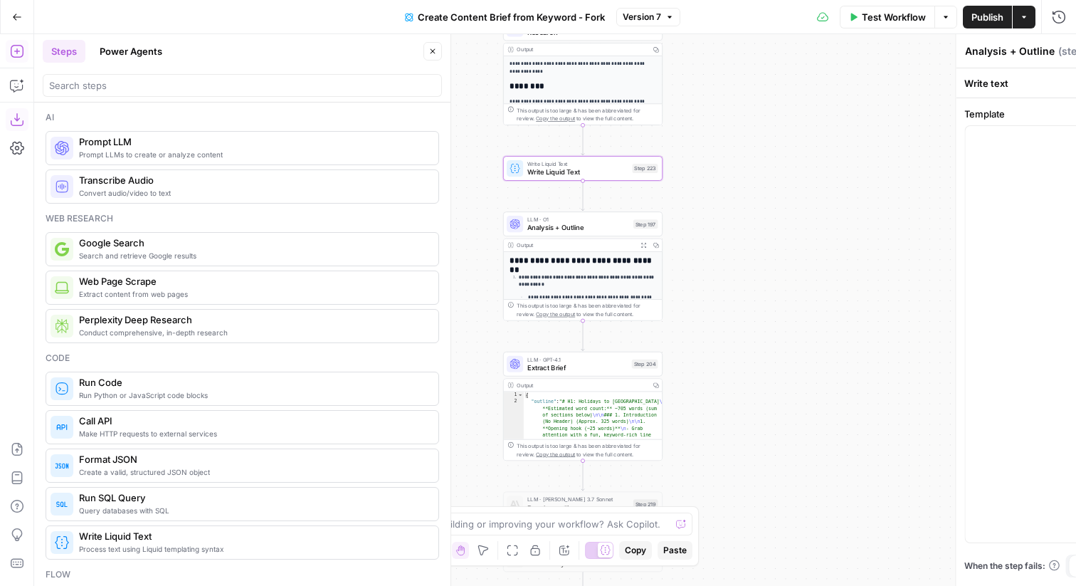
type textarea "Write Liquid Text"
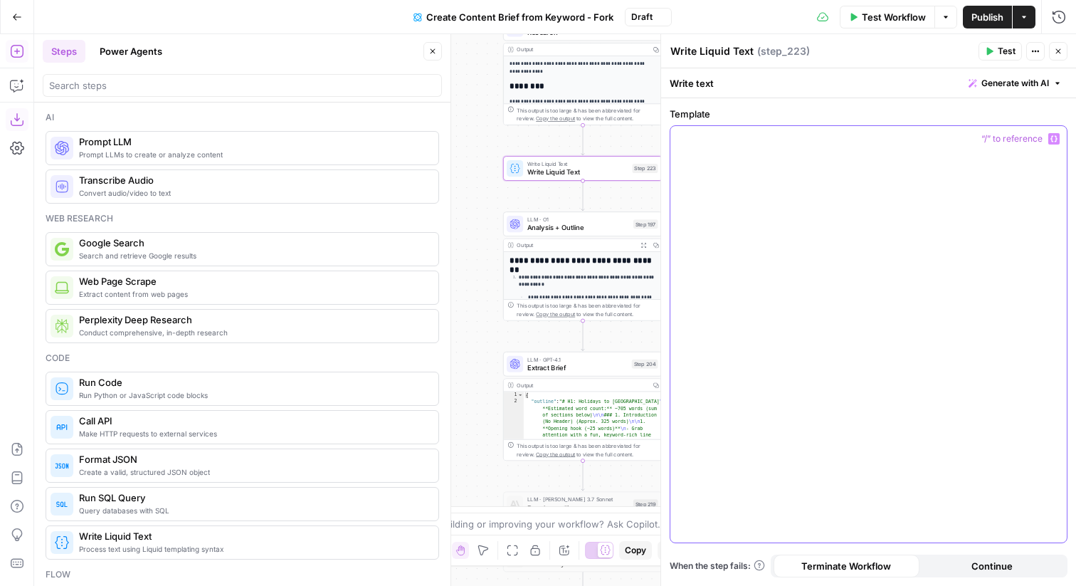
click at [712, 179] on div at bounding box center [868, 334] width 396 height 416
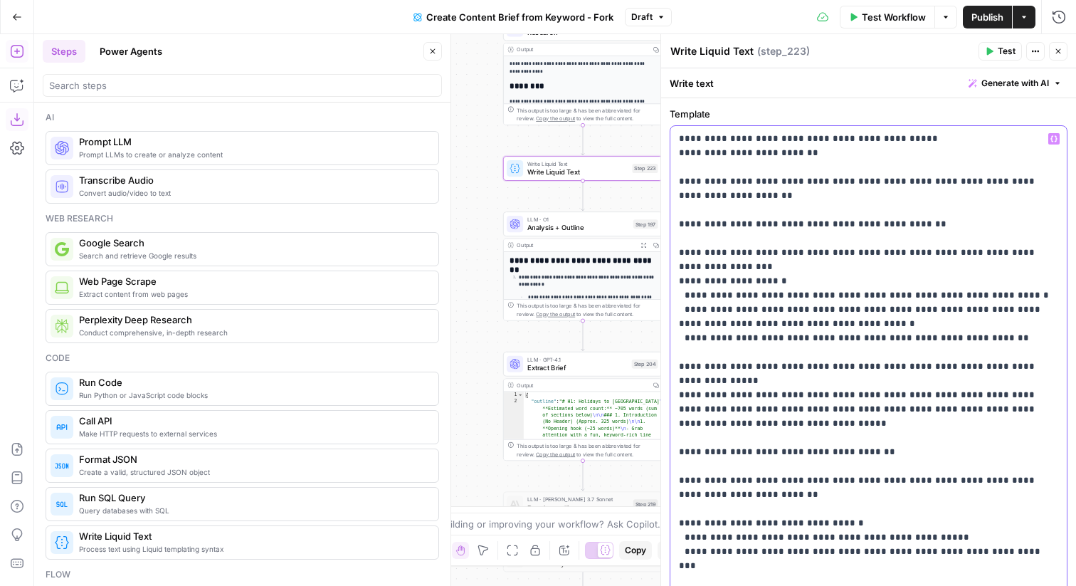
drag, startPoint x: 679, startPoint y: 152, endPoint x: 677, endPoint y: 137, distance: 15.8
click at [677, 137] on div "**********" at bounding box center [868, 523] width 396 height 794
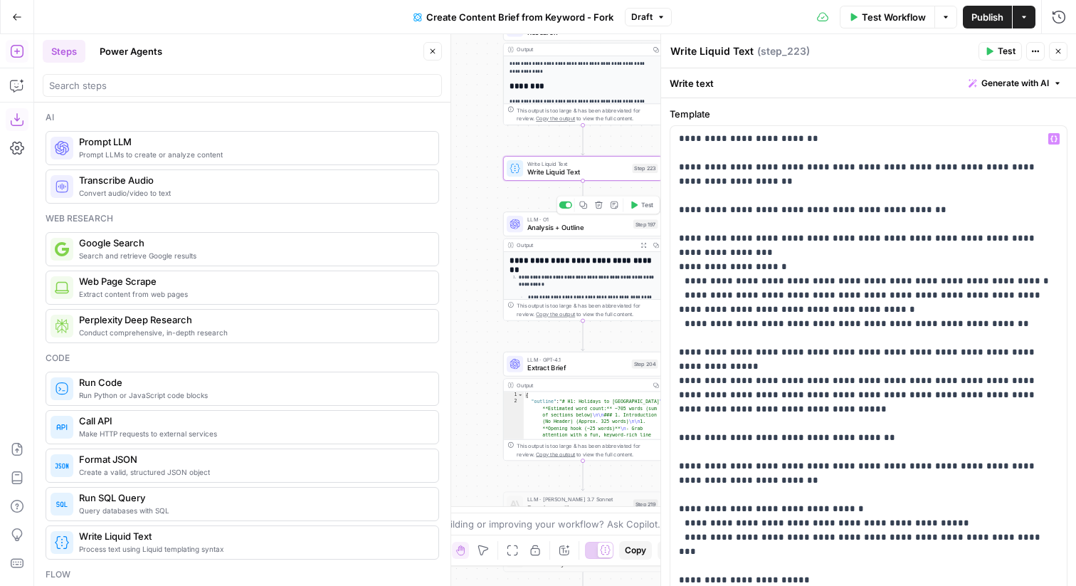
click at [617, 232] on span "Analysis + Outline" at bounding box center [578, 227] width 102 height 10
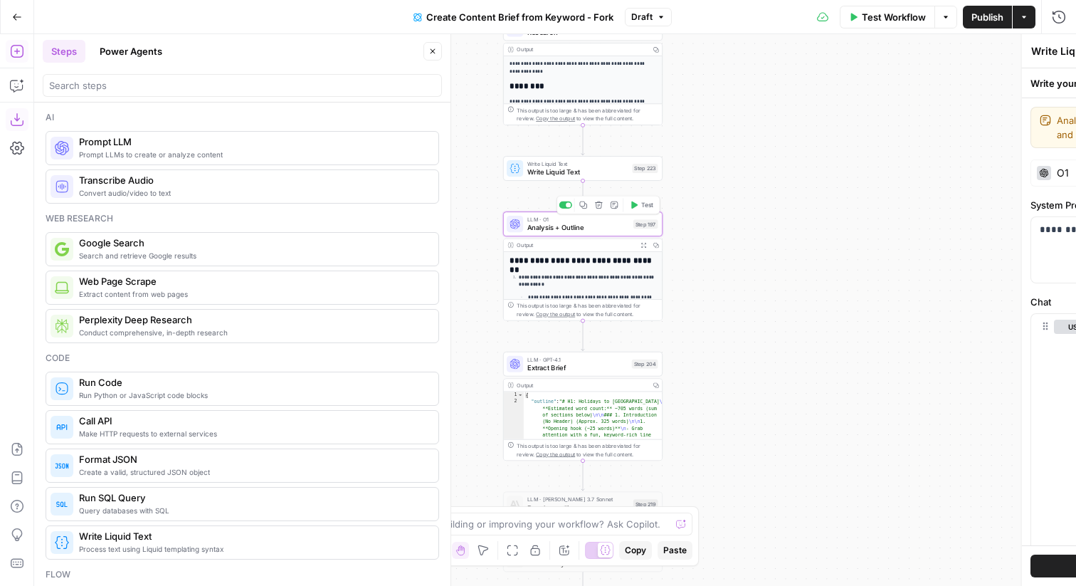
type textarea "Analysis + Outline"
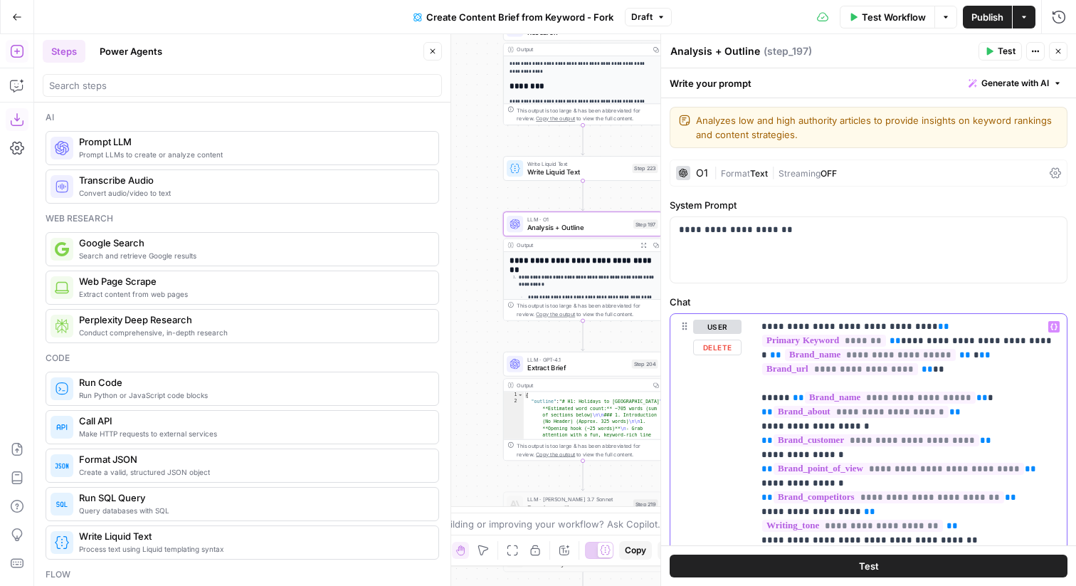
type input "This is the template your outline **must follow**: # Holidays to {Destination} …"
click at [1054, 298] on button "Close" at bounding box center [1048, 293] width 11 height 11
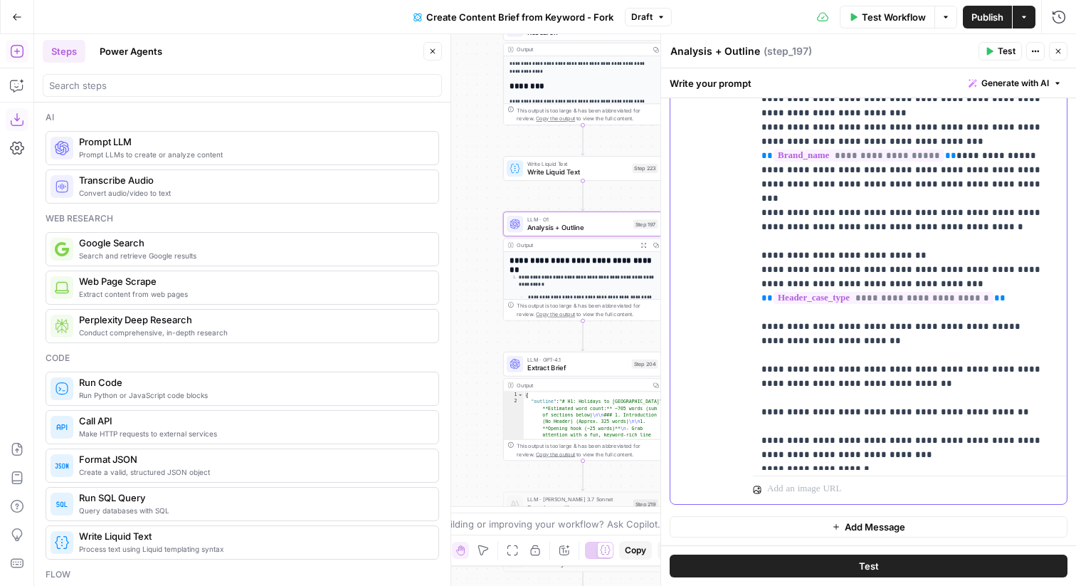
scroll to position [1295, 0]
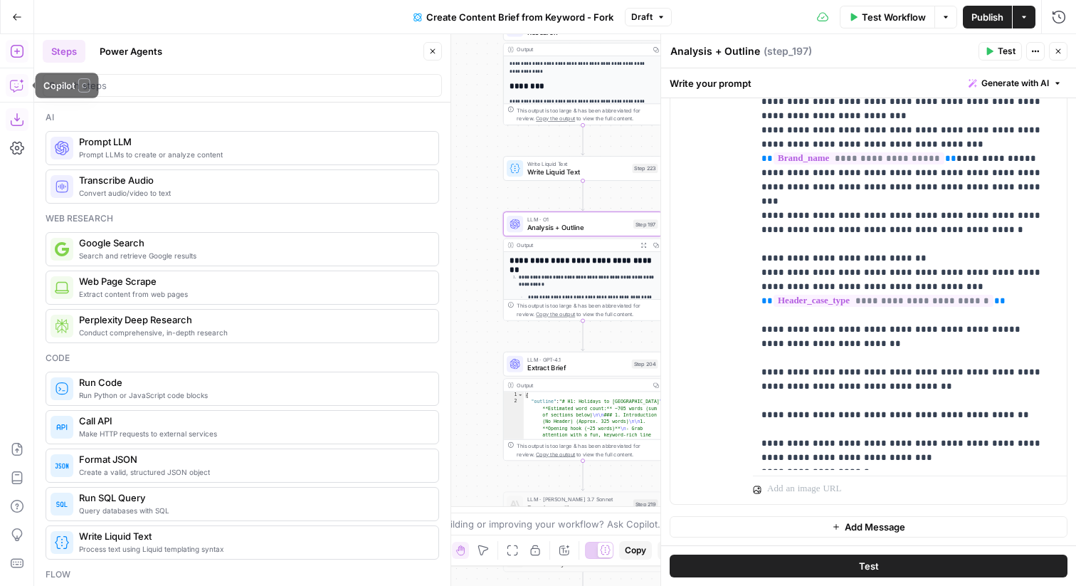
click at [18, 86] on icon "button" at bounding box center [17, 85] width 14 height 14
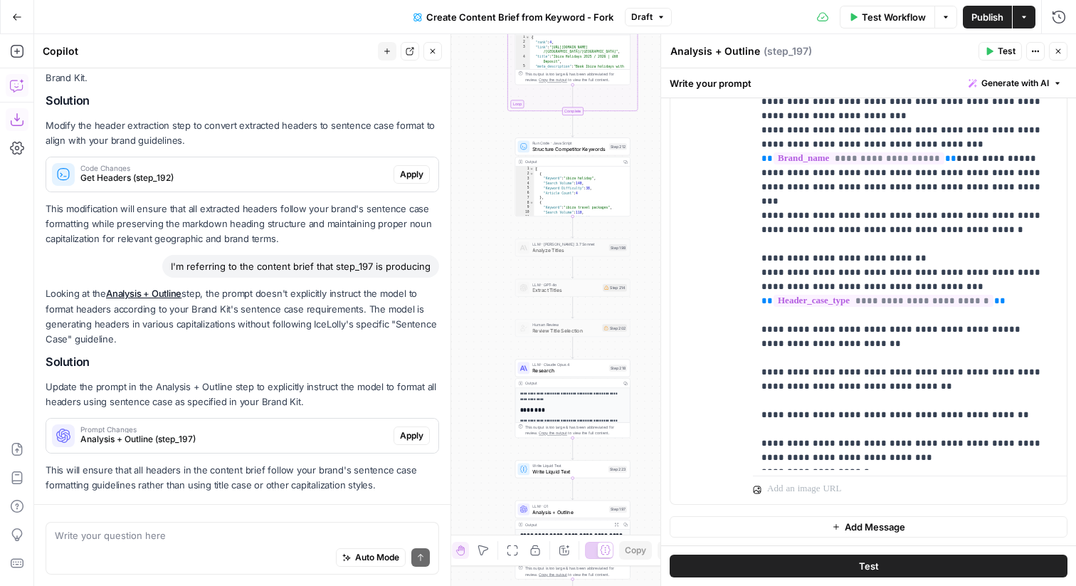
scroll to position [299, 0]
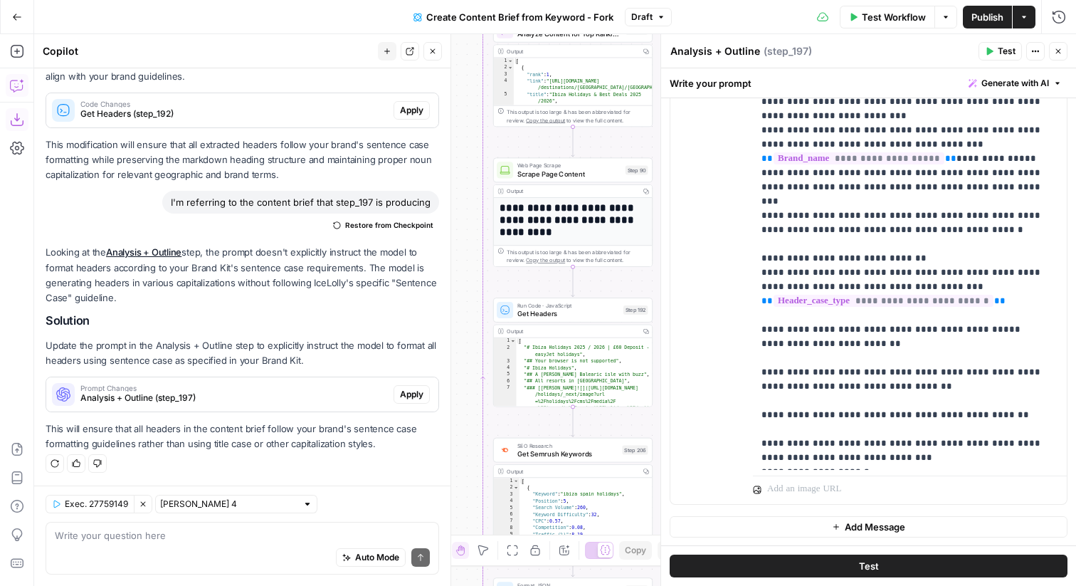
click at [192, 546] on div "Auto Mode Send" at bounding box center [242, 557] width 375 height 31
paste textarea "This is the template your outline **must follow**: # Holidays to {Destination} …"
click at [182, 546] on div "Auto Mode Send" at bounding box center [242, 557] width 375 height 31
click at [194, 549] on div "Auto Mode Send" at bounding box center [242, 557] width 375 height 31
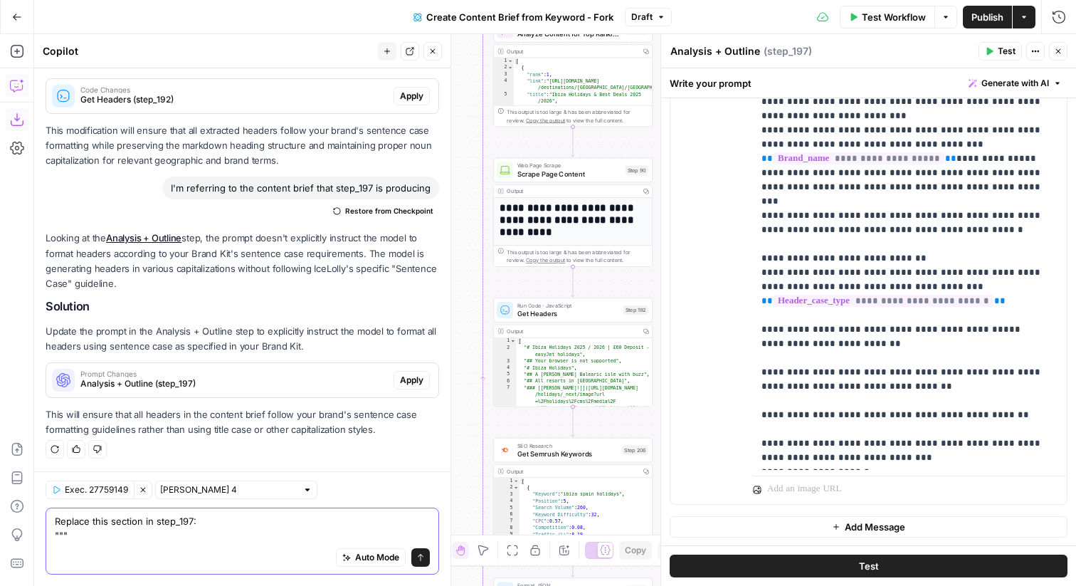
scroll to position [341, 0]
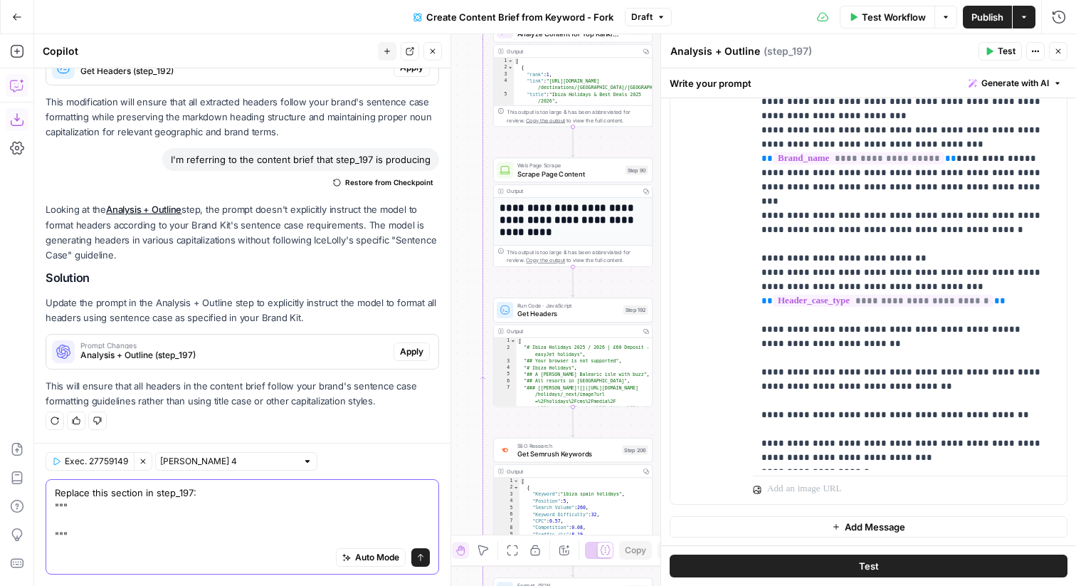
paste textarea "This is the template your outline **must follow**: # Holidays to {Destination} …"
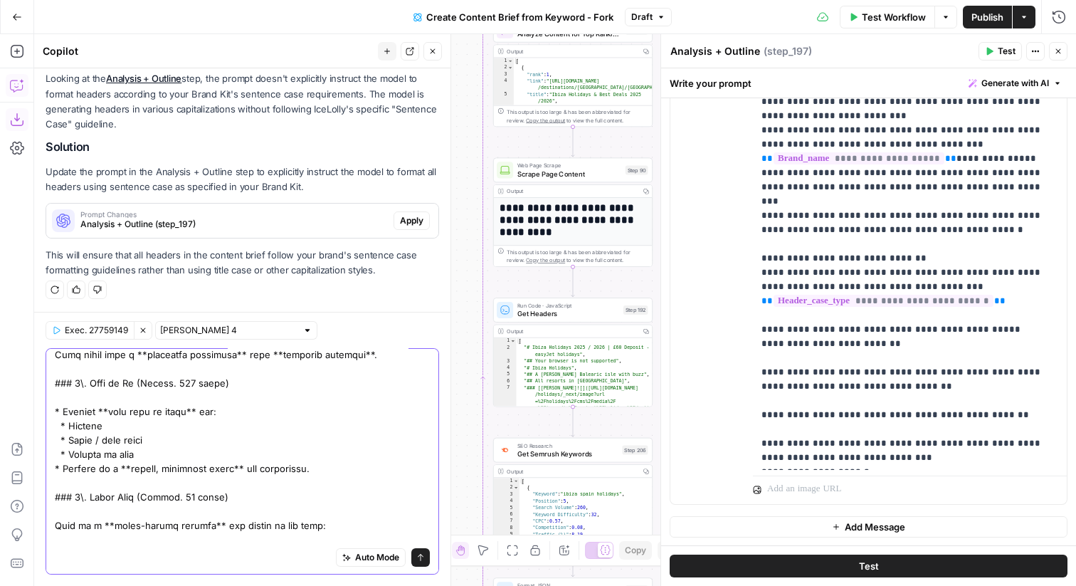
scroll to position [637, 0]
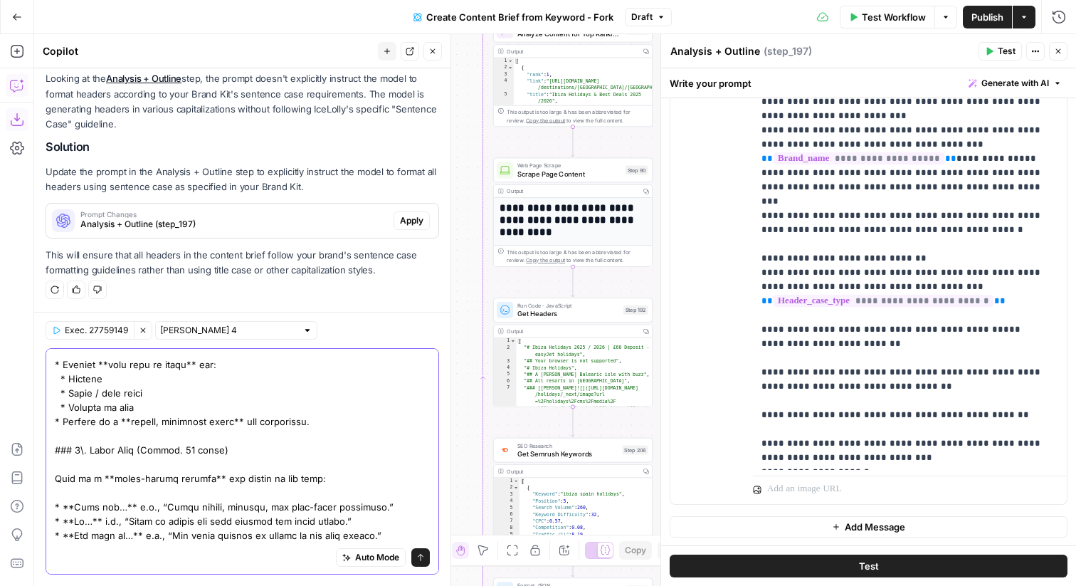
type textarea "Replace this section in step_197: """ This is the template your outline **must …"
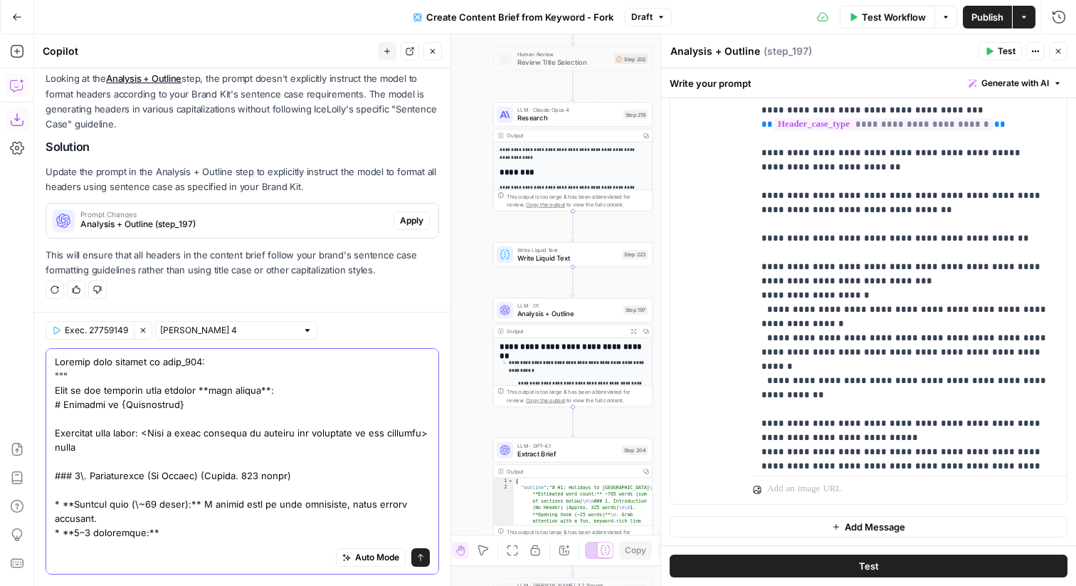
scroll to position [1564, 0]
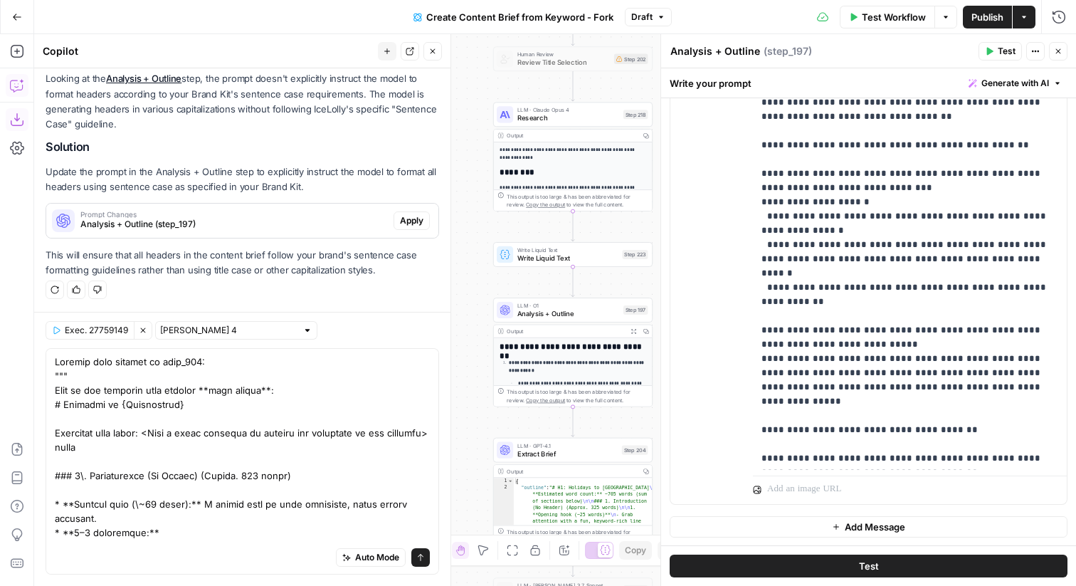
click at [1054, 50] on icon "button" at bounding box center [1058, 51] width 9 height 9
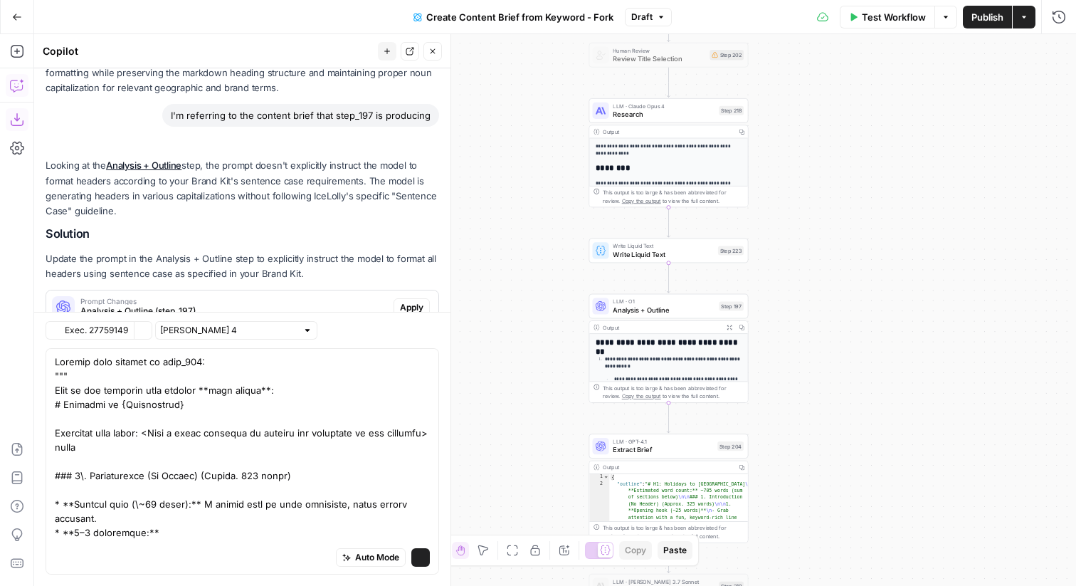
scroll to position [472, 0]
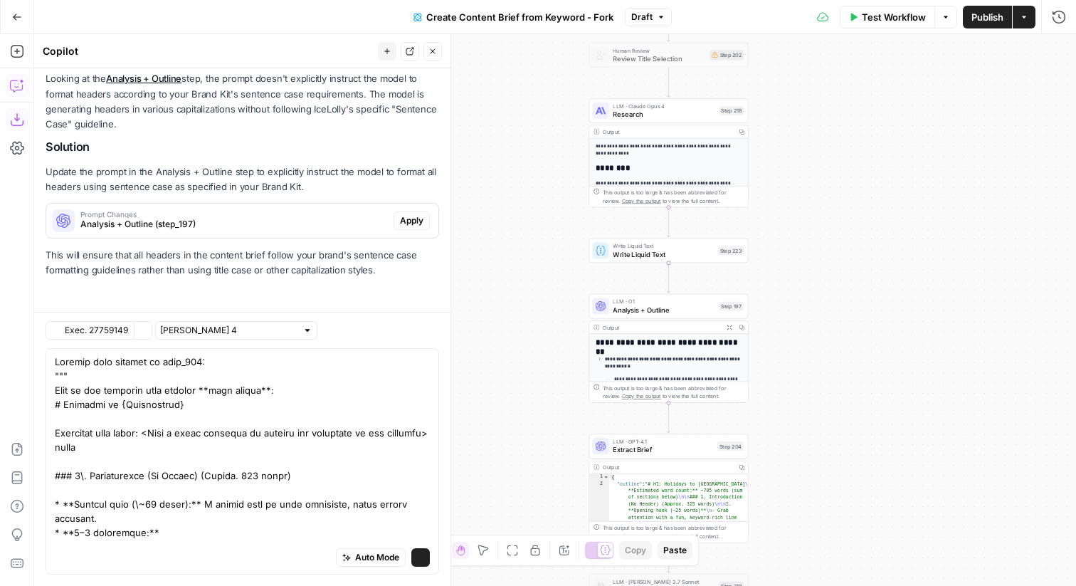
click at [610, 253] on div "Write Liquid Text Write Liquid Text Step 223 Copy step Delete step Add Note Test" at bounding box center [669, 251] width 152 height 18
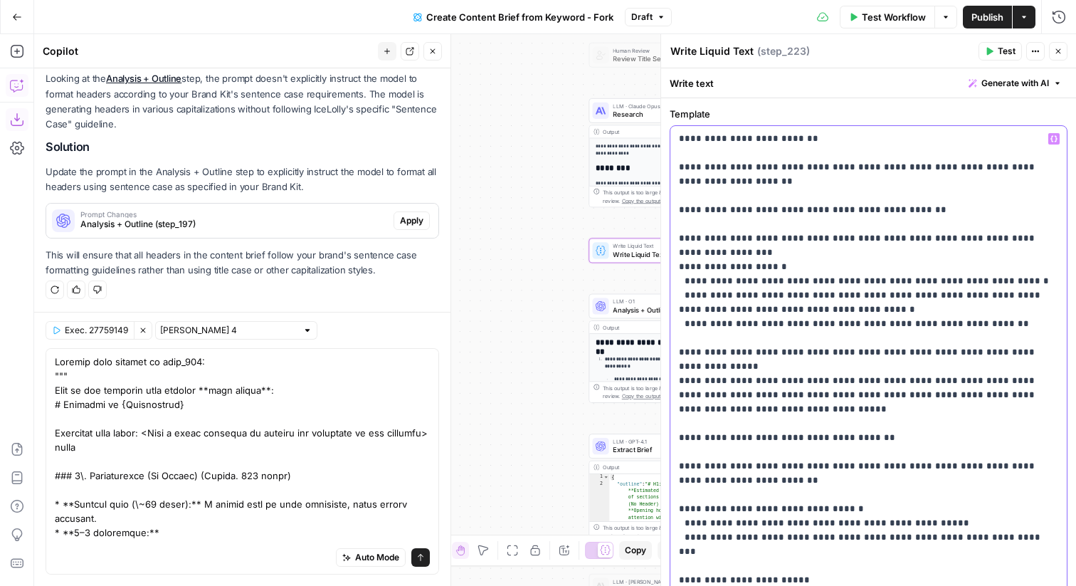
click at [724, 223] on p "**********" at bounding box center [868, 516] width 379 height 768
click at [1057, 48] on icon "button" at bounding box center [1058, 51] width 9 height 9
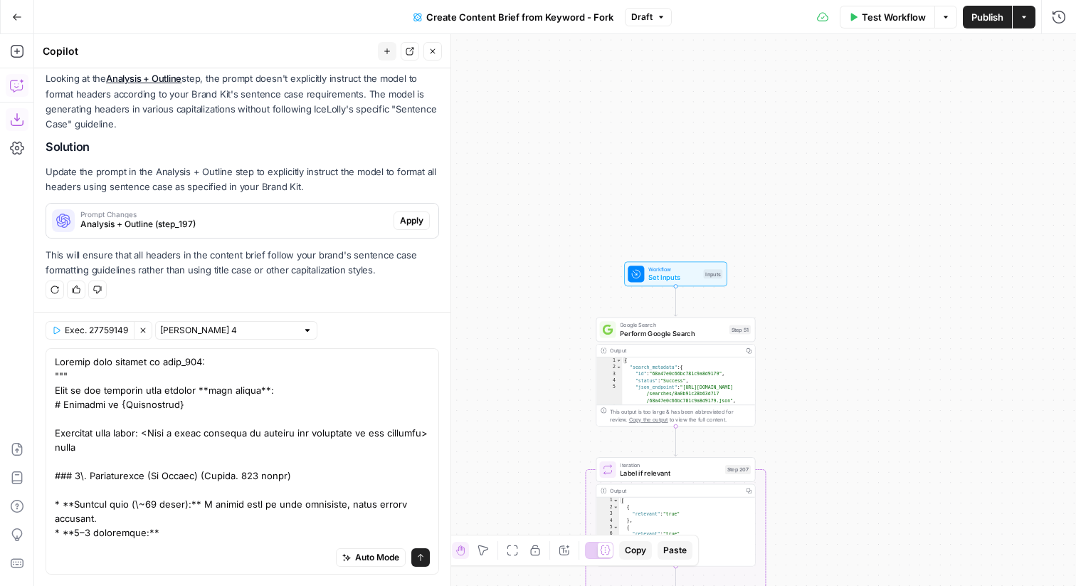
click at [716, 278] on div "Workflow Set Inputs Inputs Test Step" at bounding box center [674, 274] width 95 height 18
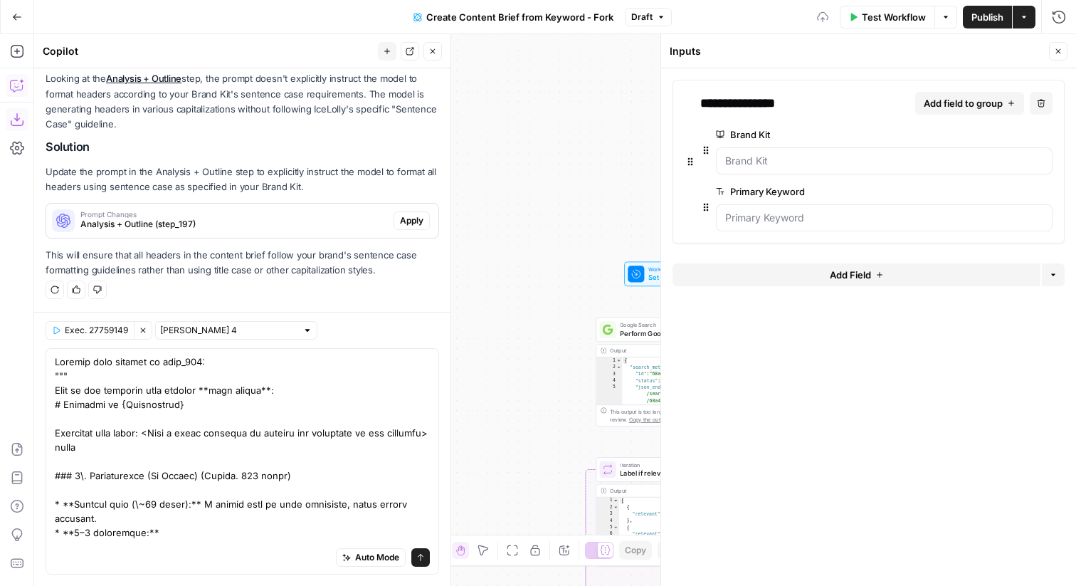
click at [775, 265] on button "Add Field" at bounding box center [856, 274] width 368 height 23
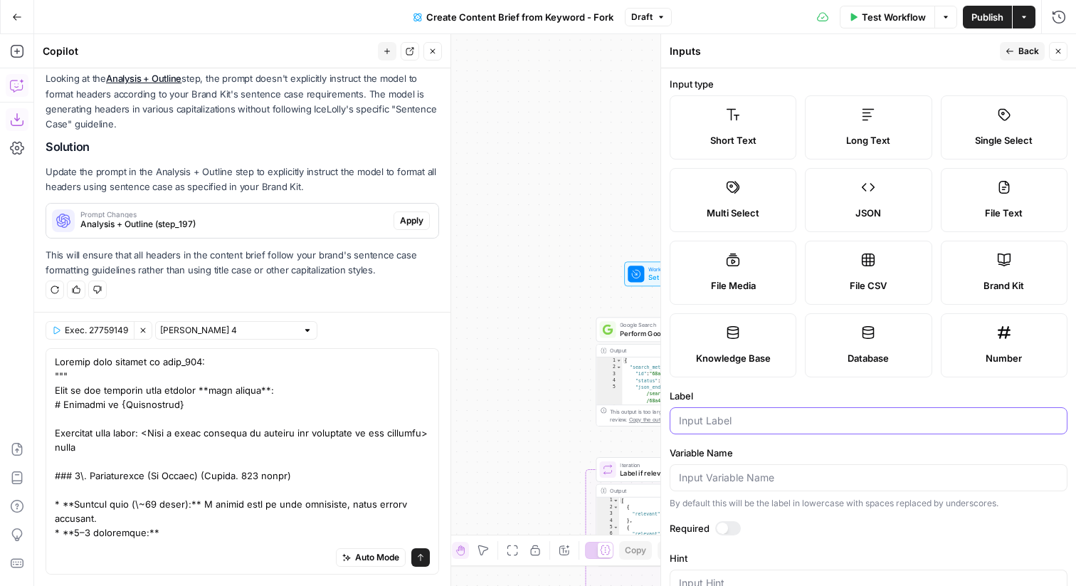
click at [780, 420] on input "Label" at bounding box center [868, 420] width 379 height 14
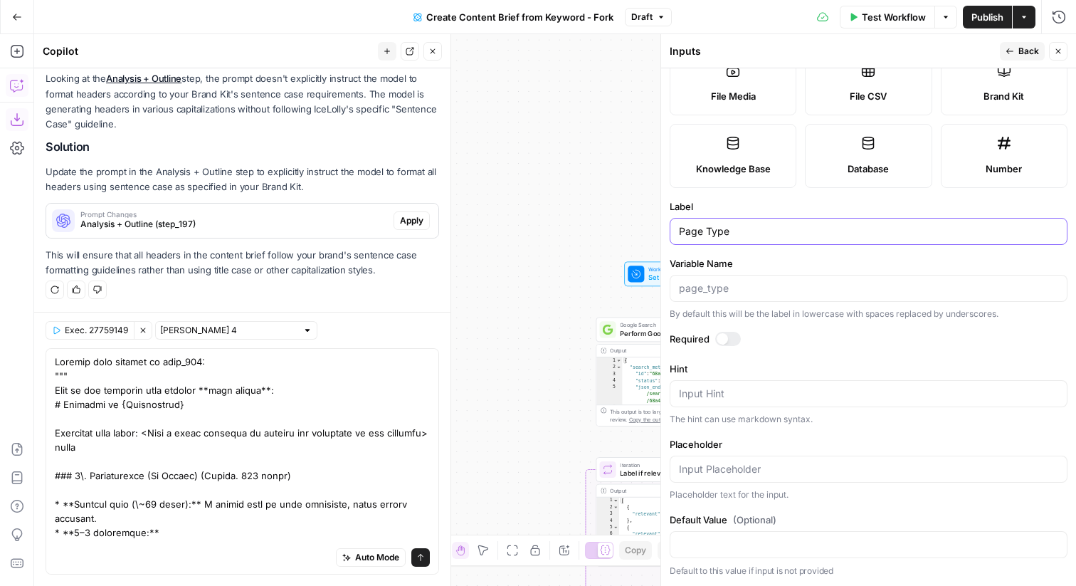
type input "Page Type"
click at [728, 338] on div at bounding box center [728, 339] width 26 height 14
click at [733, 464] on input "Placeholder" at bounding box center [868, 469] width 379 height 14
click at [719, 538] on input "Default Value" at bounding box center [868, 544] width 379 height 14
type input "IceLolly Destination"
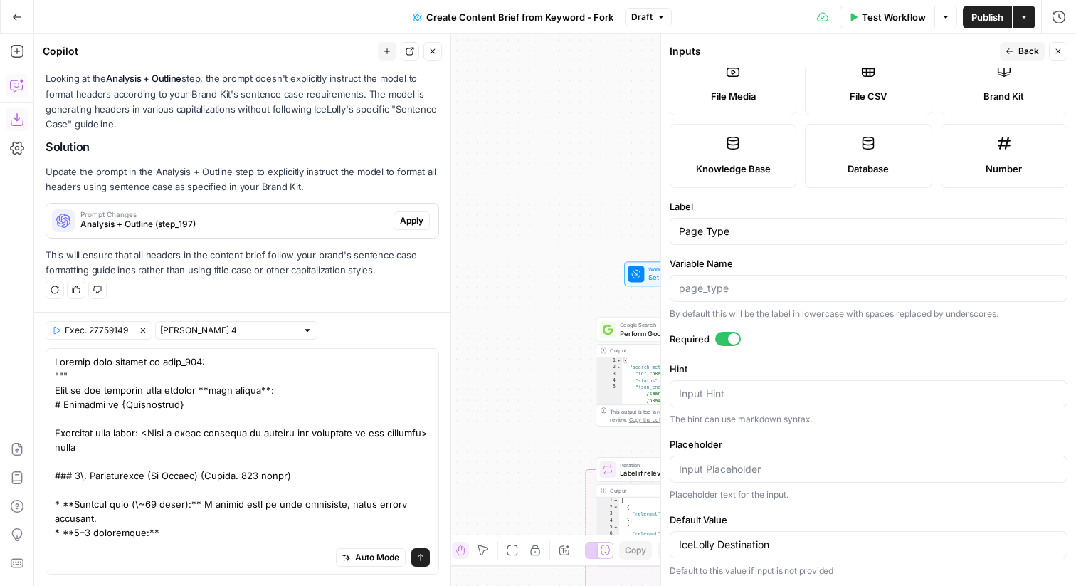
click at [1022, 55] on span "Back" at bounding box center [1028, 51] width 21 height 13
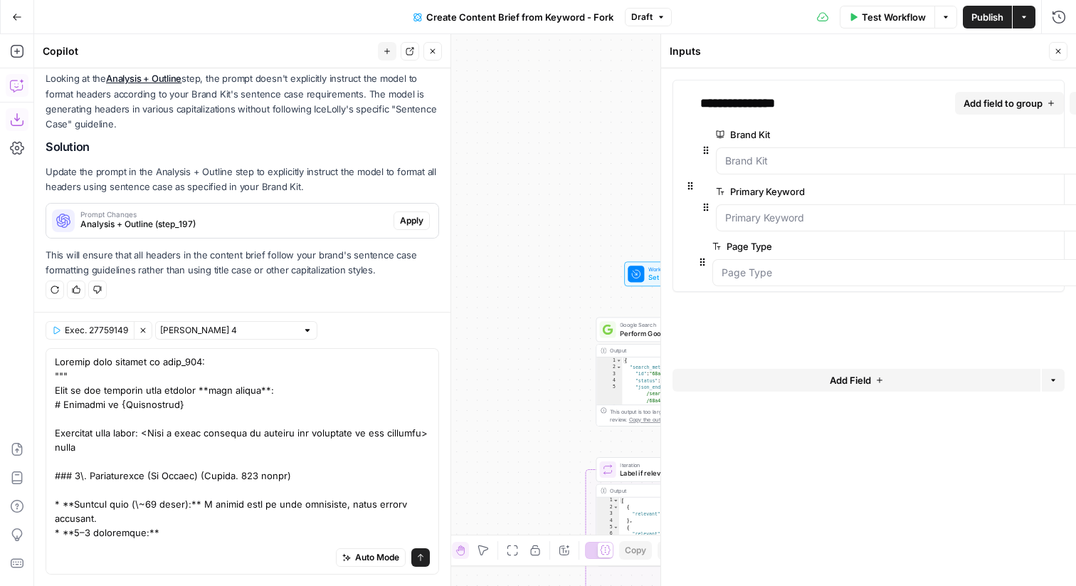
drag, startPoint x: 678, startPoint y: 277, endPoint x: 702, endPoint y: 258, distance: 31.3
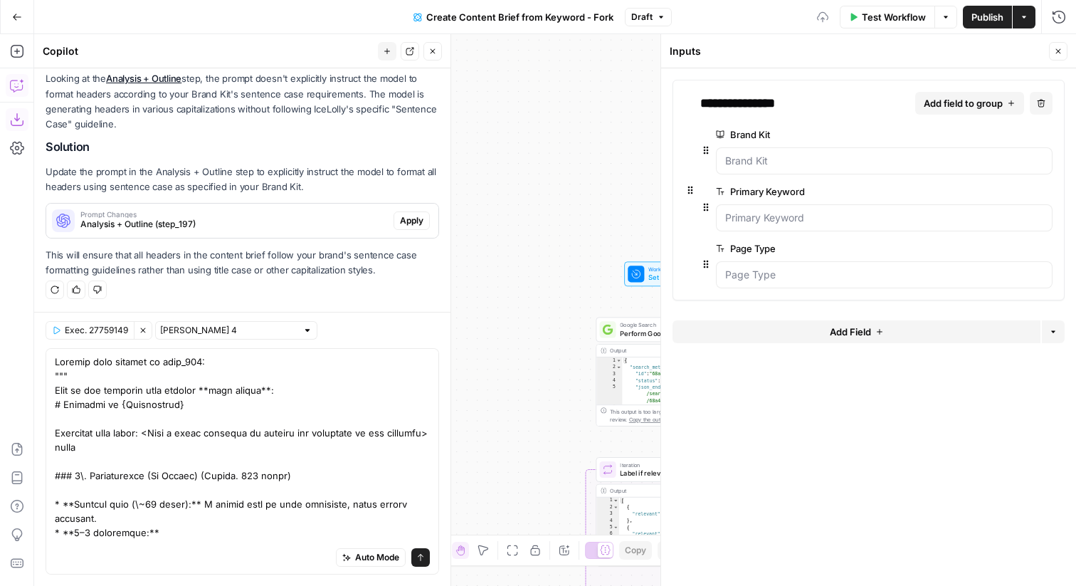
click at [1056, 55] on icon "button" at bounding box center [1058, 51] width 9 height 9
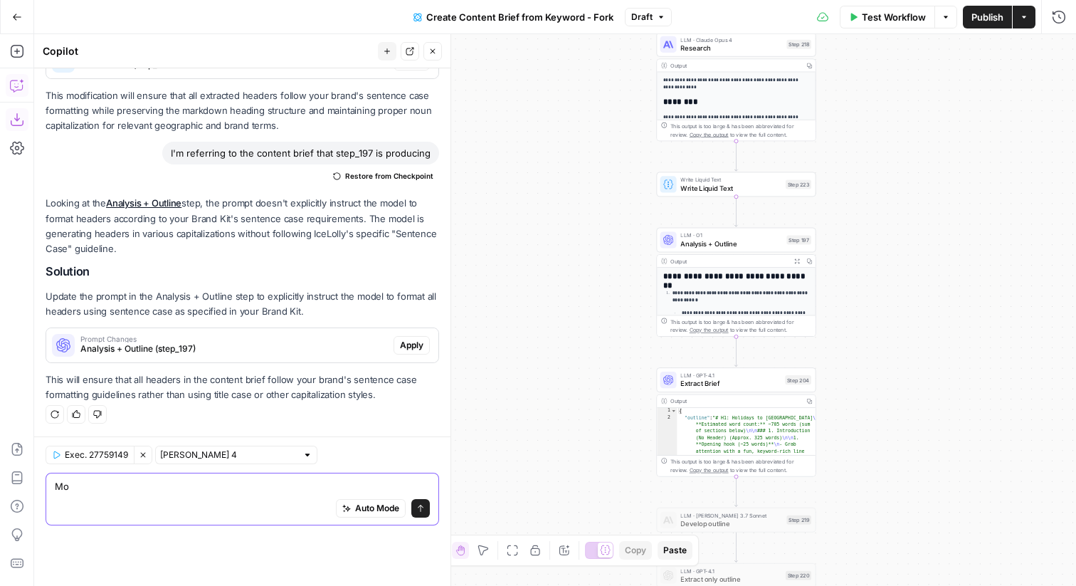
scroll to position [299, 0]
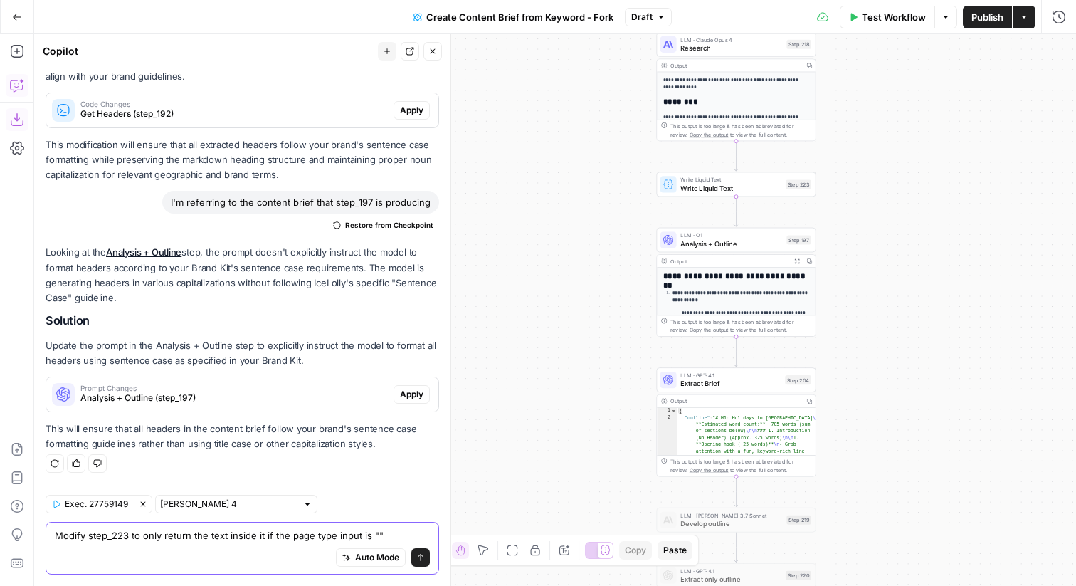
paste textarea "IceLolly Destination"
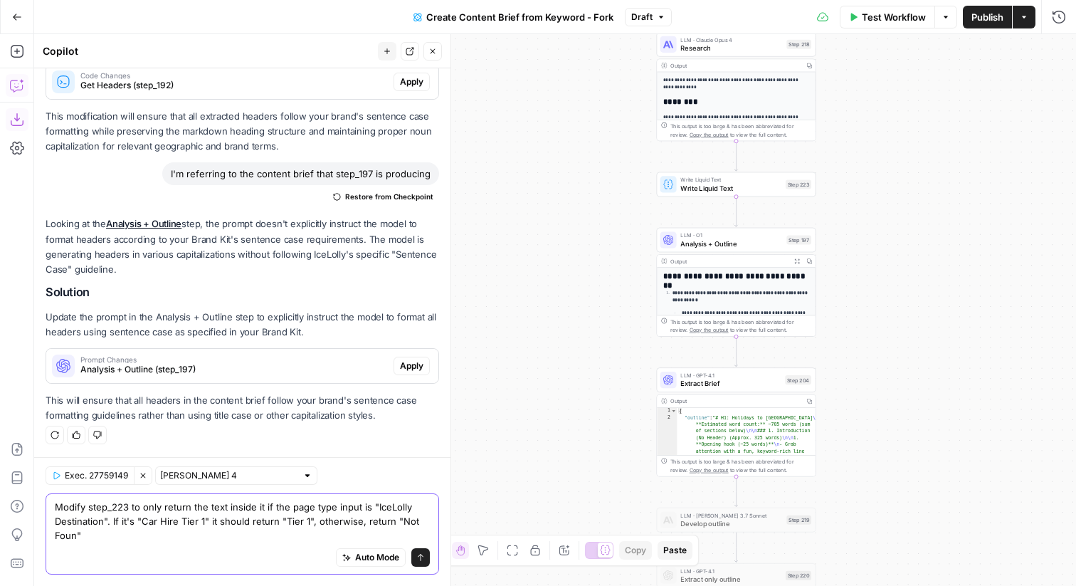
type textarea "Modify step_223 to only return the text inside it if the page type input is "Ic…"
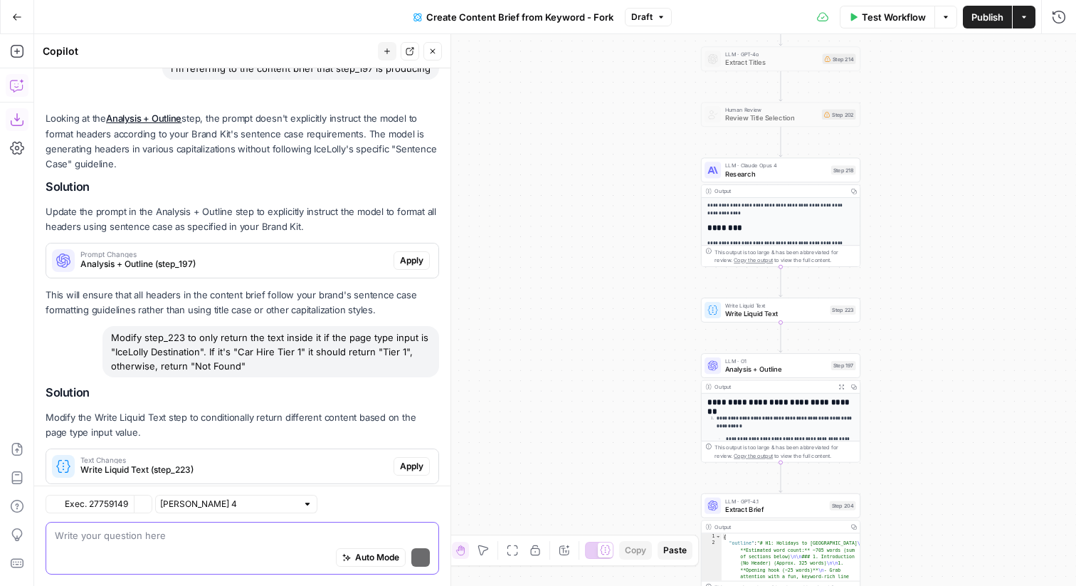
scroll to position [519, 0]
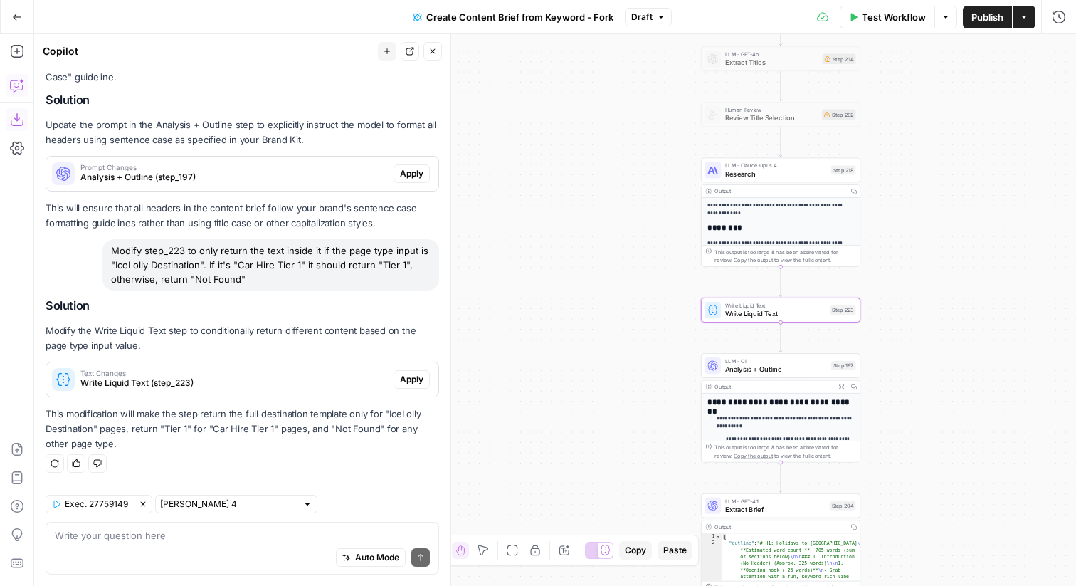
click at [408, 371] on button "Apply" at bounding box center [411, 379] width 36 height 18
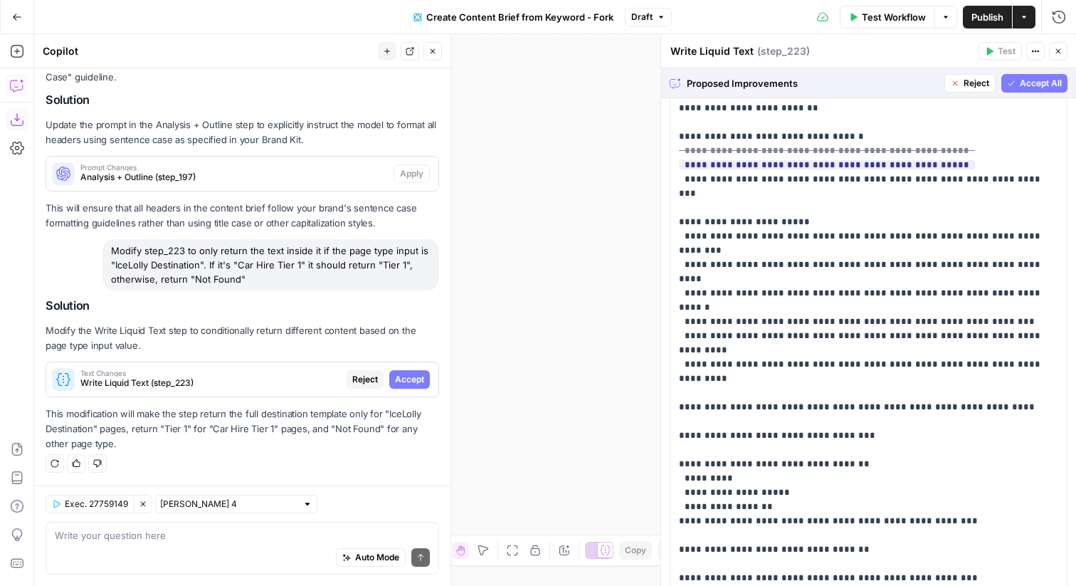
scroll to position [449, 0]
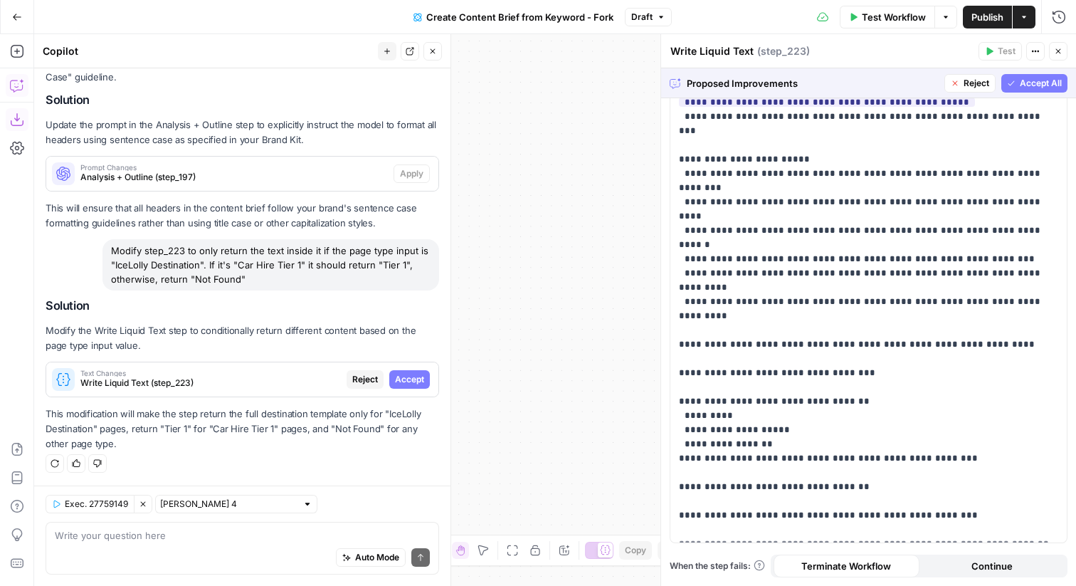
click at [1024, 85] on span "Accept All" at bounding box center [1040, 83] width 42 height 13
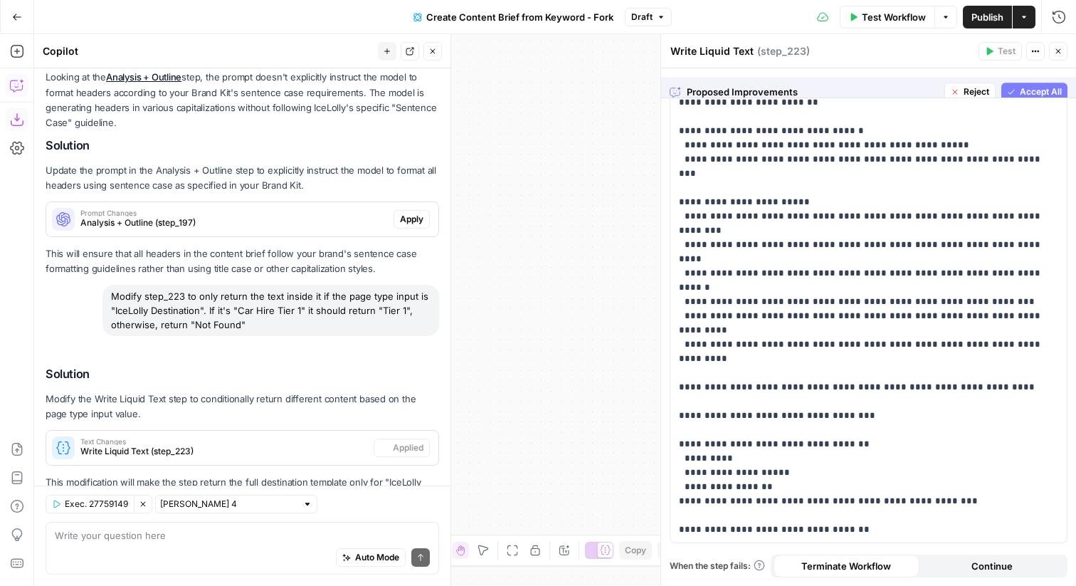
scroll to position [0, 0]
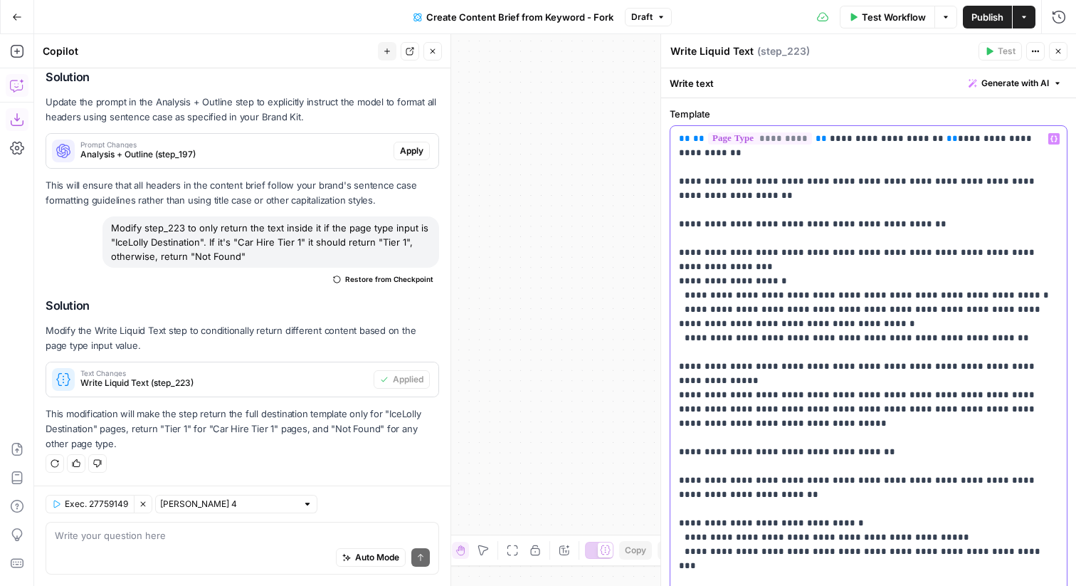
click at [939, 137] on p "**********" at bounding box center [868, 530] width 379 height 797
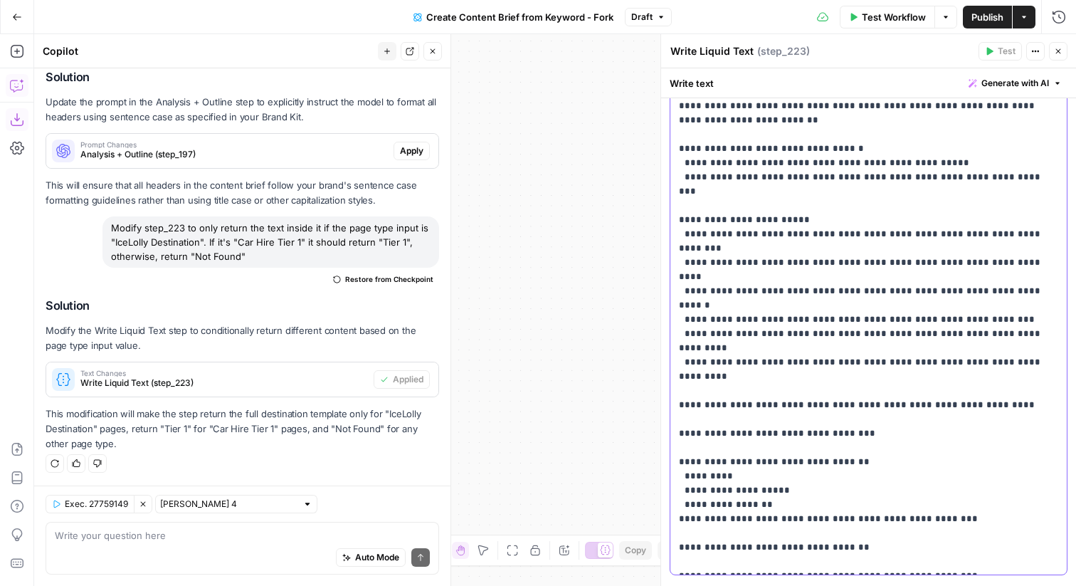
scroll to position [406, 0]
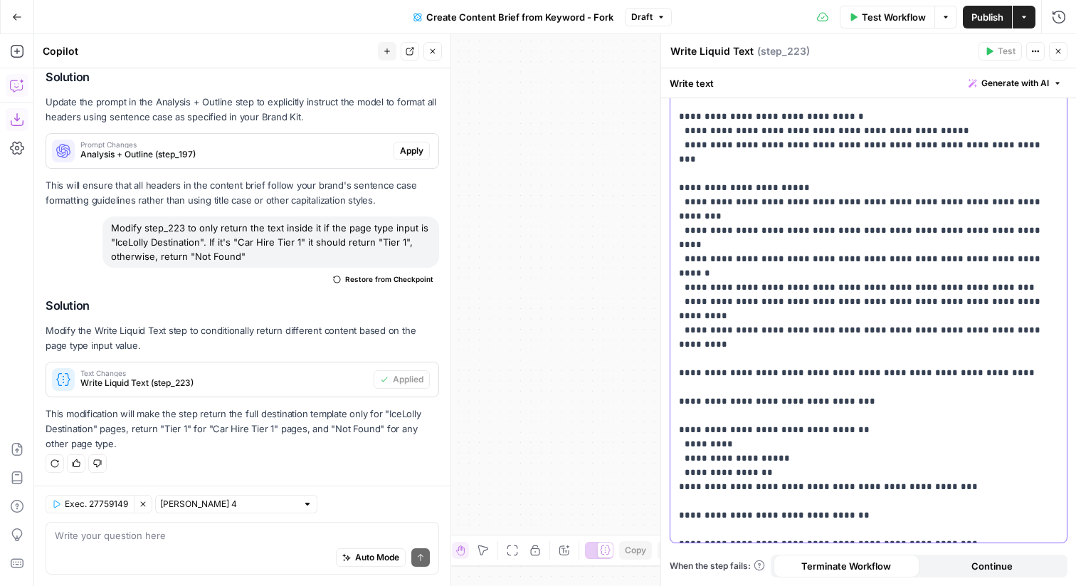
click at [930, 514] on p "**********" at bounding box center [868, 130] width 379 height 811
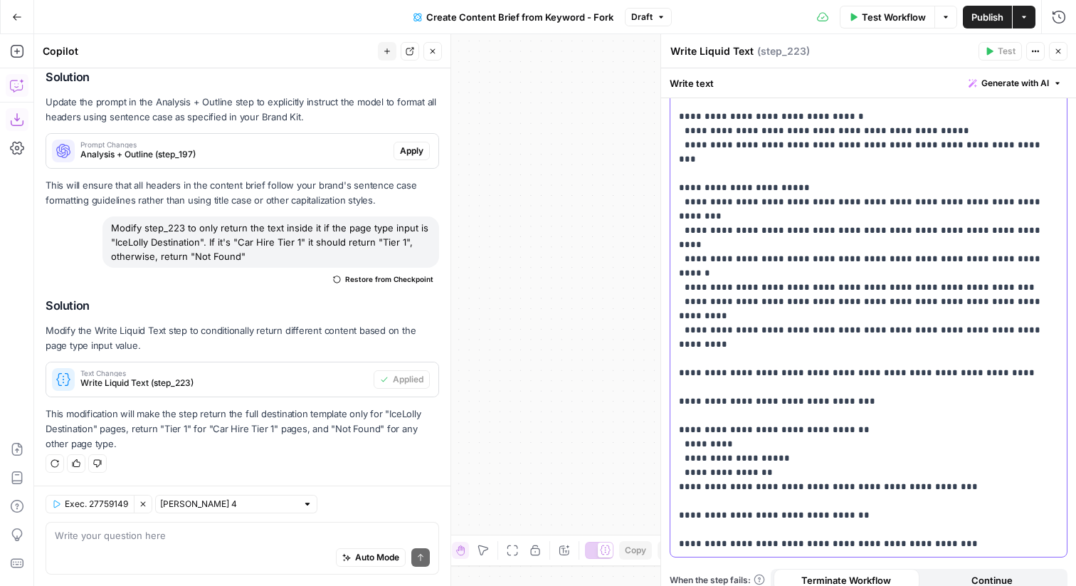
drag, startPoint x: 728, startPoint y: 544, endPoint x: 774, endPoint y: 546, distance: 46.3
click at [774, 546] on p "**********" at bounding box center [868, 137] width 379 height 825
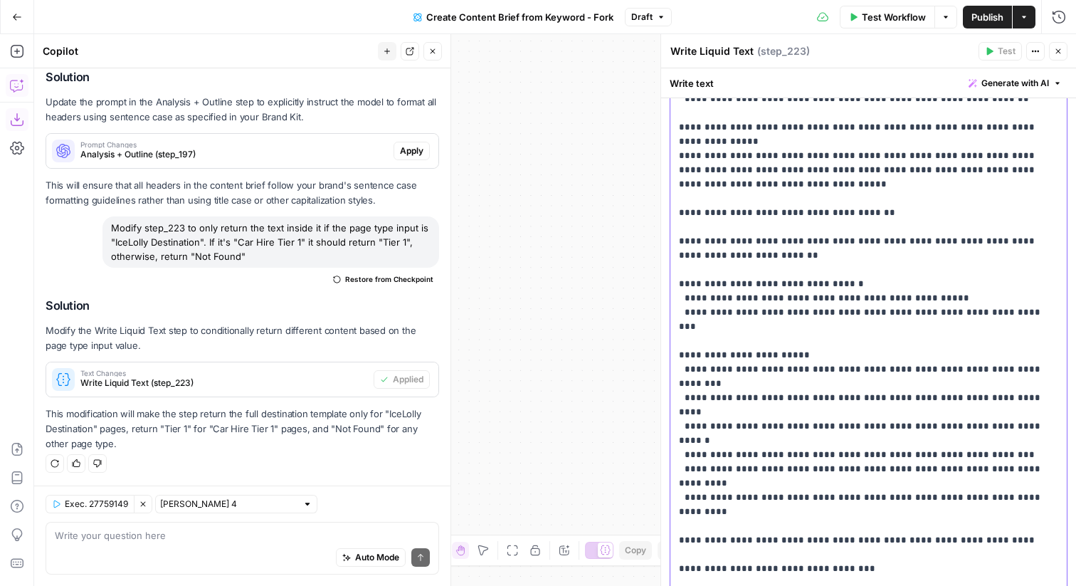
scroll to position [0, 0]
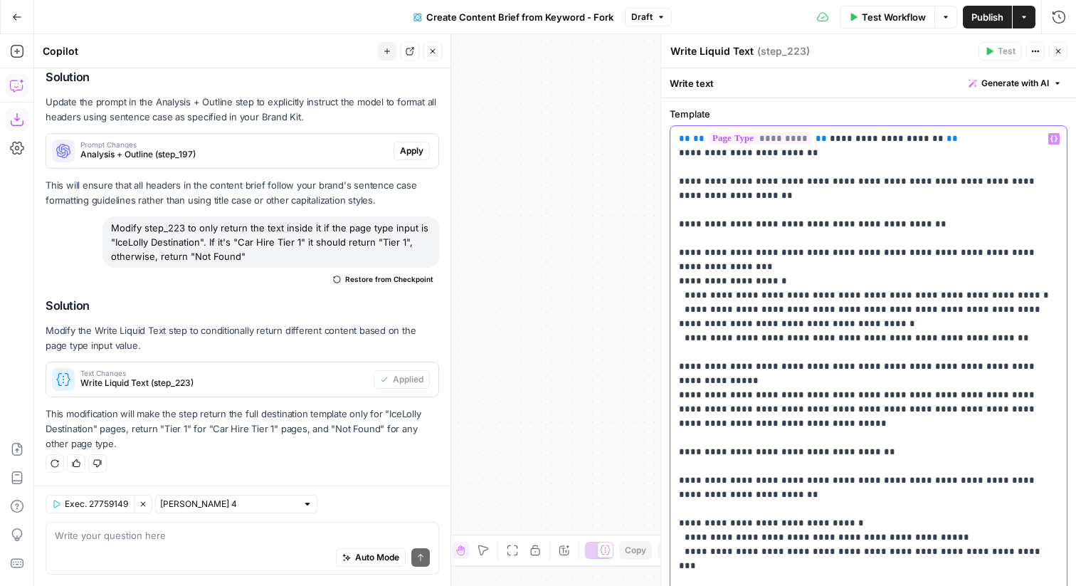
drag, startPoint x: 1015, startPoint y: 501, endPoint x: 657, endPoint y: 152, distance: 500.6
click at [660, 152] on div "**********" at bounding box center [867, 309] width 415 height 551
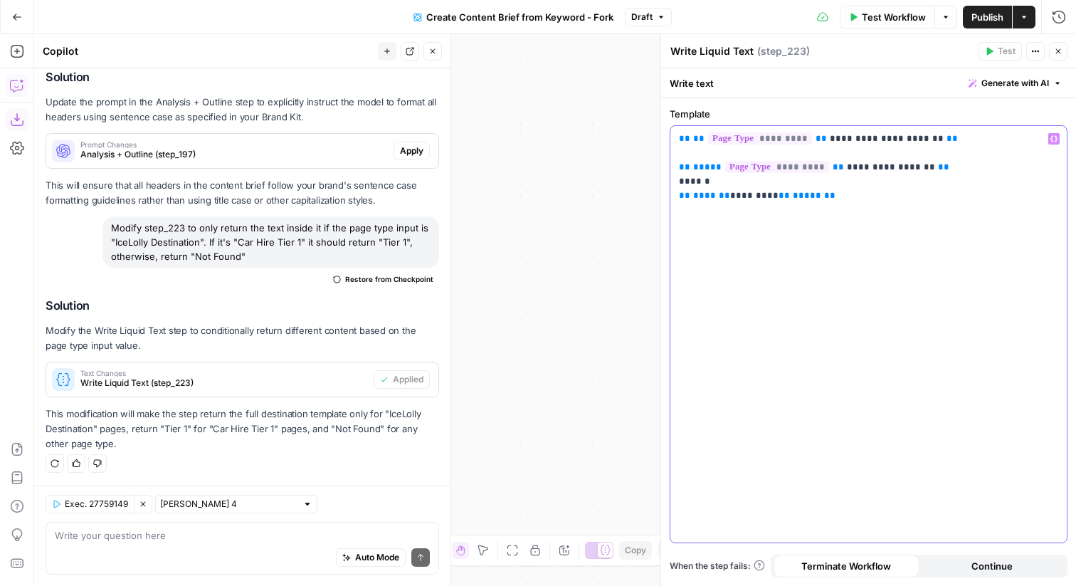
drag, startPoint x: 773, startPoint y: 194, endPoint x: 730, endPoint y: 189, distance: 43.6
click at [730, 189] on p "**********" at bounding box center [868, 167] width 379 height 71
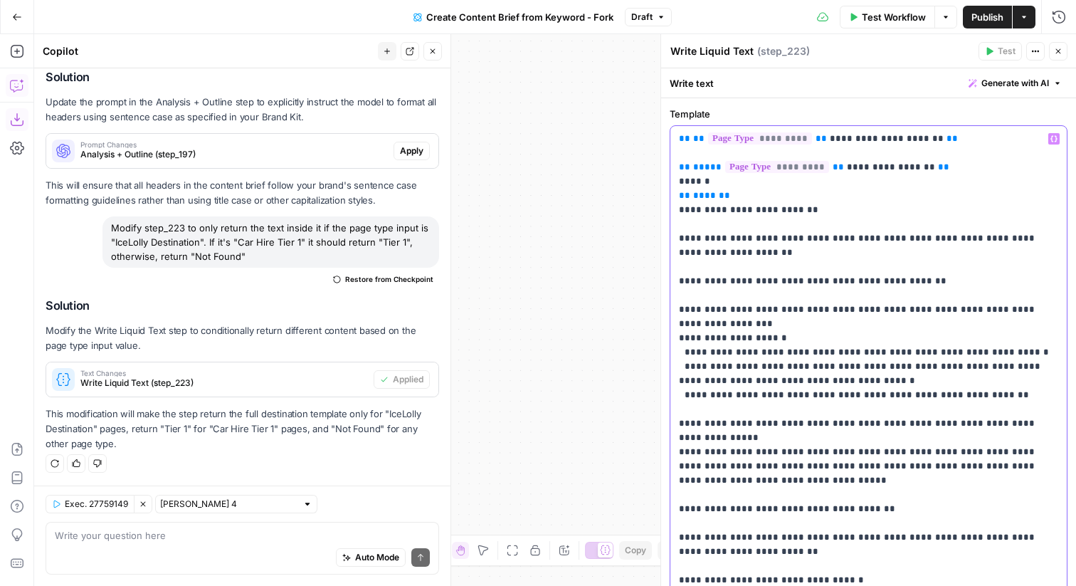
drag, startPoint x: 847, startPoint y: 166, endPoint x: 909, endPoint y: 166, distance: 61.9
click at [909, 166] on span "**********" at bounding box center [891, 166] width 88 height 9
copy span "**********"
drag, startPoint x: 917, startPoint y: 142, endPoint x: 832, endPoint y: 141, distance: 84.7
click at [832, 141] on span "**********" at bounding box center [887, 138] width 114 height 9
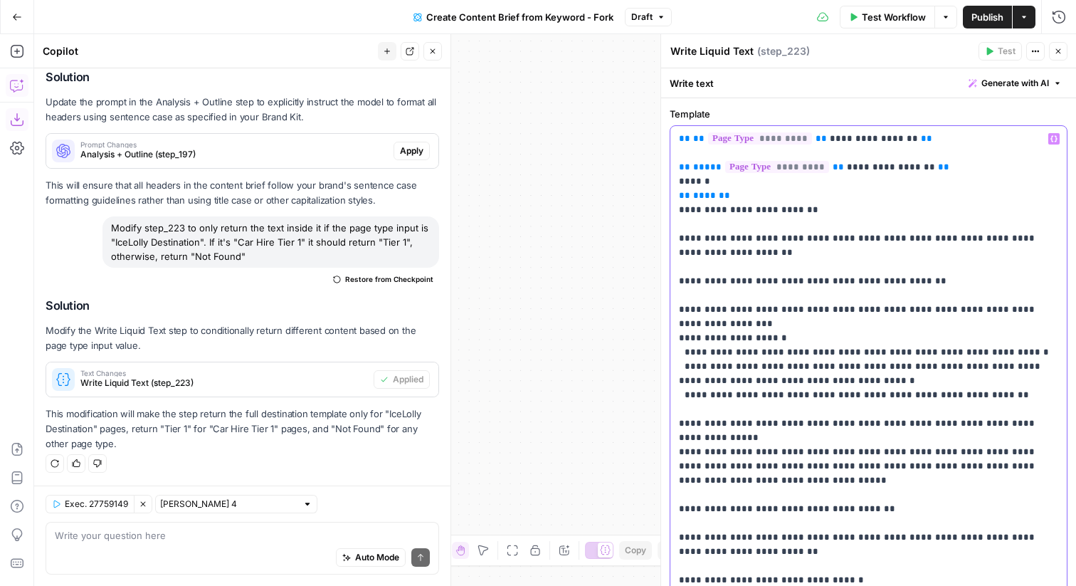
drag, startPoint x: 1000, startPoint y: 529, endPoint x: 673, endPoint y: 213, distance: 454.8
click at [673, 213] on div "**********" at bounding box center [868, 551] width 396 height 851
copy p "**********"
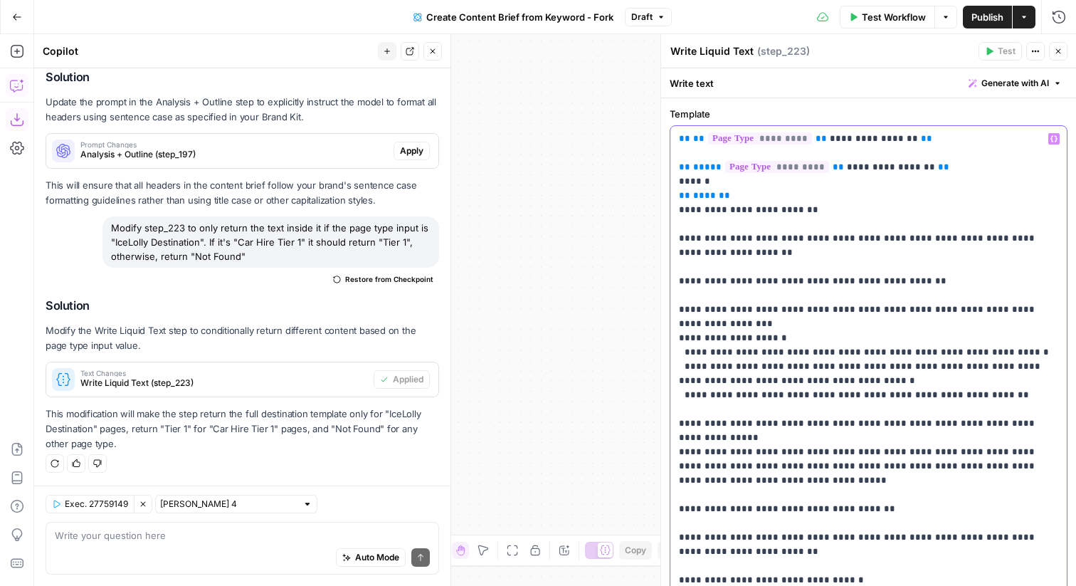
click at [801, 223] on p "**********" at bounding box center [868, 551] width 379 height 839
click at [722, 154] on p "**********" at bounding box center [868, 551] width 379 height 839
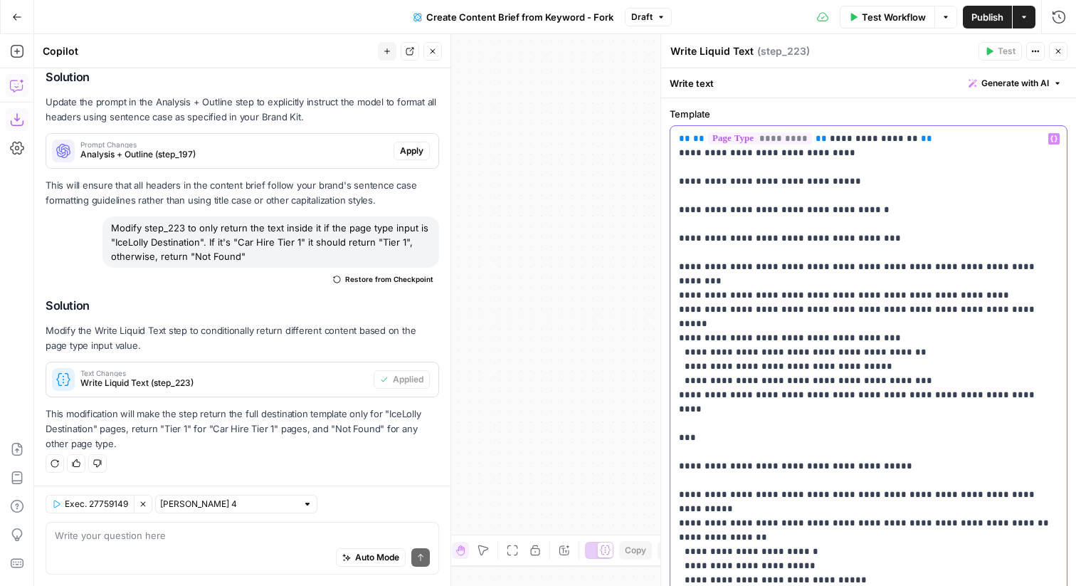
drag, startPoint x: 820, startPoint y: 238, endPoint x: 928, endPoint y: 236, distance: 108.9
drag, startPoint x: 798, startPoint y: 253, endPoint x: 665, endPoint y: 238, distance: 133.1
click at [665, 238] on div "**********" at bounding box center [867, 309] width 415 height 551
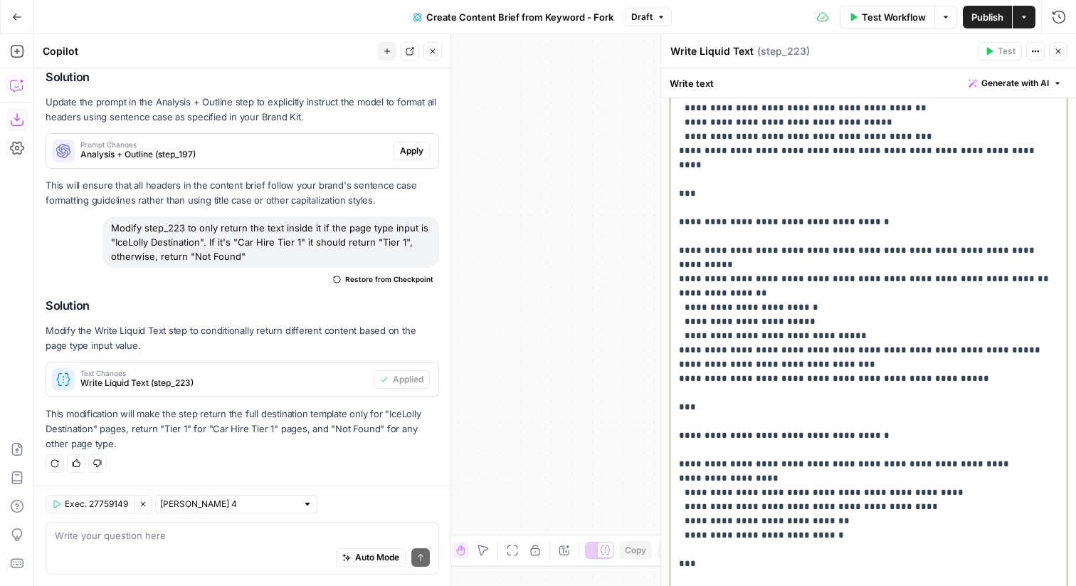
scroll to position [223, 0]
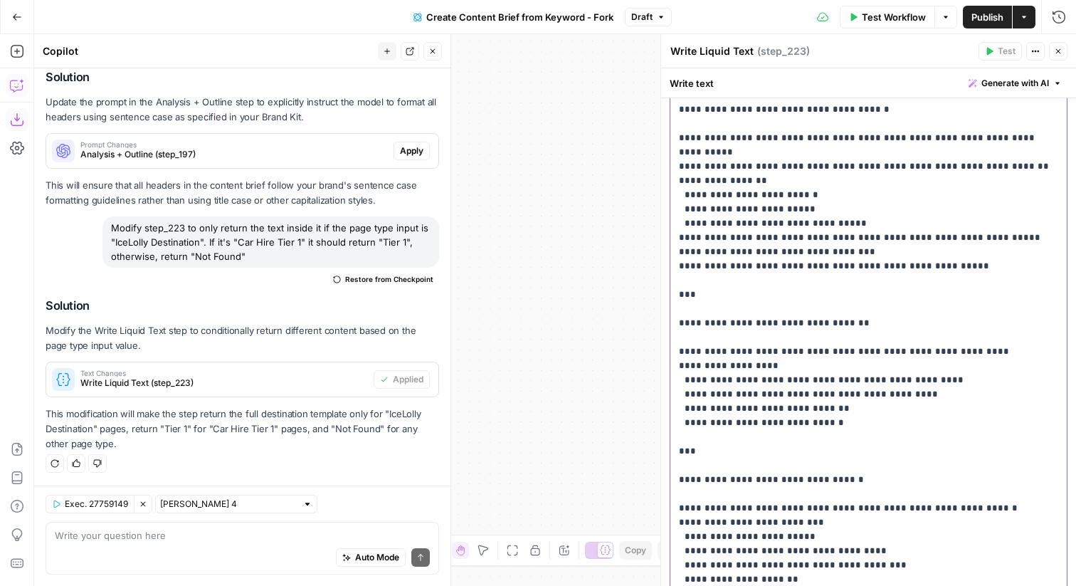
drag, startPoint x: 712, startPoint y: 419, endPoint x: 692, endPoint y: 416, distance: 20.1
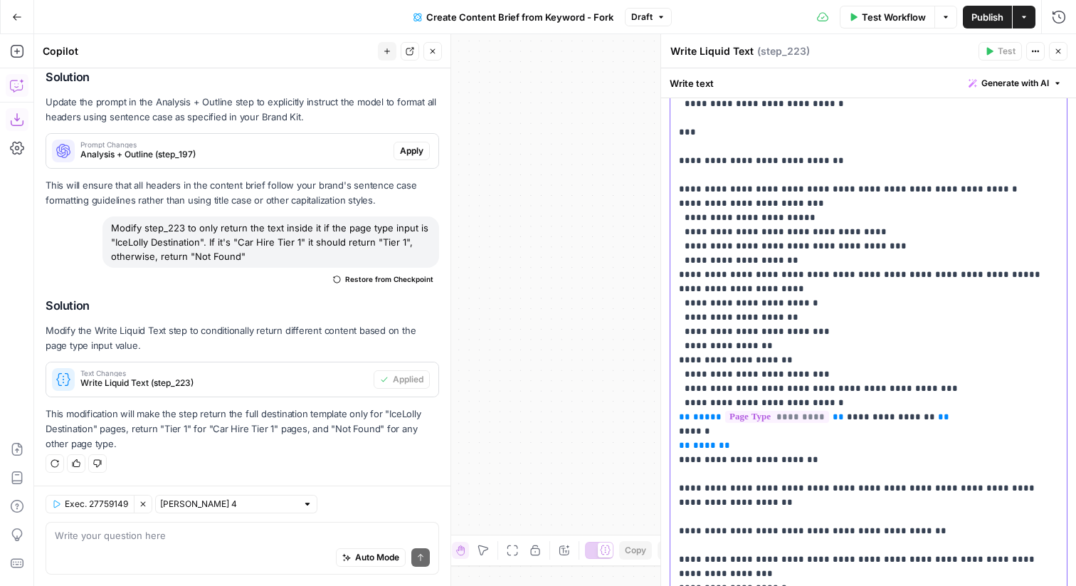
scroll to position [621, 0]
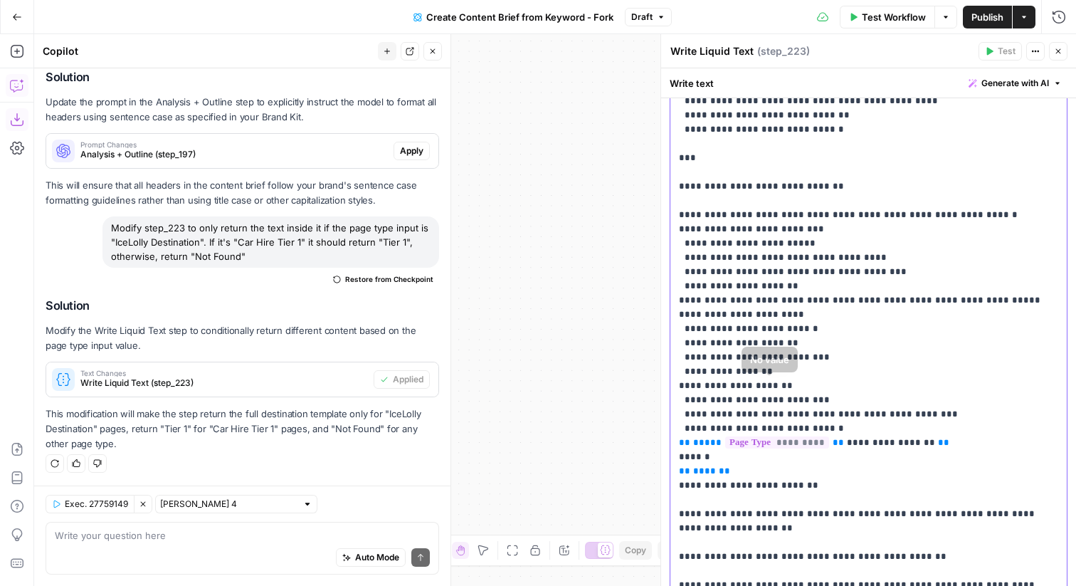
click at [712, 400] on p "**********" at bounding box center [868, 350] width 379 height 1679
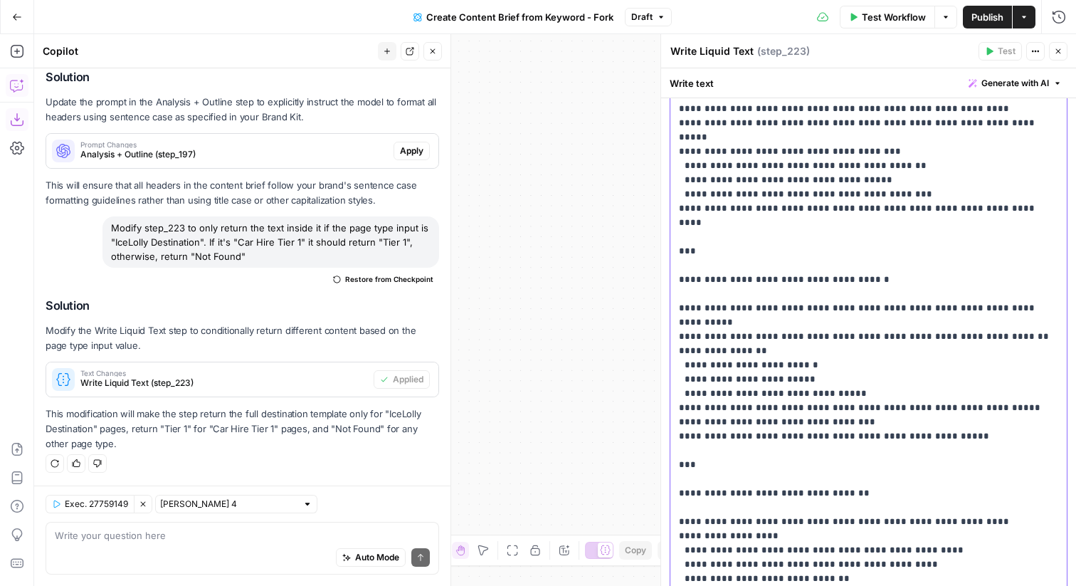
scroll to position [0, 0]
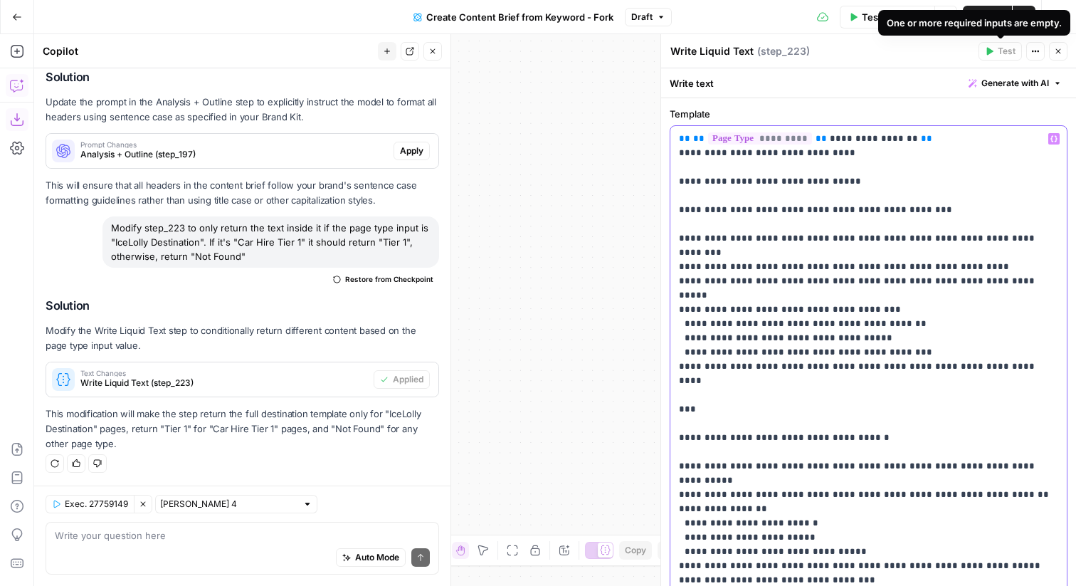
click at [1064, 63] on header "Write Liquid Text Write Liquid Text ( step_223 ) Test Actions Close" at bounding box center [868, 51] width 415 height 34
click at [1059, 51] on icon "button" at bounding box center [1058, 51] width 9 height 9
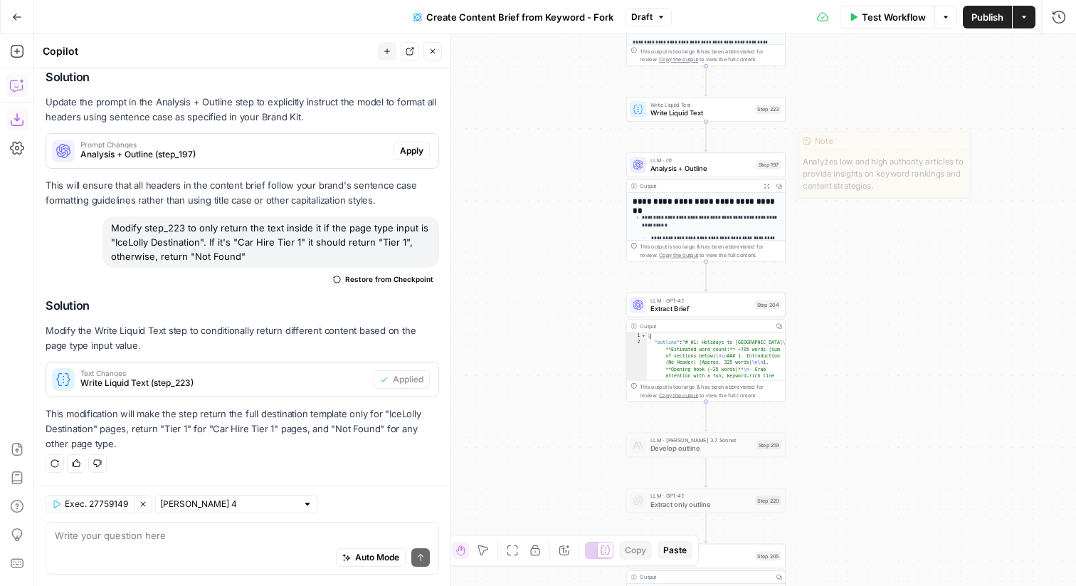
click at [773, 165] on div "Step 197" at bounding box center [768, 164] width 25 height 9
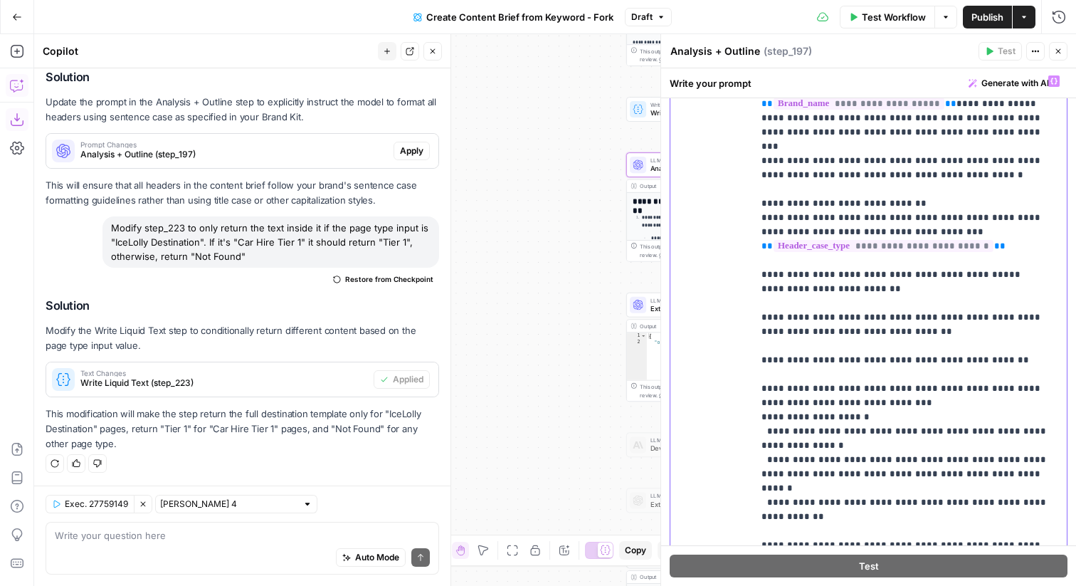
scroll to position [1426, 0]
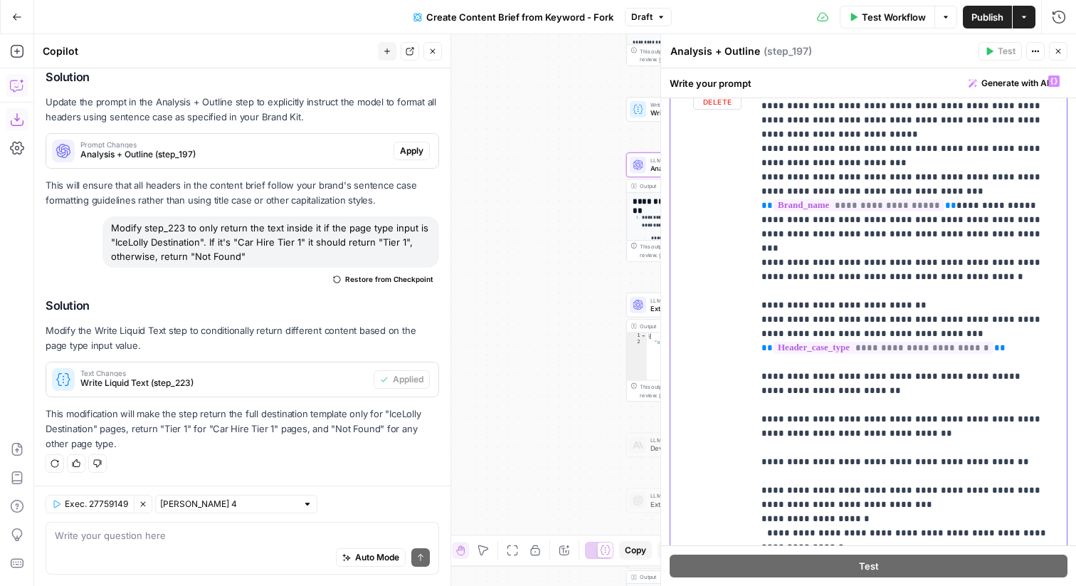
drag, startPoint x: 839, startPoint y: 457, endPoint x: 763, endPoint y: 317, distance: 158.5
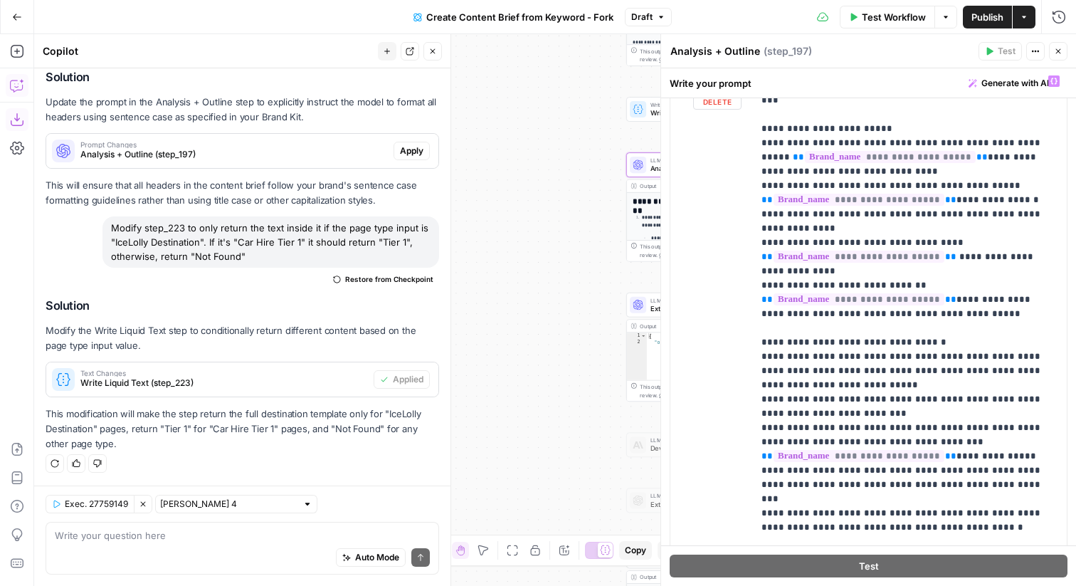
scroll to position [1111, 0]
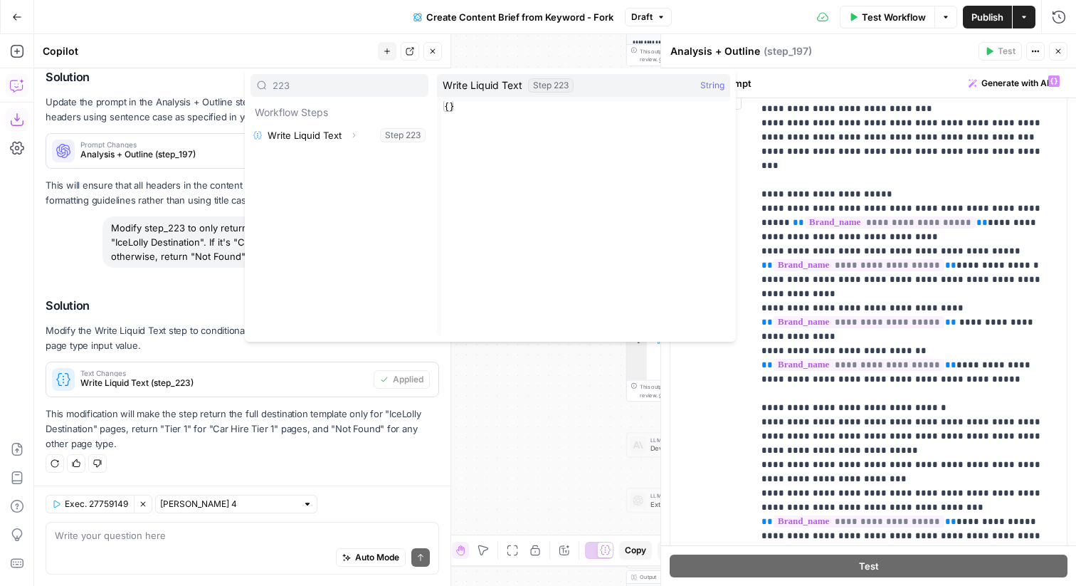
type input "223"
click at [355, 136] on icon "button" at bounding box center [353, 135] width 9 height 9
click at [342, 152] on button "Select variable Output" at bounding box center [347, 158] width 164 height 23
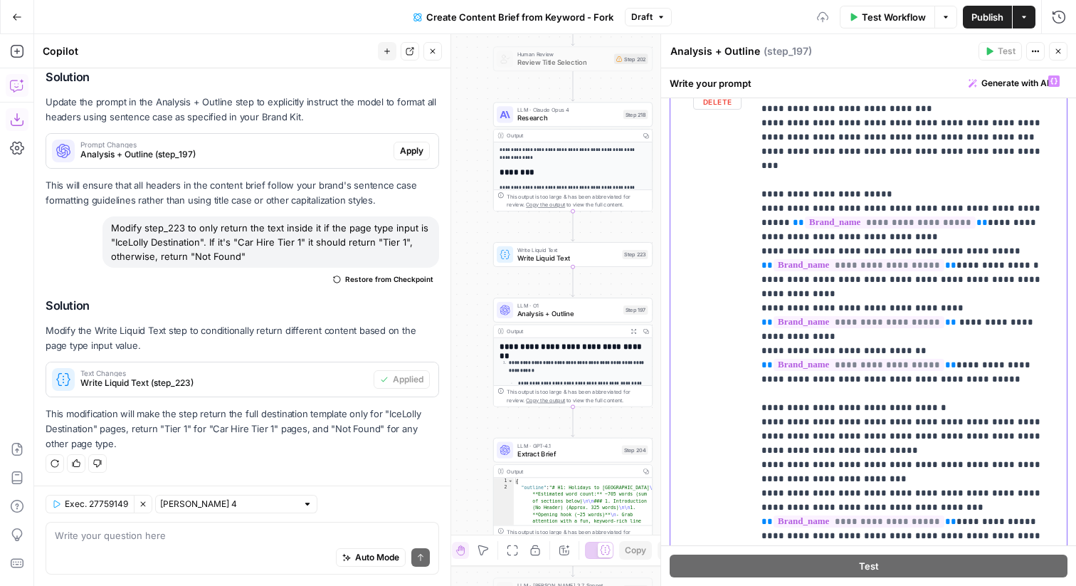
scroll to position [424, 0]
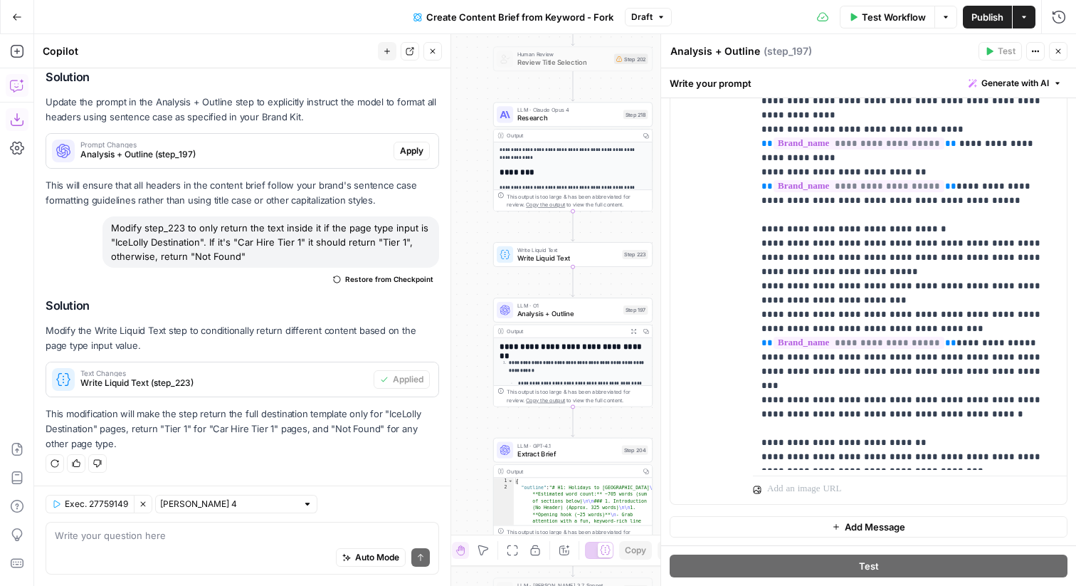
click at [1063, 51] on button "Close" at bounding box center [1058, 51] width 18 height 18
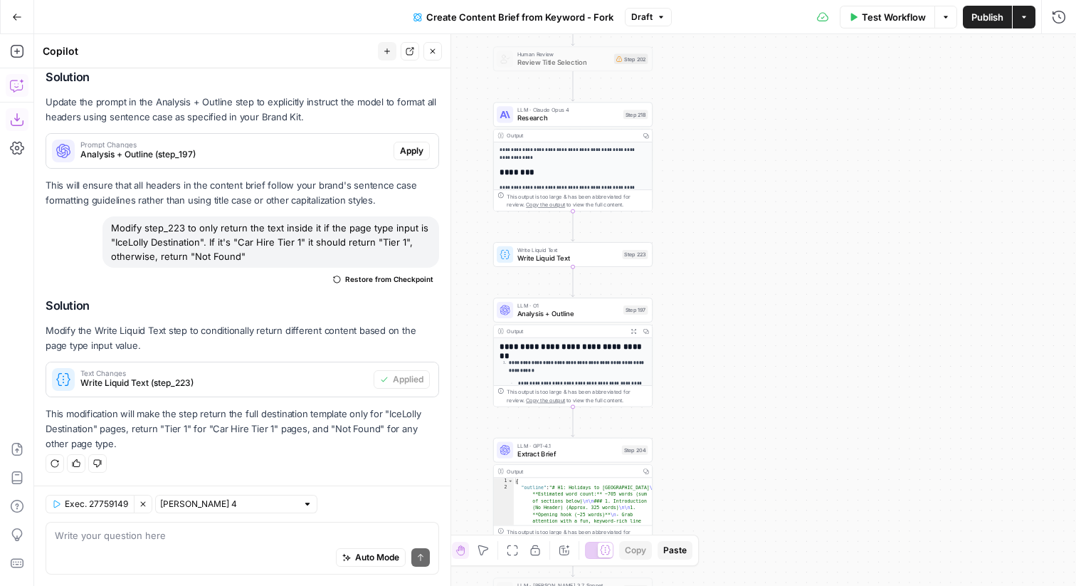
click at [568, 258] on span "Write Liquid Text" at bounding box center [567, 258] width 101 height 10
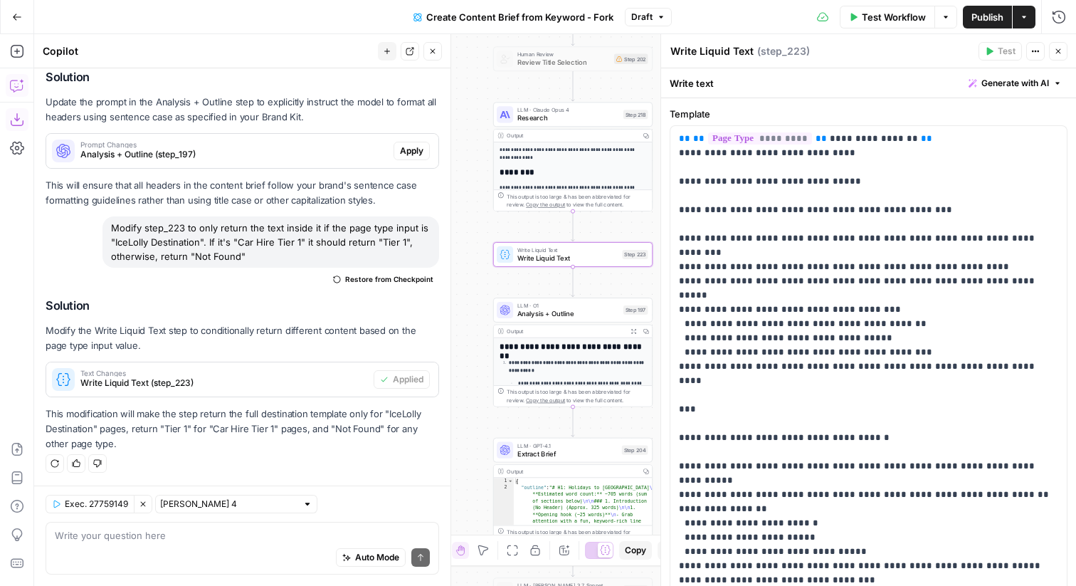
click at [710, 53] on textarea "Write Liquid Text" at bounding box center [711, 51] width 83 height 14
type textarea "Choose Template"
click at [558, 122] on span "Research" at bounding box center [568, 118] width 102 height 10
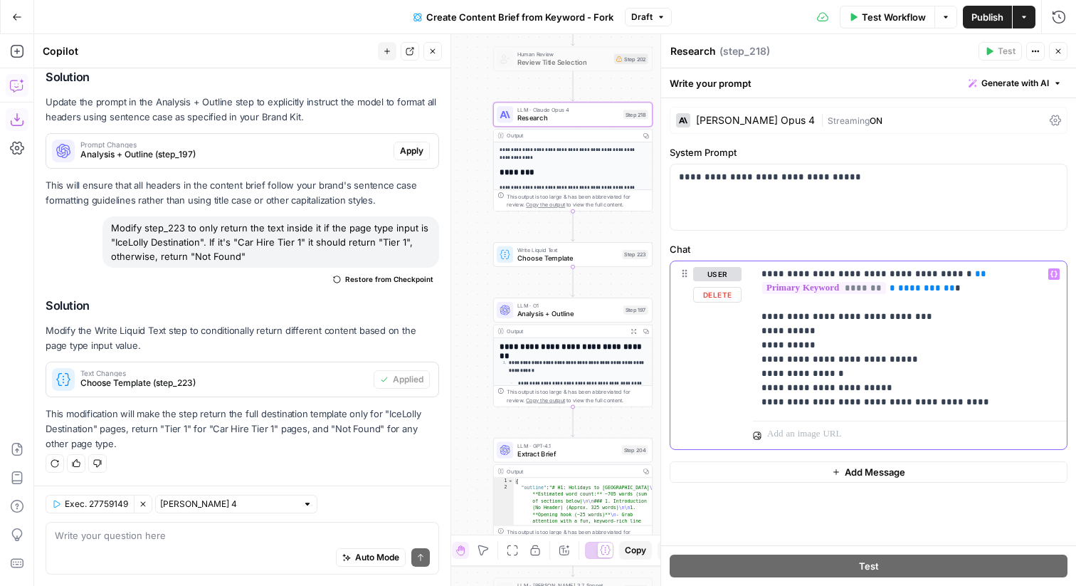
click at [822, 352] on p "**********" at bounding box center [909, 338] width 297 height 142
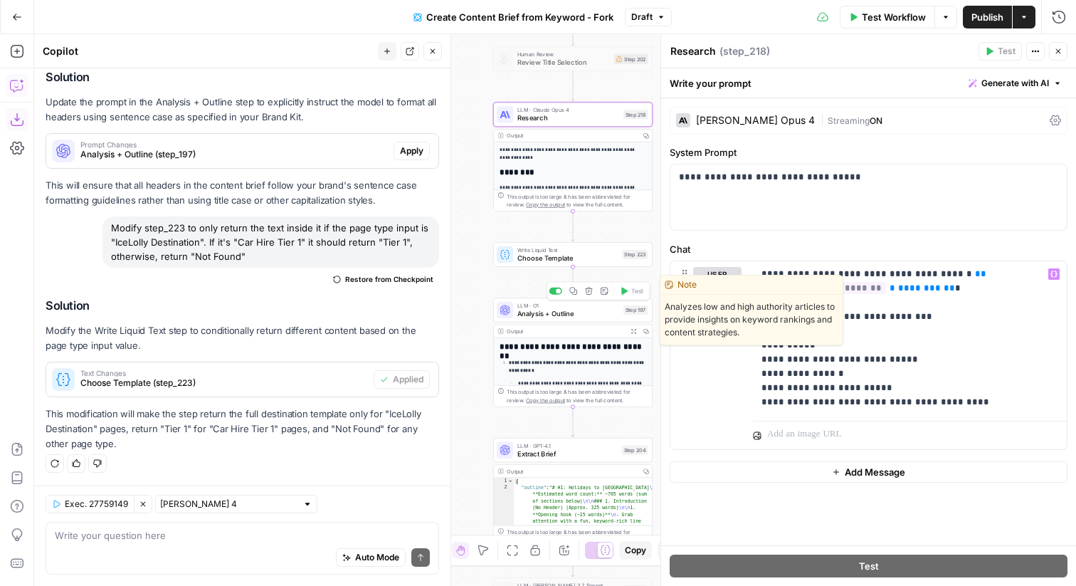
click at [615, 317] on span "Analysis + Outline" at bounding box center [568, 313] width 102 height 10
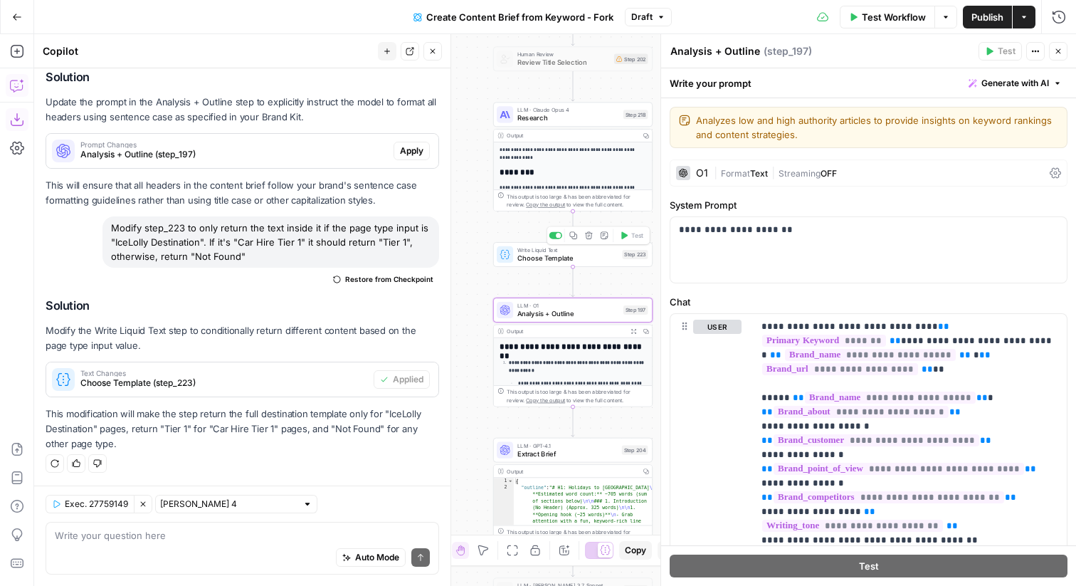
click at [581, 252] on span "Write Liquid Text" at bounding box center [567, 249] width 101 height 9
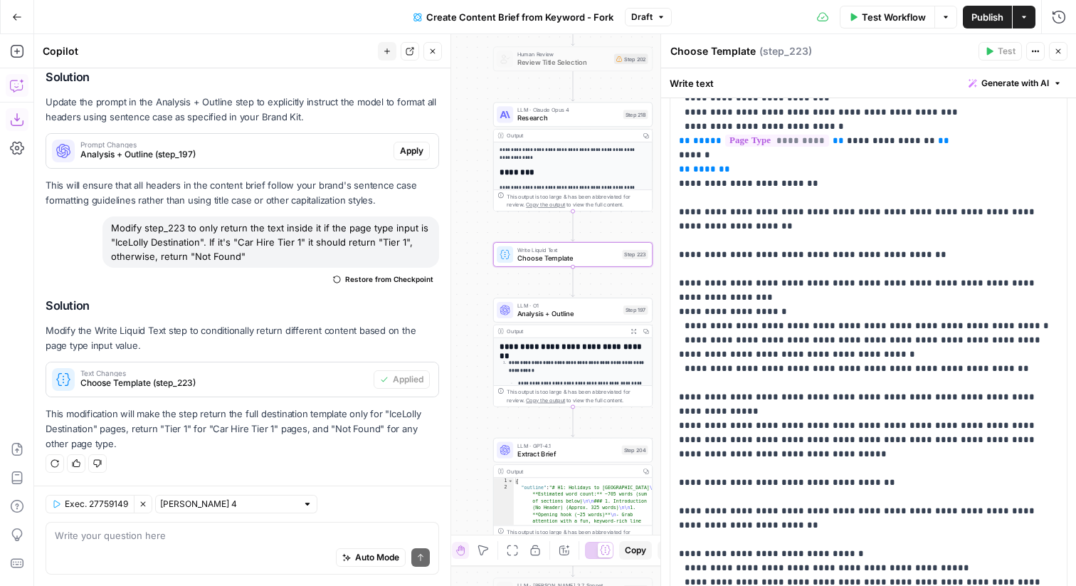
scroll to position [906, 0]
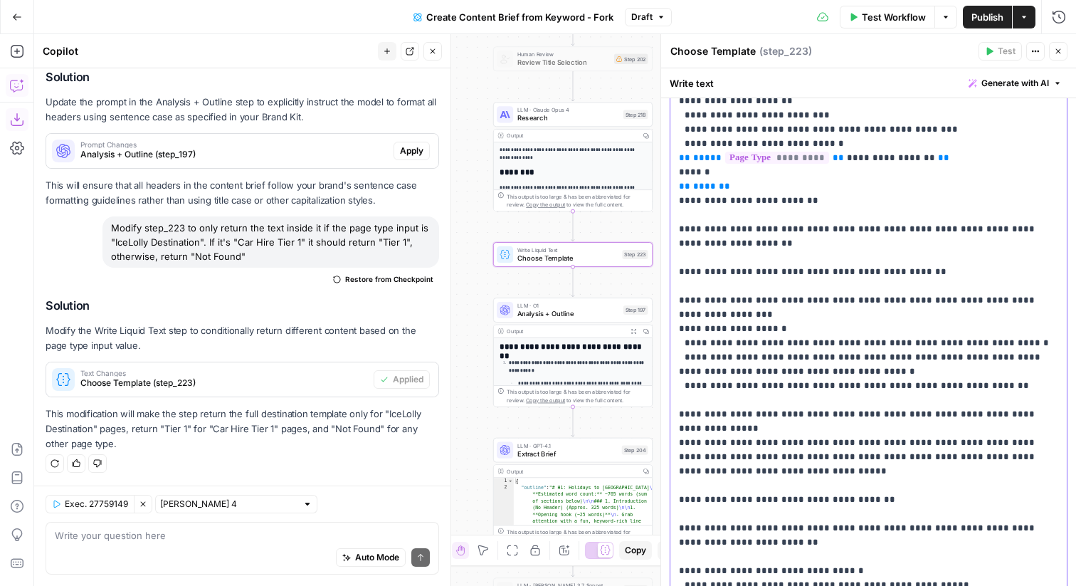
click at [936, 417] on p "**********" at bounding box center [868, 65] width 379 height 1679
click at [611, 115] on span "Research" at bounding box center [568, 118] width 102 height 10
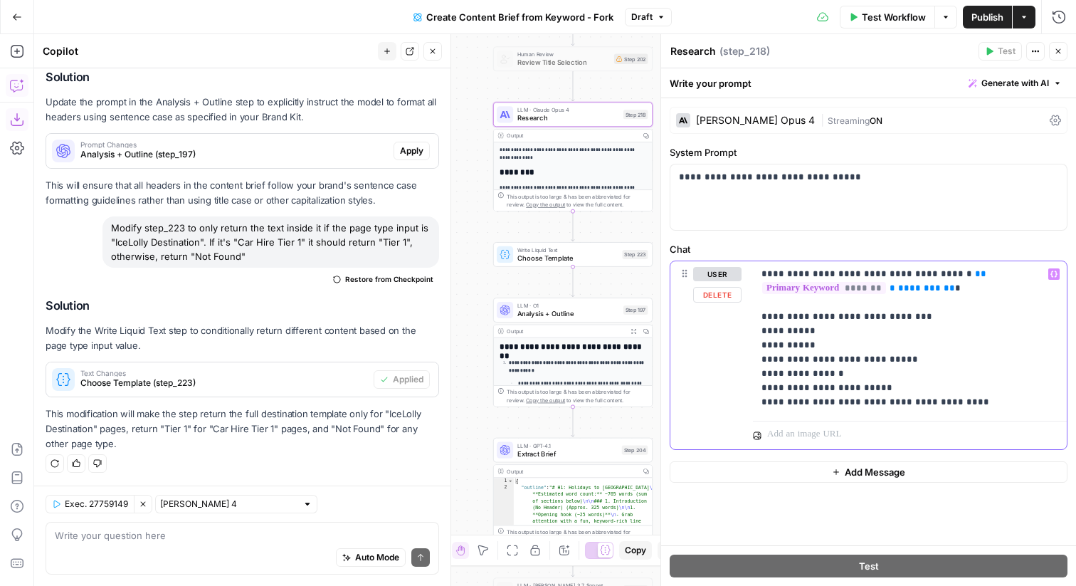
click at [969, 401] on p "**********" at bounding box center [909, 338] width 297 height 142
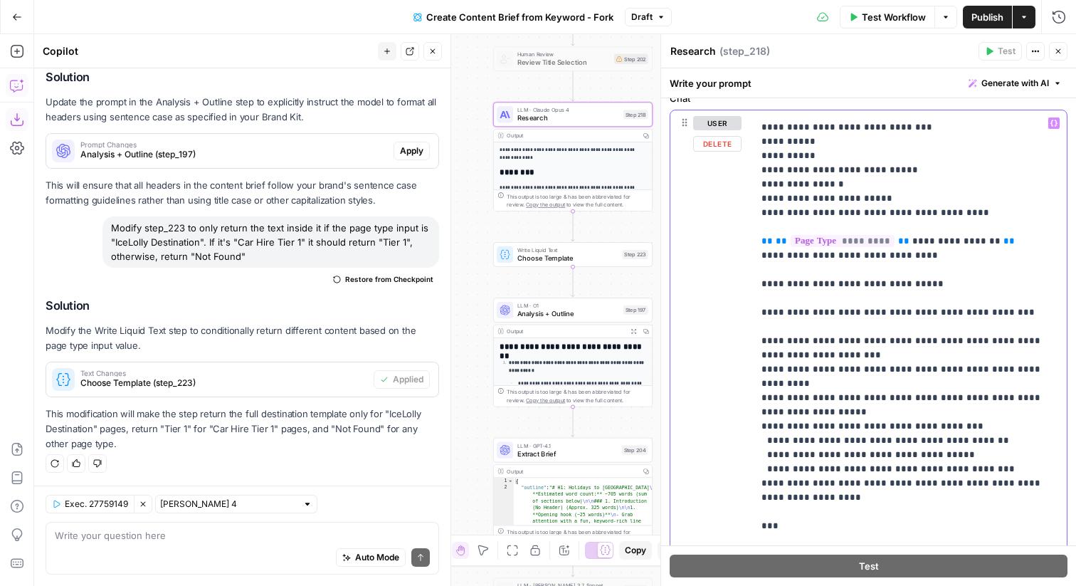
scroll to position [0, 0]
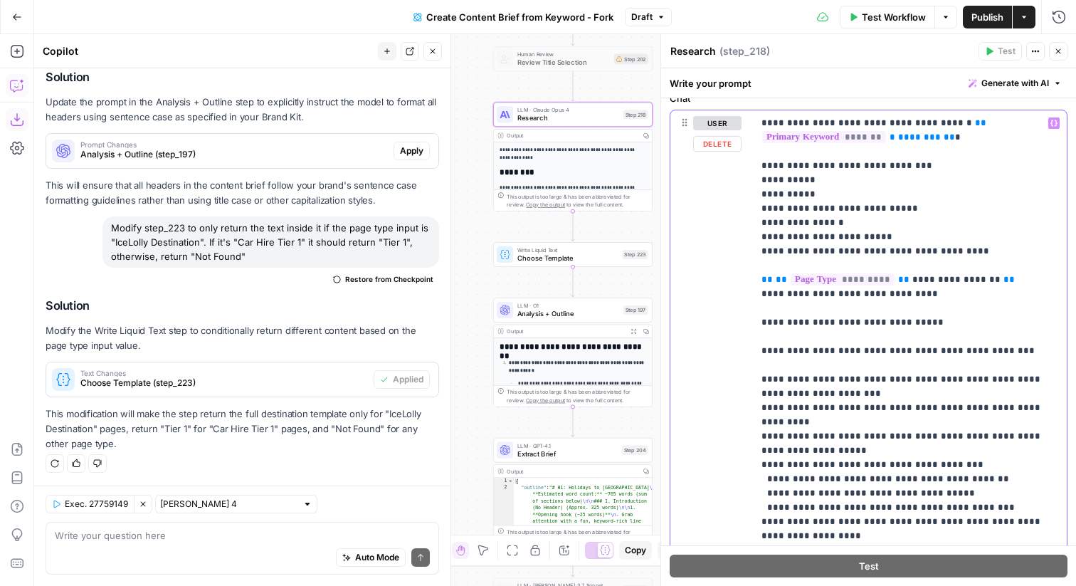
drag, startPoint x: 916, startPoint y: 282, endPoint x: 979, endPoint y: 282, distance: 62.6
click at [979, 282] on span "**********" at bounding box center [956, 279] width 88 height 9
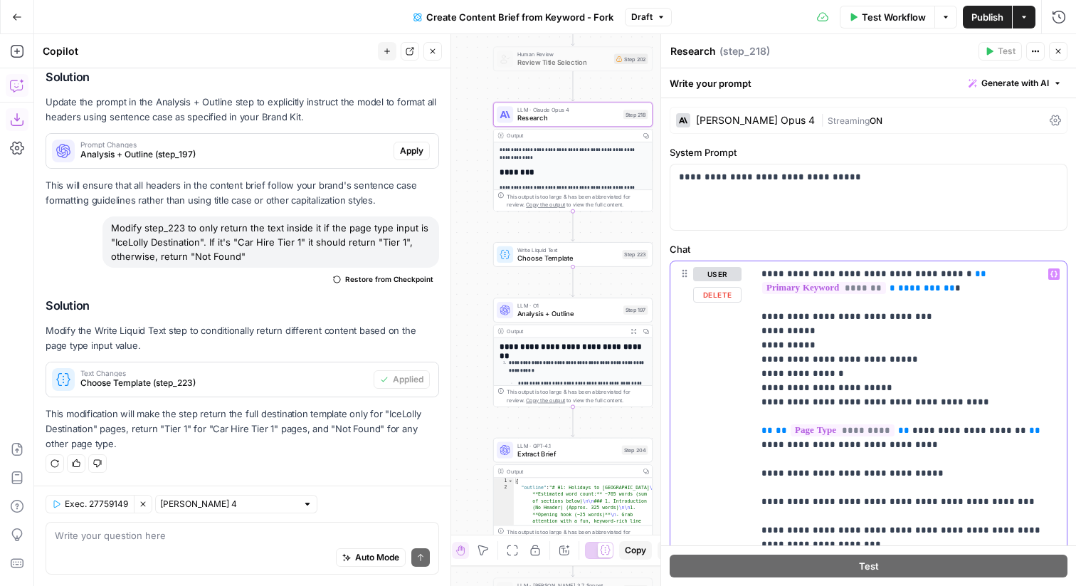
drag, startPoint x: 1007, startPoint y: 295, endPoint x: 714, endPoint y: 444, distance: 328.7
click at [714, 444] on div "**********" at bounding box center [868, 567] width 396 height 613
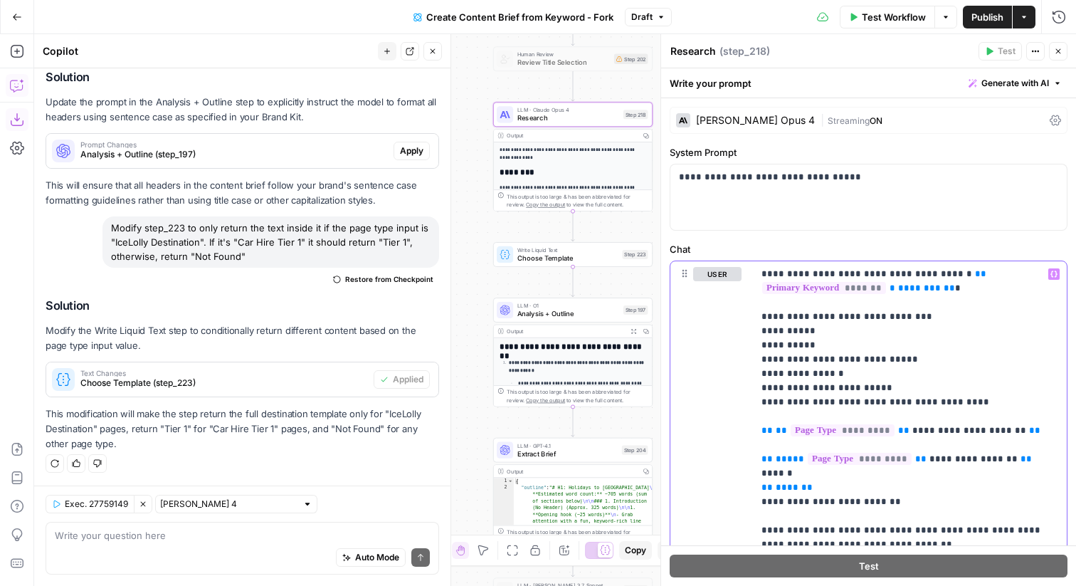
drag, startPoint x: 958, startPoint y: 400, endPoint x: 750, endPoint y: 254, distance: 254.4
click at [750, 254] on div "**********" at bounding box center [868, 558] width 398 height 633
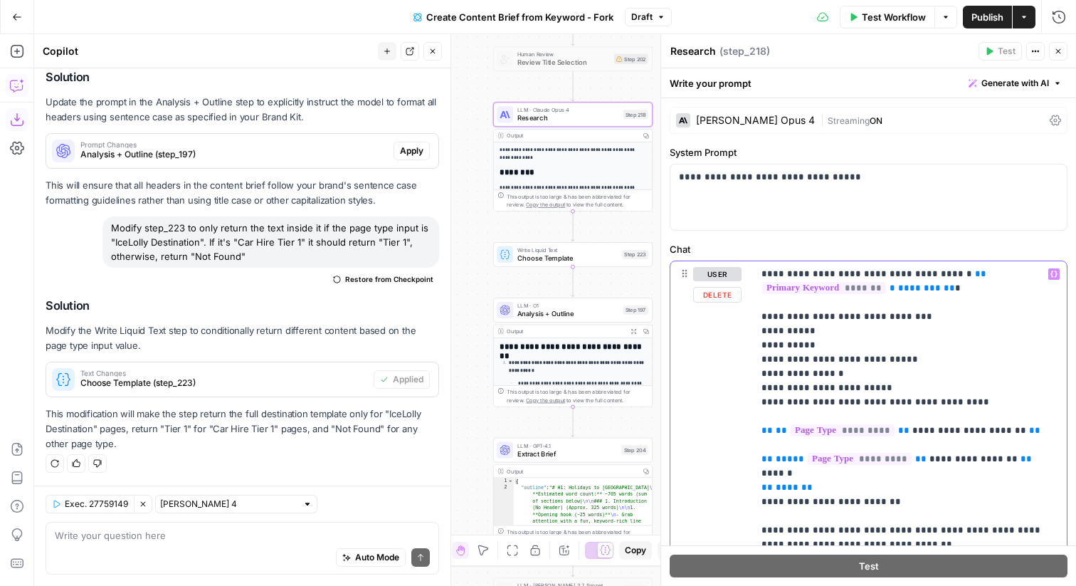
copy p "**********"
drag, startPoint x: 956, startPoint y: 403, endPoint x: 752, endPoint y: 316, distance: 222.1
click at [753, 316] on div "**********" at bounding box center [910, 551] width 314 height 580
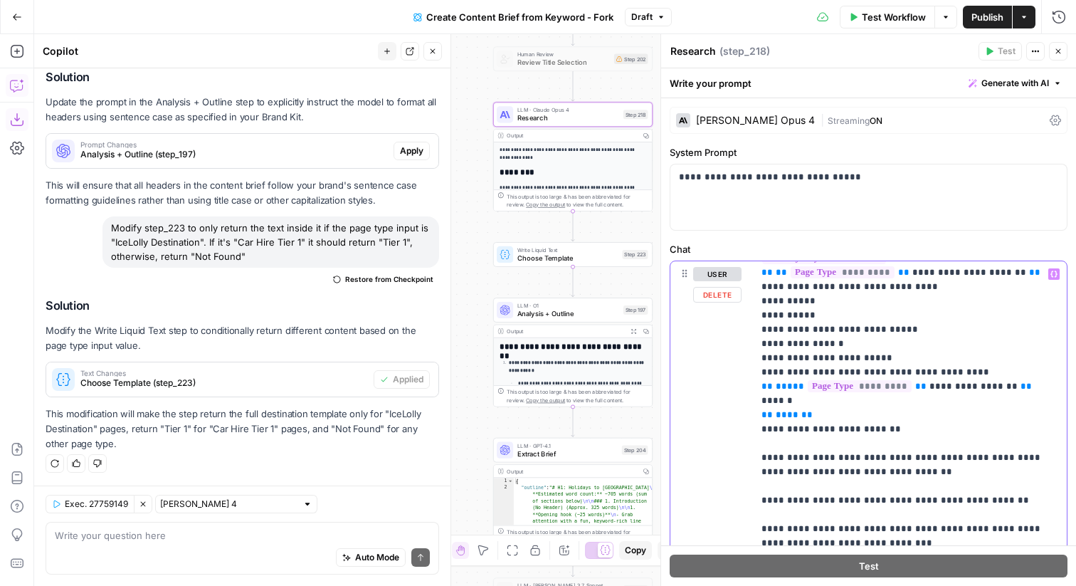
scroll to position [11, 0]
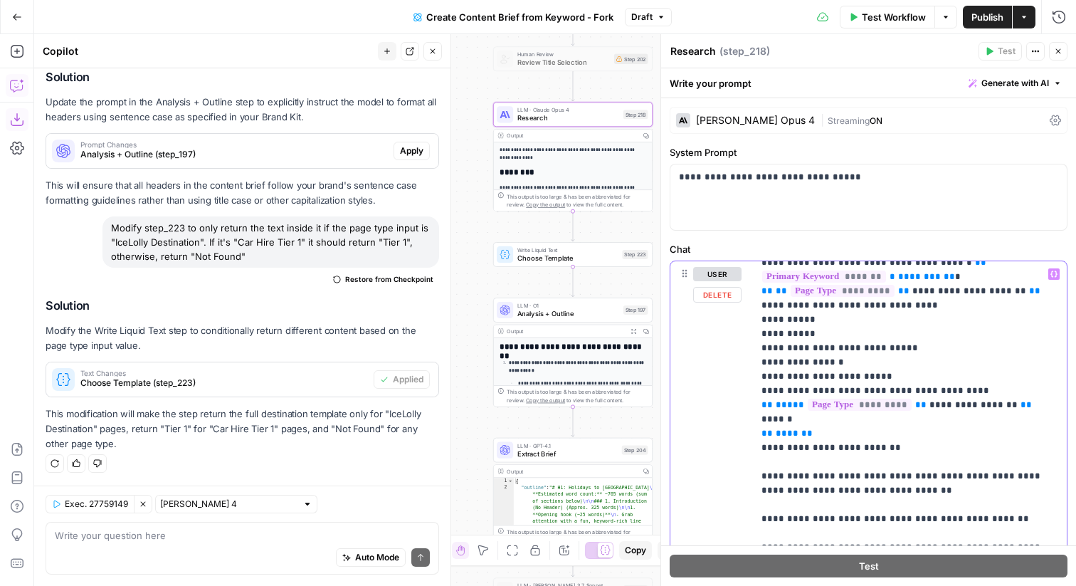
drag, startPoint x: 809, startPoint y: 420, endPoint x: 737, endPoint y: 410, distance: 72.4
click at [737, 410] on div "**********" at bounding box center [868, 567] width 396 height 613
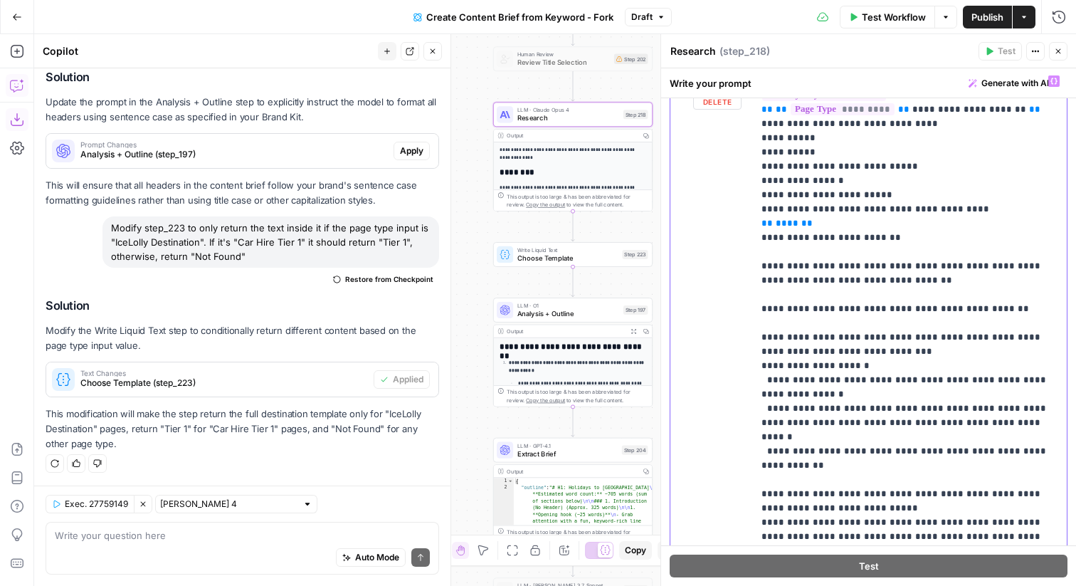
scroll to position [0, 0]
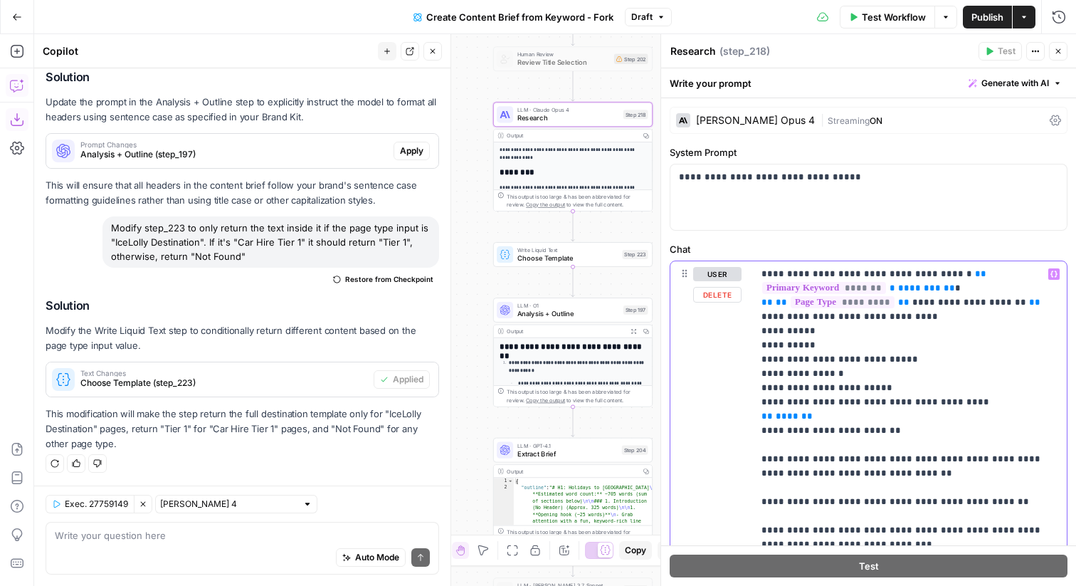
drag, startPoint x: 796, startPoint y: 455, endPoint x: 735, endPoint y: 430, distance: 66.1
click at [735, 430] on div "**********" at bounding box center [868, 567] width 396 height 613
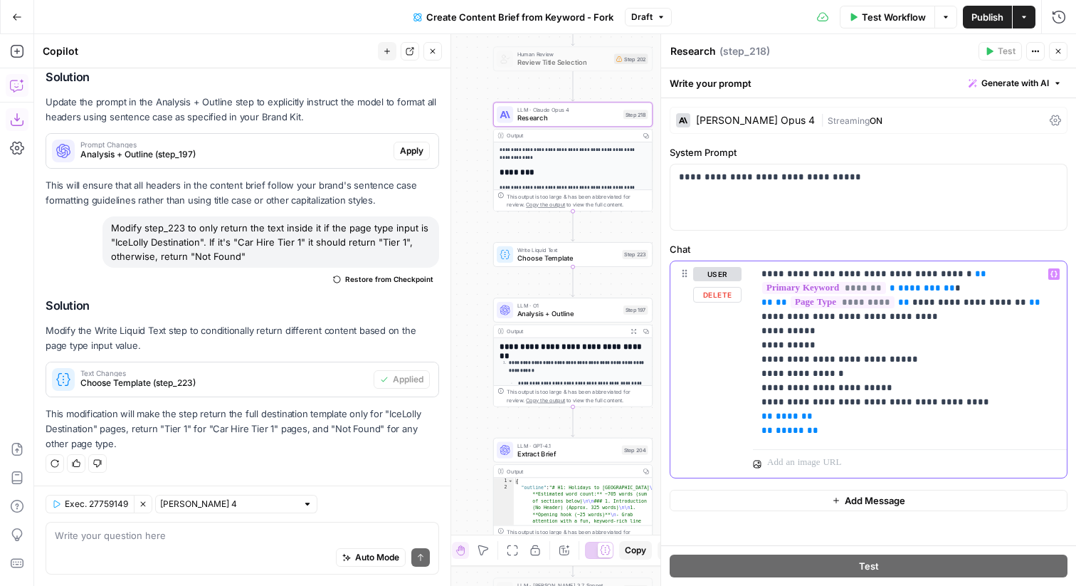
drag, startPoint x: 956, startPoint y: 401, endPoint x: 751, endPoint y: 320, distance: 220.1
click at [751, 320] on div "**********" at bounding box center [868, 369] width 396 height 216
copy p "**********"
click at [842, 421] on p "**********" at bounding box center [909, 352] width 297 height 171
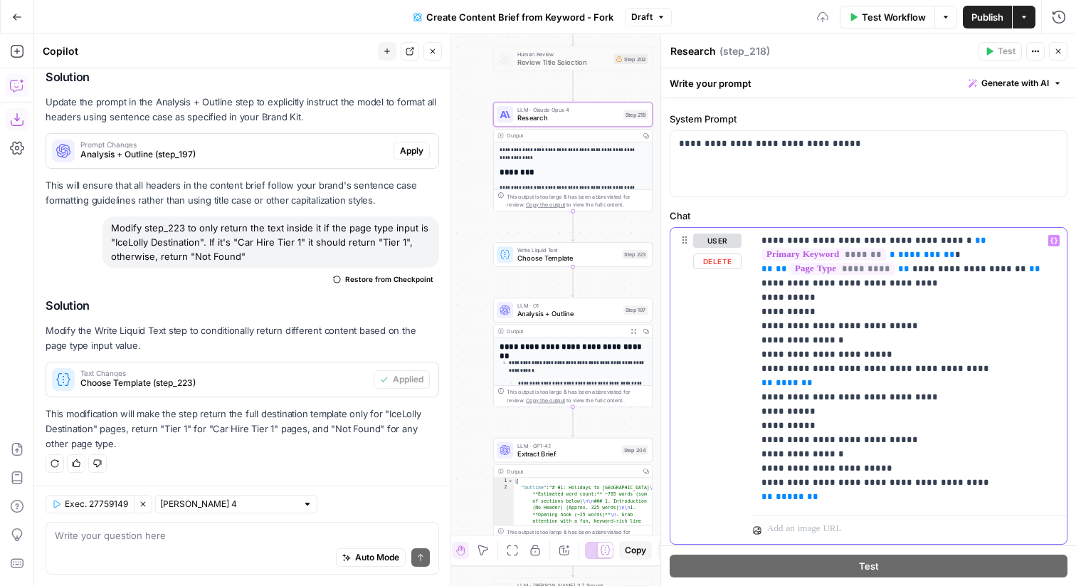
scroll to position [43, 0]
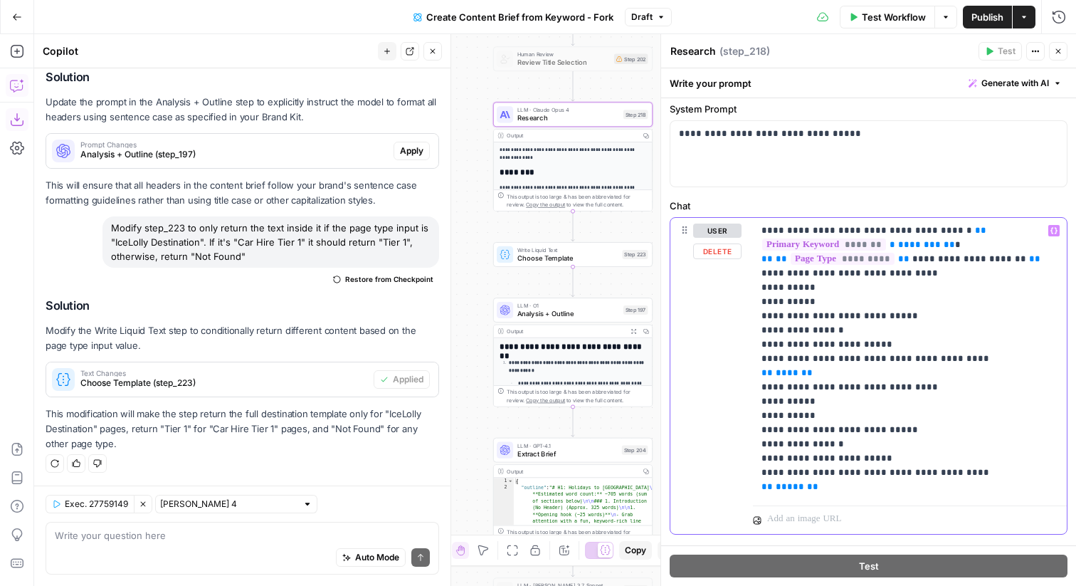
drag, startPoint x: 825, startPoint y: 400, endPoint x: 773, endPoint y: 397, distance: 51.3
click at [773, 398] on p "**********" at bounding box center [909, 358] width 297 height 270
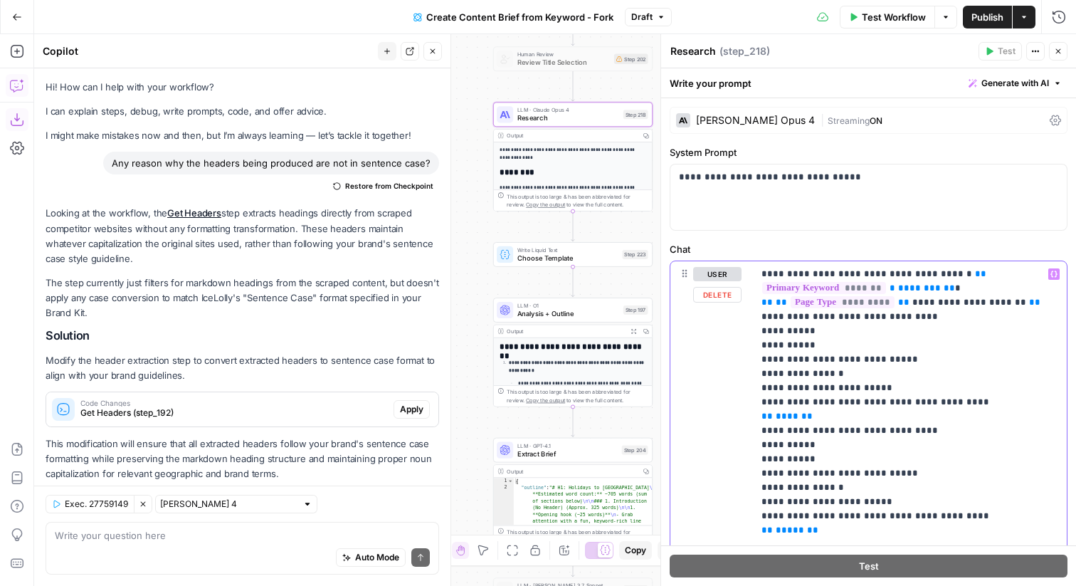
scroll to position [43, 0]
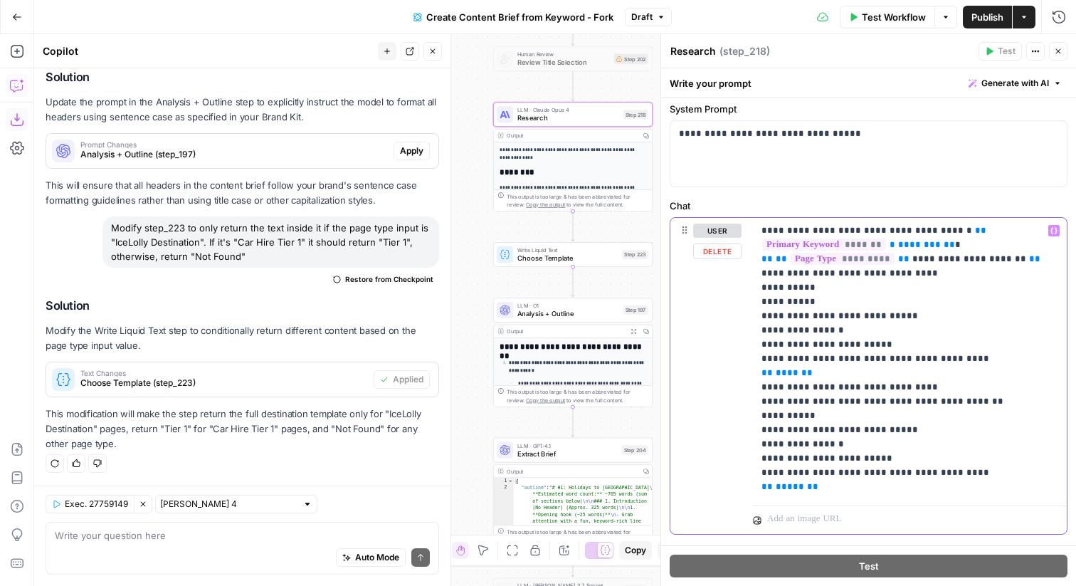
drag, startPoint x: 959, startPoint y: 471, endPoint x: 769, endPoint y: 408, distance: 200.2
click at [769, 408] on p "**********" at bounding box center [909, 358] width 297 height 270
drag, startPoint x: 769, startPoint y: 411, endPoint x: 964, endPoint y: 466, distance: 202.5
click at [964, 466] on p "**********" at bounding box center [909, 358] width 297 height 270
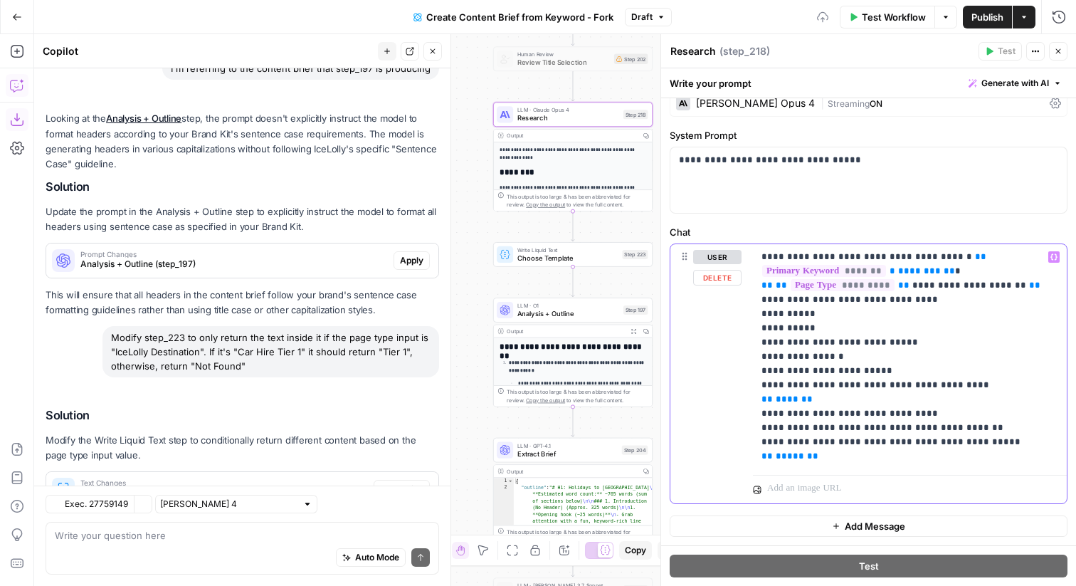
scroll to position [542, 0]
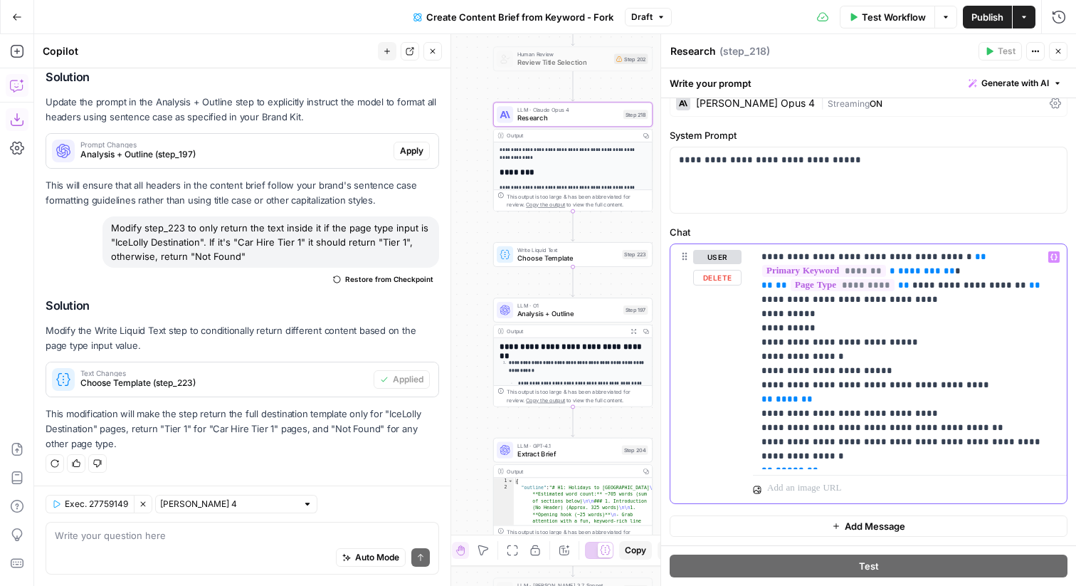
click at [773, 442] on p "**********" at bounding box center [909, 356] width 297 height 213
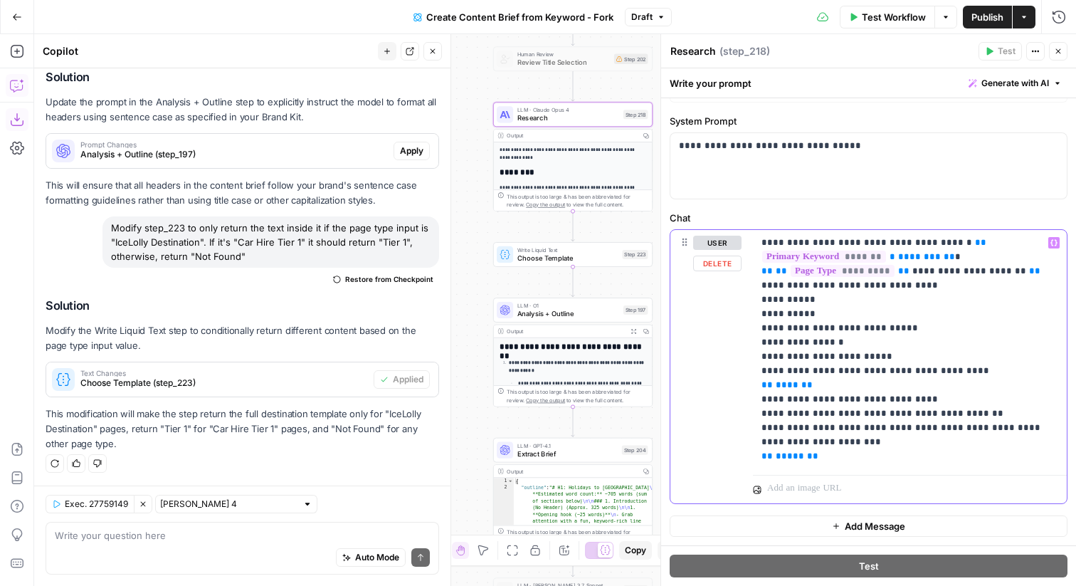
click at [805, 438] on p "**********" at bounding box center [909, 349] width 297 height 228
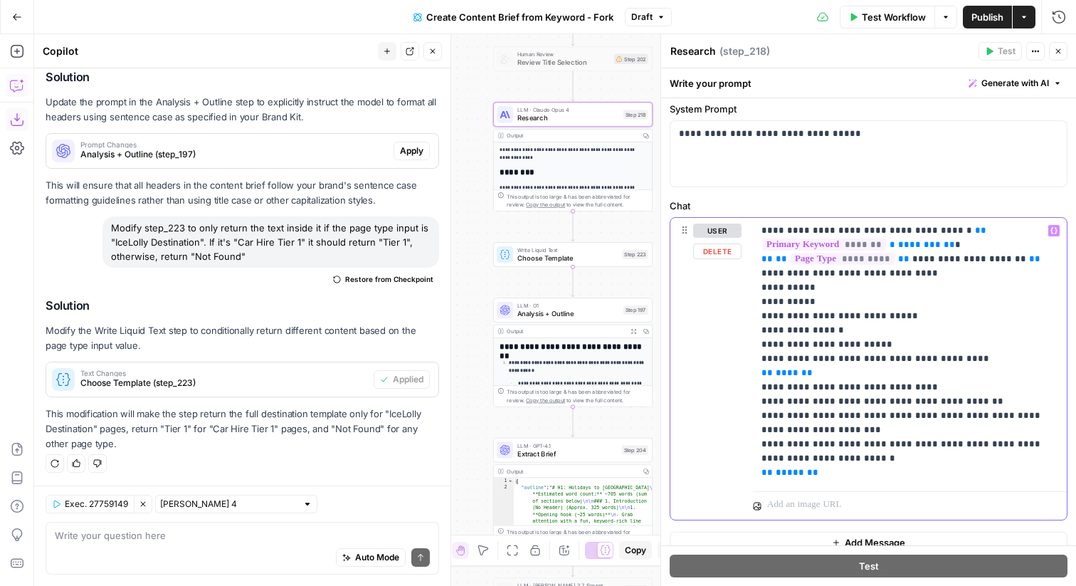
scroll to position [60, 0]
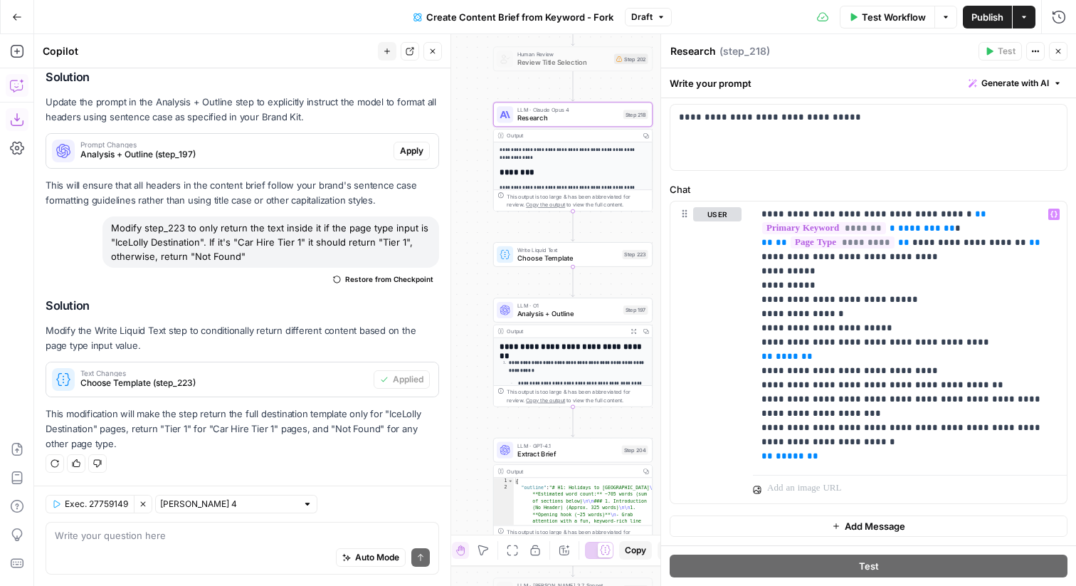
click at [1055, 52] on icon "button" at bounding box center [1058, 51] width 9 height 9
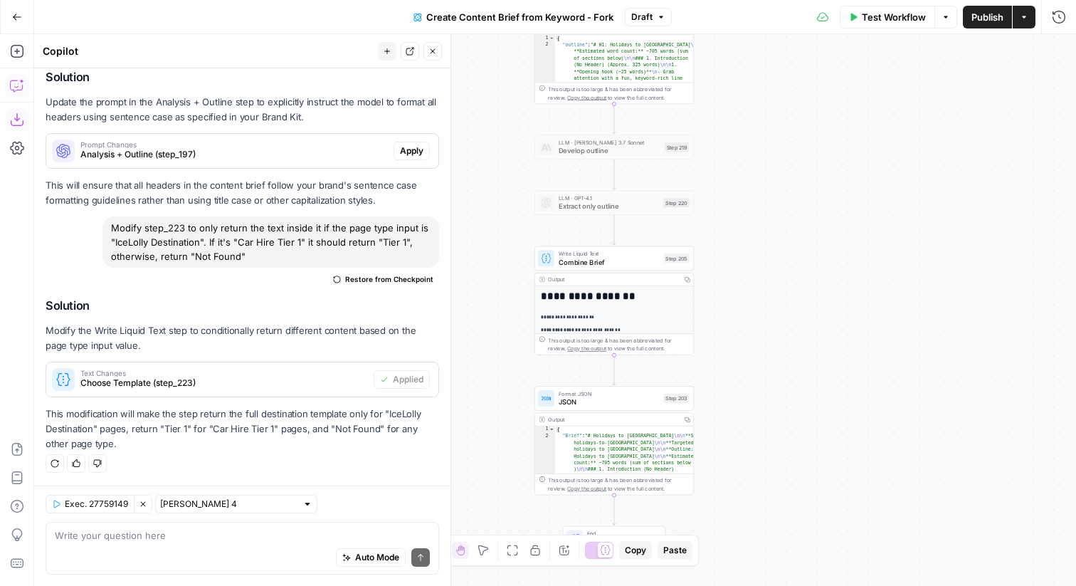
click at [990, 23] on button "Publish" at bounding box center [987, 17] width 49 height 23
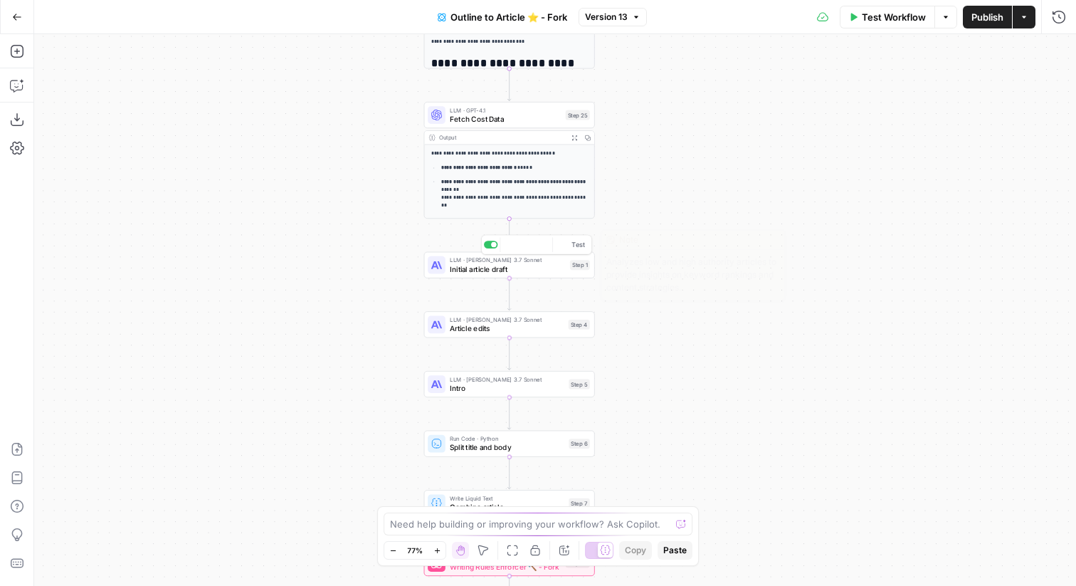
click at [561, 270] on span "Initial article draft" at bounding box center [508, 268] width 116 height 11
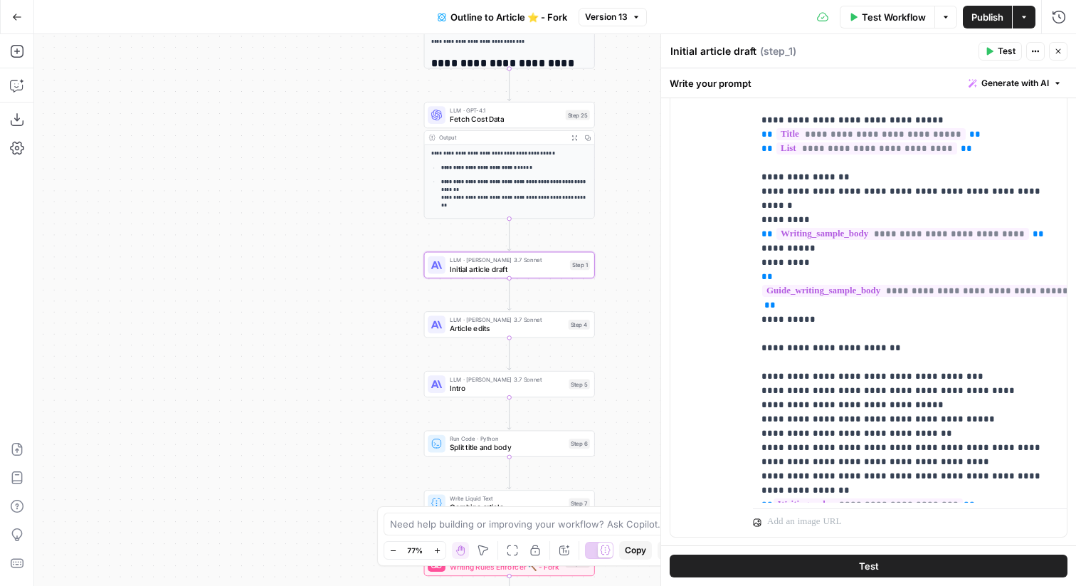
scroll to position [15, 0]
click at [568, 324] on div "Step 4" at bounding box center [578, 324] width 21 height 10
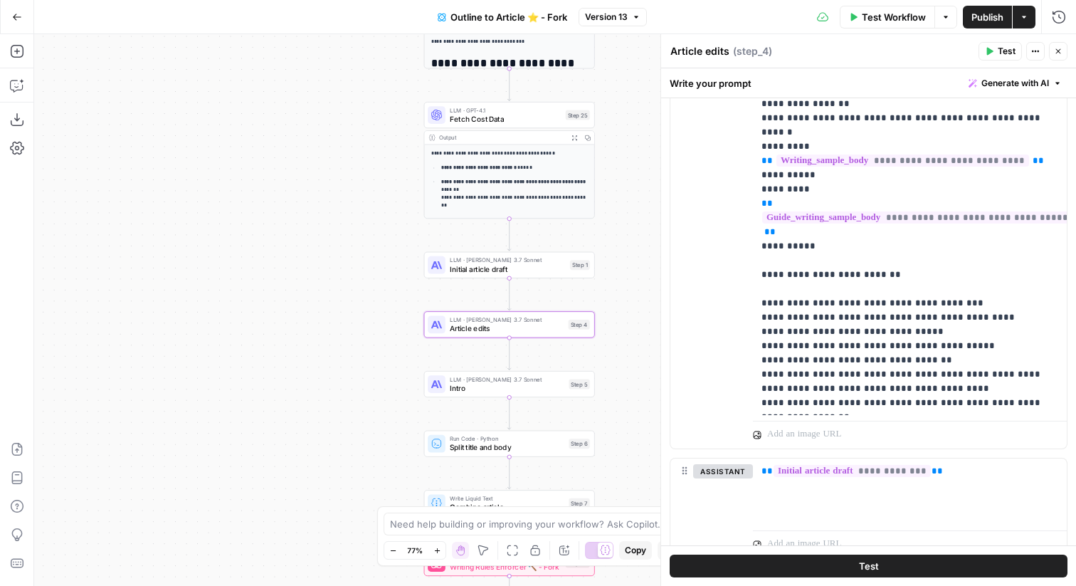
scroll to position [1614, 0]
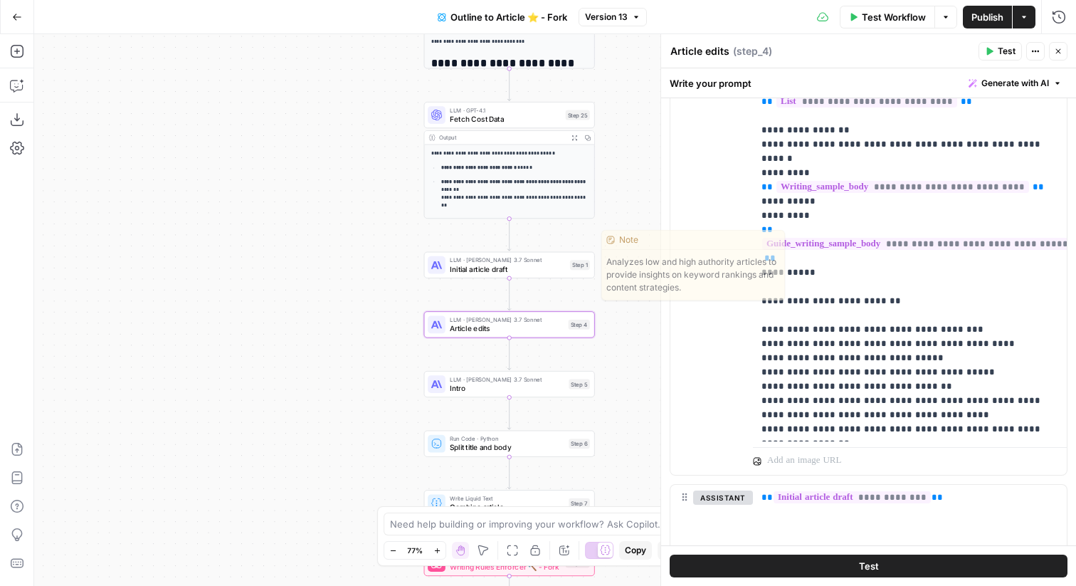
click at [564, 270] on span "Initial article draft" at bounding box center [508, 268] width 116 height 11
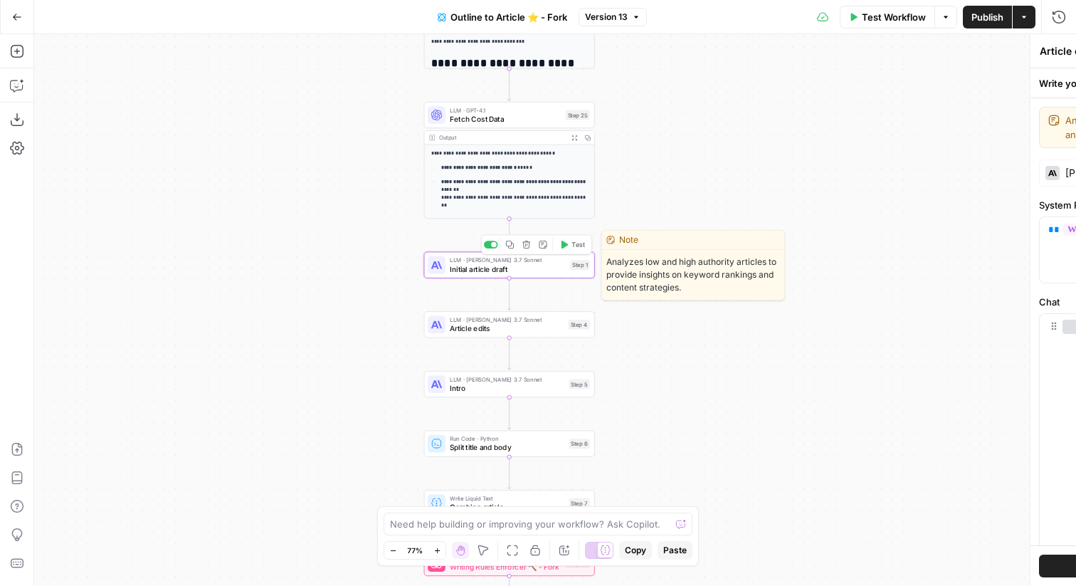
type textarea "Initial article draft"
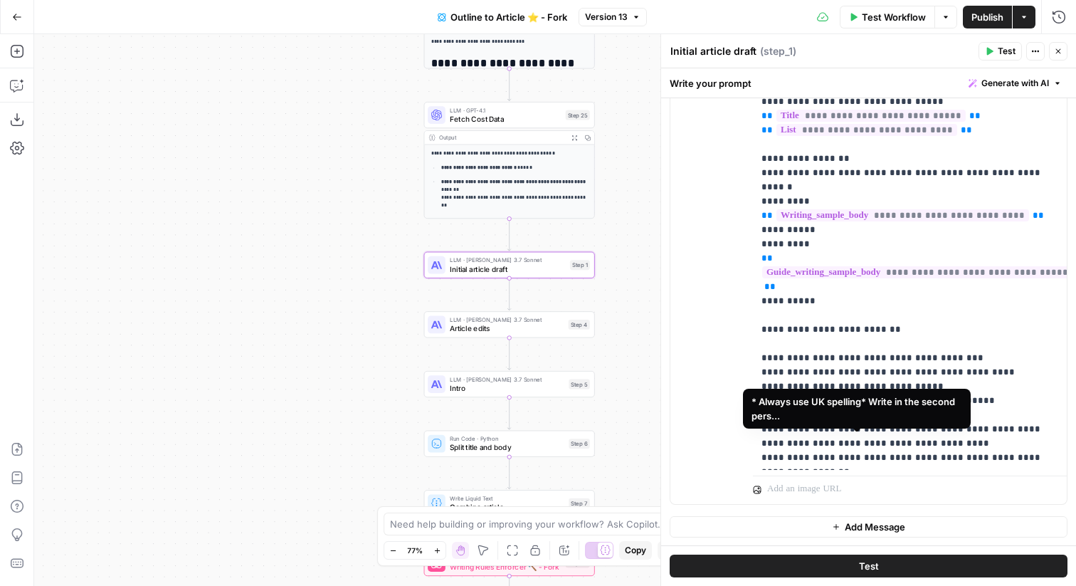
scroll to position [15, 0]
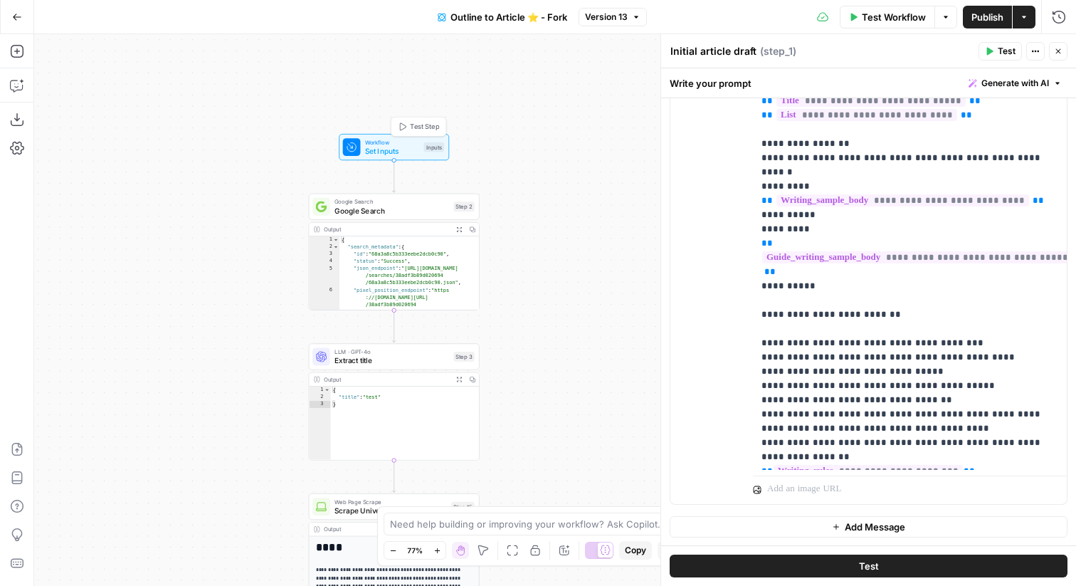
click at [427, 140] on div "Workflow Set Inputs Inputs Test Step" at bounding box center [394, 146] width 102 height 18
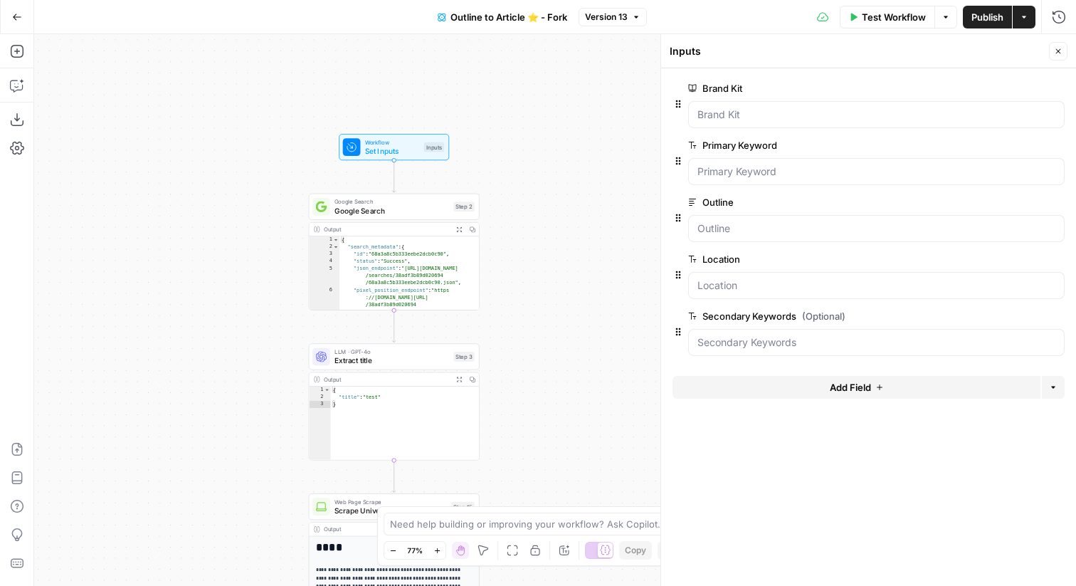
click at [915, 383] on button "Add Field" at bounding box center [856, 387] width 368 height 23
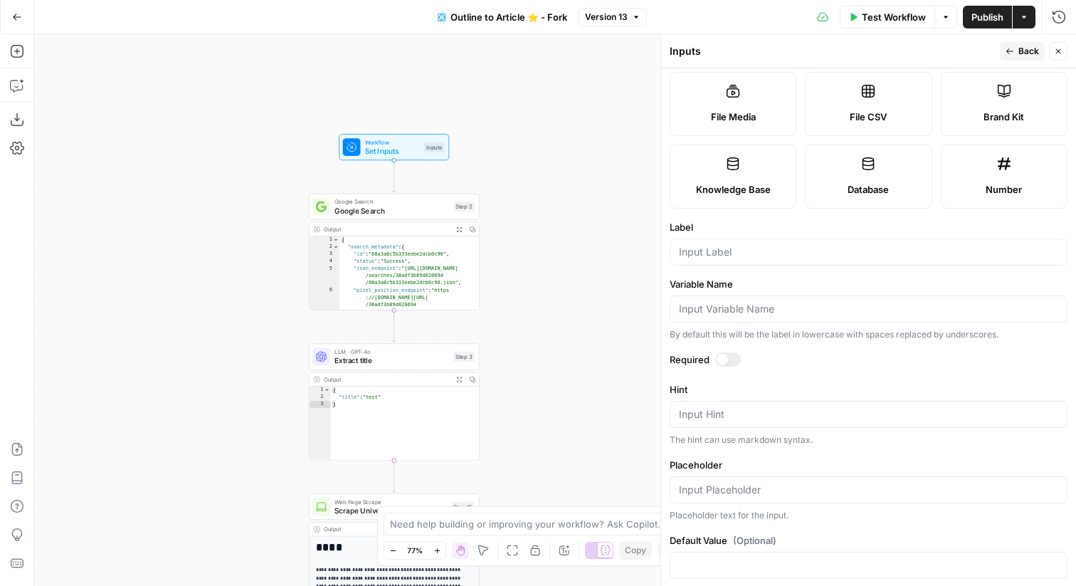
scroll to position [176, 0]
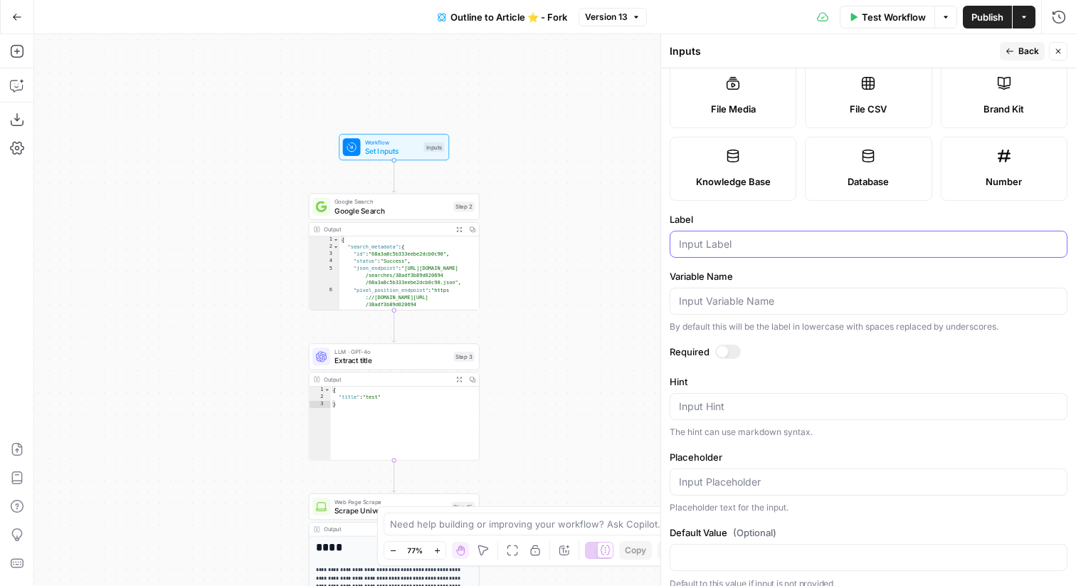
click at [792, 240] on input "Label" at bounding box center [868, 244] width 379 height 14
type input "Page Type"
click at [728, 354] on div at bounding box center [728, 351] width 26 height 14
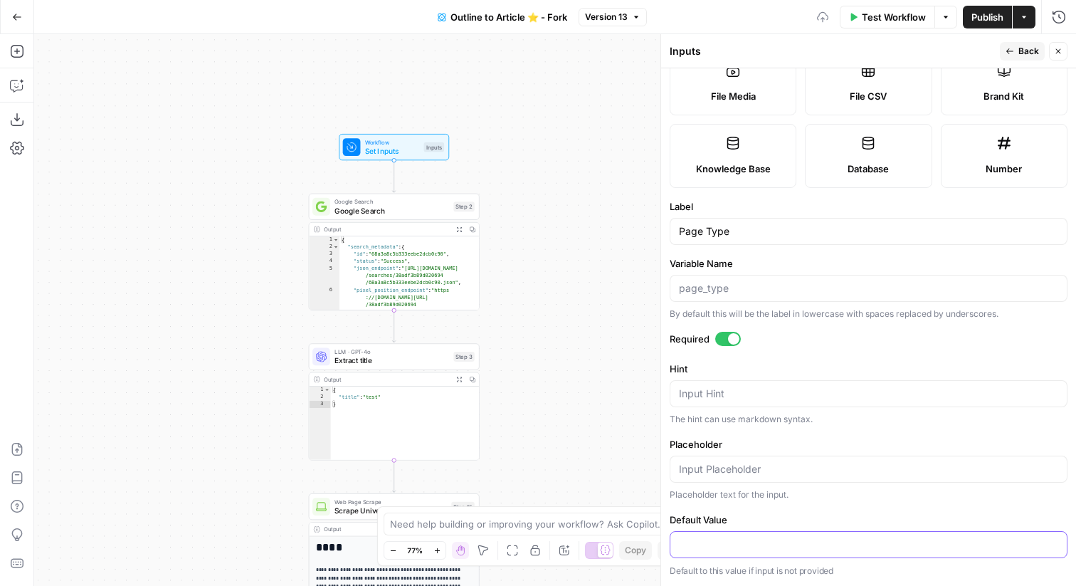
click at [734, 539] on input "Default Value" at bounding box center [868, 544] width 379 height 14
type input "IceLolly Destination"
click at [1011, 54] on icon "button" at bounding box center [1009, 51] width 9 height 9
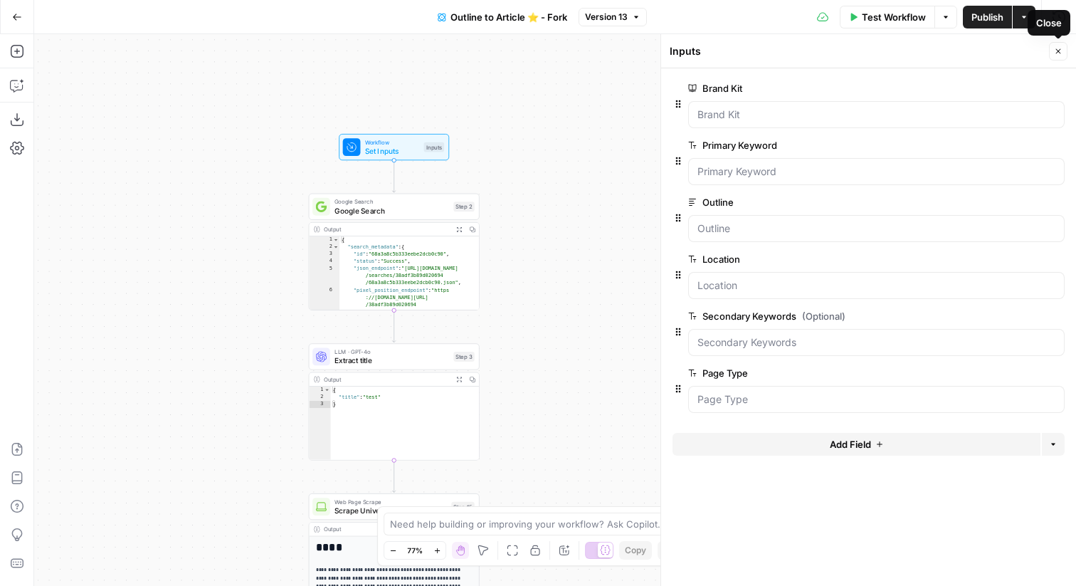
click at [1064, 53] on button "Close" at bounding box center [1058, 51] width 18 height 18
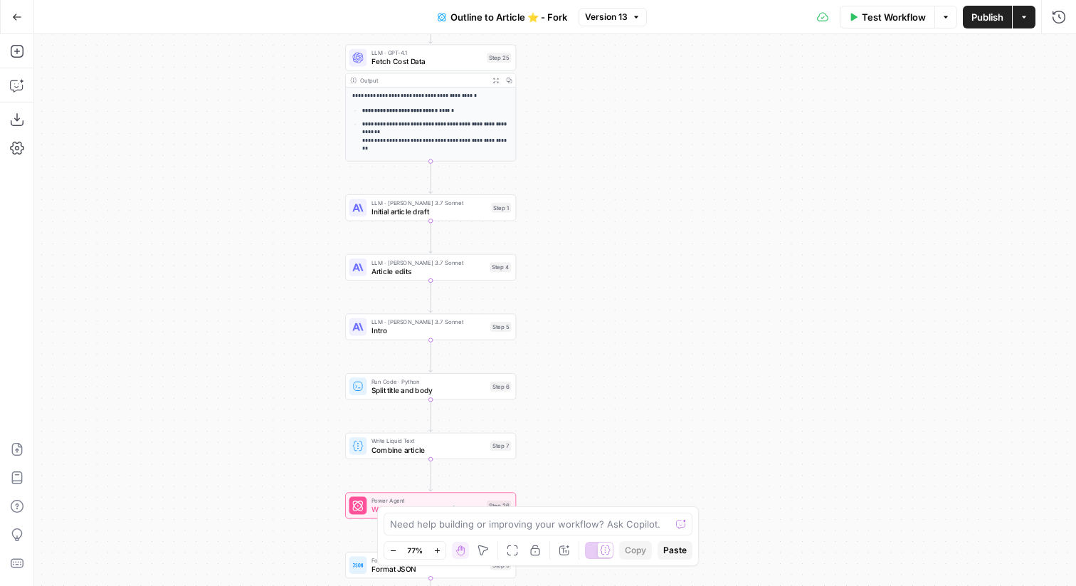
click at [511, 212] on div "Step 1" at bounding box center [501, 208] width 20 height 10
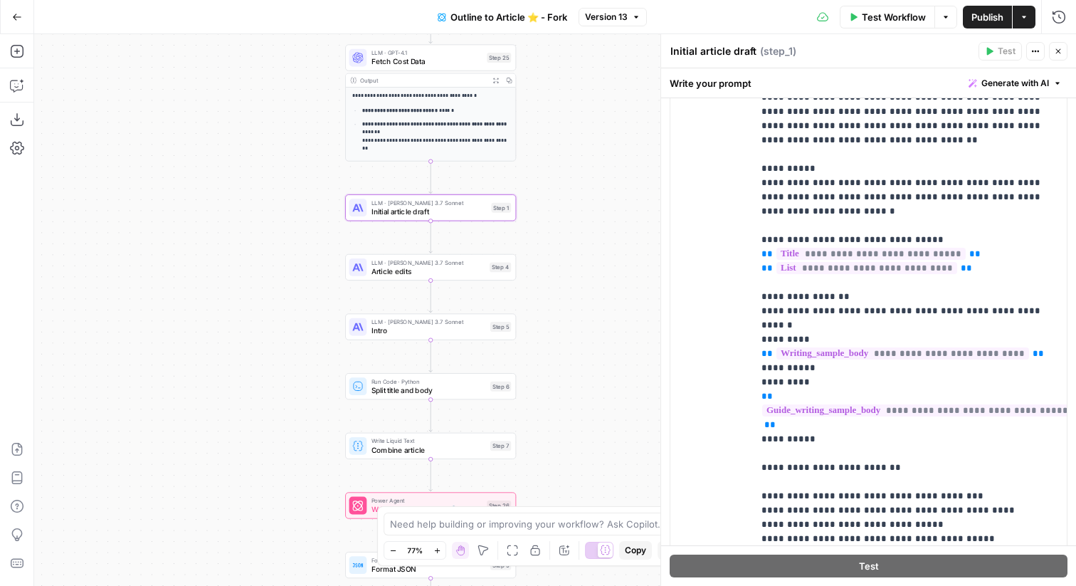
scroll to position [1179, 0]
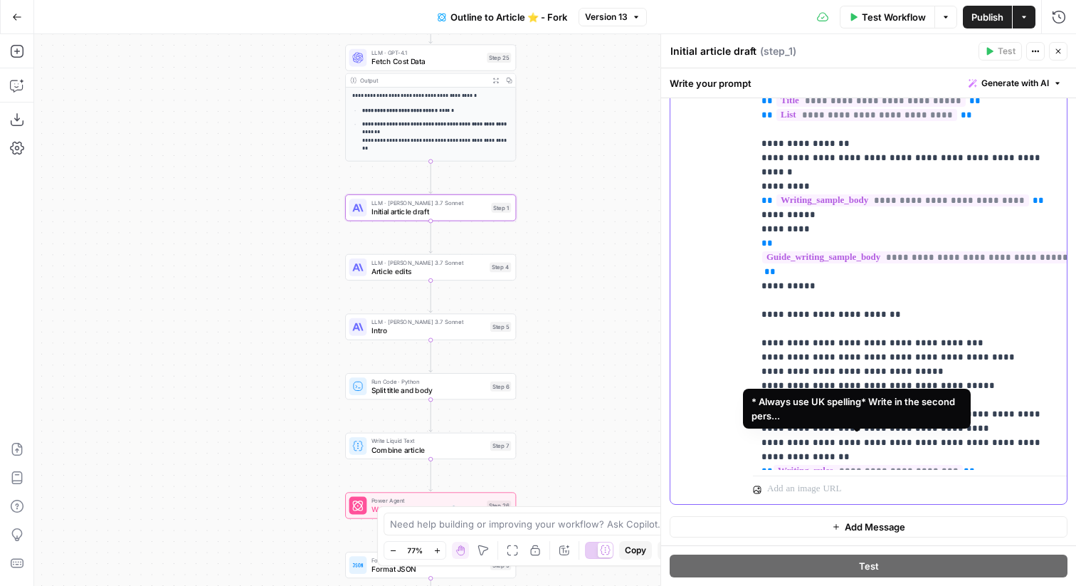
click at [953, 445] on p "**********" at bounding box center [909, 171] width 297 height 583
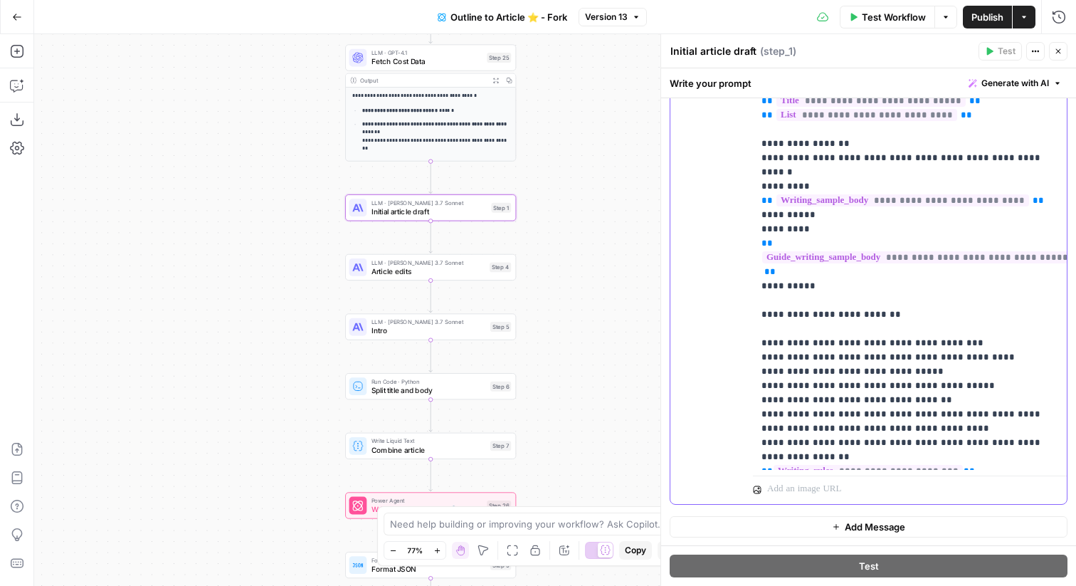
click at [955, 458] on p "**********" at bounding box center [909, 171] width 297 height 583
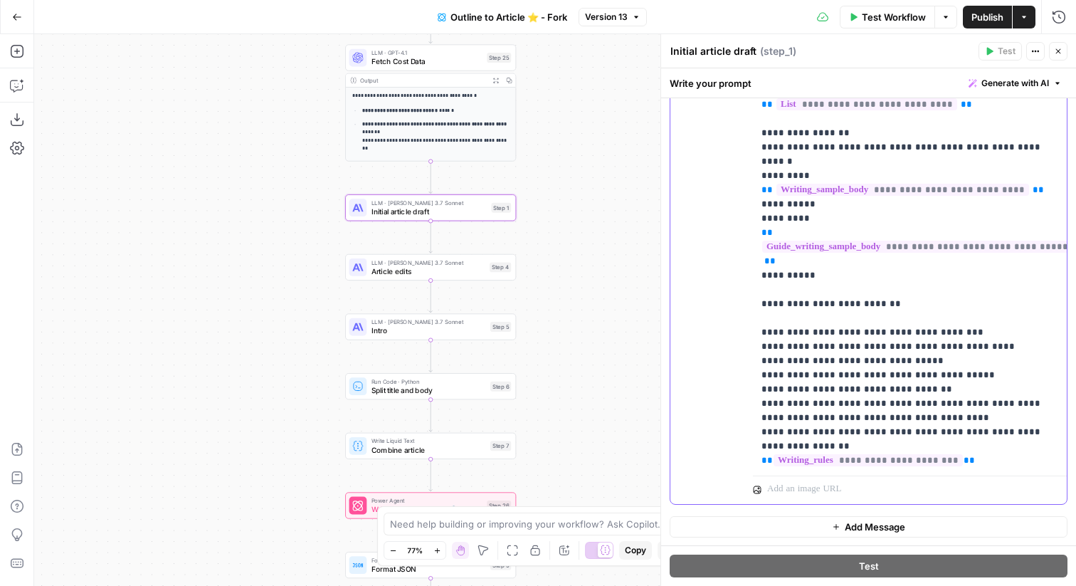
scroll to position [29, 0]
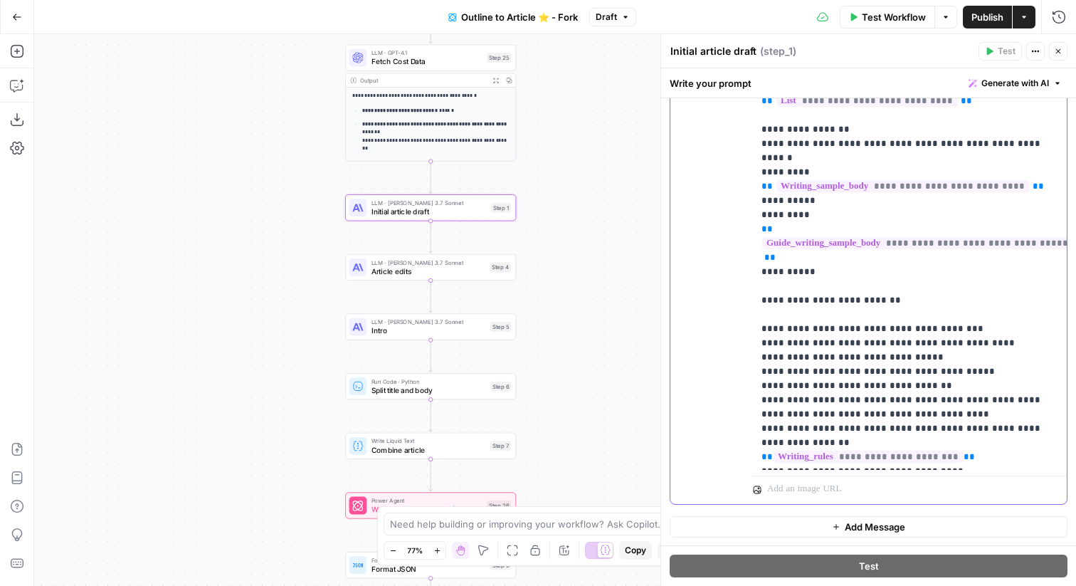
click at [1017, 456] on p "**********" at bounding box center [909, 165] width 297 height 598
click at [1023, 480] on span "**" at bounding box center [1028, 484] width 11 height 9
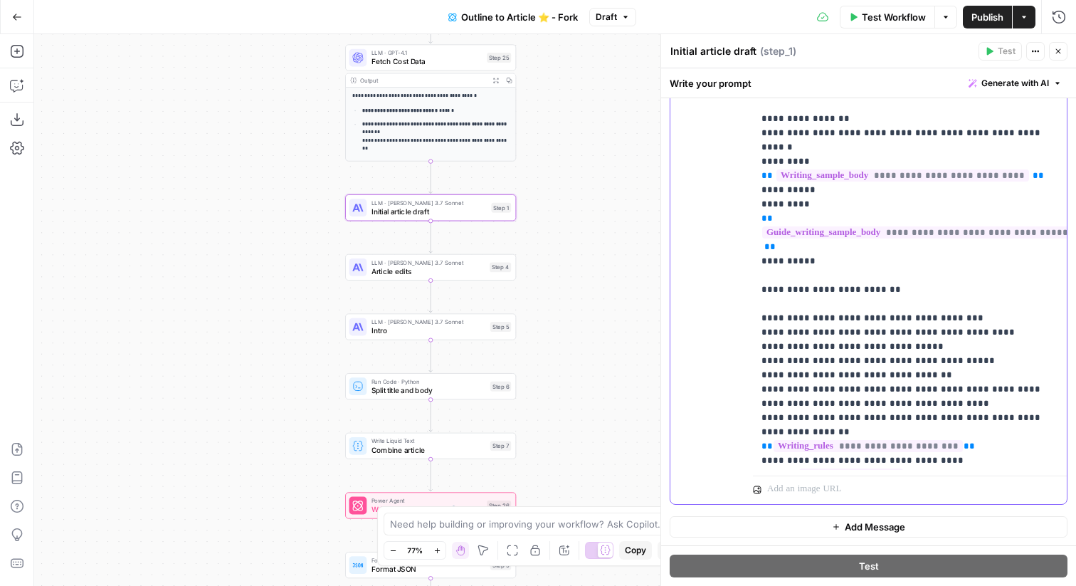
drag, startPoint x: 769, startPoint y: 445, endPoint x: 743, endPoint y: 445, distance: 26.3
click at [743, 445] on div "**********" at bounding box center [868, 196] width 396 height 613
click at [1003, 470] on span "**" at bounding box center [1008, 474] width 11 height 9
click at [923, 484] on span "**" at bounding box center [928, 488] width 11 height 9
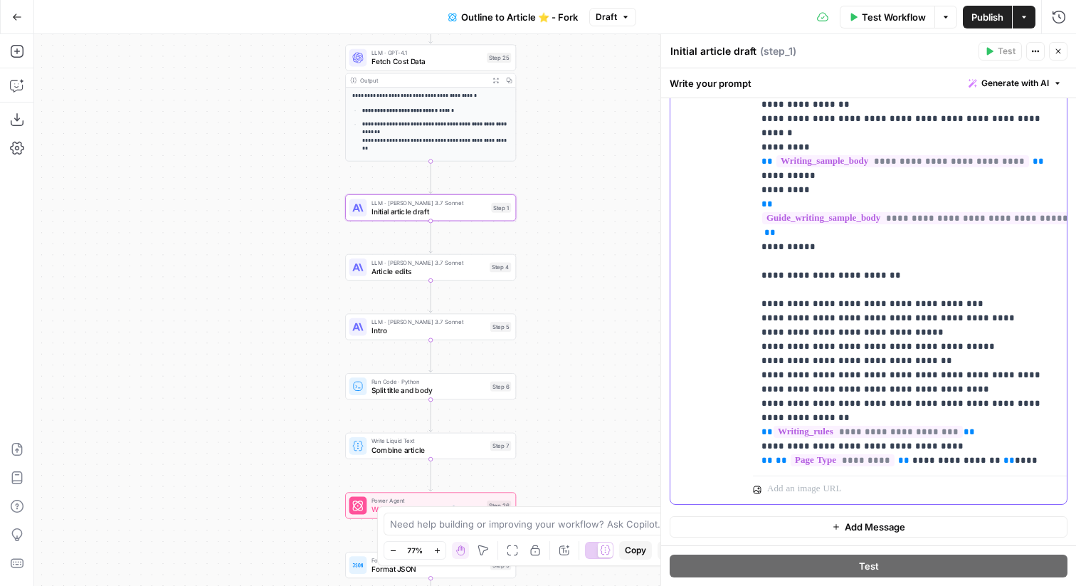
scroll to position [68, 0]
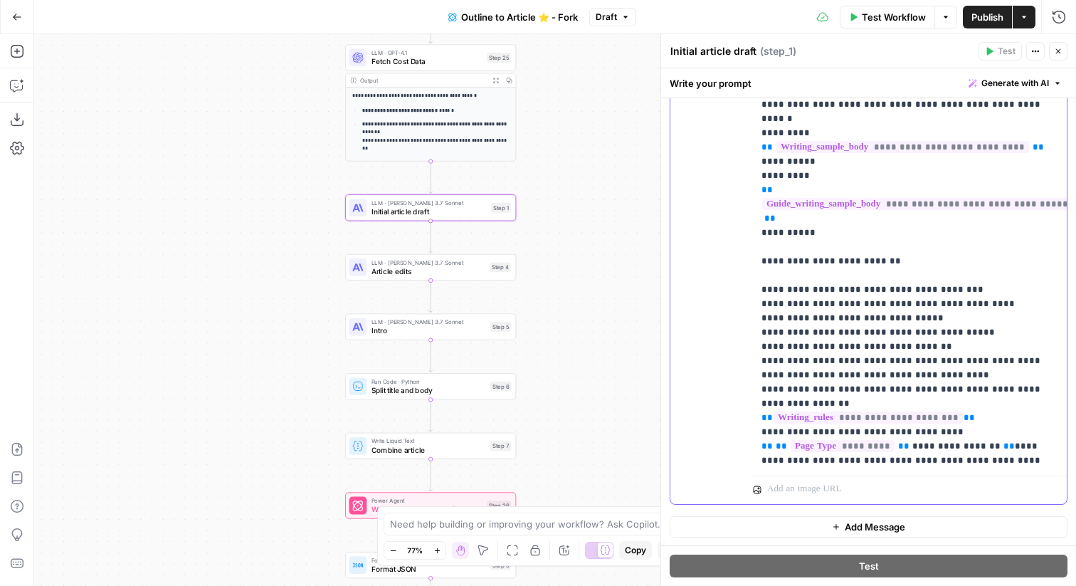
drag, startPoint x: 942, startPoint y: 459, endPoint x: 758, endPoint y: 413, distance: 190.0
click at [758, 413] on div "**********" at bounding box center [910, 180] width 314 height 580
copy p "**********"
click at [495, 271] on div "Step 4" at bounding box center [499, 267] width 21 height 10
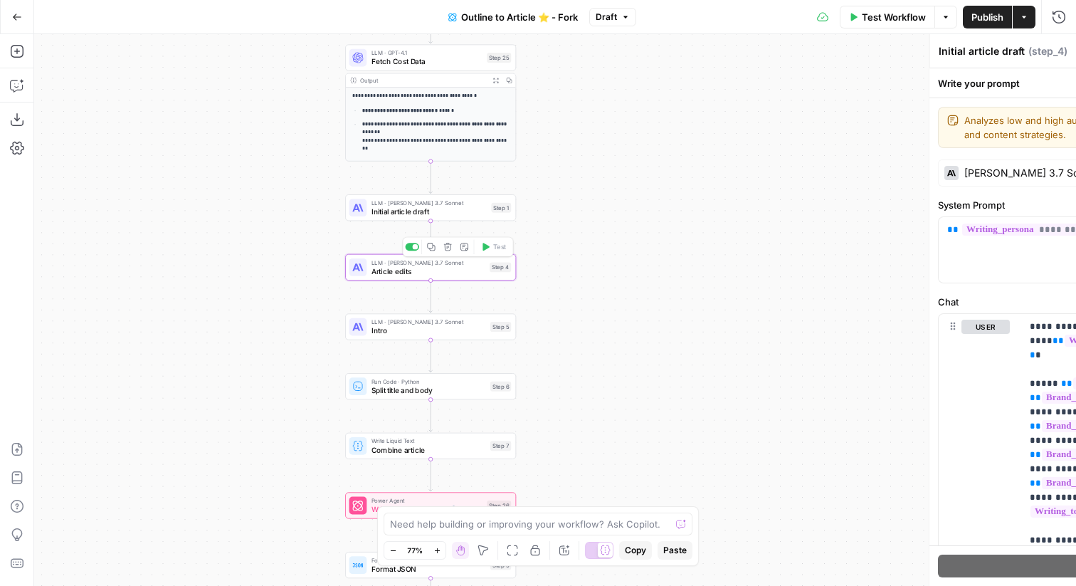
type textarea "Article edits"
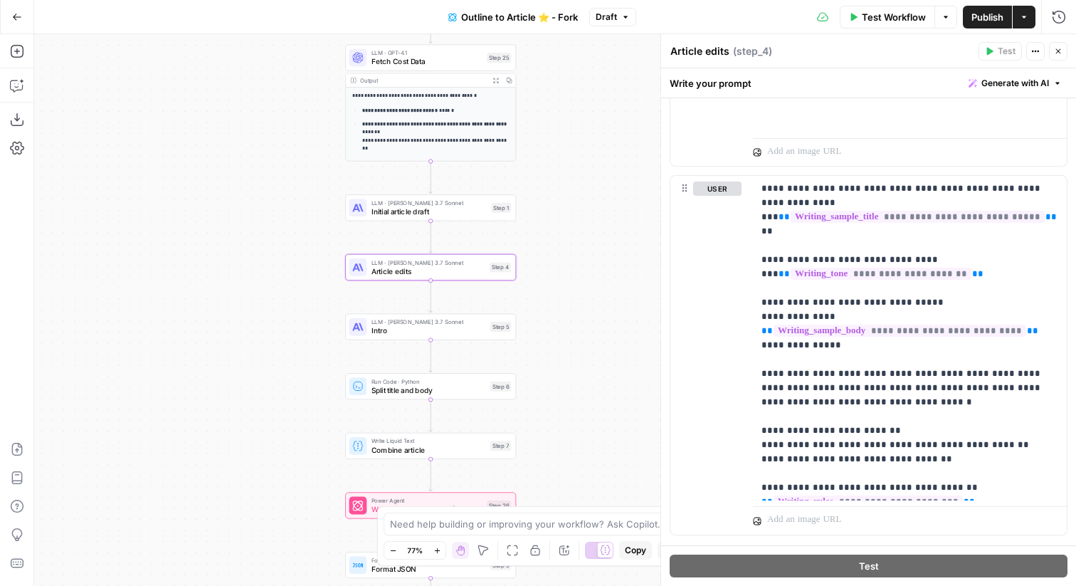
scroll to position [2064, 0]
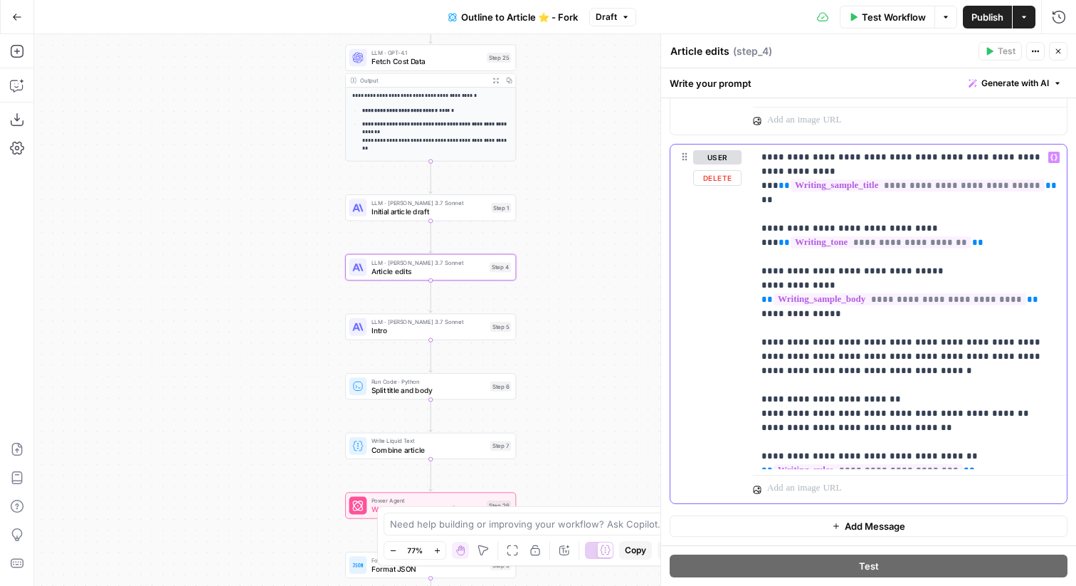
click at [972, 456] on p "**********" at bounding box center [909, 306] width 297 height 313
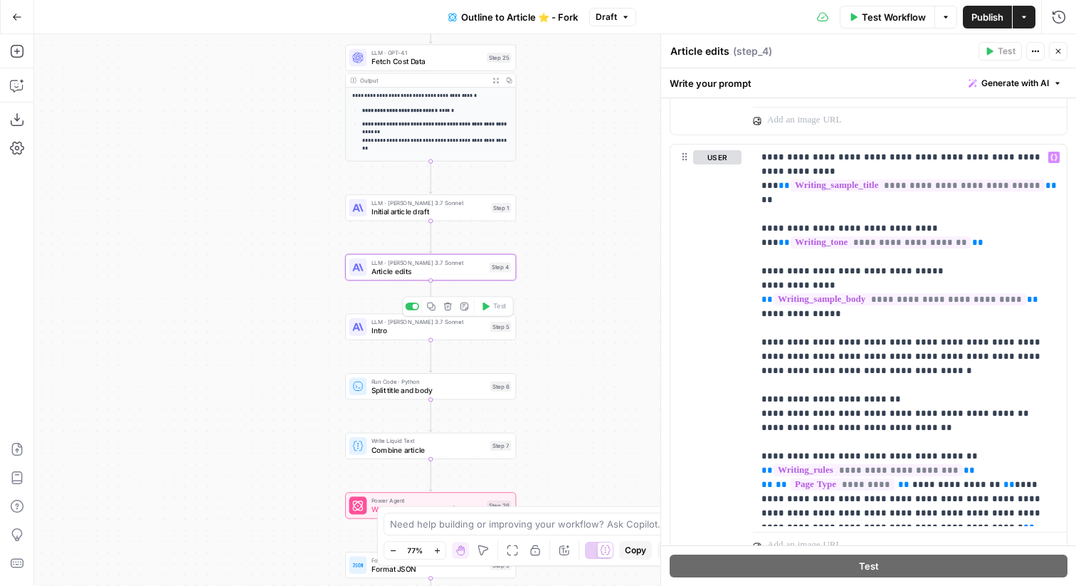
click at [484, 386] on span "Split title and body" at bounding box center [428, 389] width 115 height 11
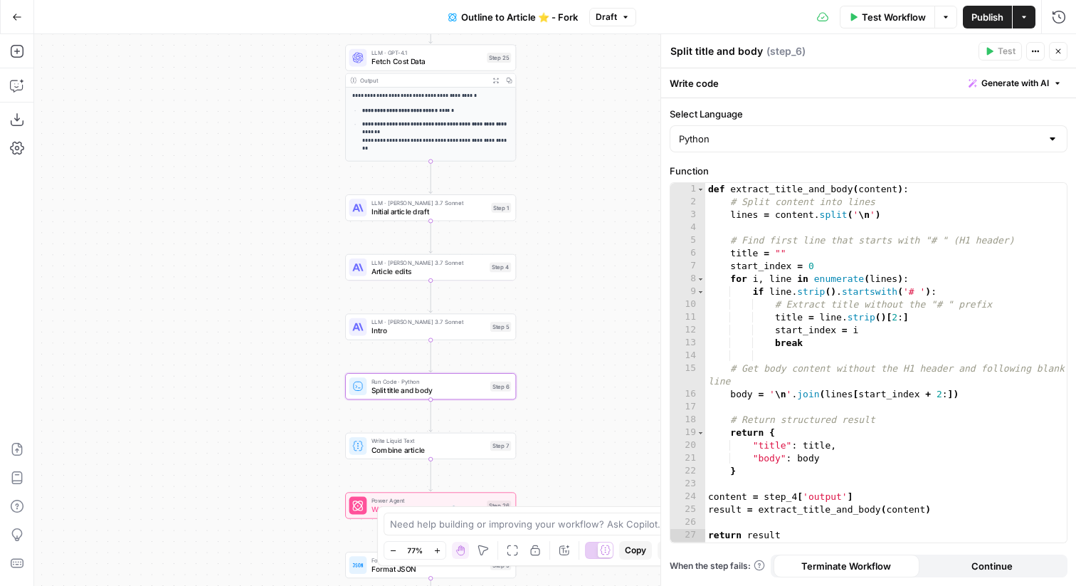
click at [480, 441] on span "Write Liquid Text" at bounding box center [428, 440] width 115 height 9
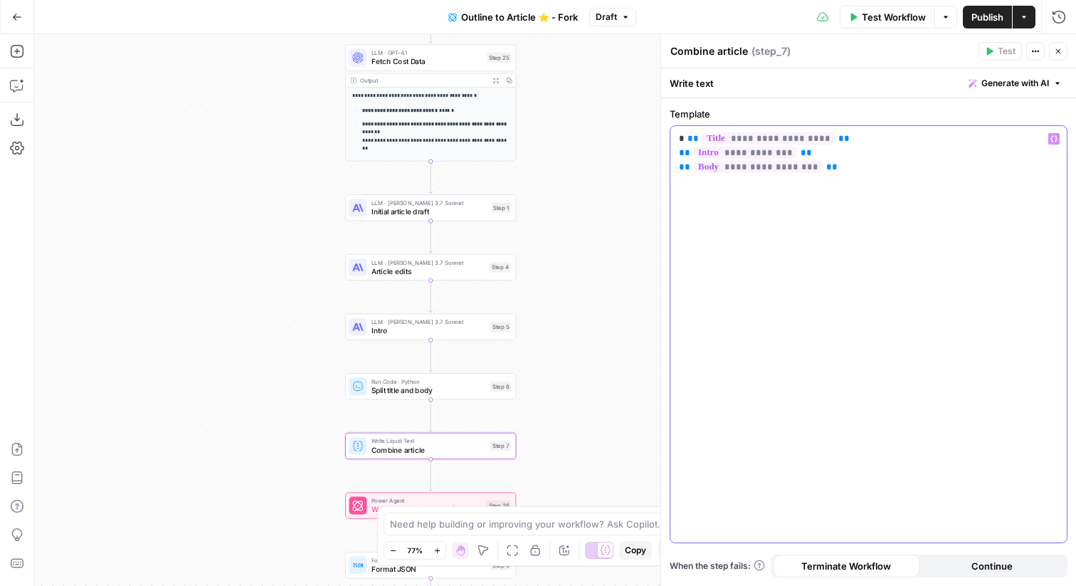
click at [823, 152] on p "**********" at bounding box center [868, 153] width 379 height 43
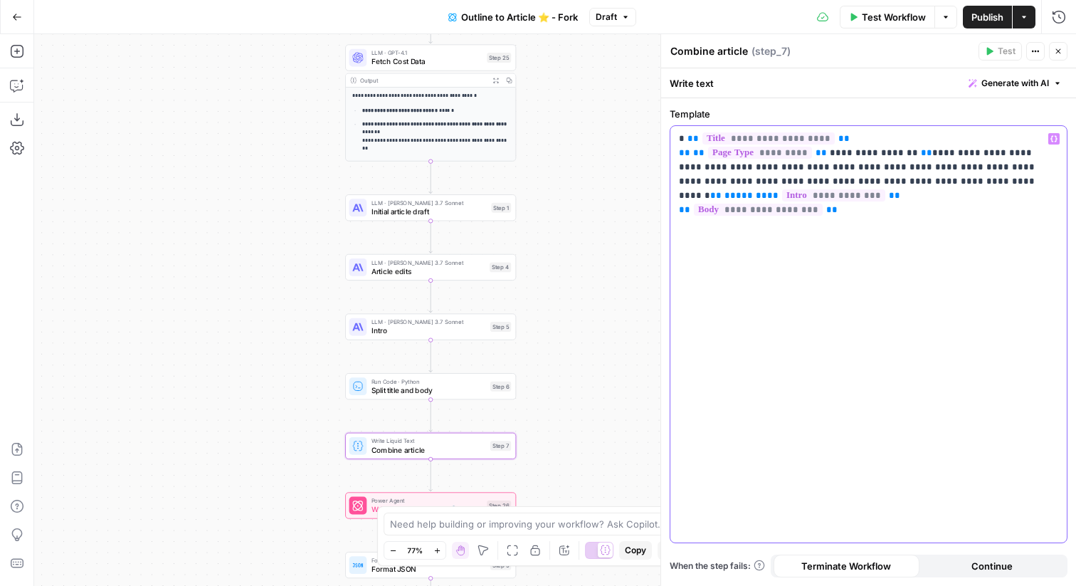
drag, startPoint x: 913, startPoint y: 152, endPoint x: 904, endPoint y: 180, distance: 29.5
click at [904, 180] on p "**********" at bounding box center [868, 174] width 379 height 85
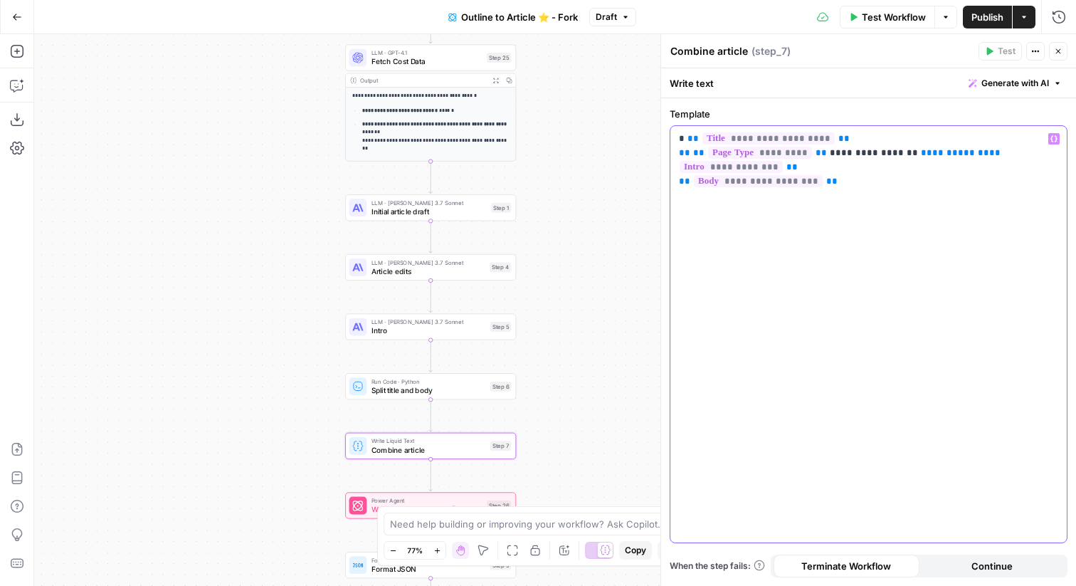
drag, startPoint x: 937, startPoint y: 164, endPoint x: 968, endPoint y: 159, distance: 31.8
click at [968, 159] on p "**********" at bounding box center [868, 160] width 379 height 57
click at [932, 157] on span "**" at bounding box center [937, 152] width 11 height 9
paste div
drag, startPoint x: 894, startPoint y: 152, endPoint x: 835, endPoint y: 151, distance: 59.8
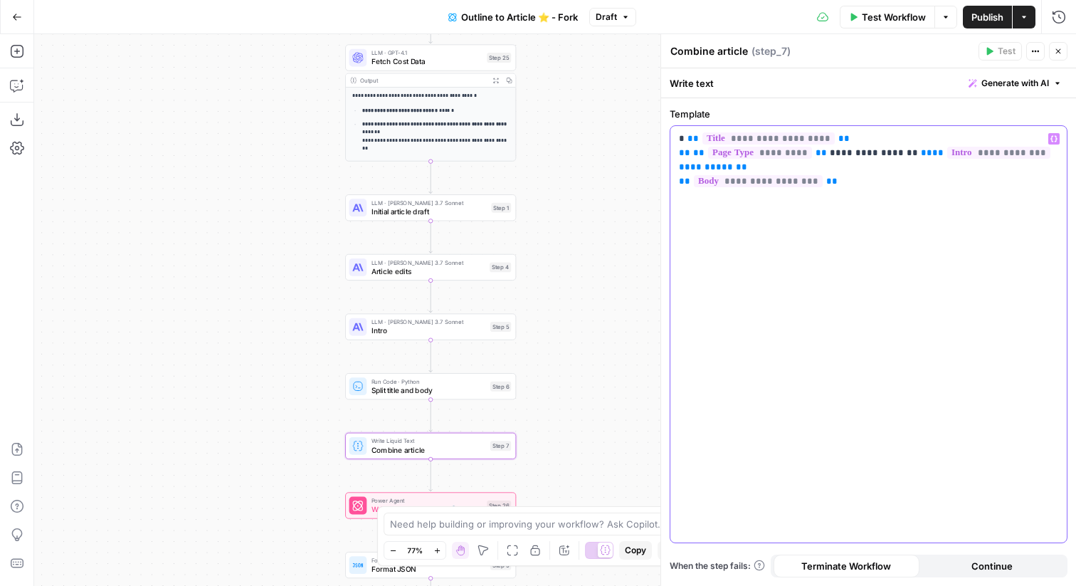
click at [835, 151] on span "**********" at bounding box center [874, 152] width 88 height 9
drag, startPoint x: 753, startPoint y: 165, endPoint x: 672, endPoint y: 156, distance: 82.3
click at [672, 156] on div "**********" at bounding box center [868, 334] width 396 height 416
copy p "**********"
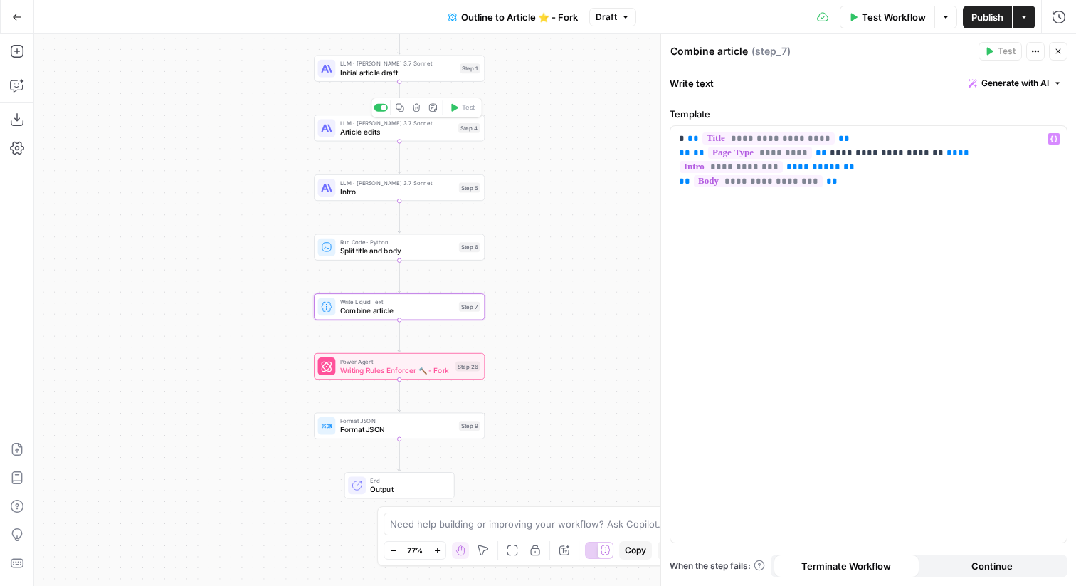
click at [469, 75] on div "LLM · Claude 3.7 Sonnet Initial article draft Step 1 Copy step Delete step Edit…" at bounding box center [399, 68] width 162 height 18
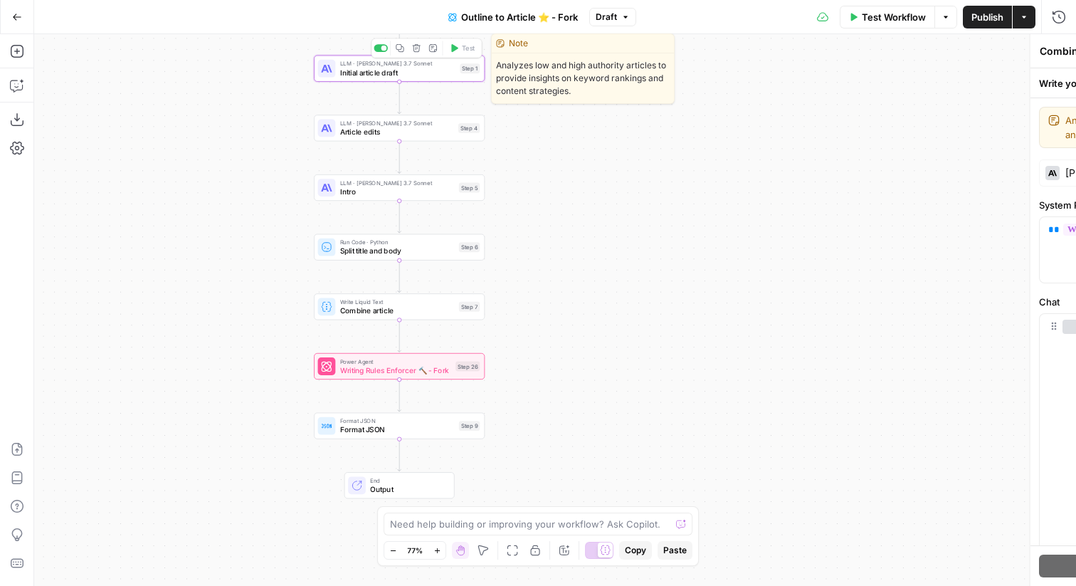
type textarea "Initial article draft"
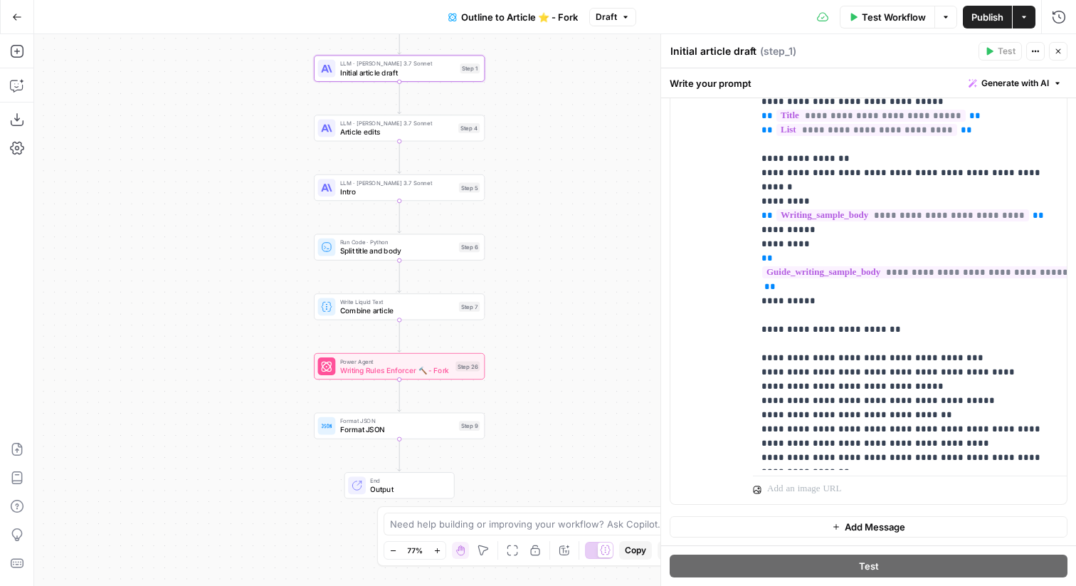
scroll to position [72, 0]
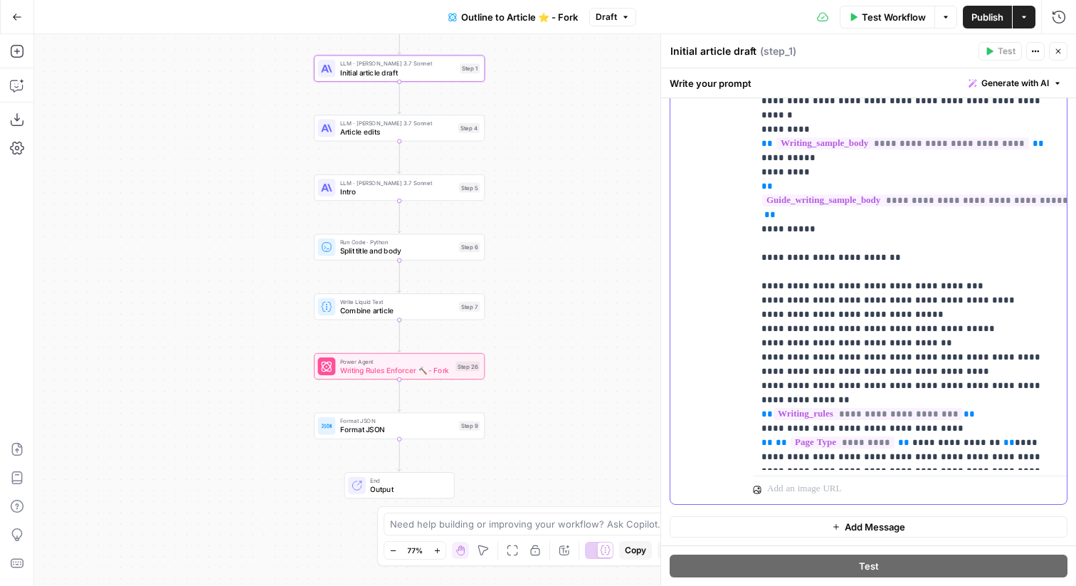
drag, startPoint x: 959, startPoint y: 460, endPoint x: 752, endPoint y: 412, distance: 212.6
click at [753, 412] on div "**********" at bounding box center [910, 180] width 314 height 580
copy p "**********"
click at [461, 128] on div "Step 4" at bounding box center [468, 128] width 21 height 10
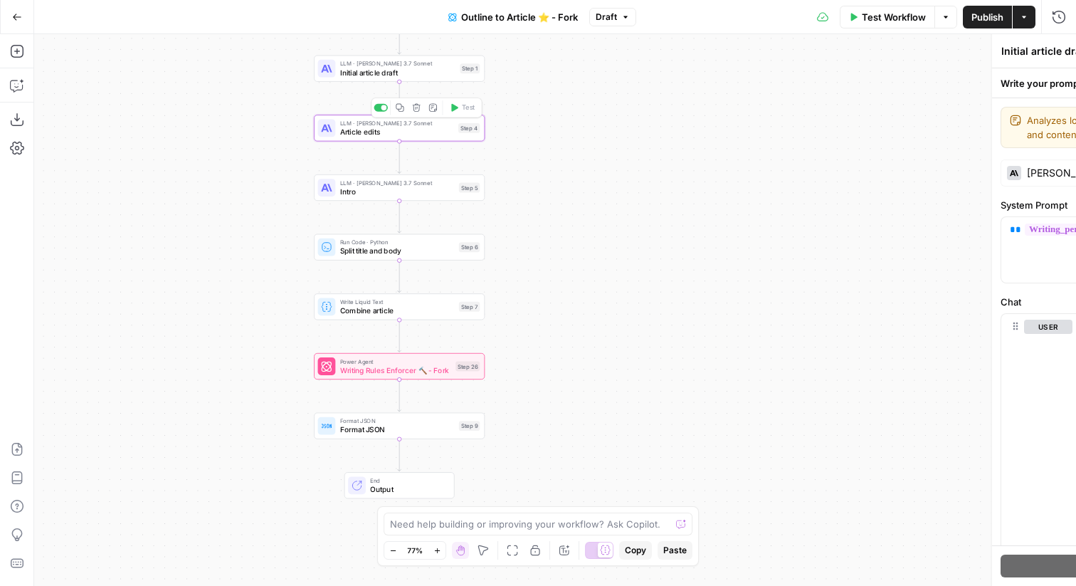
type textarea "Article edits"
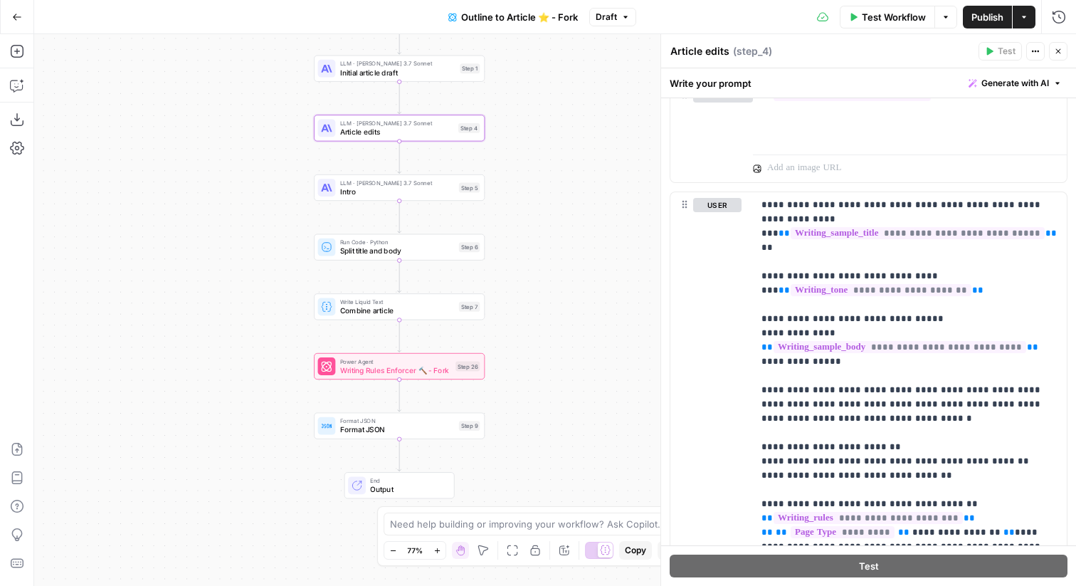
scroll to position [2121, 0]
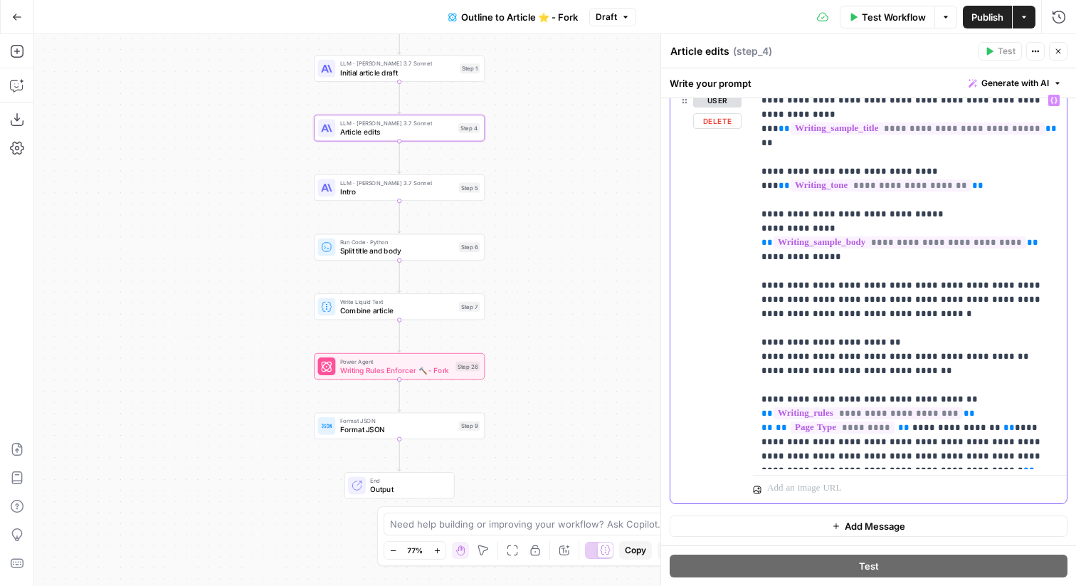
click at [950, 456] on p "**********" at bounding box center [909, 278] width 297 height 370
click at [455, 71] on span "Initial article draft" at bounding box center [398, 72] width 116 height 11
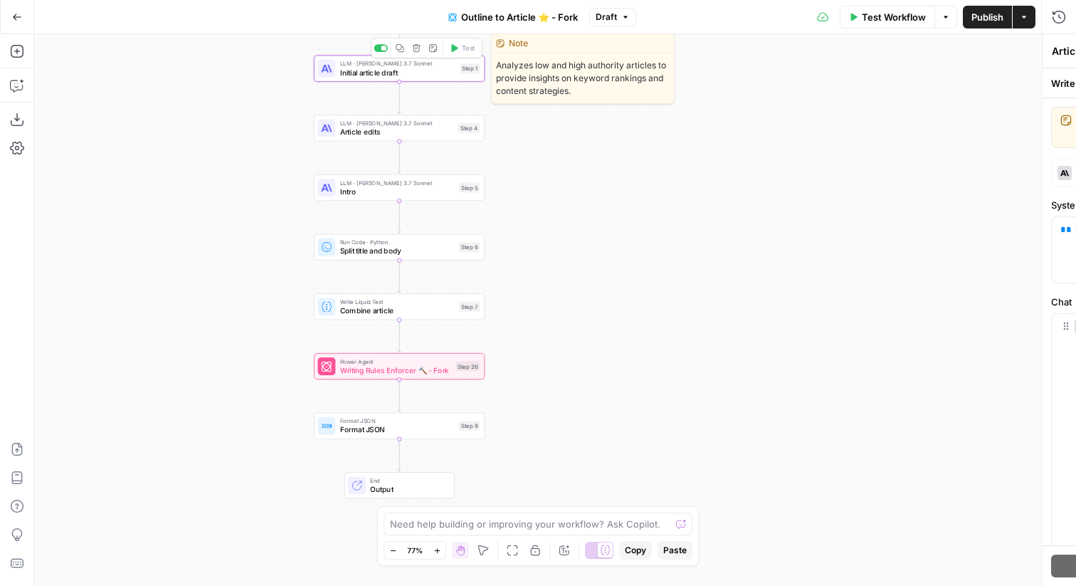
type textarea "Initial article draft"
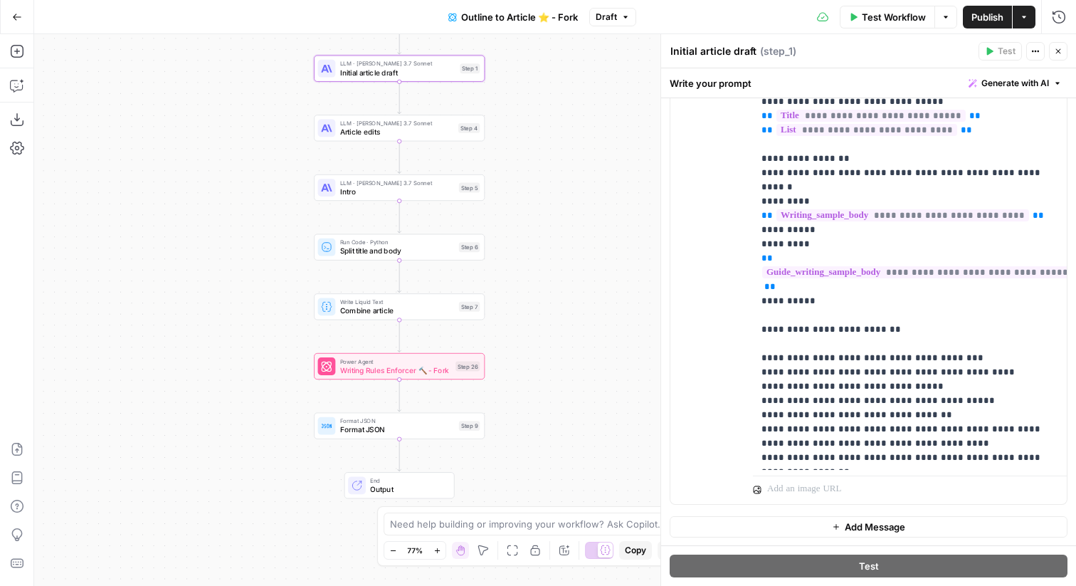
scroll to position [72, 0]
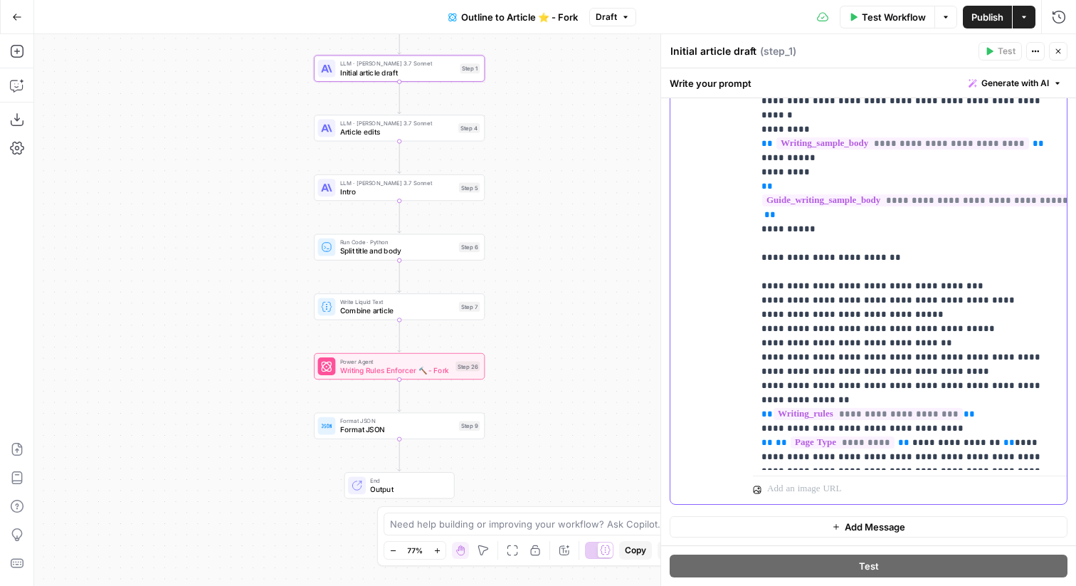
click at [952, 400] on p "**********" at bounding box center [909, 144] width 297 height 640
click at [1023, 480] on span "**" at bounding box center [1028, 484] width 11 height 9
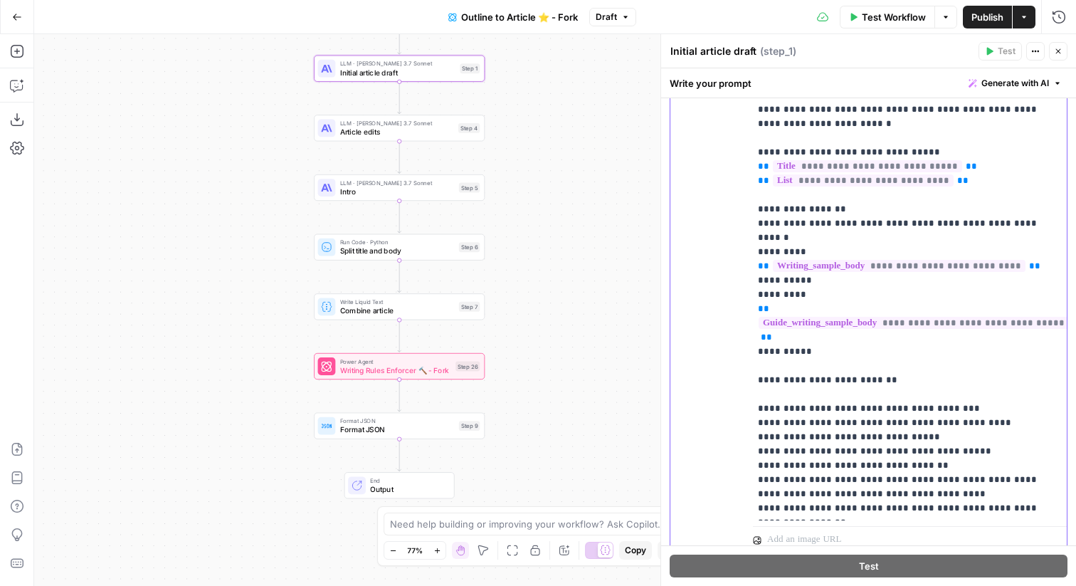
scroll to position [1127, 0]
click at [844, 324] on p "**********" at bounding box center [906, 274] width 297 height 655
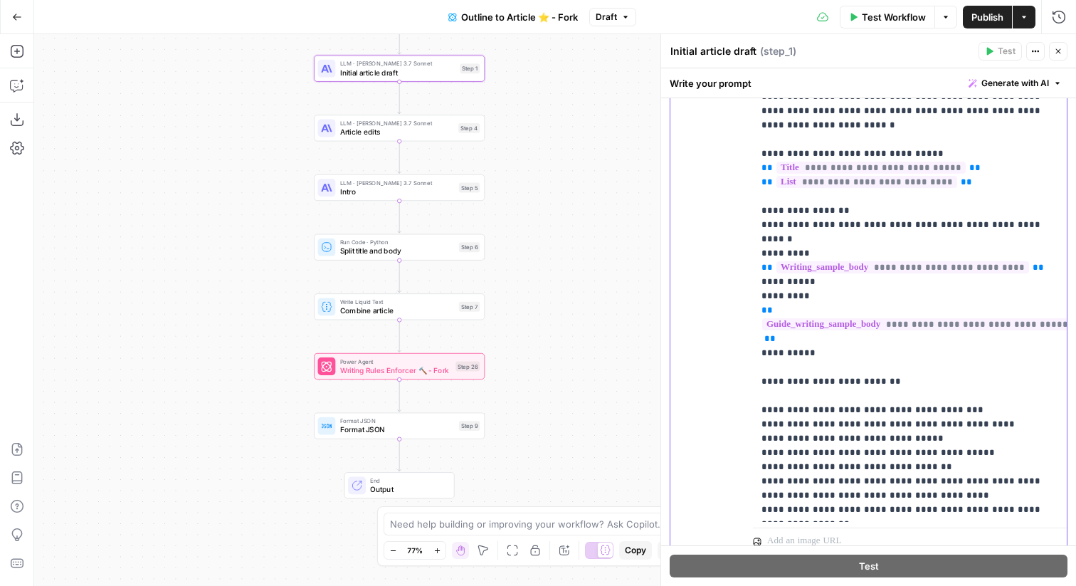
drag, startPoint x: 824, startPoint y: 322, endPoint x: 749, endPoint y: 272, distance: 89.4
click at [749, 272] on div "**********" at bounding box center [868, 248] width 396 height 613
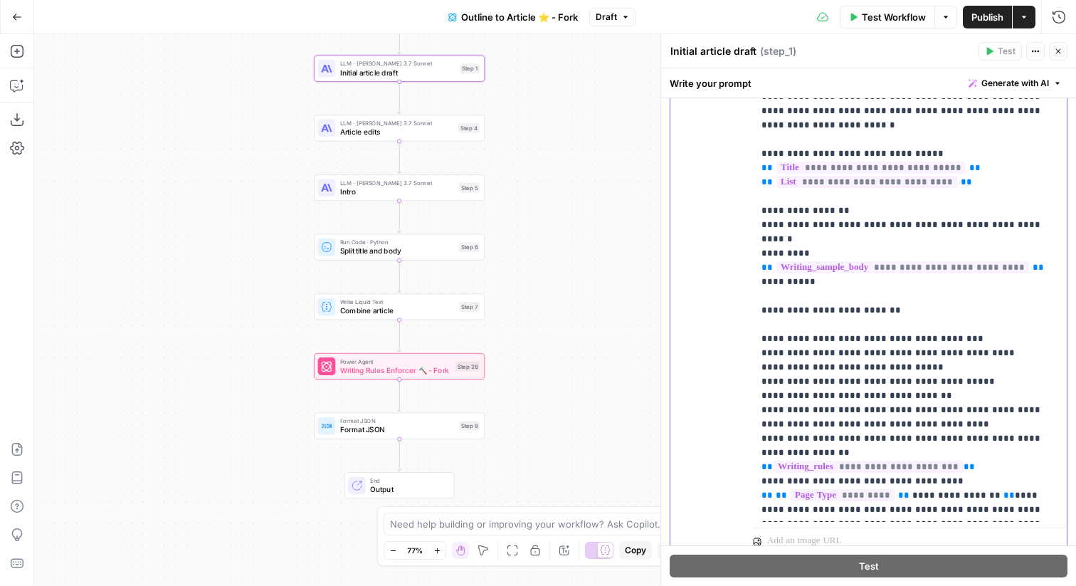
scroll to position [15, 0]
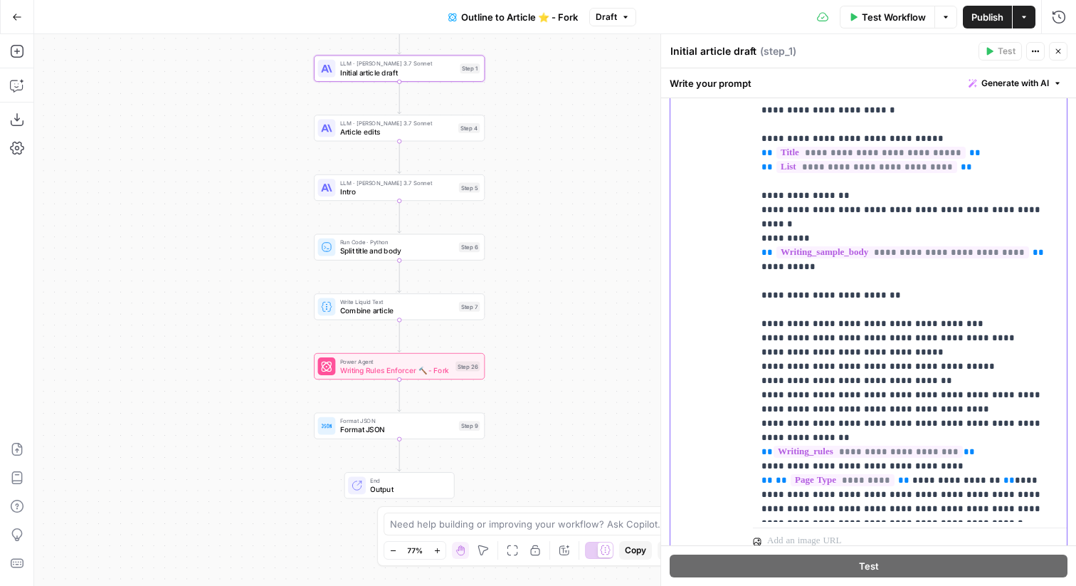
drag, startPoint x: 1033, startPoint y: 512, endPoint x: 755, endPoint y: 447, distance: 285.4
click at [755, 447] on div "**********" at bounding box center [910, 232] width 314 height 580
copy p "**********"
click at [888, 208] on p "**********" at bounding box center [909, 223] width 297 height 583
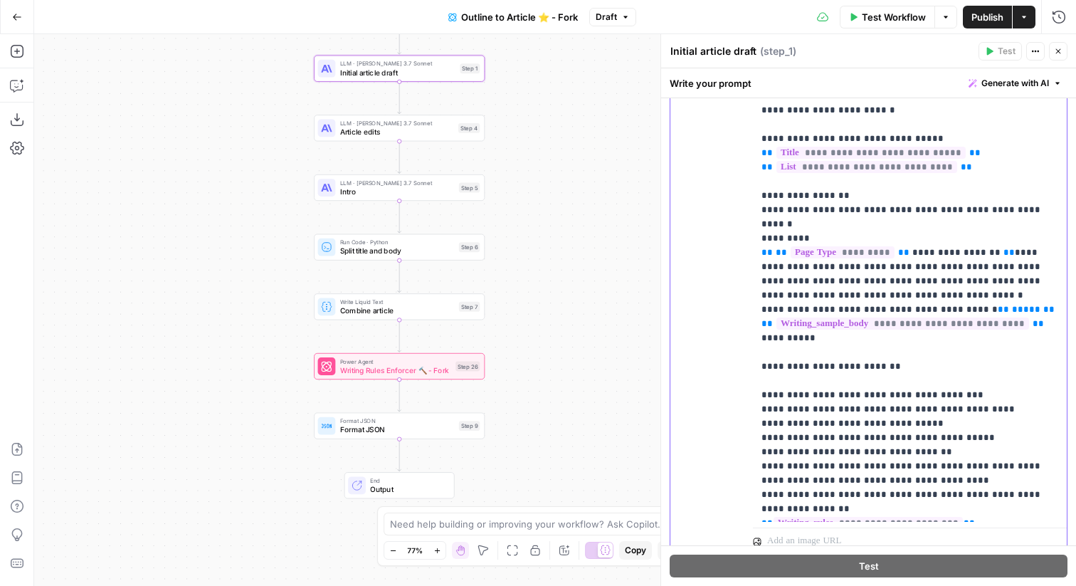
drag, startPoint x: 916, startPoint y: 224, endPoint x: 978, endPoint y: 220, distance: 62.0
click at [978, 248] on span "**********" at bounding box center [956, 252] width 88 height 9
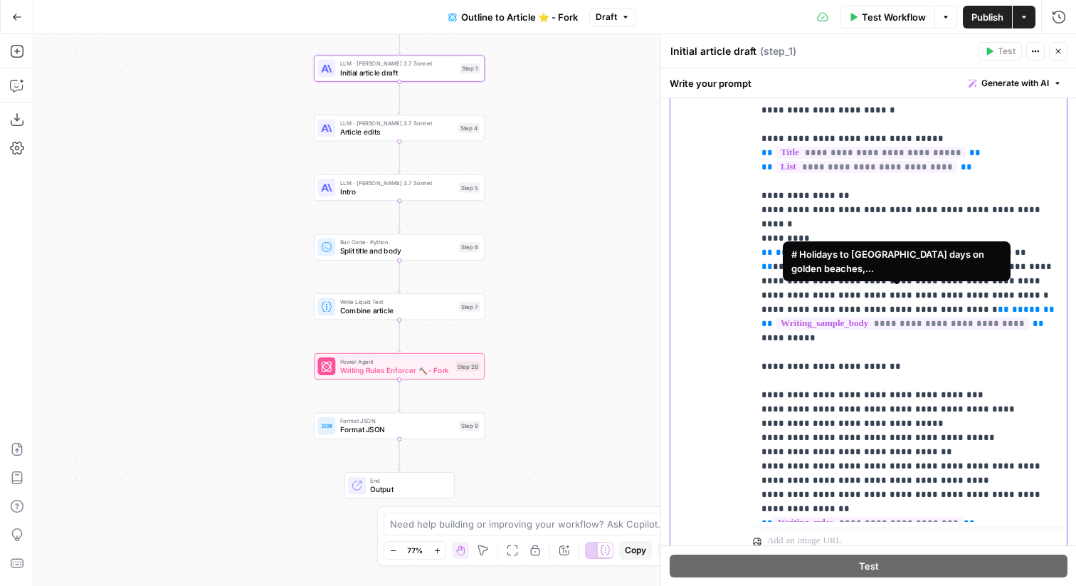
drag, startPoint x: 1047, startPoint y: 295, endPoint x: 730, endPoint y: 292, distance: 317.3
click at [730, 292] on div "**********" at bounding box center [868, 248] width 396 height 613
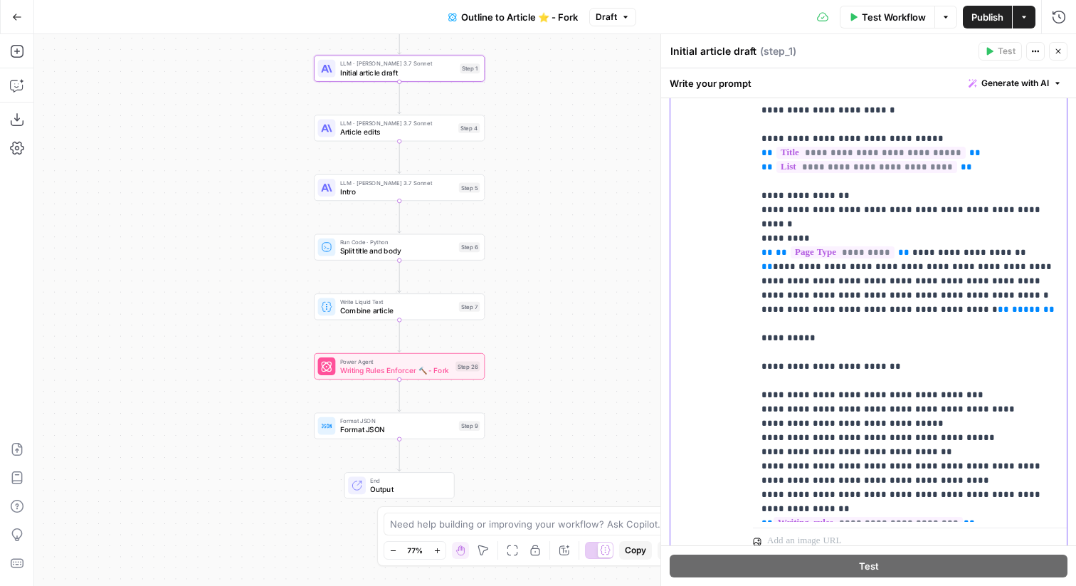
click at [956, 280] on p "**********" at bounding box center [909, 259] width 297 height 655
drag, startPoint x: 960, startPoint y: 280, endPoint x: 1020, endPoint y: 222, distance: 83.0
click at [1020, 222] on p "**********" at bounding box center [909, 259] width 297 height 655
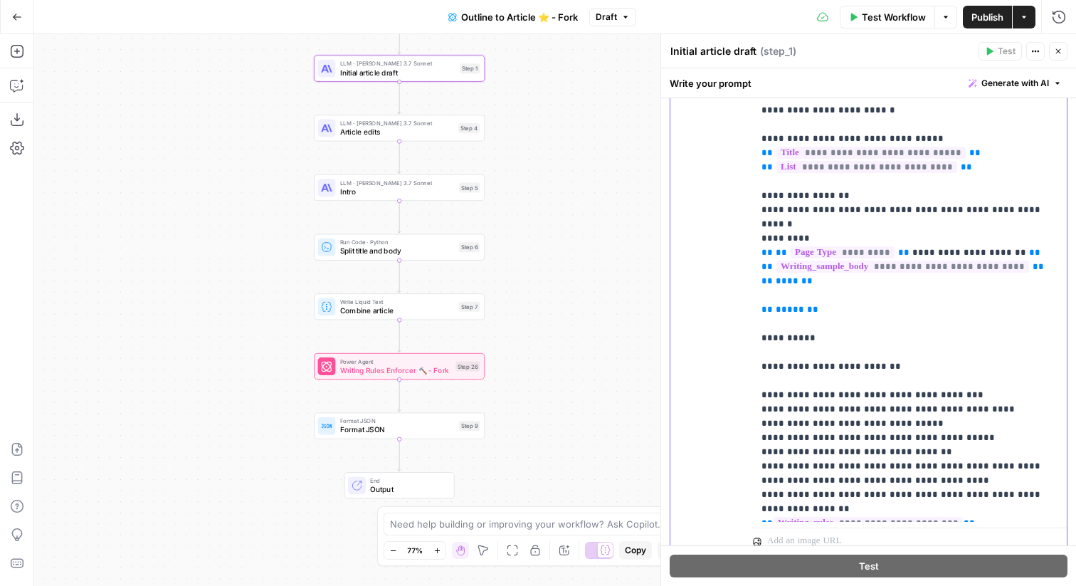
click at [807, 273] on p "**********" at bounding box center [909, 259] width 297 height 655
click at [803, 268] on p "**********" at bounding box center [909, 259] width 297 height 655
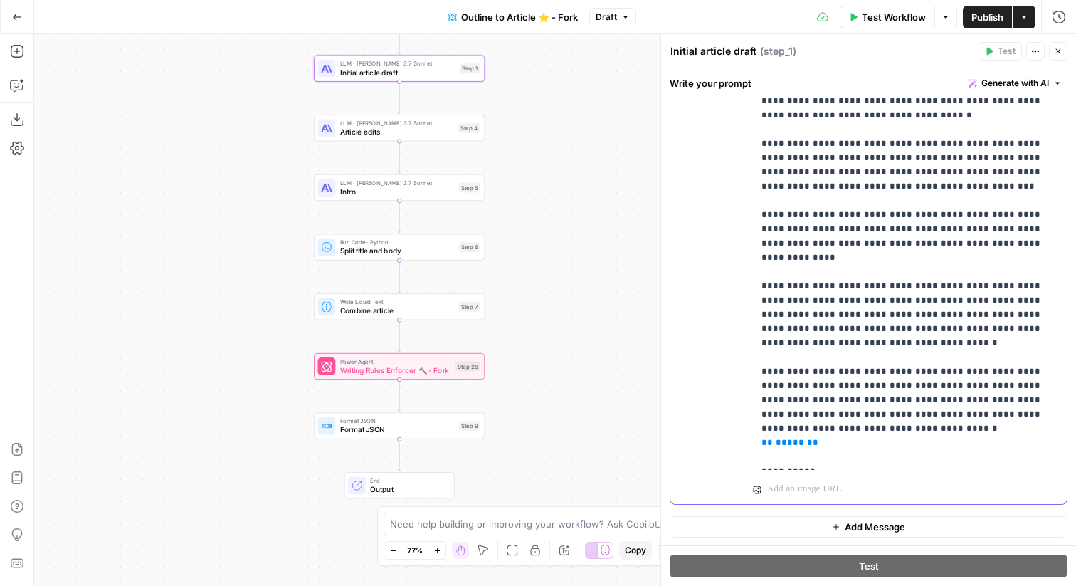
scroll to position [1395, 0]
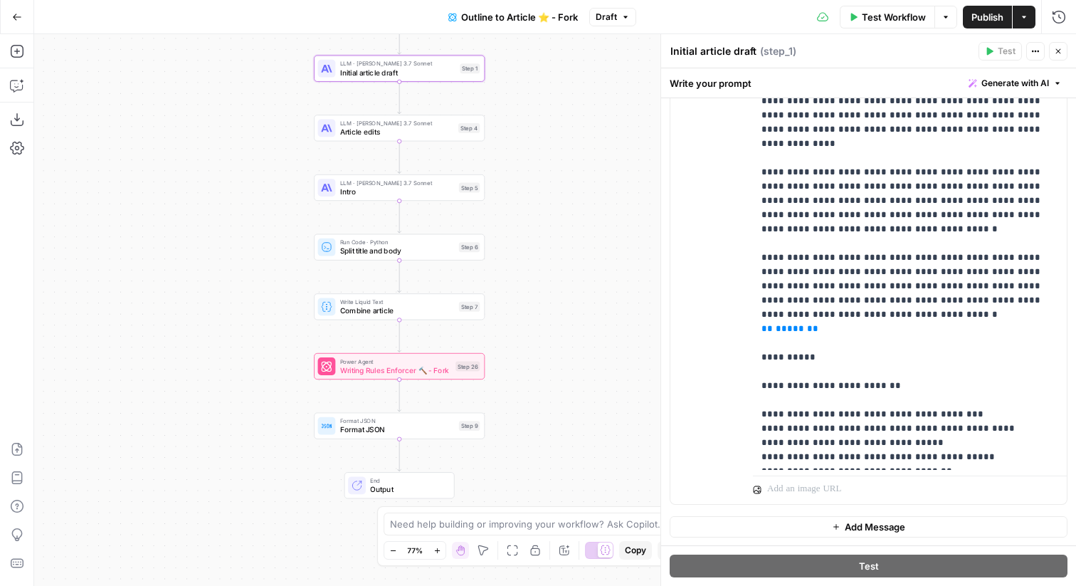
click at [1055, 51] on icon "button" at bounding box center [1058, 51] width 9 height 9
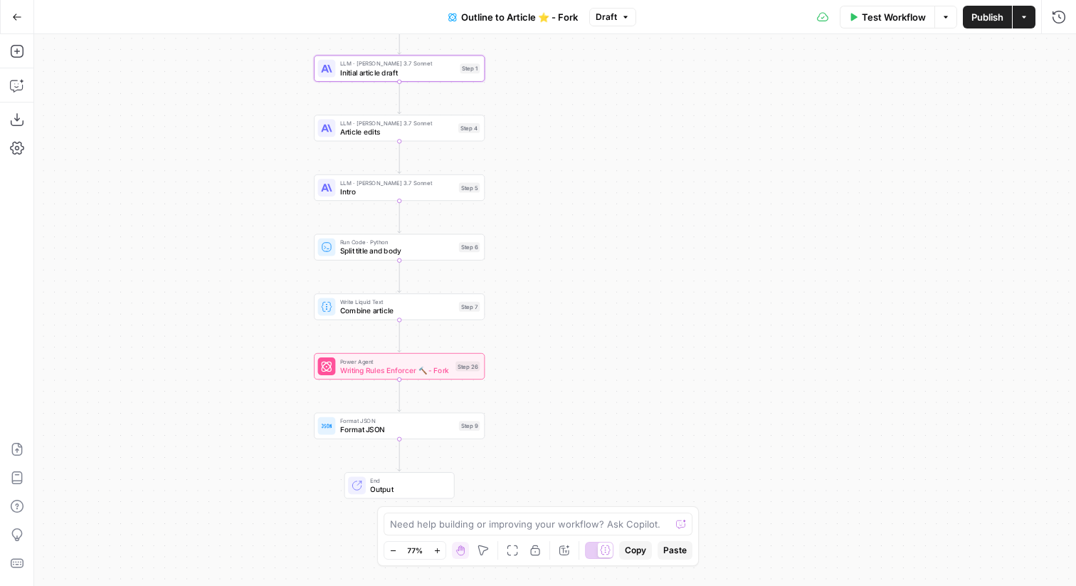
click at [999, 21] on span "Publish" at bounding box center [987, 17] width 32 height 14
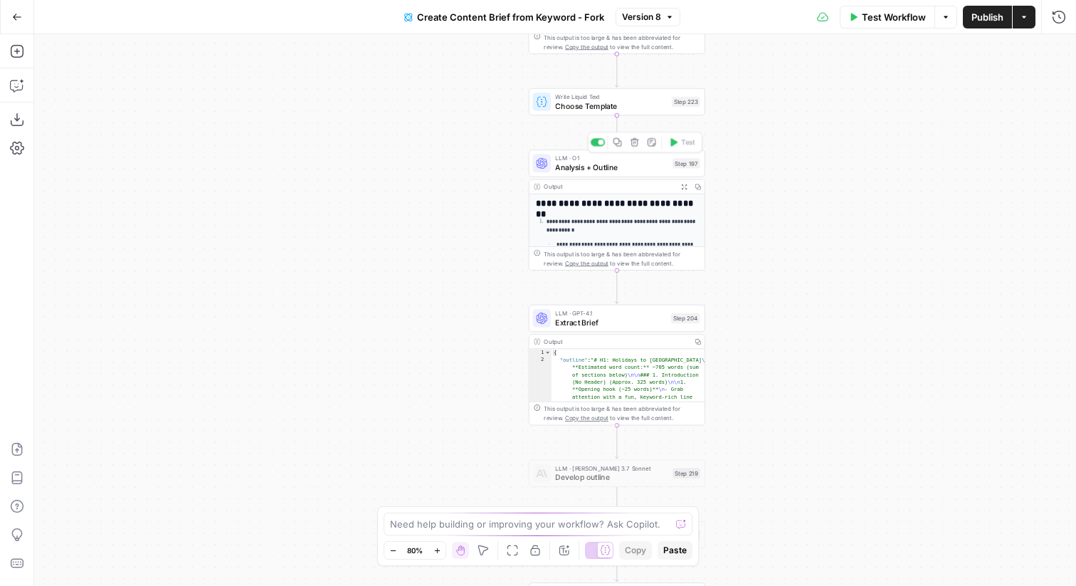
click at [600, 167] on span "Analysis + Outline" at bounding box center [611, 166] width 112 height 11
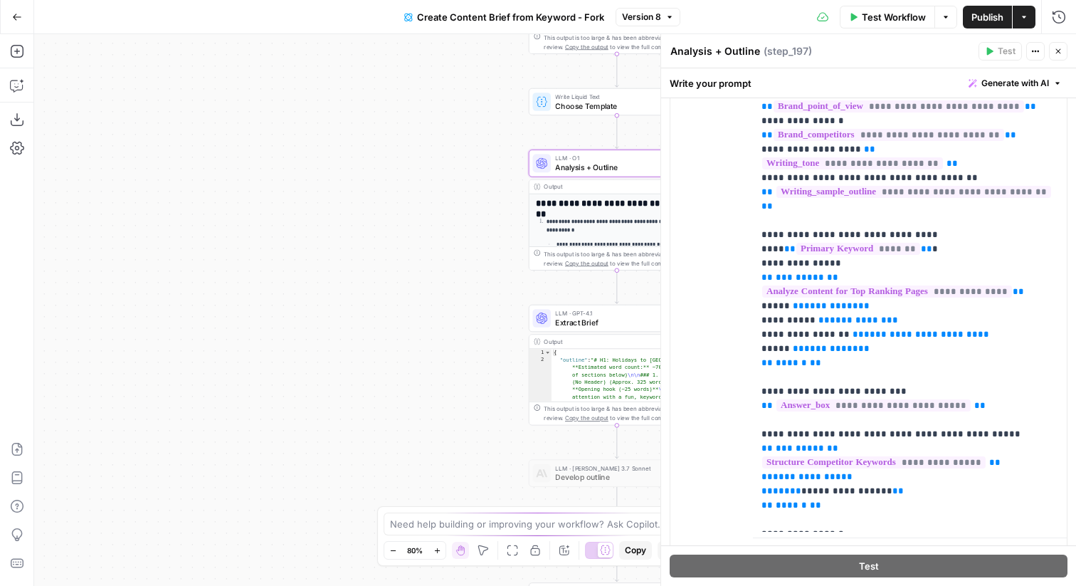
scroll to position [424, 0]
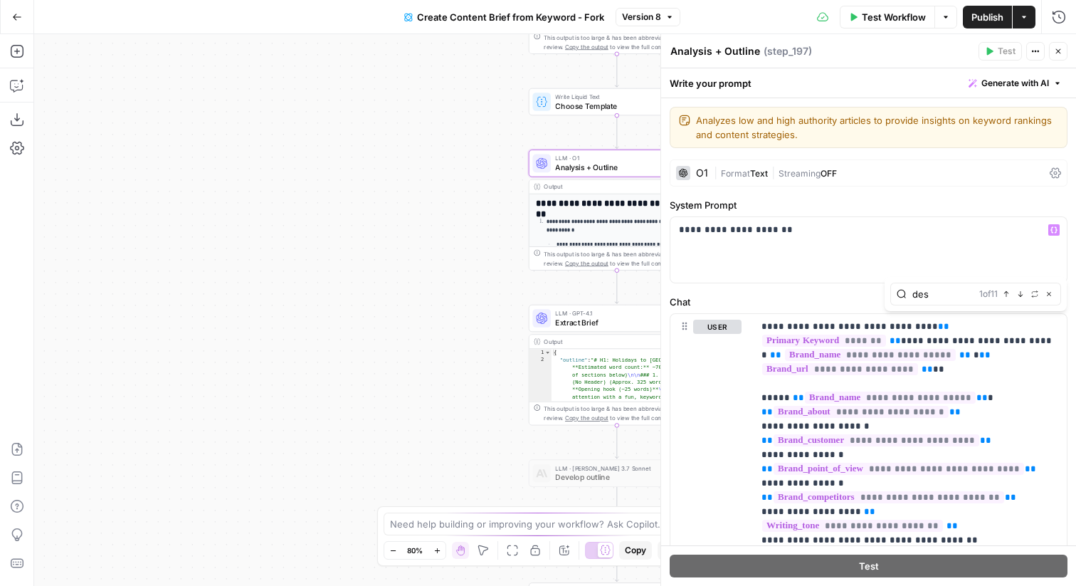
type input "a"
type input "page_t"
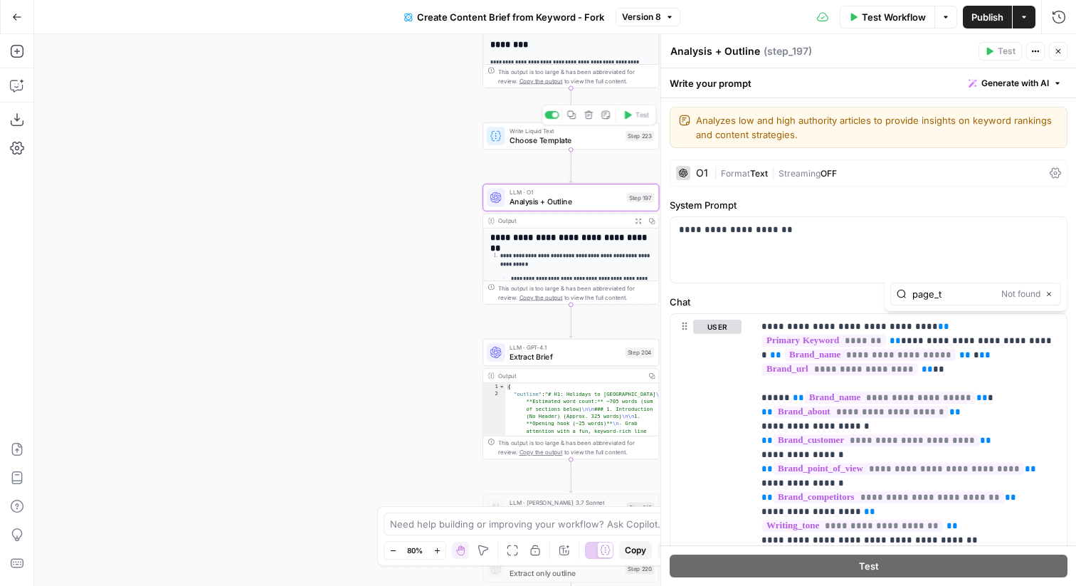
click at [509, 139] on div "Write Liquid Text Choose Template Step 223 Copy step Delete step Add Note Test" at bounding box center [570, 135] width 167 height 19
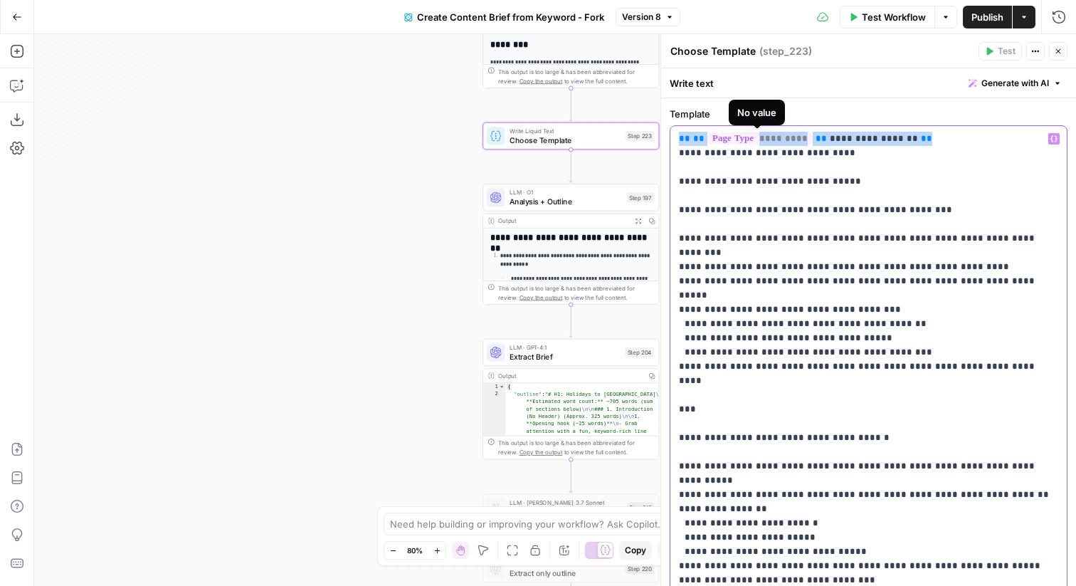
drag, startPoint x: 932, startPoint y: 137, endPoint x: 669, endPoint y: 132, distance: 262.6
copy p "**********"
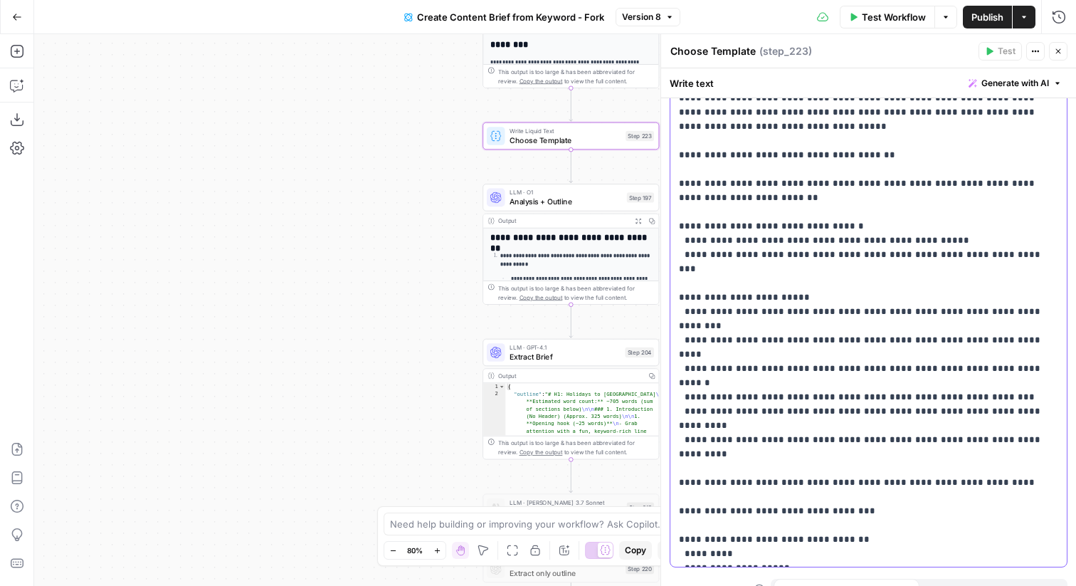
scroll to position [1274, 0]
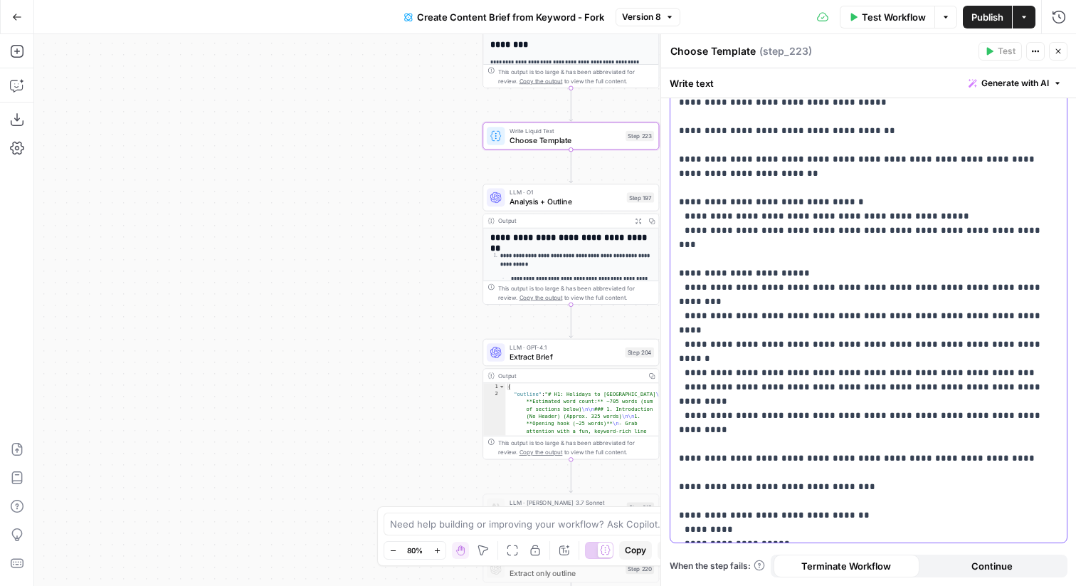
drag, startPoint x: 1061, startPoint y: 529, endPoint x: 1000, endPoint y: 529, distance: 61.2
copy p "** ***** **"
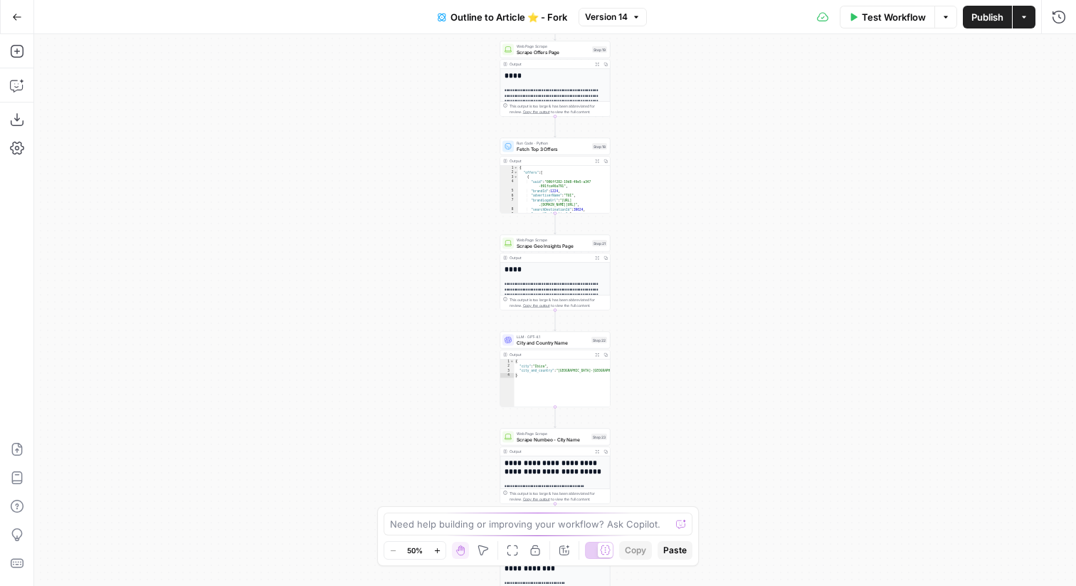
click at [590, 148] on div "Run Code · Python Fetch Top 3 Offers Step 18 Copy step Delete step Add Note Test" at bounding box center [554, 146] width 105 height 12
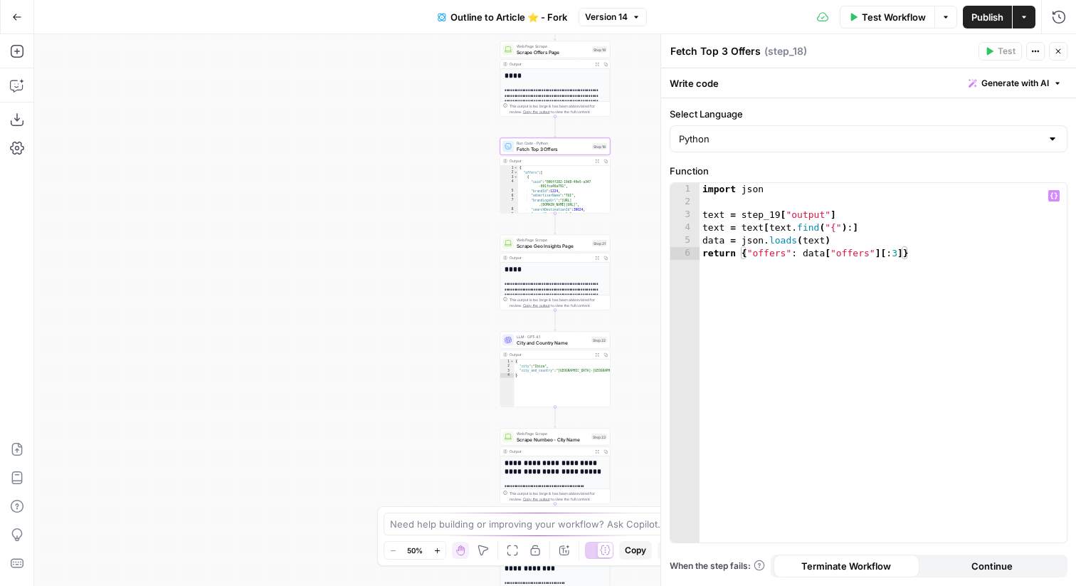
click at [948, 568] on button "Continue" at bounding box center [992, 565] width 146 height 23
click at [1063, 52] on button "Close" at bounding box center [1058, 51] width 18 height 18
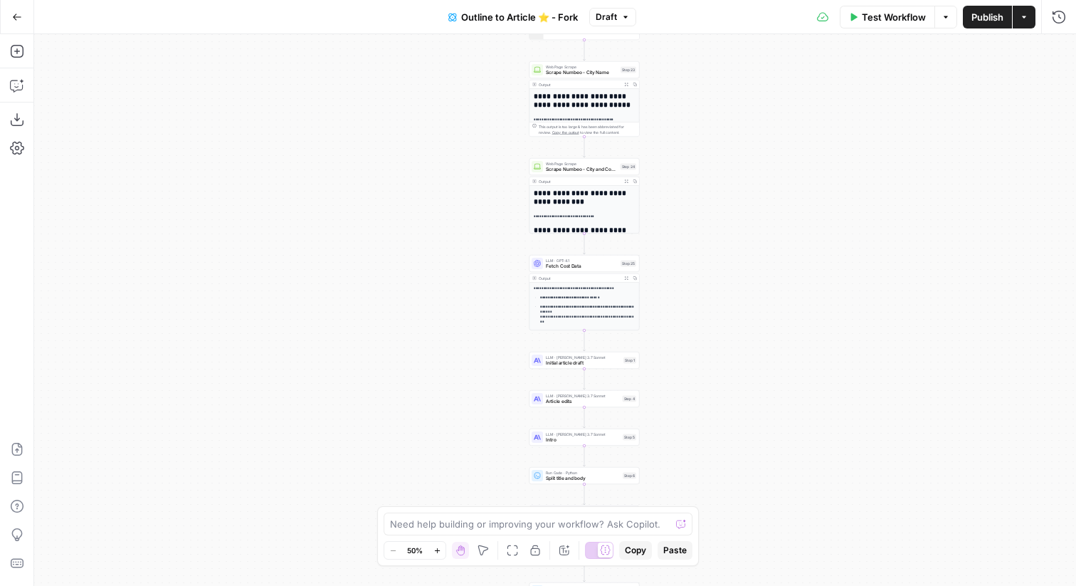
click at [984, 14] on span "Publish" at bounding box center [987, 17] width 32 height 14
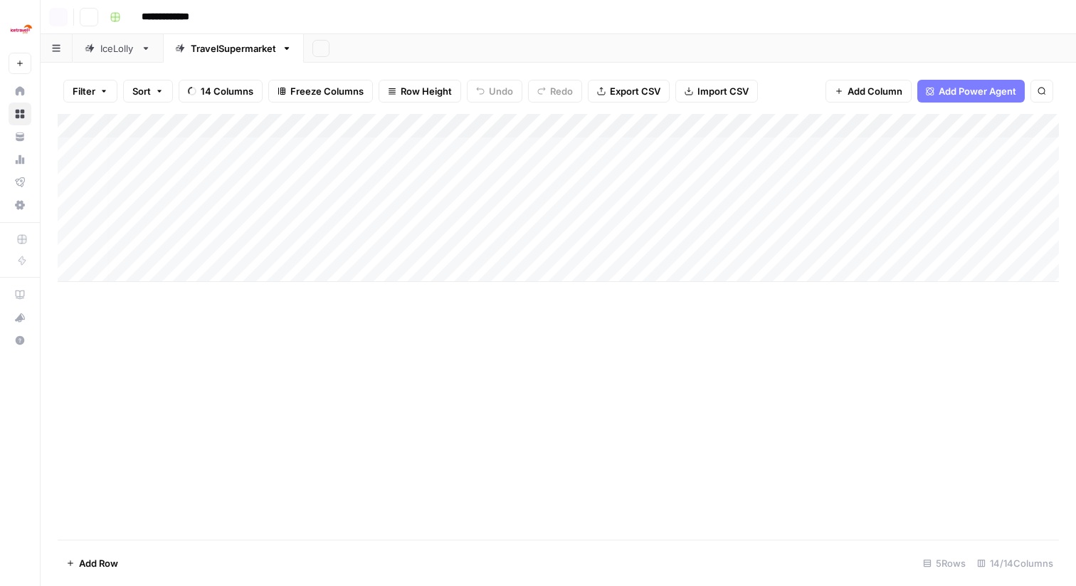
scroll to position [0, 998]
click at [800, 125] on div "Add Column" at bounding box center [558, 198] width 1001 height 168
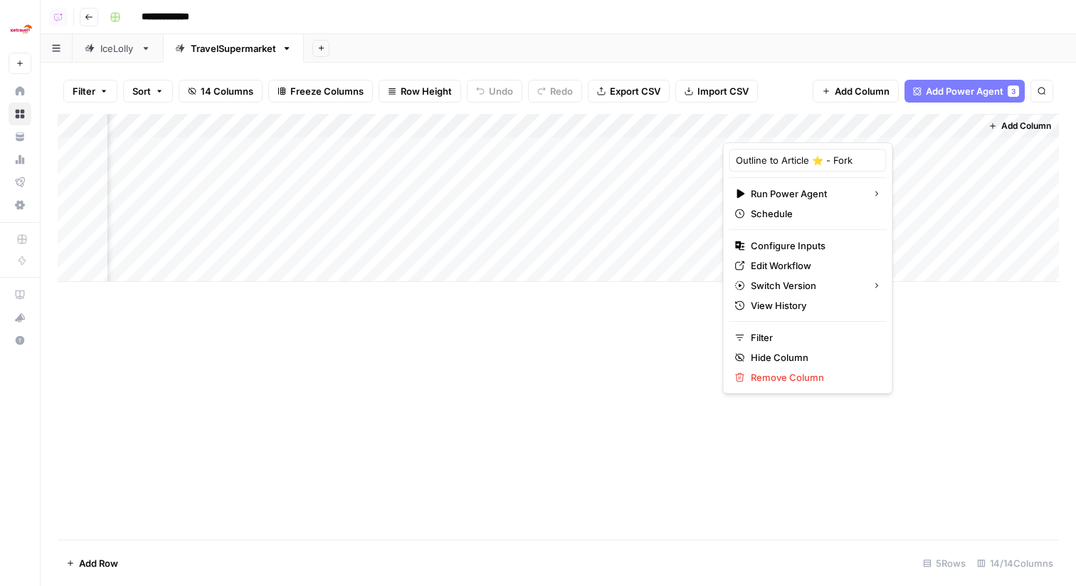
click at [649, 361] on div "Add Column" at bounding box center [558, 326] width 1001 height 425
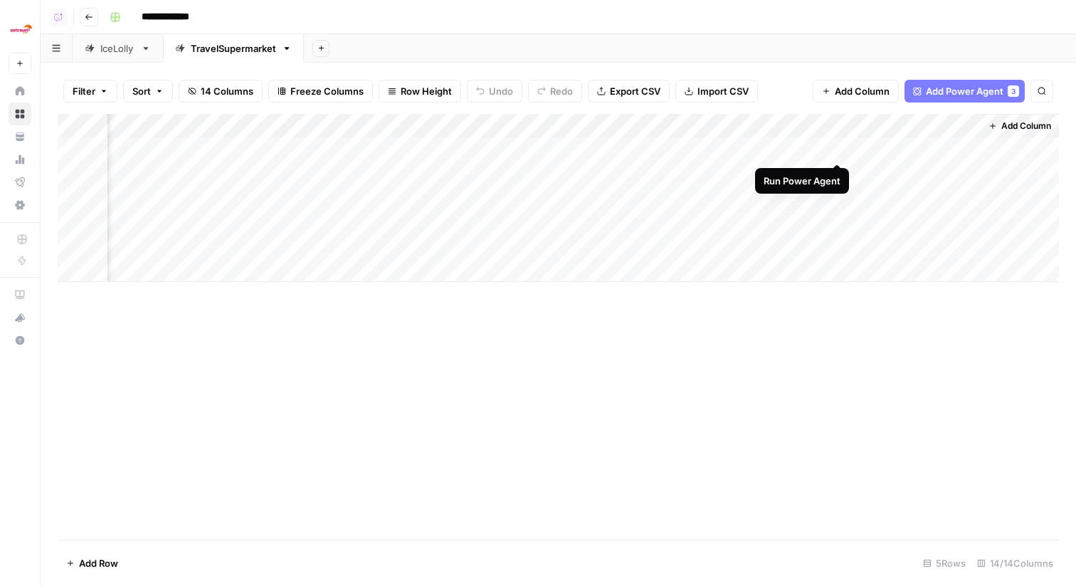
click at [839, 150] on div "Add Column" at bounding box center [558, 198] width 1001 height 168
click at [837, 176] on div "Add Column" at bounding box center [558, 198] width 1001 height 168
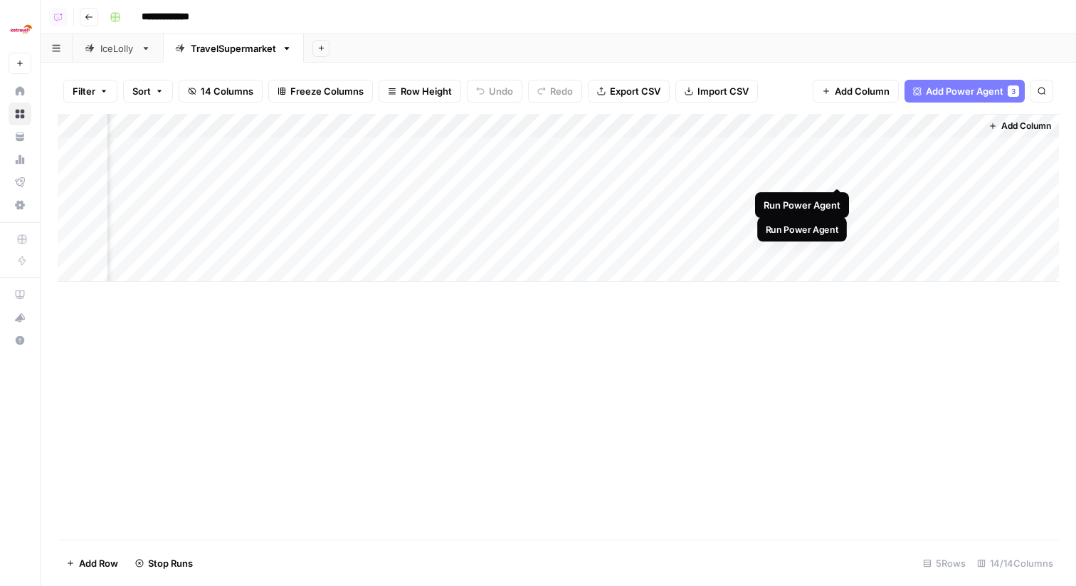
click at [837, 191] on div "Add Column" at bounding box center [558, 198] width 1001 height 168
click at [813, 147] on div "Add Column" at bounding box center [558, 198] width 1001 height 168
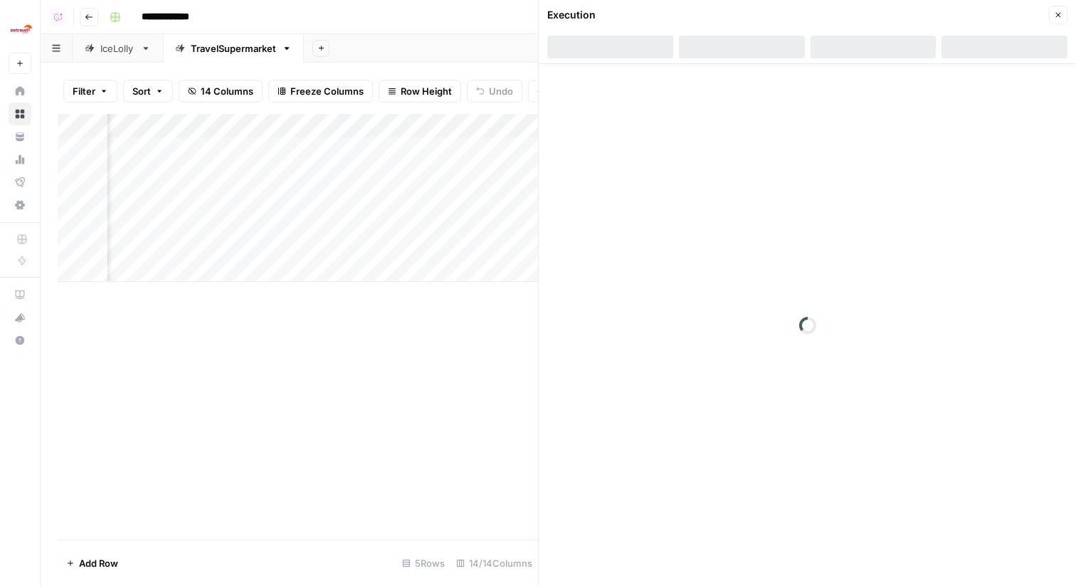
click at [899, 49] on div at bounding box center [873, 47] width 126 height 23
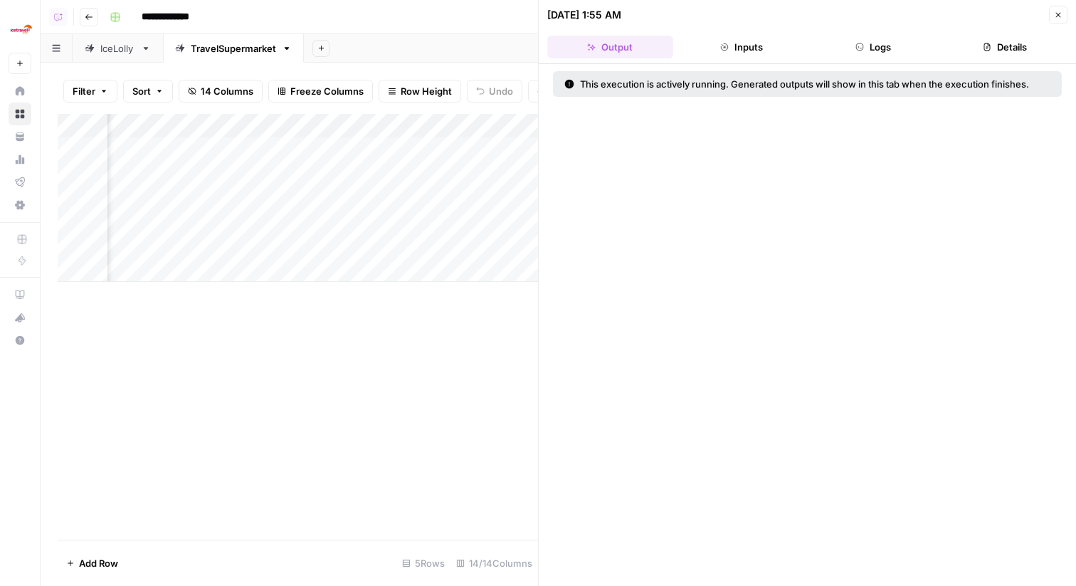
click at [899, 49] on button "Logs" at bounding box center [873, 47] width 126 height 23
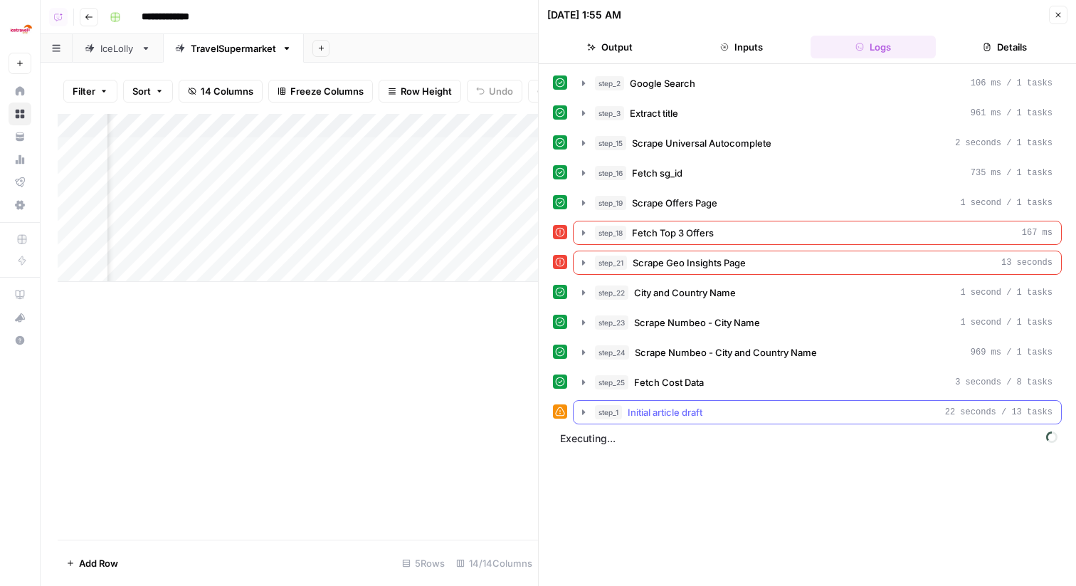
click at [719, 414] on div "step_1 Initial article draft 22 seconds / 13 tasks" at bounding box center [823, 412] width 457 height 14
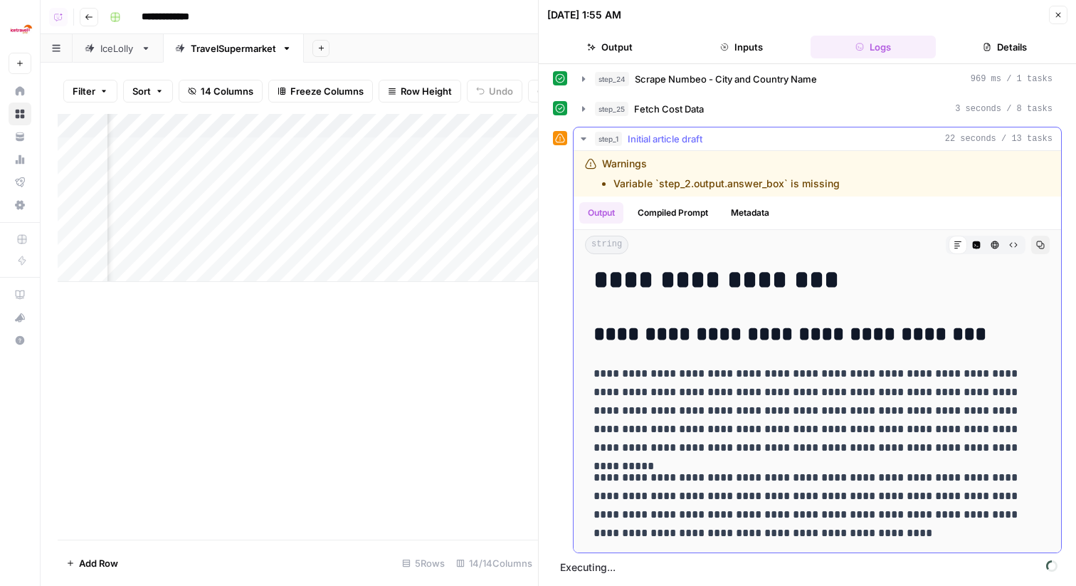
scroll to position [0, 0]
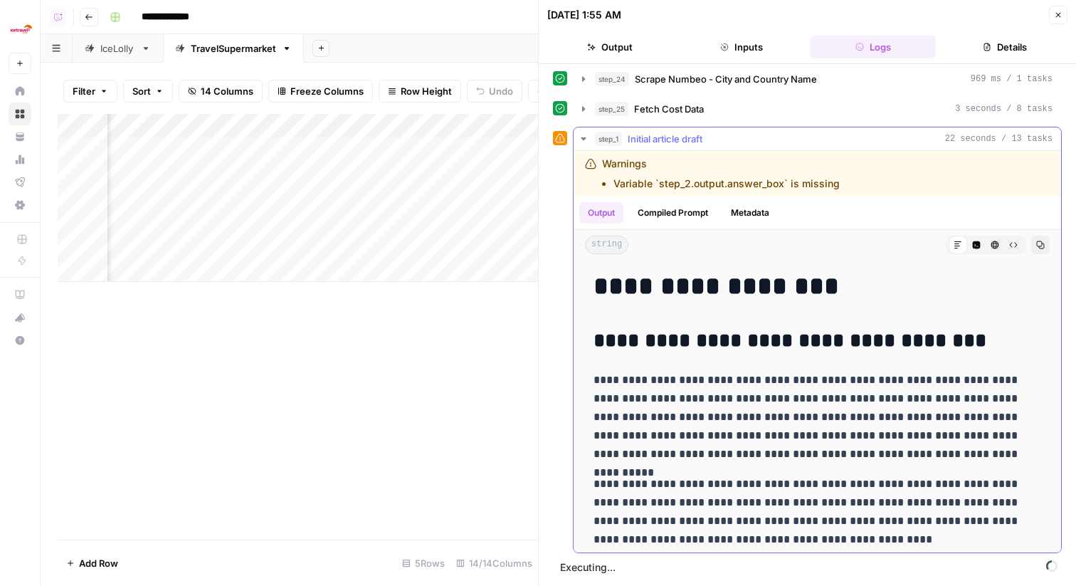
click at [1036, 249] on button "Copy" at bounding box center [1040, 244] width 18 height 18
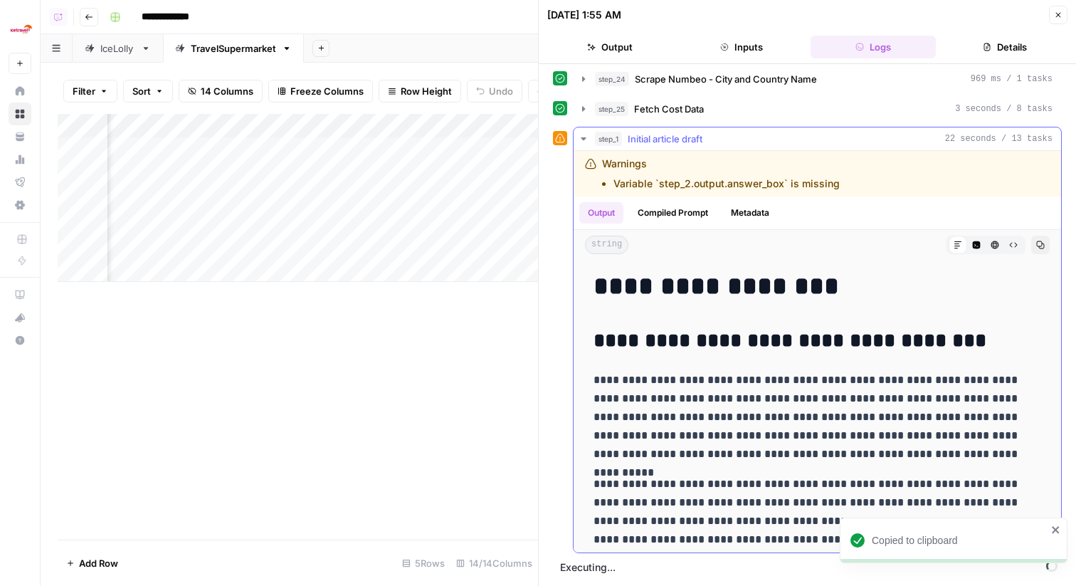
click at [834, 136] on div "step_1 Initial article draft 22 seconds / 13 tasks" at bounding box center [823, 139] width 457 height 14
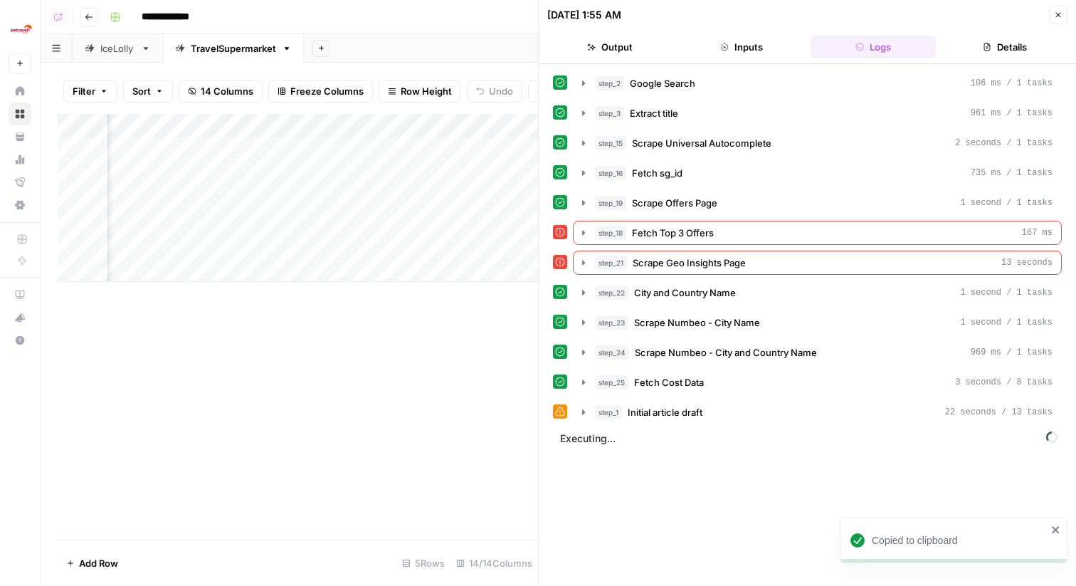
click at [1054, 14] on icon "button" at bounding box center [1058, 15] width 9 height 9
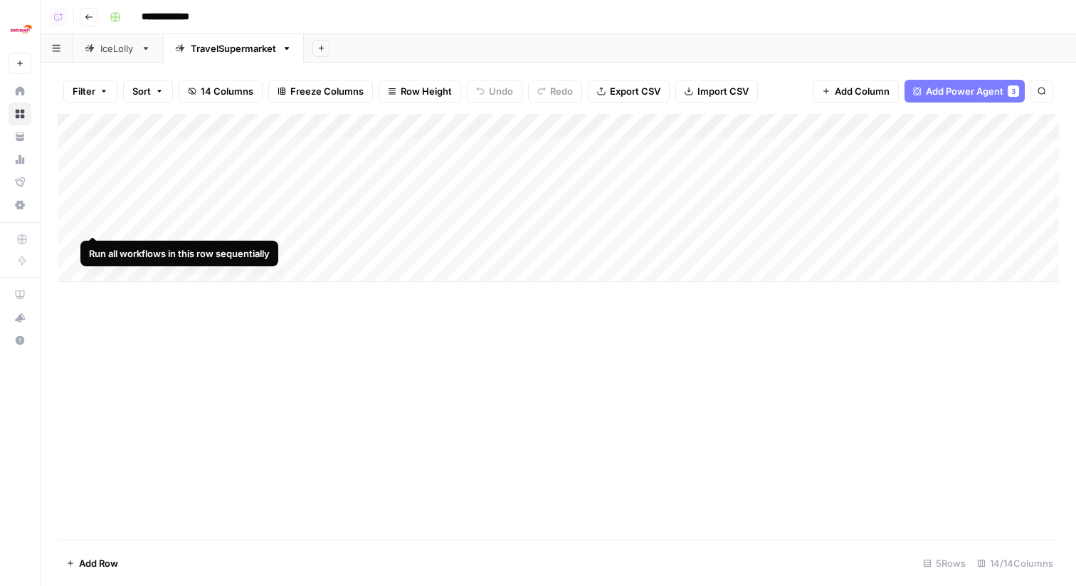
click at [72, 218] on div "Add Column" at bounding box center [558, 198] width 1001 height 168
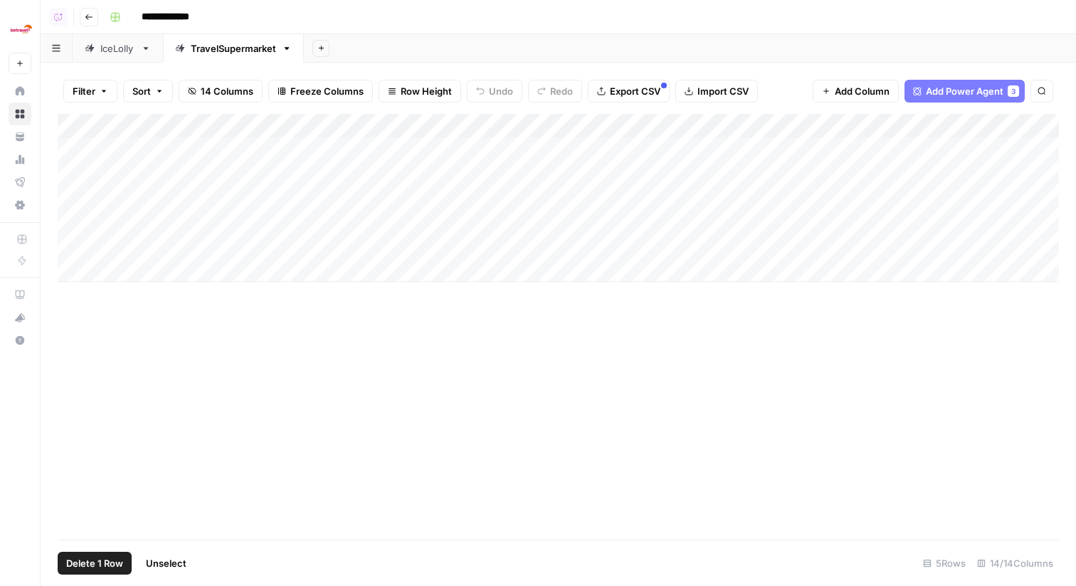
click at [70, 238] on div "Add Column" at bounding box center [558, 198] width 1001 height 168
click at [70, 248] on div "Add Column" at bounding box center [558, 198] width 1001 height 168
click at [85, 561] on span "Delete 2 Rows" at bounding box center [97, 563] width 63 height 14
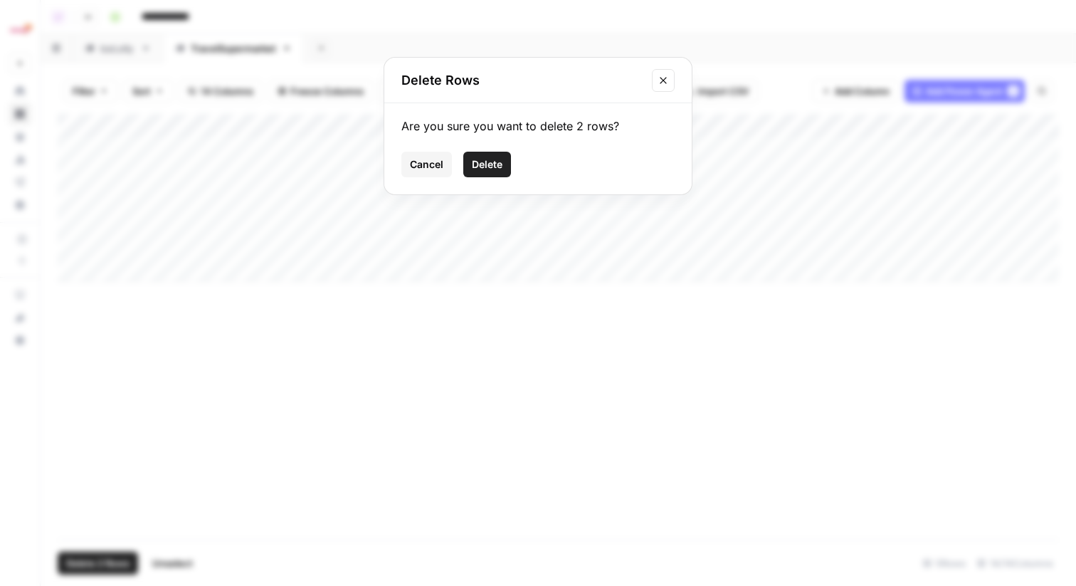
click at [499, 159] on span "Delete" at bounding box center [487, 164] width 31 height 14
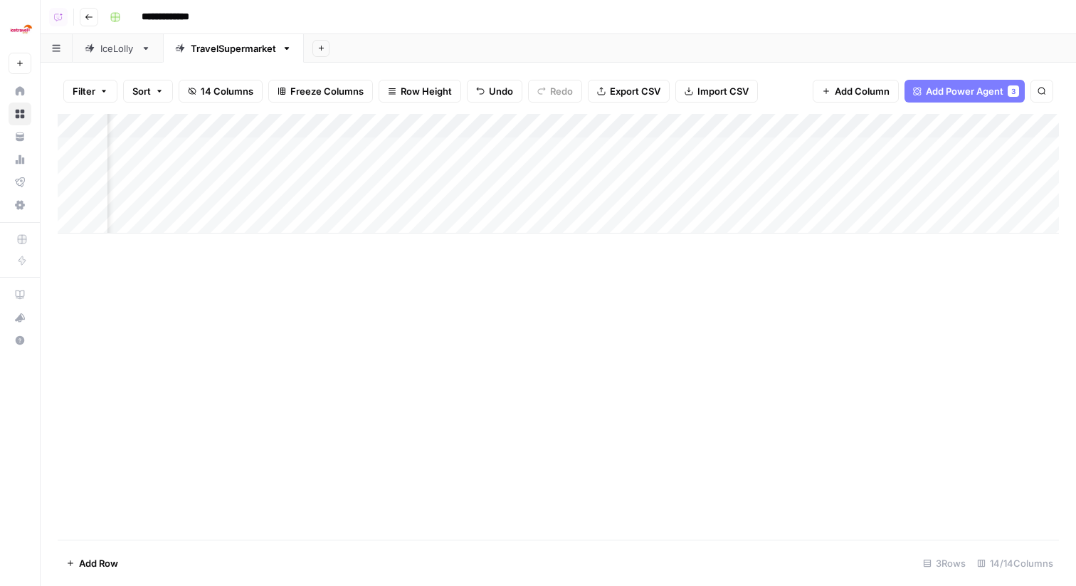
scroll to position [0, 998]
